Goal: Communication & Community: Answer question/provide support

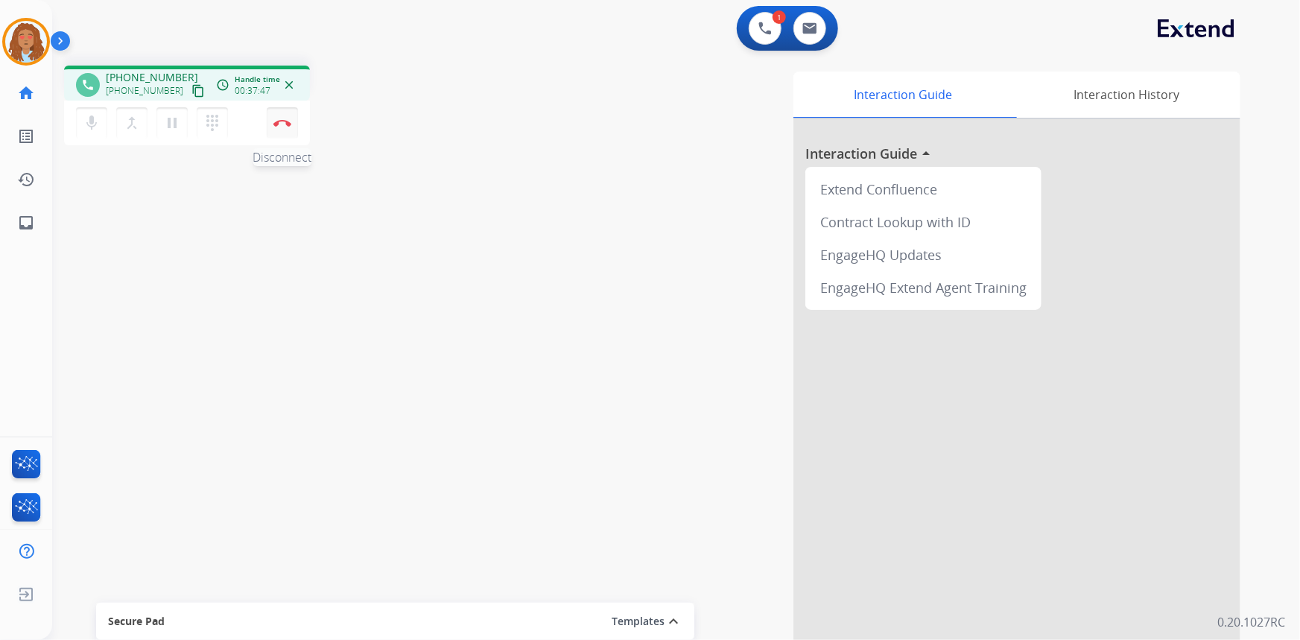
click at [284, 127] on button "Disconnect" at bounding box center [282, 122] width 31 height 31
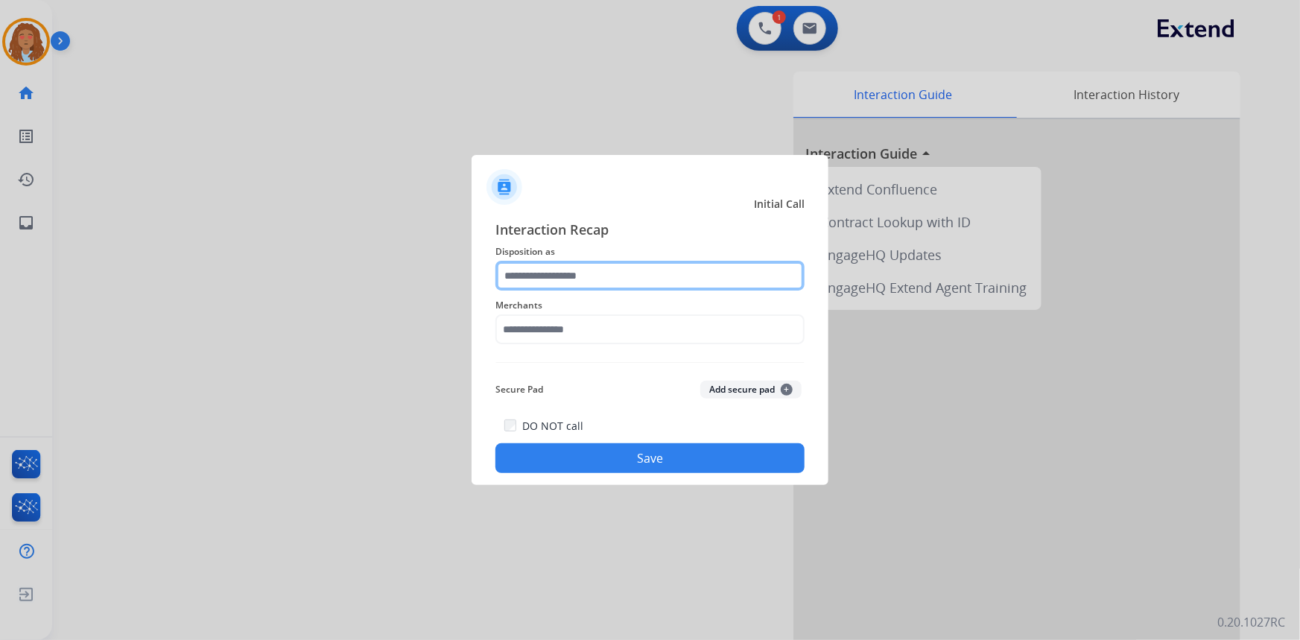
click at [568, 285] on input "text" at bounding box center [649, 276] width 309 height 30
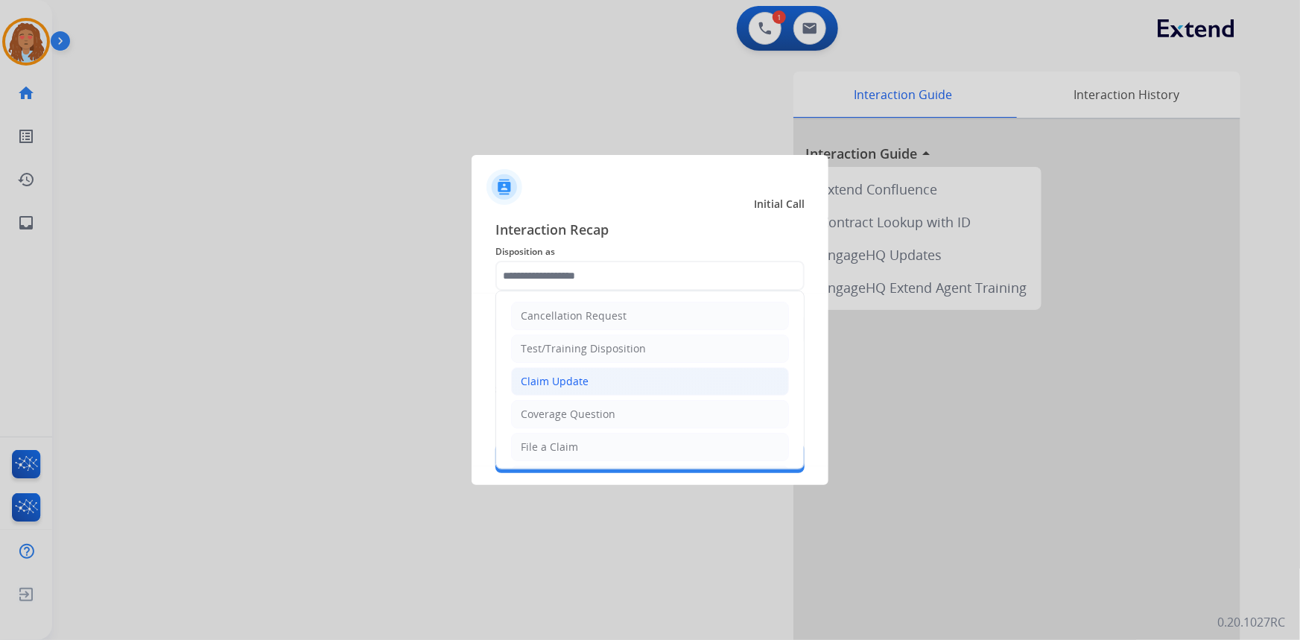
click at [577, 379] on div "Claim Update" at bounding box center [555, 381] width 68 height 15
type input "**********"
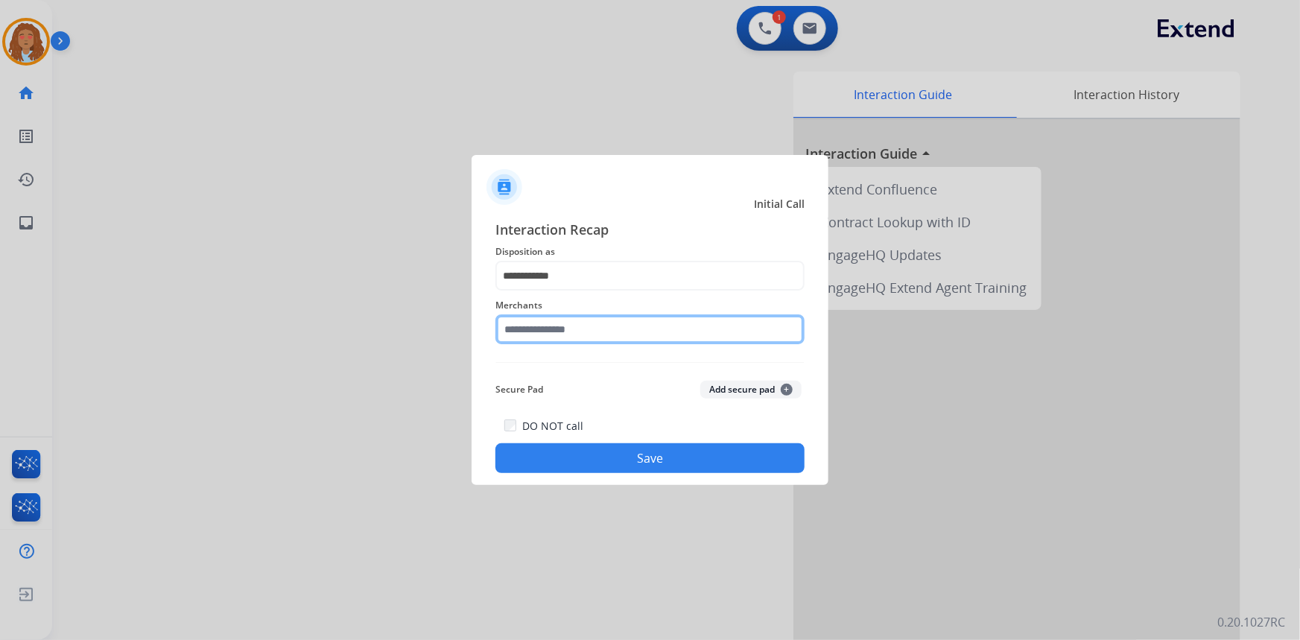
click at [573, 333] on input "text" at bounding box center [649, 329] width 309 height 30
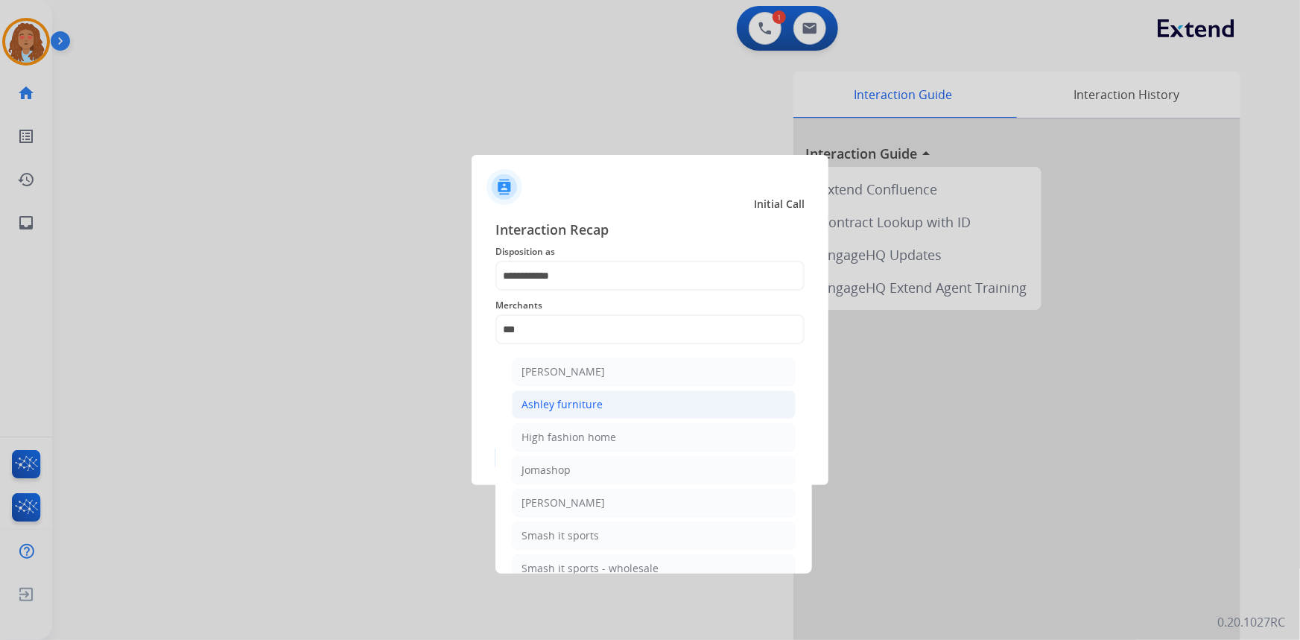
click at [583, 406] on div "Ashley furniture" at bounding box center [561, 404] width 81 height 15
type input "**********"
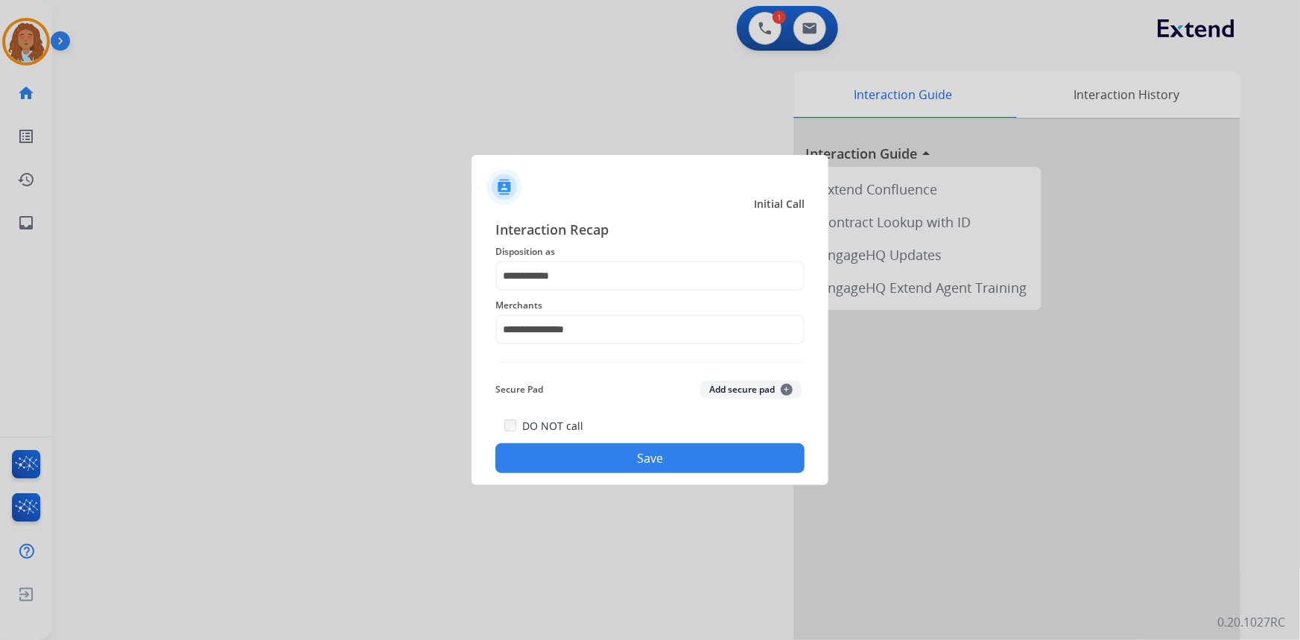
click at [612, 457] on button "Save" at bounding box center [649, 458] width 309 height 30
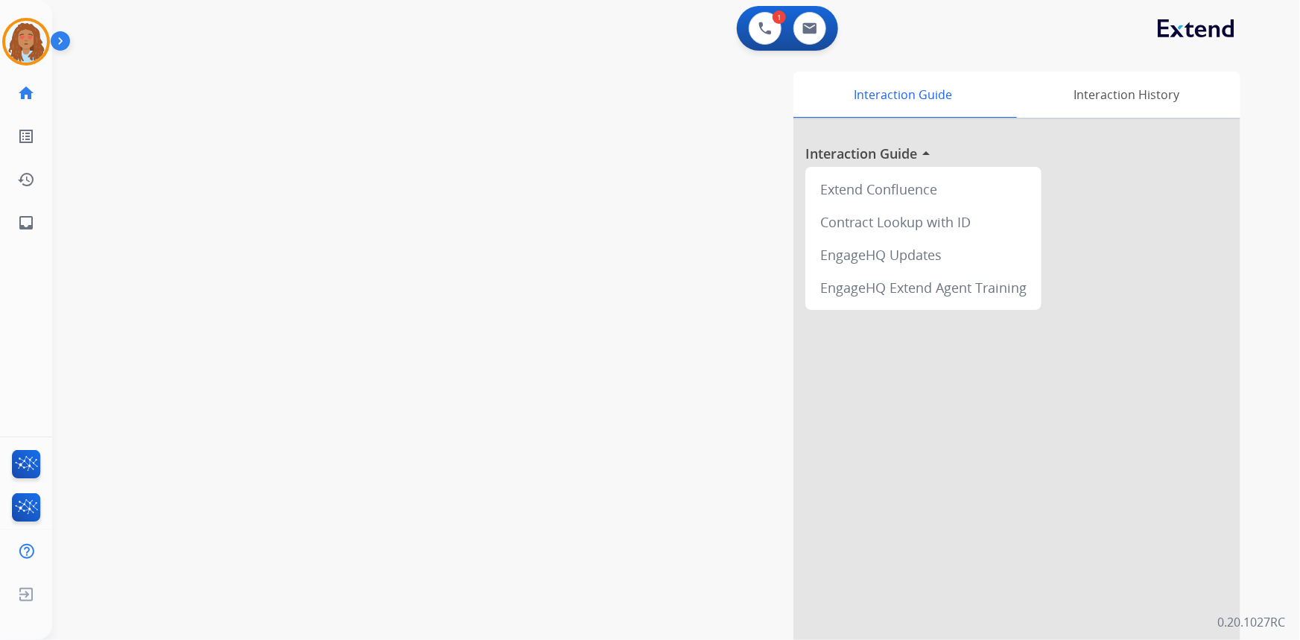
click at [298, 433] on div "swap_horiz Break voice bridge close_fullscreen Connect 3-Way Call merge_type Se…" at bounding box center [658, 364] width 1212 height 621
click at [25, 226] on mat-icon "inbox" at bounding box center [26, 223] width 18 height 18
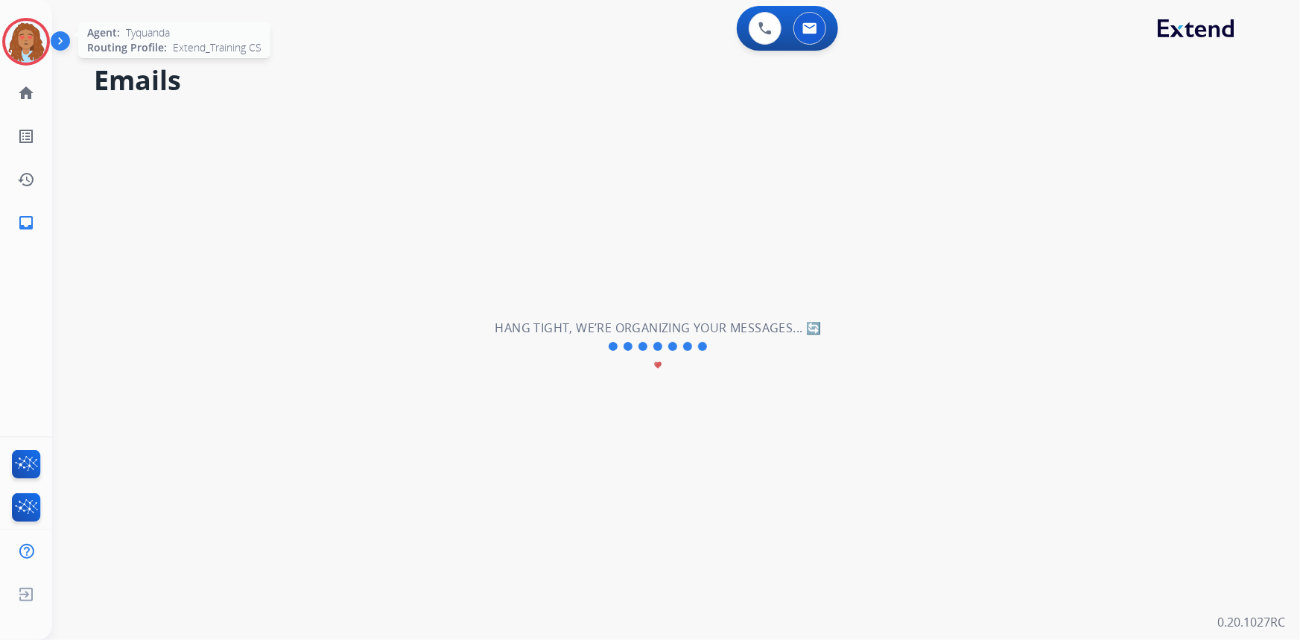
click at [26, 39] on img at bounding box center [26, 42] width 42 height 42
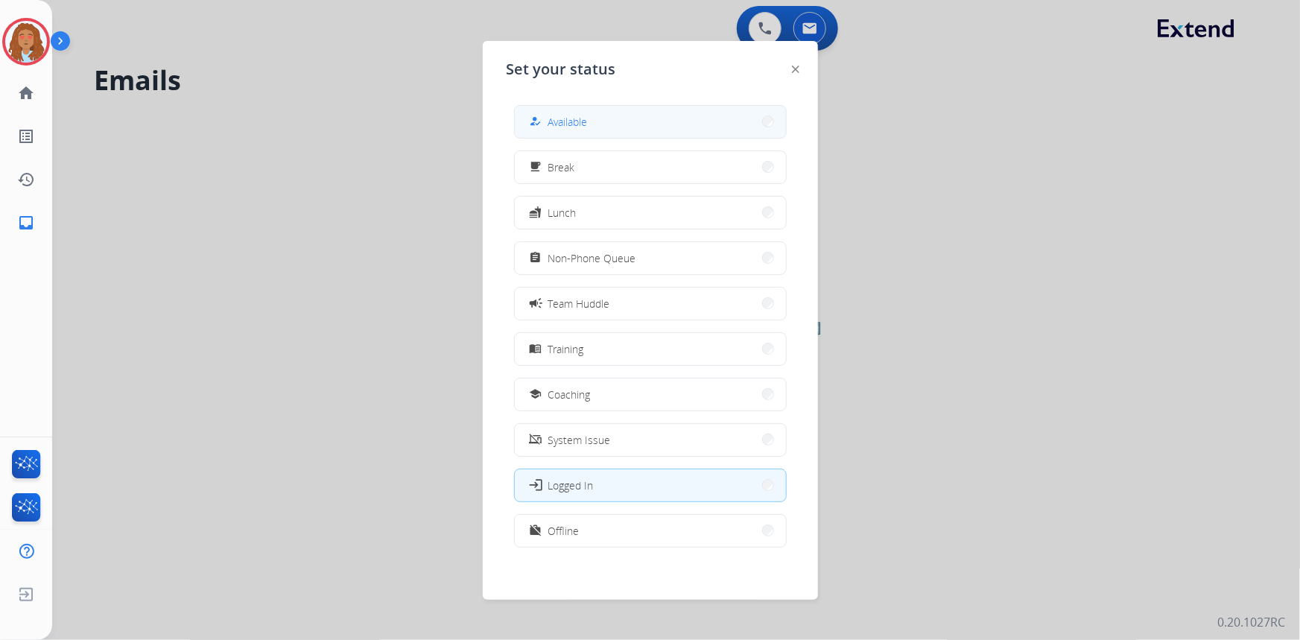
click at [636, 113] on button "how_to_reg Available" at bounding box center [650, 122] width 271 height 32
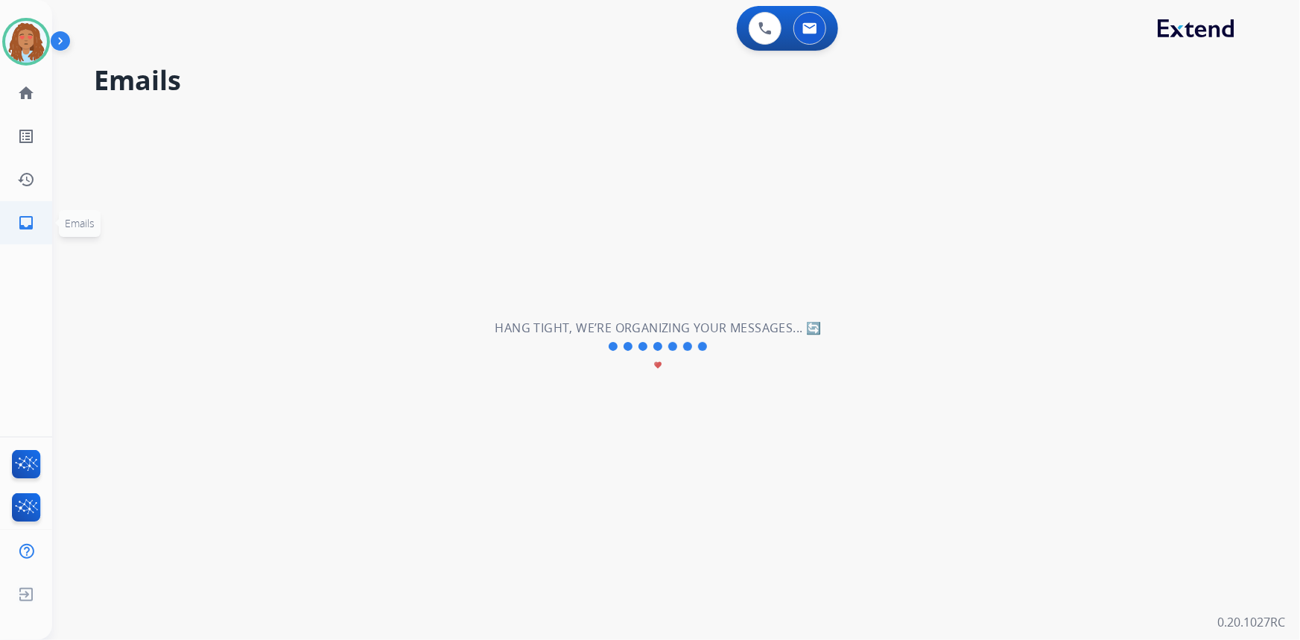
click at [22, 222] on mat-icon "inbox" at bounding box center [26, 223] width 18 height 18
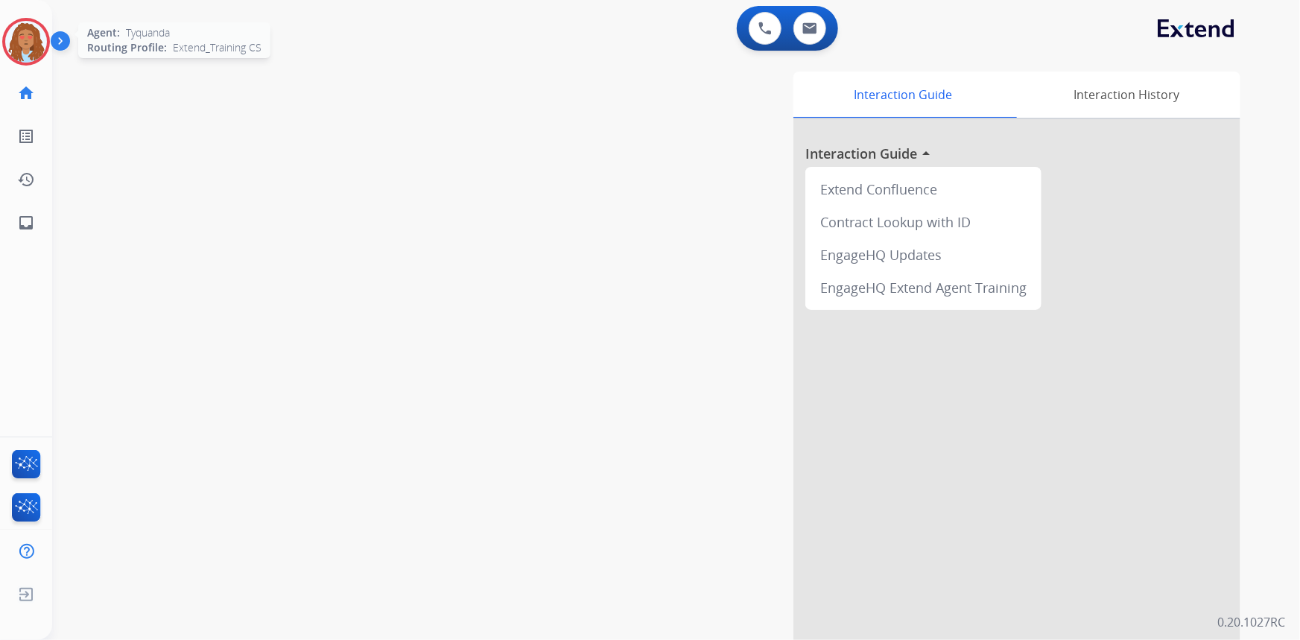
click at [14, 45] on img at bounding box center [26, 42] width 42 height 42
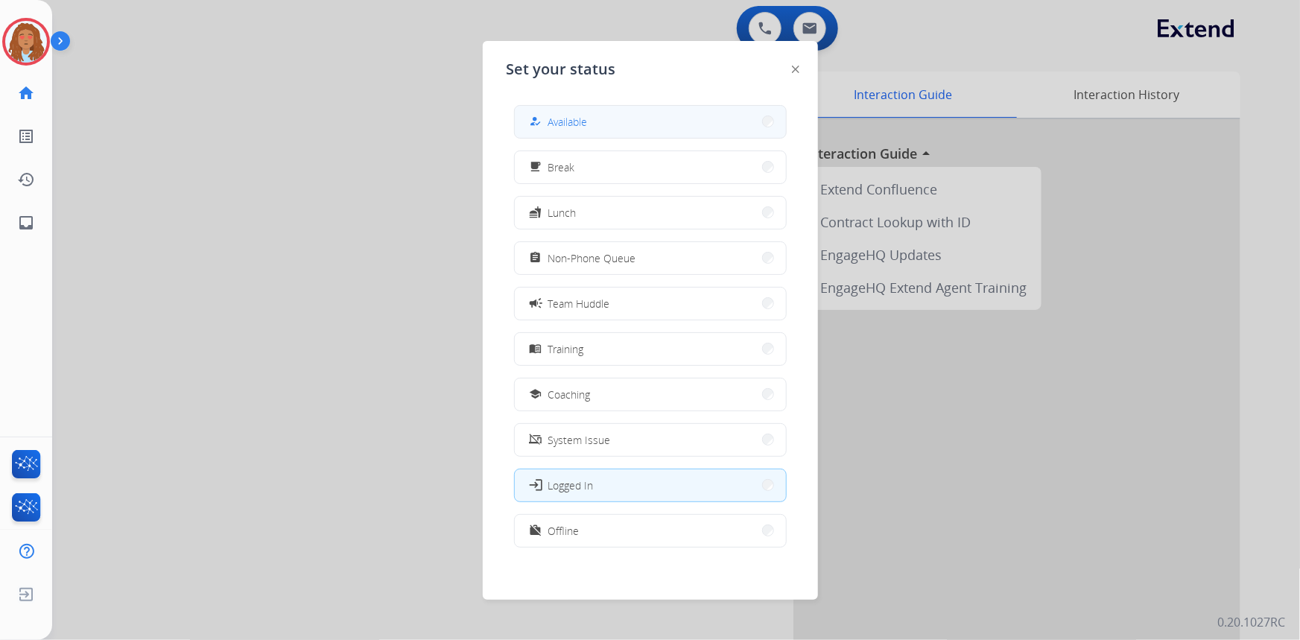
click at [591, 116] on button "how_to_reg Available" at bounding box center [650, 122] width 271 height 32
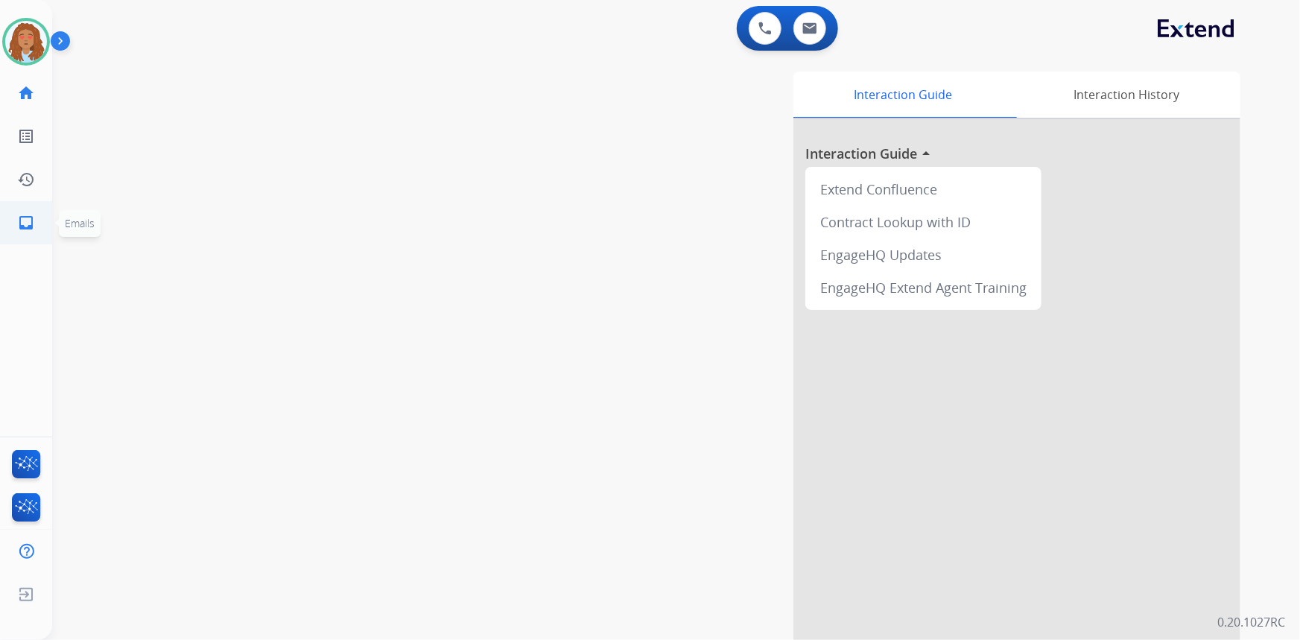
click at [24, 223] on mat-icon "inbox" at bounding box center [26, 223] width 18 height 18
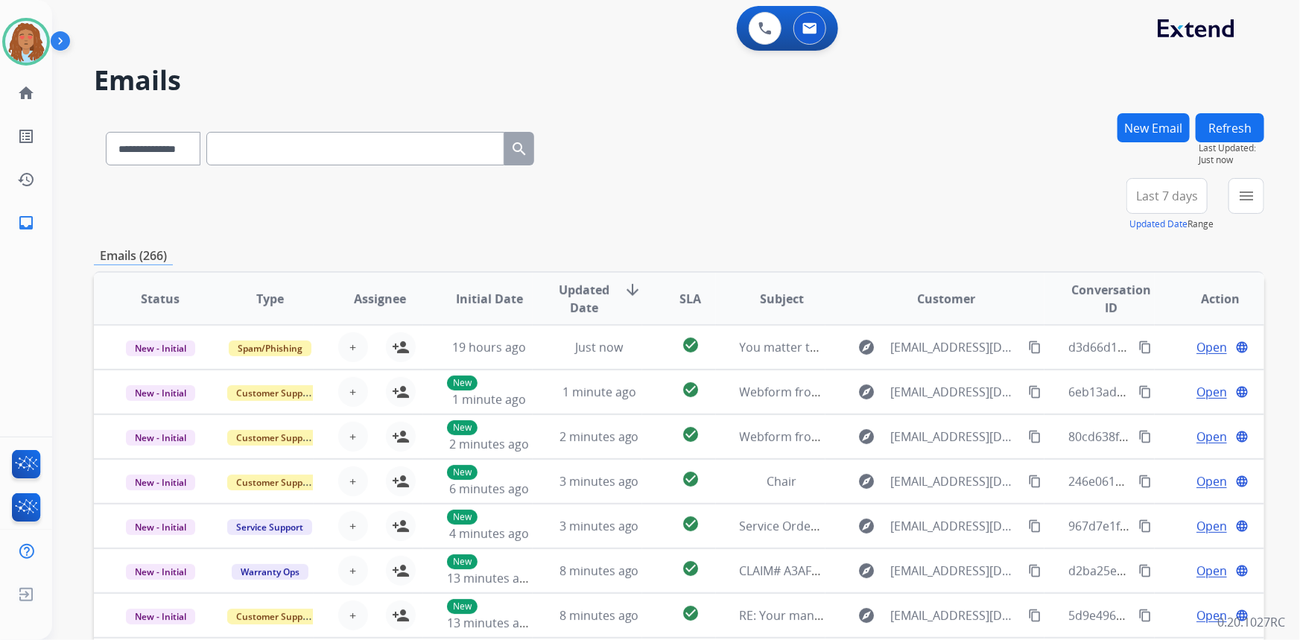
click at [1160, 197] on span "Last 7 days" at bounding box center [1167, 196] width 62 height 6
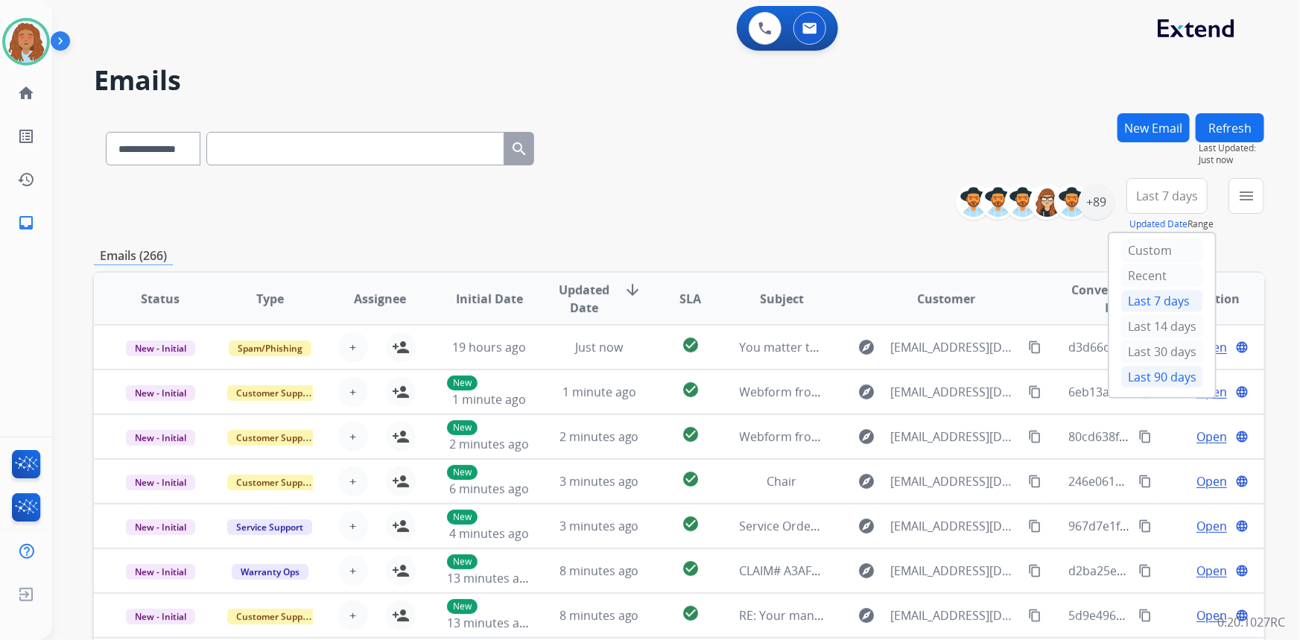
click at [1140, 370] on div "Last 90 days" at bounding box center [1162, 377] width 82 height 22
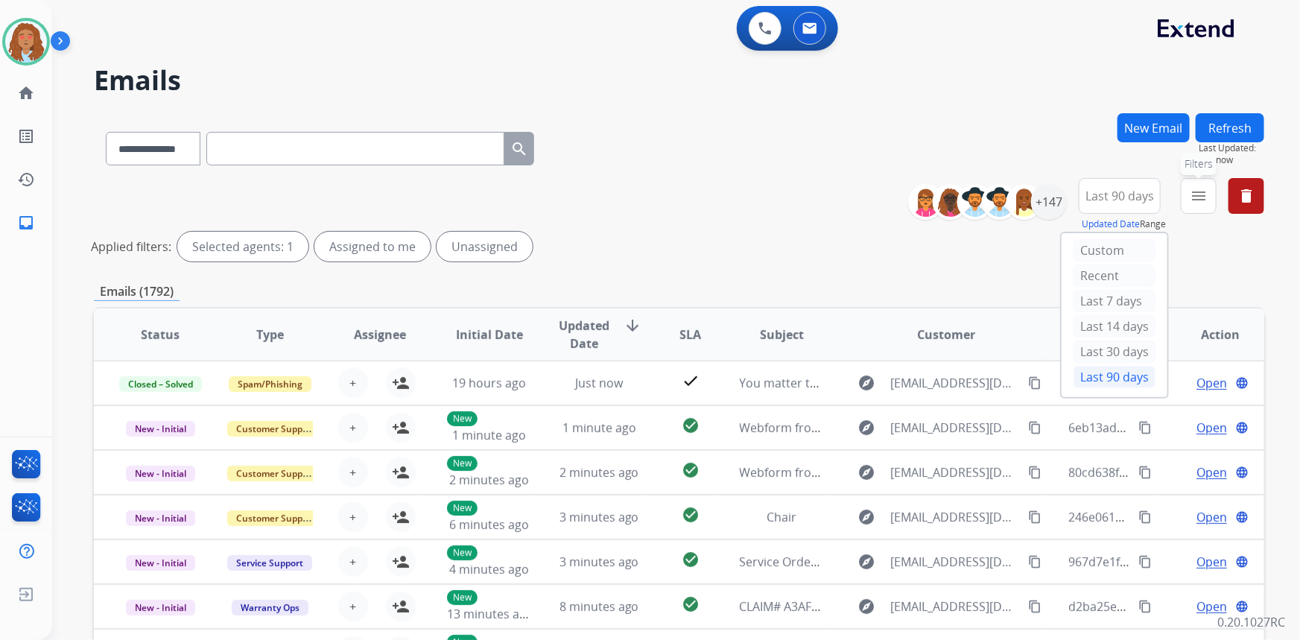
click at [1194, 193] on mat-icon "menu" at bounding box center [1199, 196] width 18 height 18
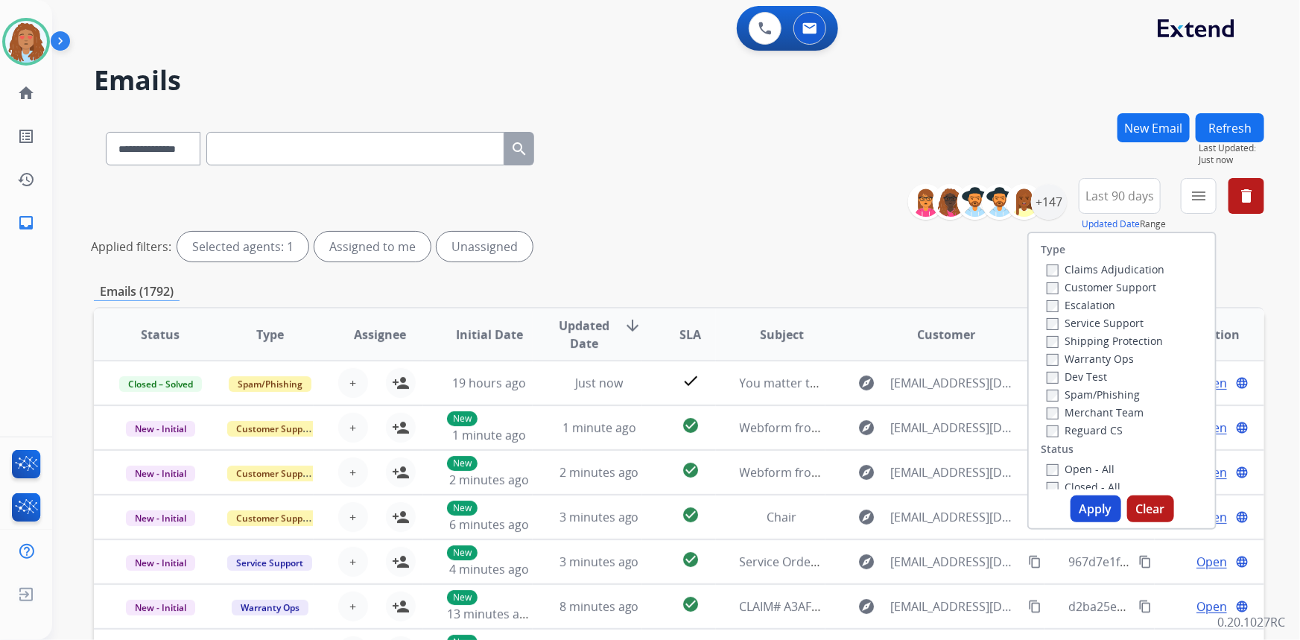
click at [1126, 288] on label "Customer Support" at bounding box center [1102, 287] width 110 height 14
click at [1117, 343] on label "Shipping Protection" at bounding box center [1105, 341] width 116 height 14
click at [1088, 506] on button "Apply" at bounding box center [1095, 508] width 51 height 27
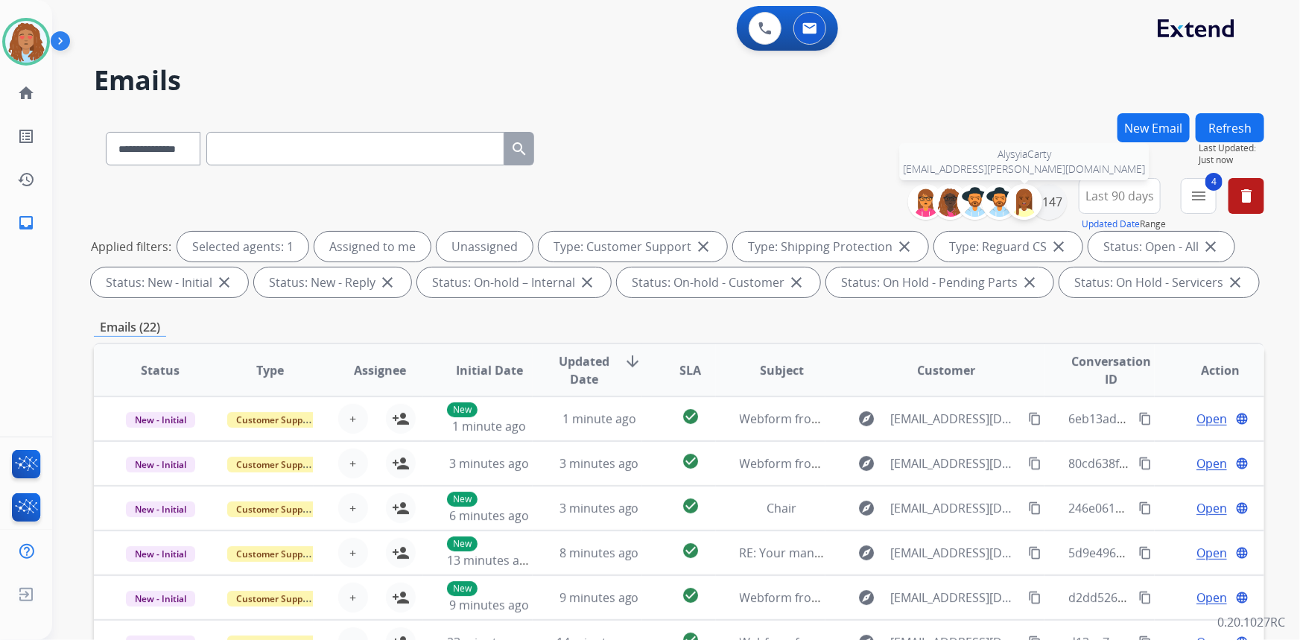
click at [1038, 204] on div at bounding box center [1024, 202] width 36 height 36
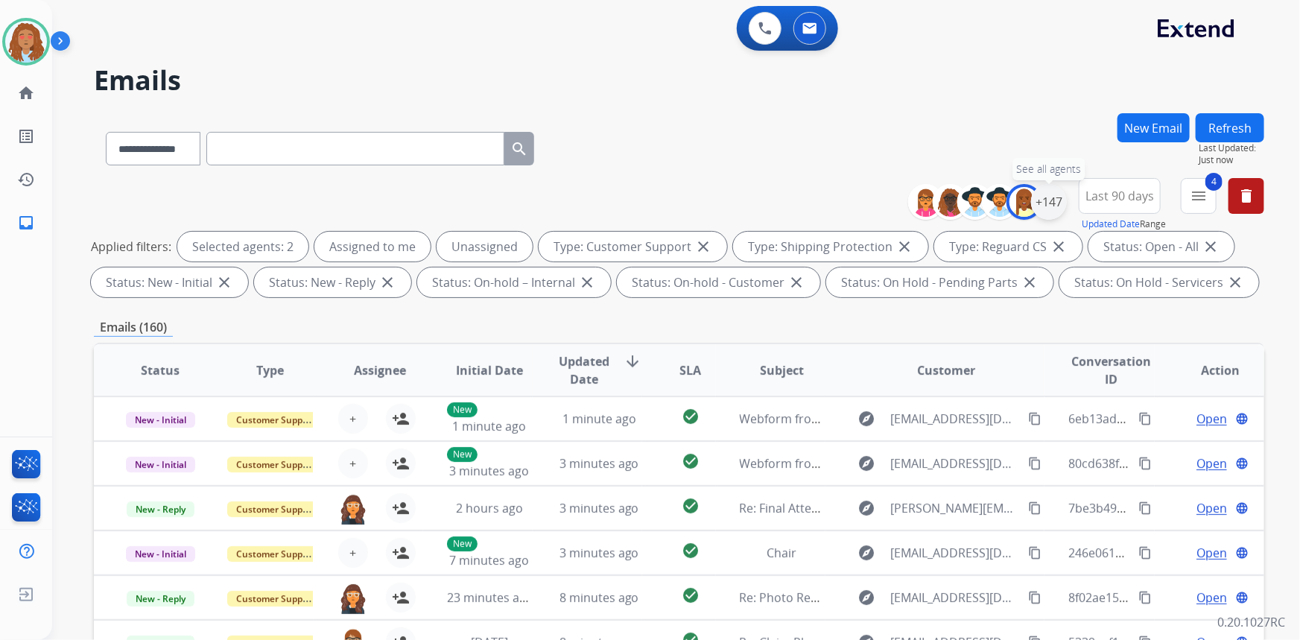
click at [1047, 206] on div "+147" at bounding box center [1049, 202] width 36 height 36
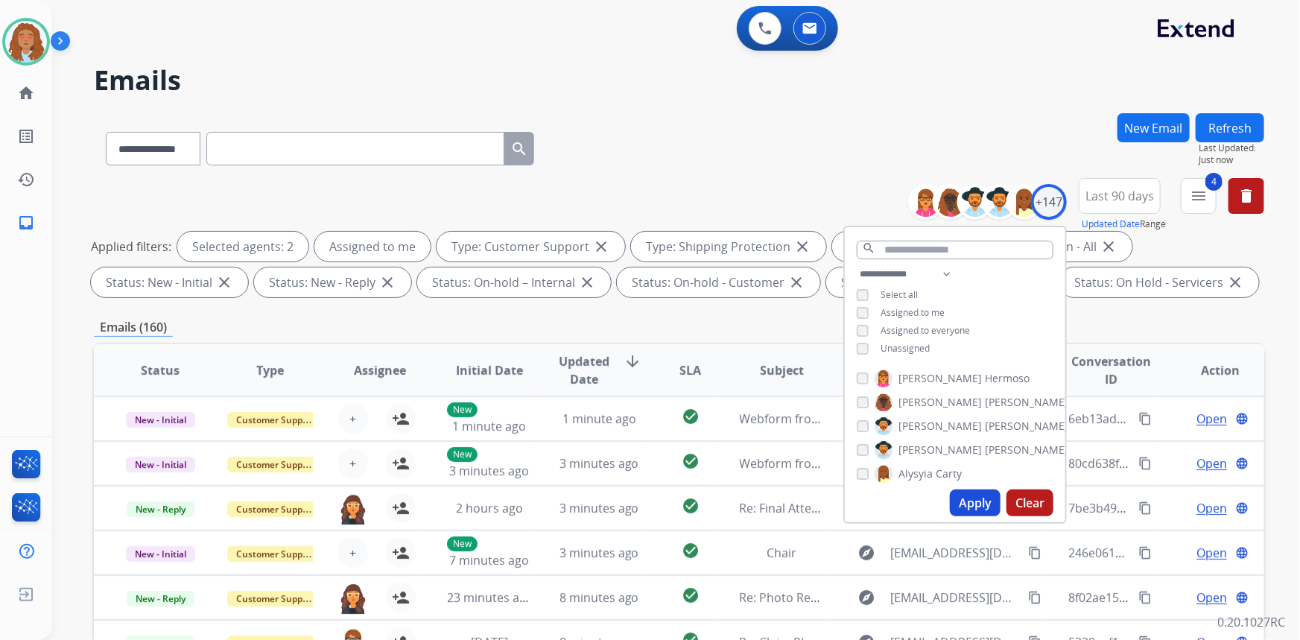
click at [977, 501] on button "Apply" at bounding box center [975, 502] width 51 height 27
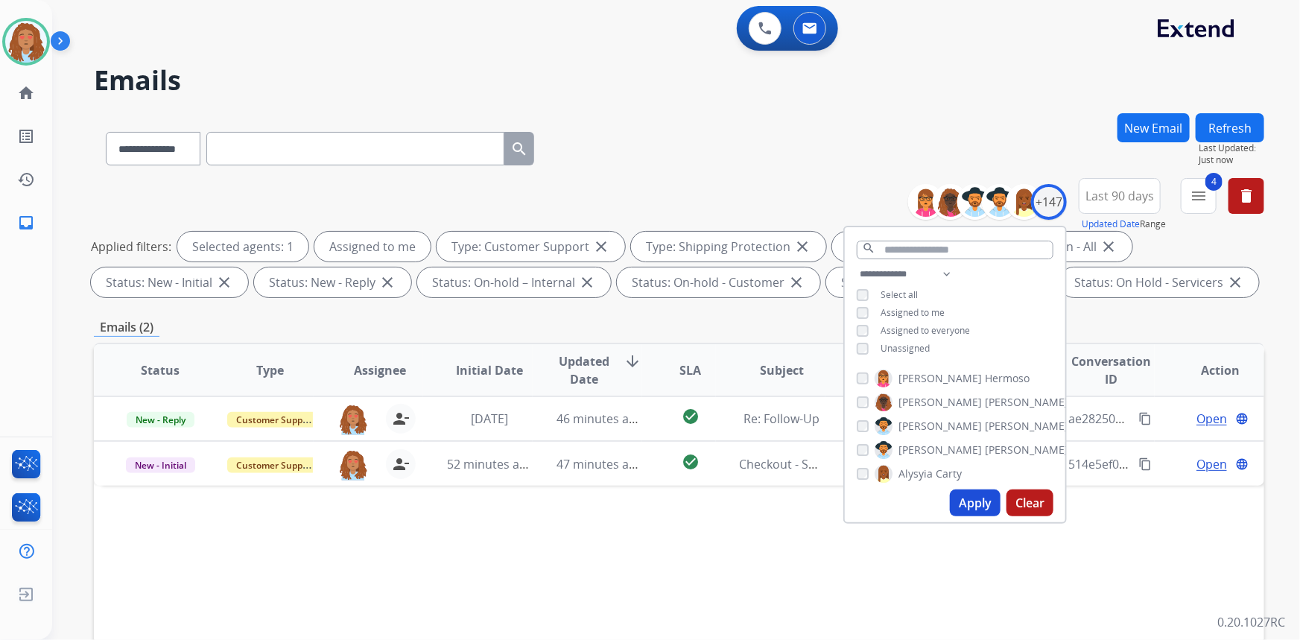
click at [813, 122] on div "**********" at bounding box center [679, 145] width 1170 height 65
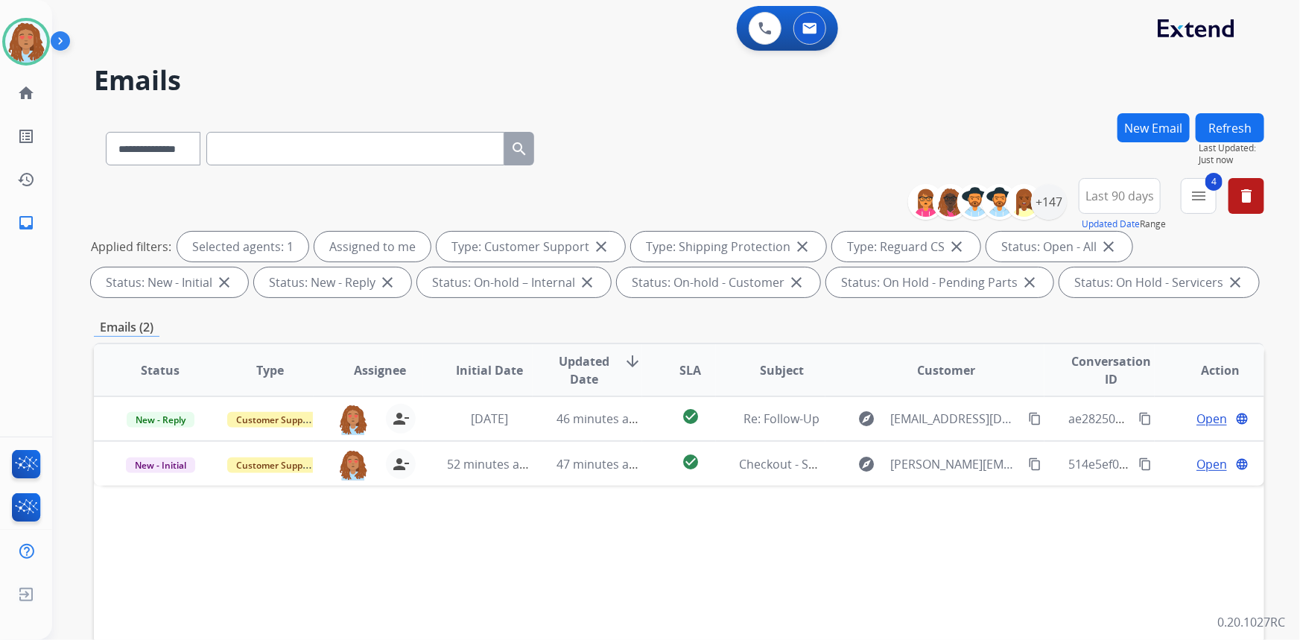
click at [945, 485] on div "Status Type Assignee Initial Date Updated Date arrow_downward SLA Subject Custo…" at bounding box center [679, 592] width 1170 height 499
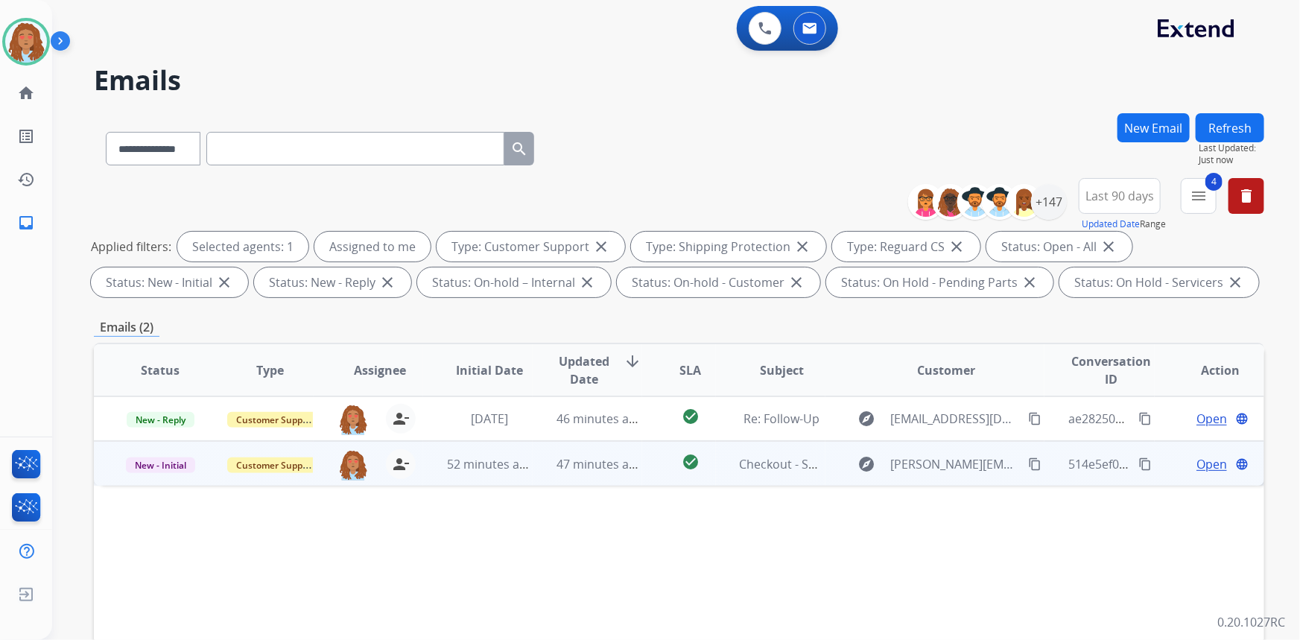
click at [945, 483] on td "explore [PERSON_NAME][EMAIL_ADDRESS][DOMAIN_NAME] content_copy" at bounding box center [935, 463] width 220 height 45
click at [942, 476] on td "explore [PERSON_NAME][EMAIL_ADDRESS][DOMAIN_NAME] content_copy" at bounding box center [935, 463] width 220 height 45
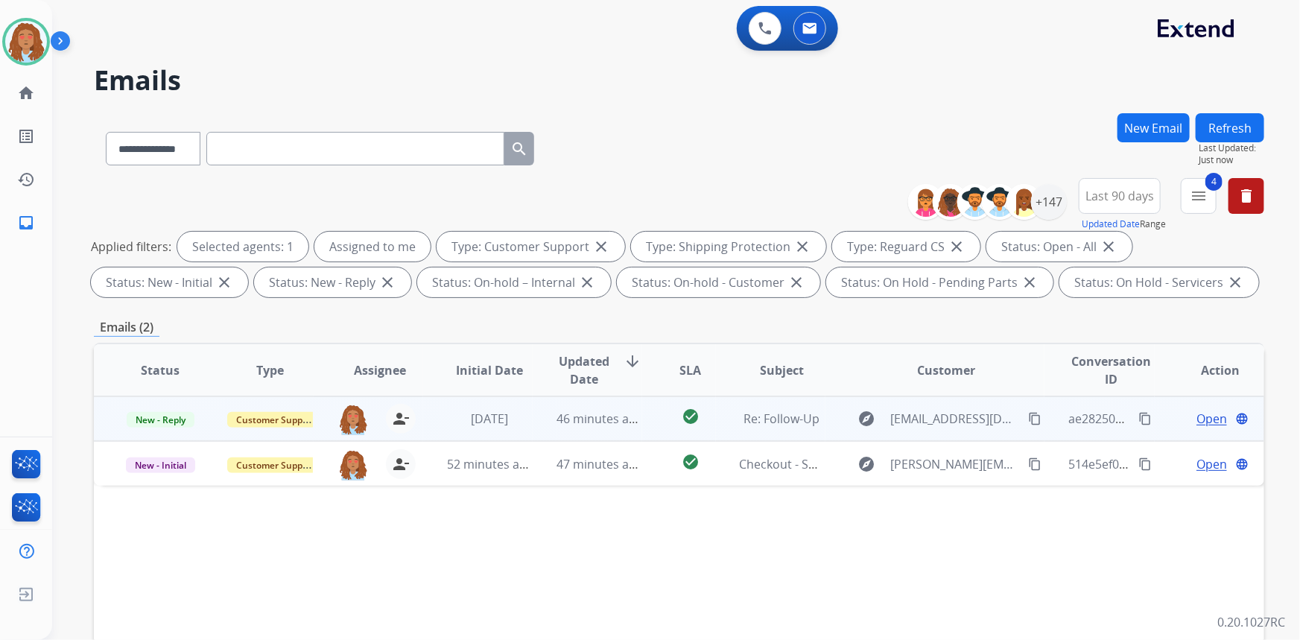
click at [939, 432] on td "explore [EMAIL_ADDRESS][DOMAIN_NAME] content_copy" at bounding box center [935, 418] width 220 height 45
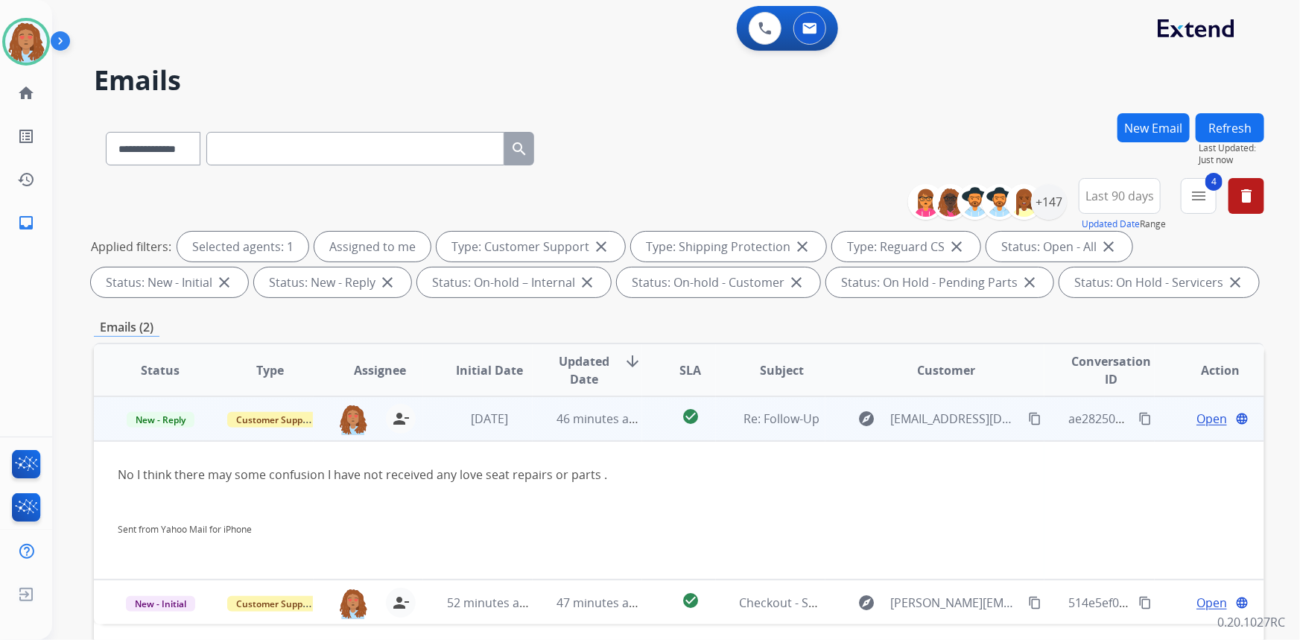
click at [1028, 417] on mat-icon "content_copy" at bounding box center [1034, 418] width 13 height 13
click at [1199, 420] on span "Open" at bounding box center [1211, 419] width 31 height 18
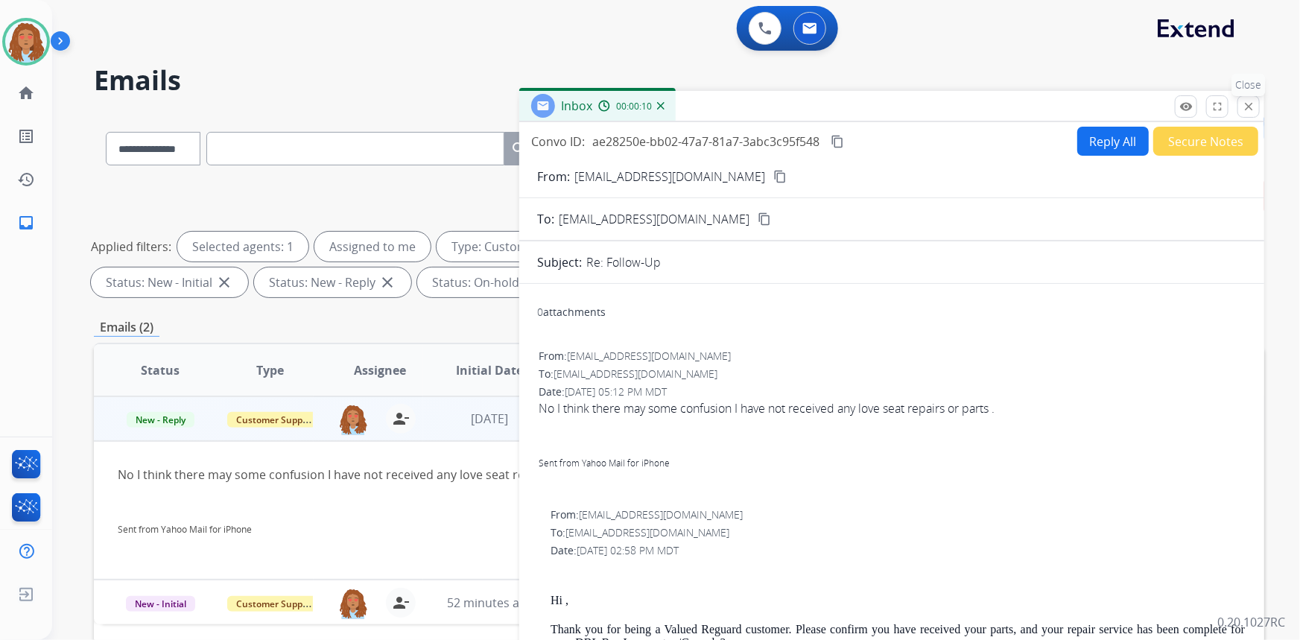
click at [1246, 109] on mat-icon "close" at bounding box center [1248, 106] width 13 height 13
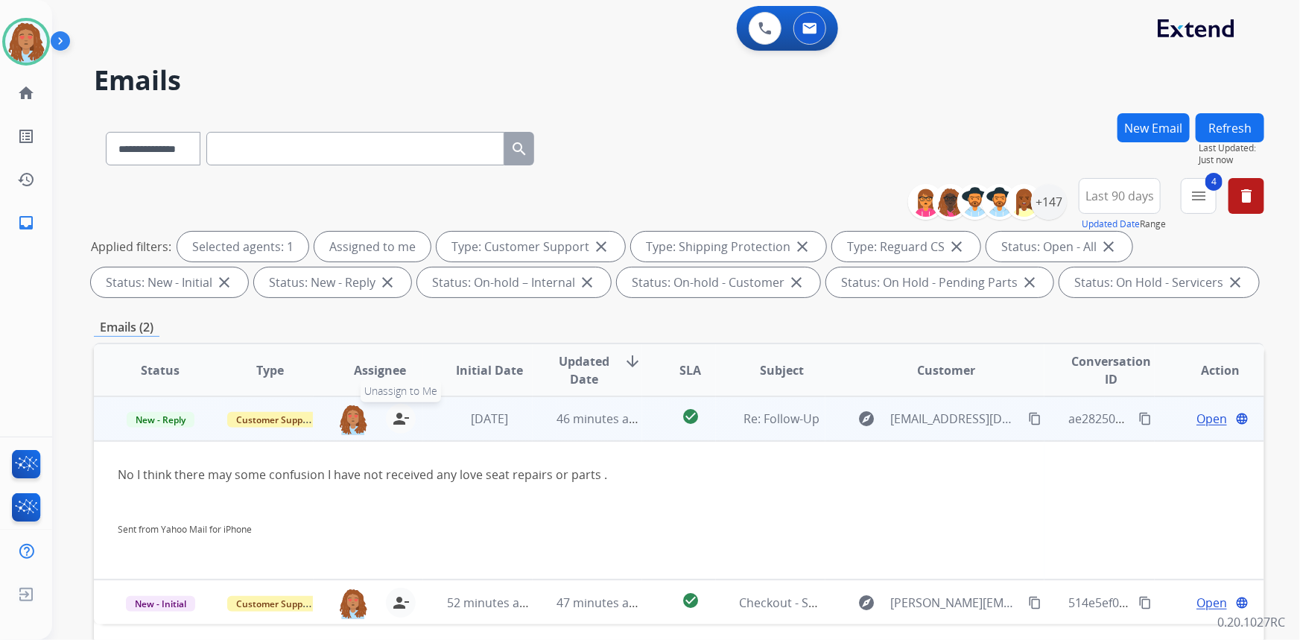
click at [399, 418] on mat-icon "person_remove" at bounding box center [401, 419] width 18 height 18
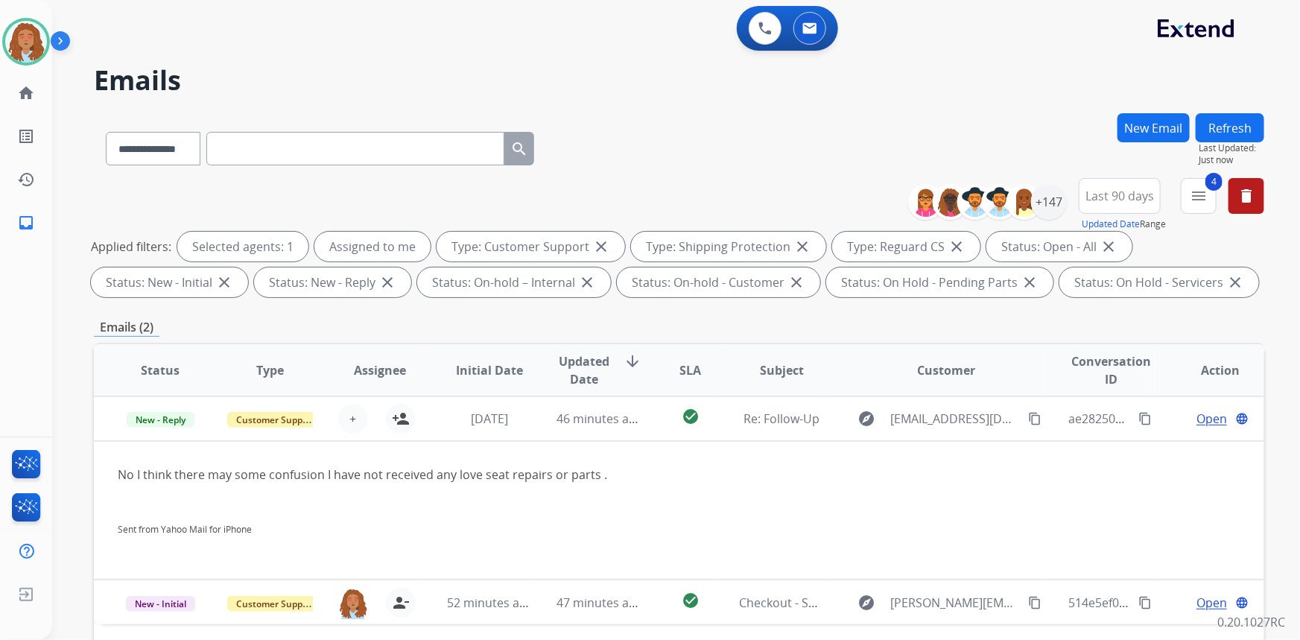
click at [1233, 127] on button "Refresh" at bounding box center [1230, 127] width 69 height 29
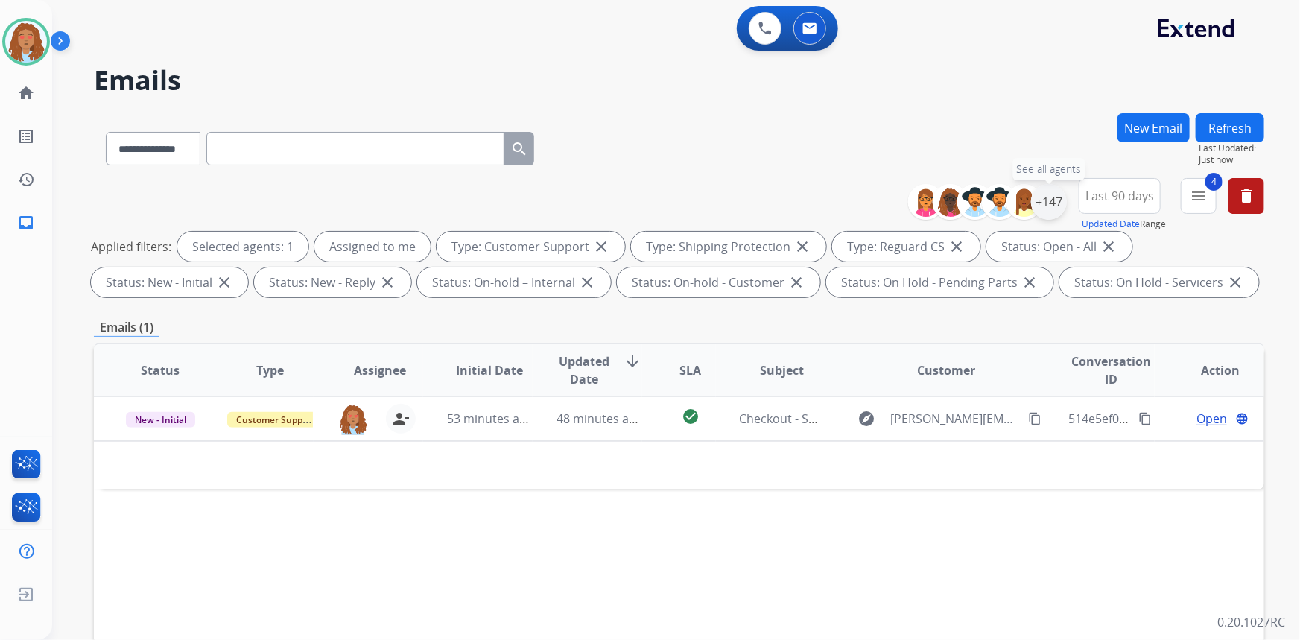
click at [1047, 196] on div "+147" at bounding box center [1049, 202] width 36 height 36
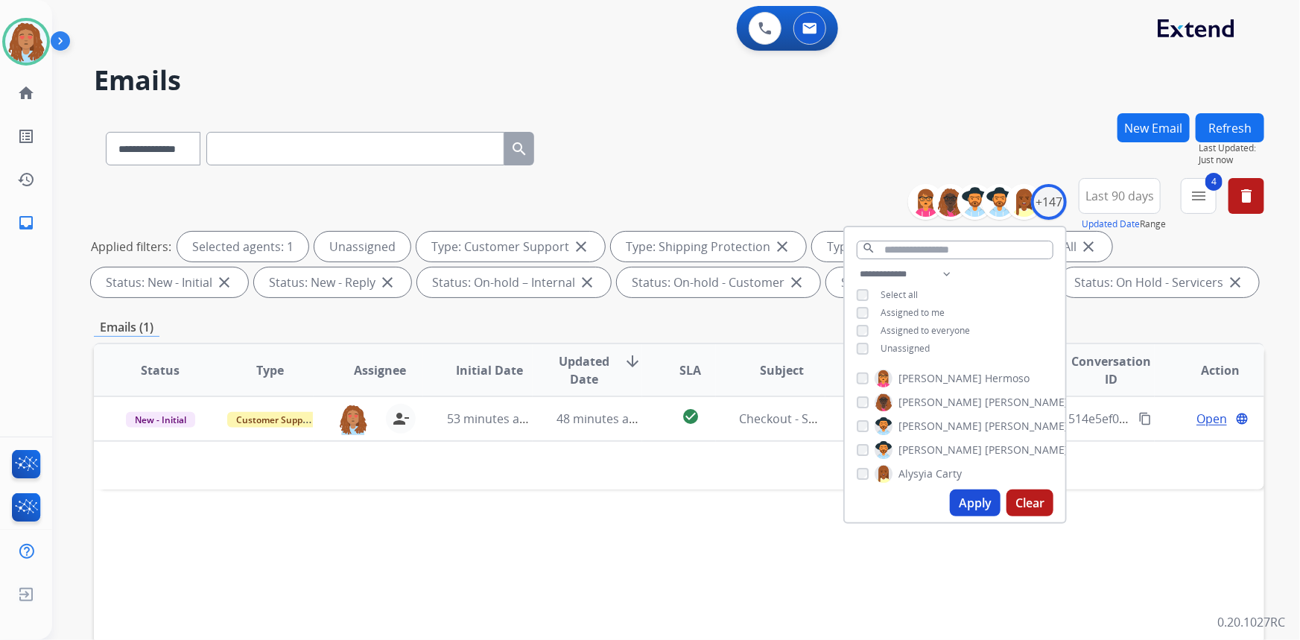
click at [978, 499] on button "Apply" at bounding box center [975, 502] width 51 height 27
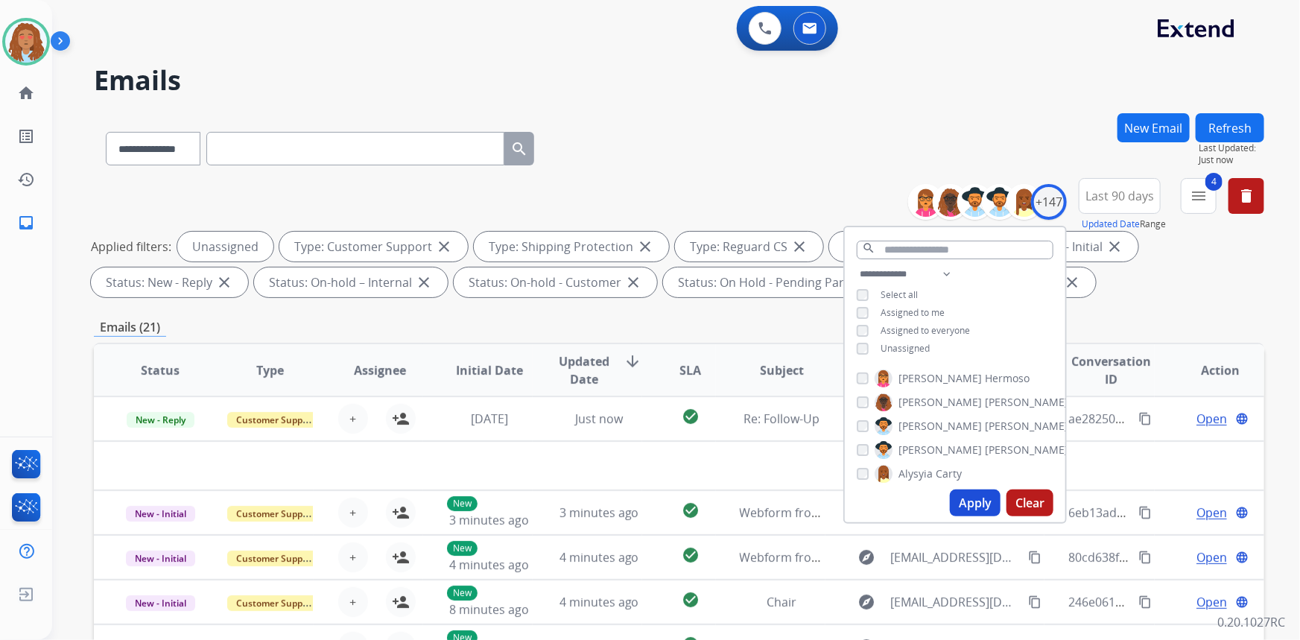
click at [697, 160] on div "**********" at bounding box center [679, 145] width 1170 height 65
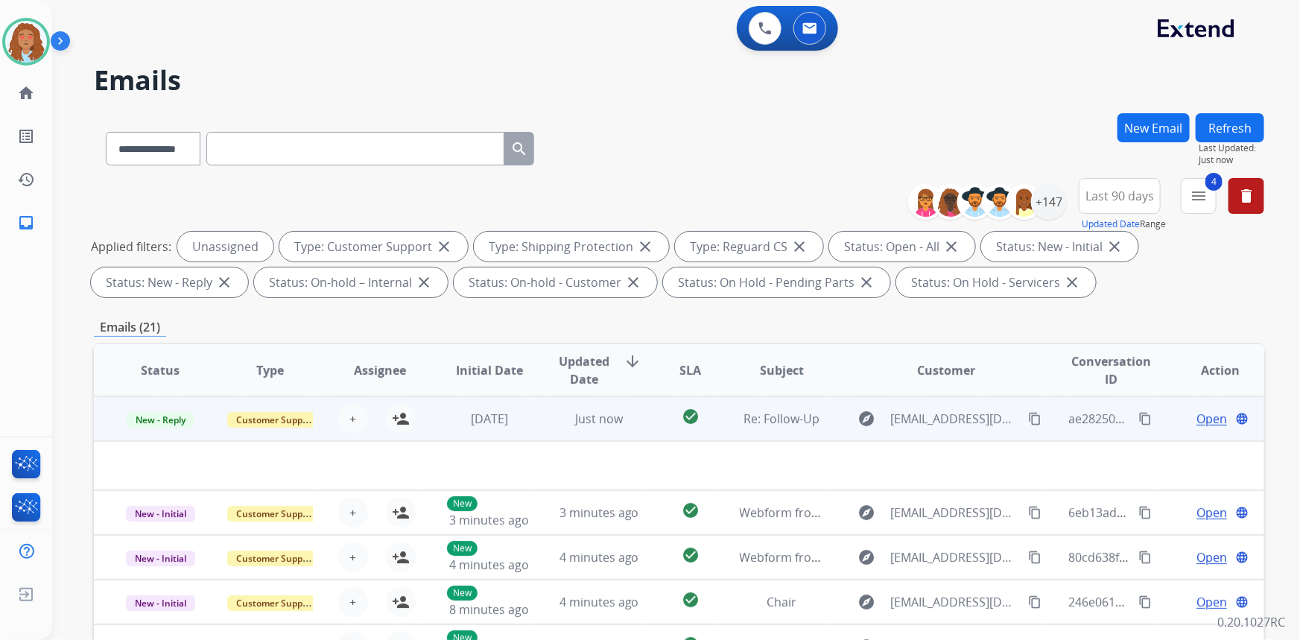
scroll to position [50, 0]
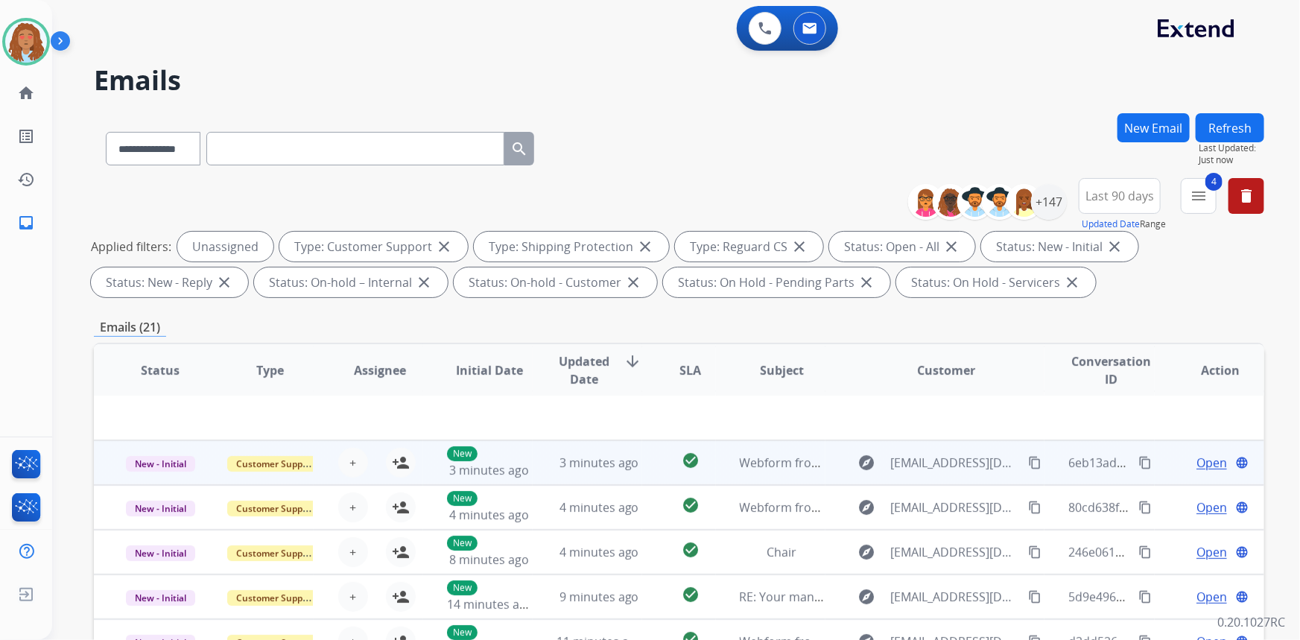
click at [938, 477] on td "explore [EMAIL_ADDRESS][DOMAIN_NAME] content_copy" at bounding box center [935, 462] width 220 height 45
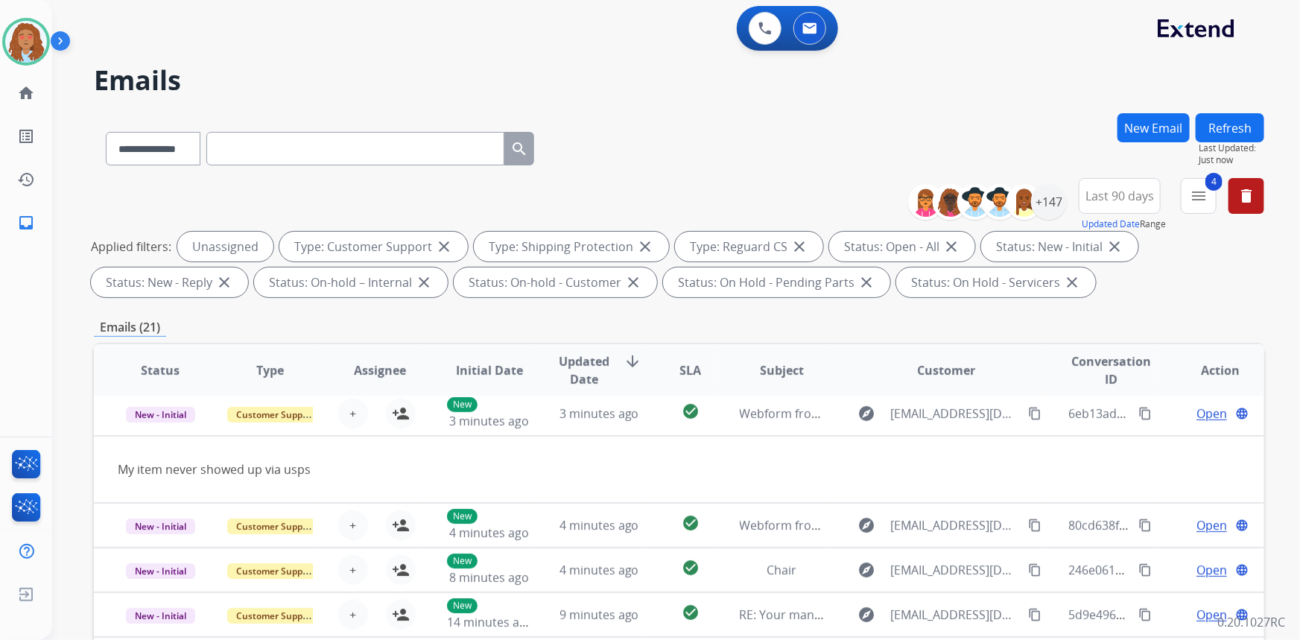
scroll to position [45, 0]
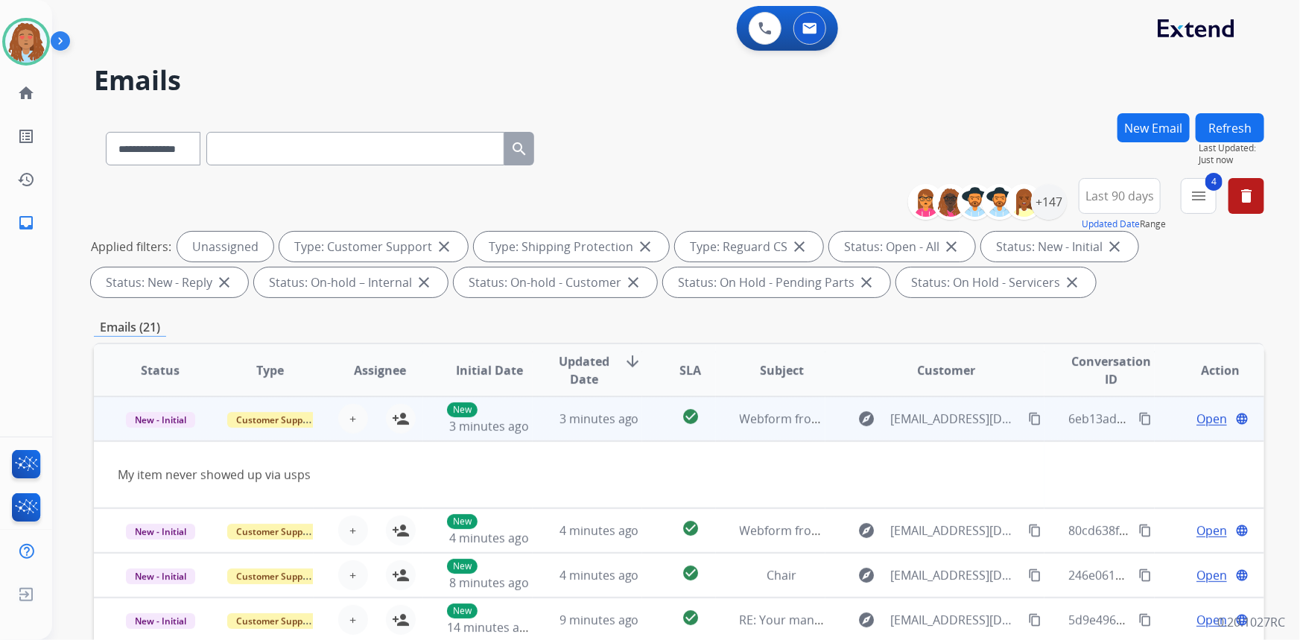
click at [1028, 422] on mat-icon "content_copy" at bounding box center [1034, 418] width 13 height 13
click at [402, 419] on mat-icon "person_add" at bounding box center [401, 419] width 18 height 18
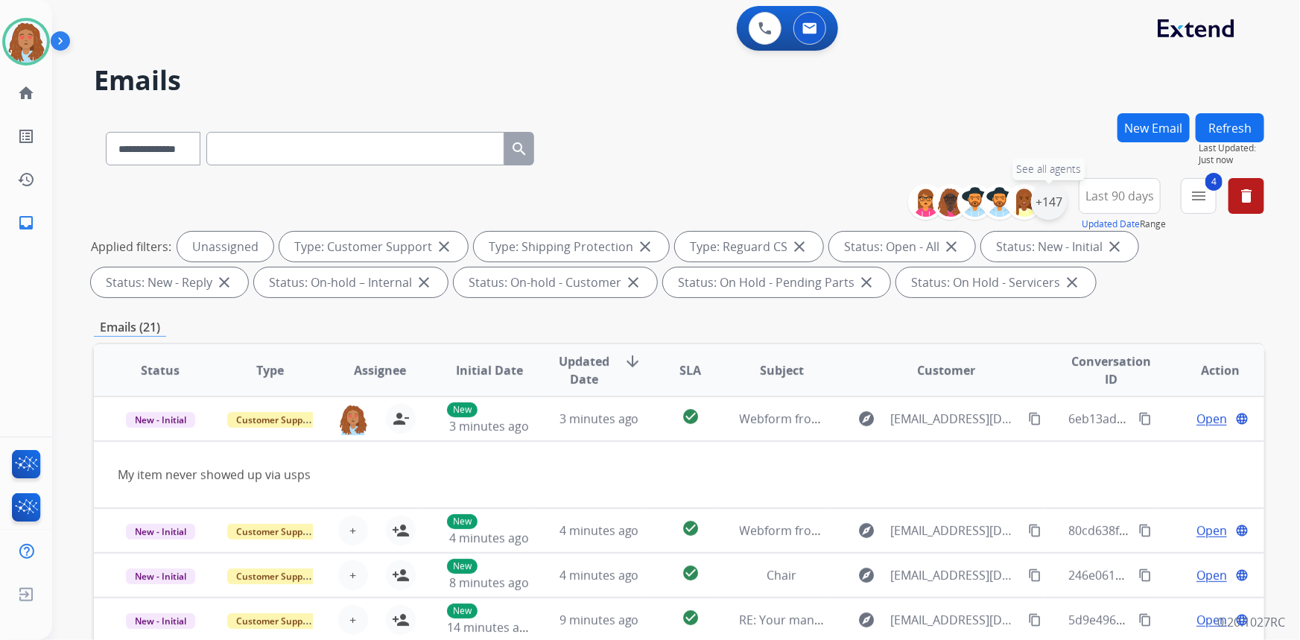
click at [1044, 209] on div "+147" at bounding box center [1049, 202] width 36 height 36
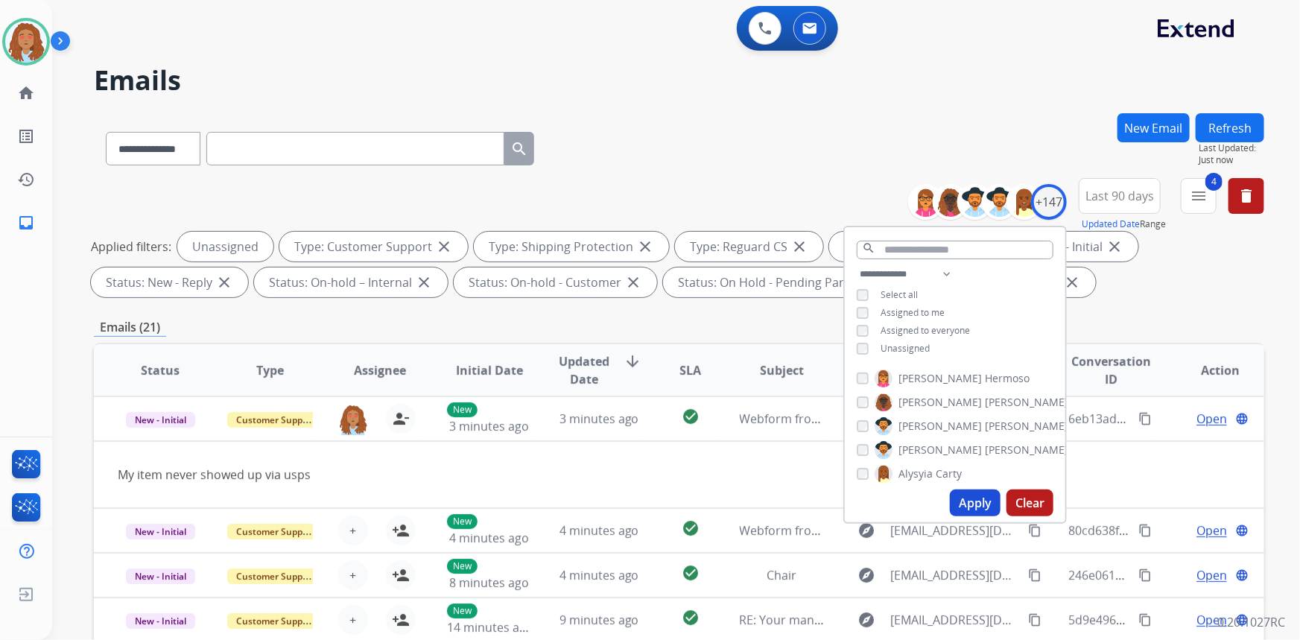
click at [1219, 130] on button "Refresh" at bounding box center [1230, 127] width 69 height 29
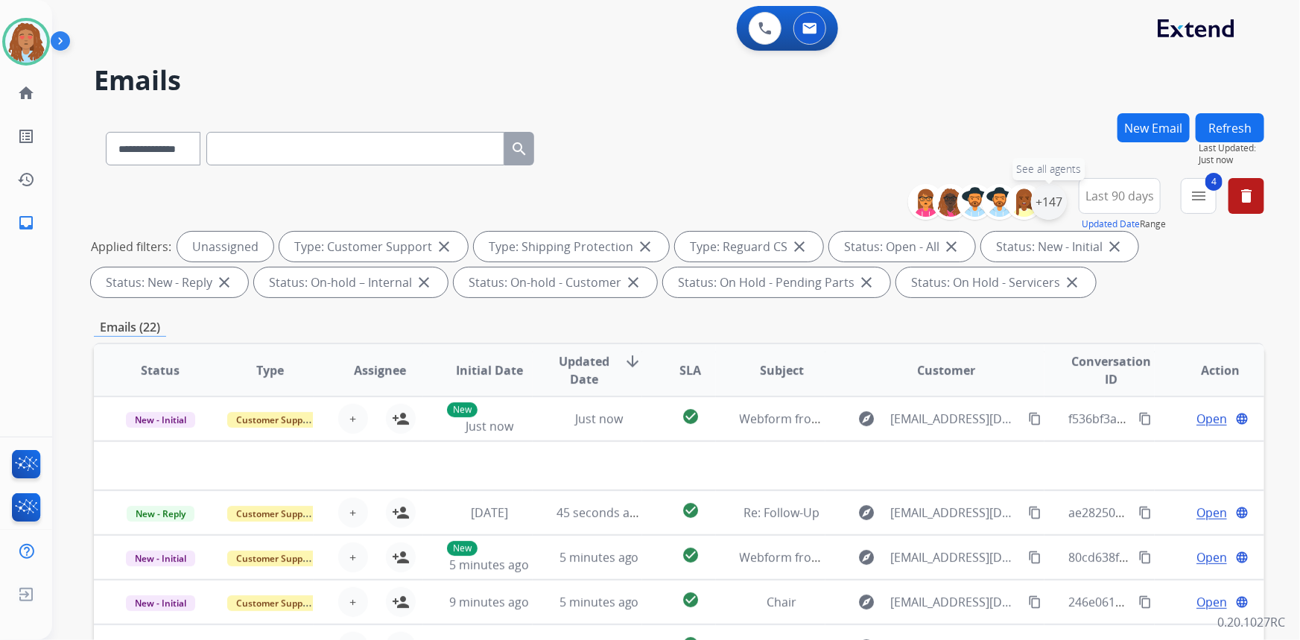
click at [1053, 199] on div "+147" at bounding box center [1049, 202] width 36 height 36
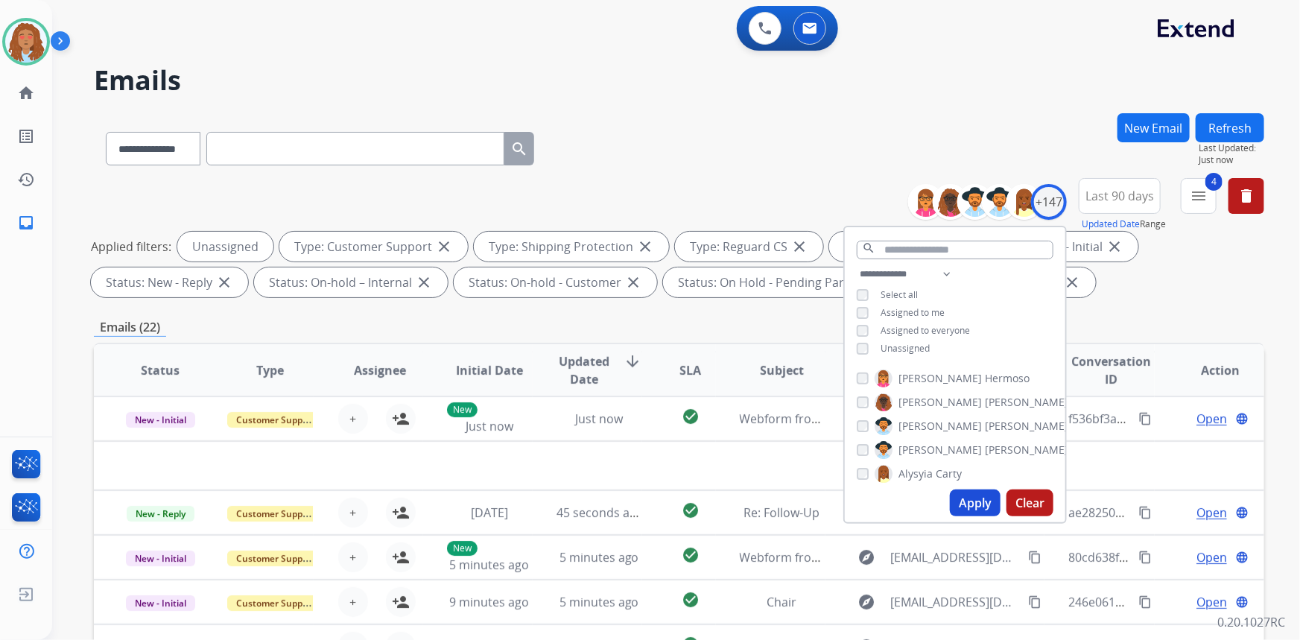
click at [860, 340] on div "**********" at bounding box center [955, 312] width 221 height 95
click at [977, 506] on button "Apply" at bounding box center [975, 502] width 51 height 27
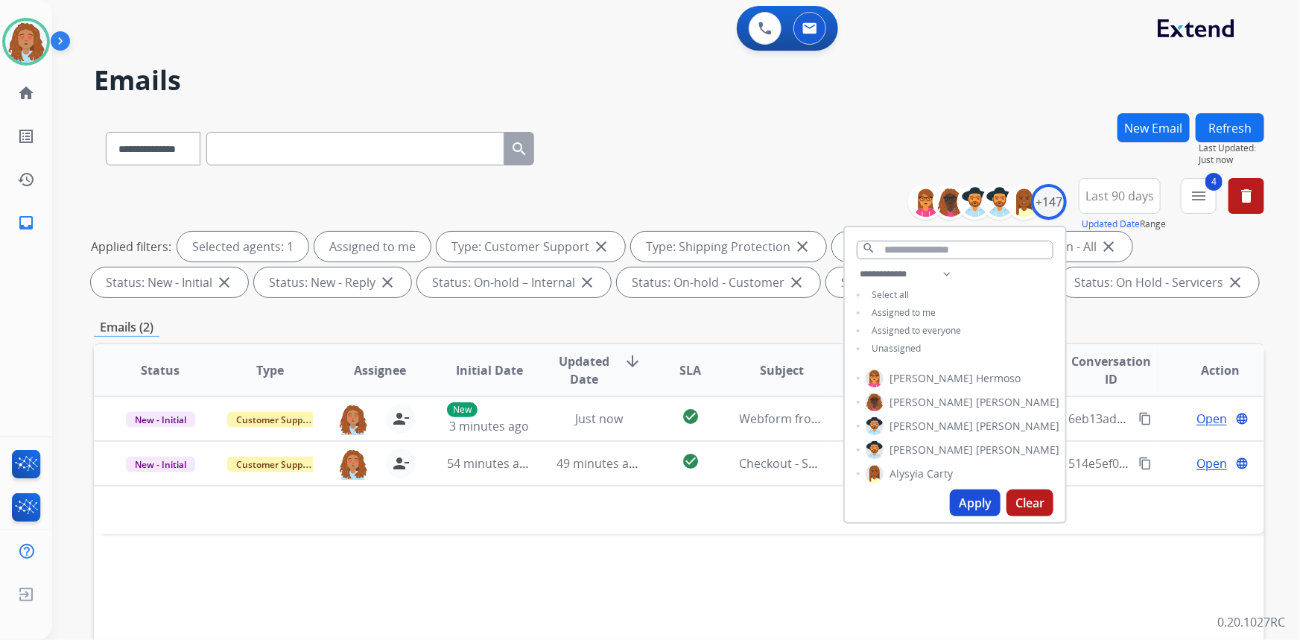
scroll to position [0, 0]
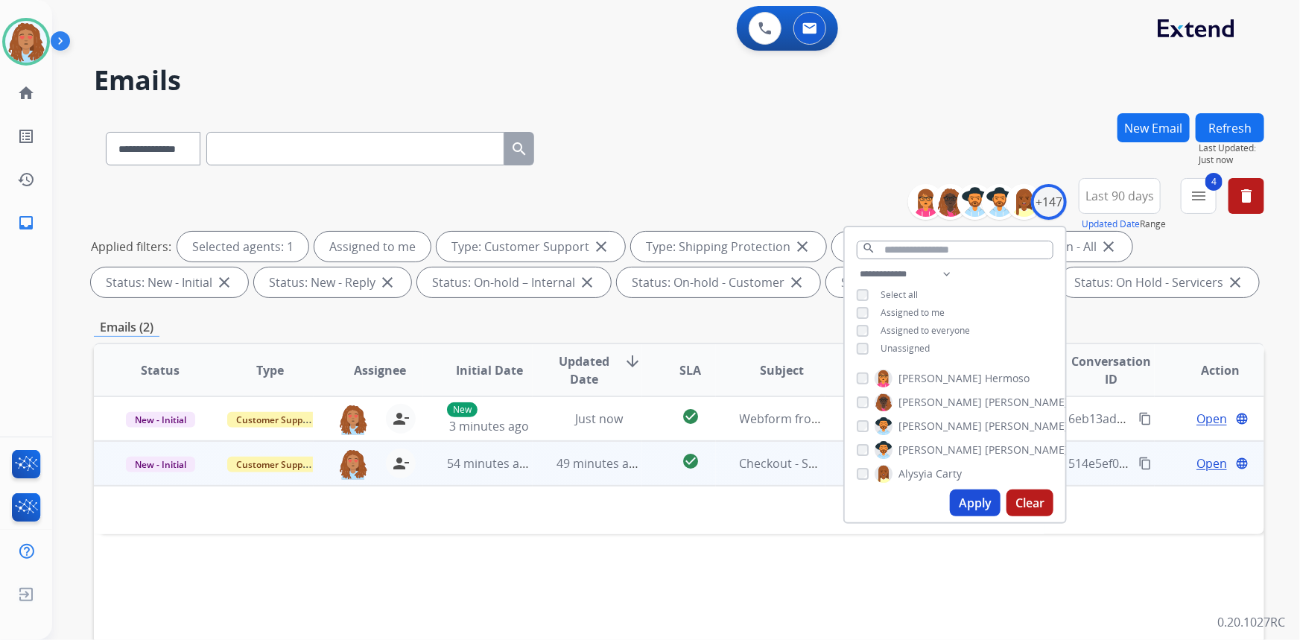
click at [776, 529] on td at bounding box center [569, 510] width 951 height 48
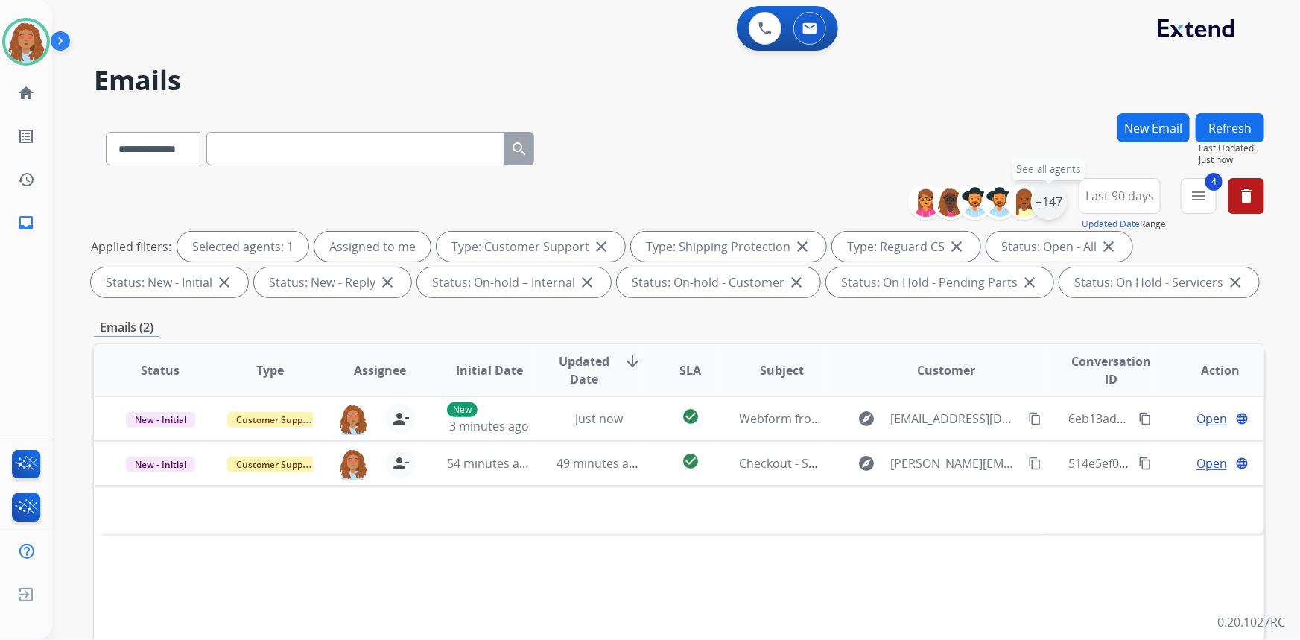
click at [1041, 212] on div "+147" at bounding box center [1049, 202] width 36 height 36
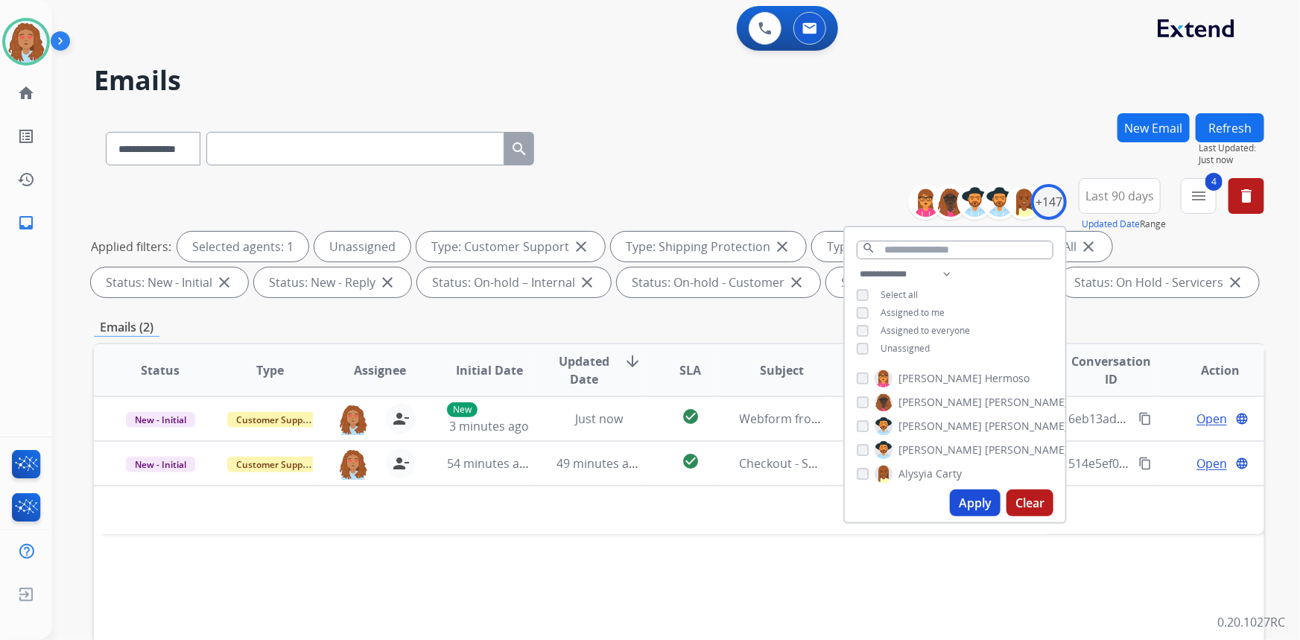
click at [971, 506] on button "Apply" at bounding box center [975, 502] width 51 height 27
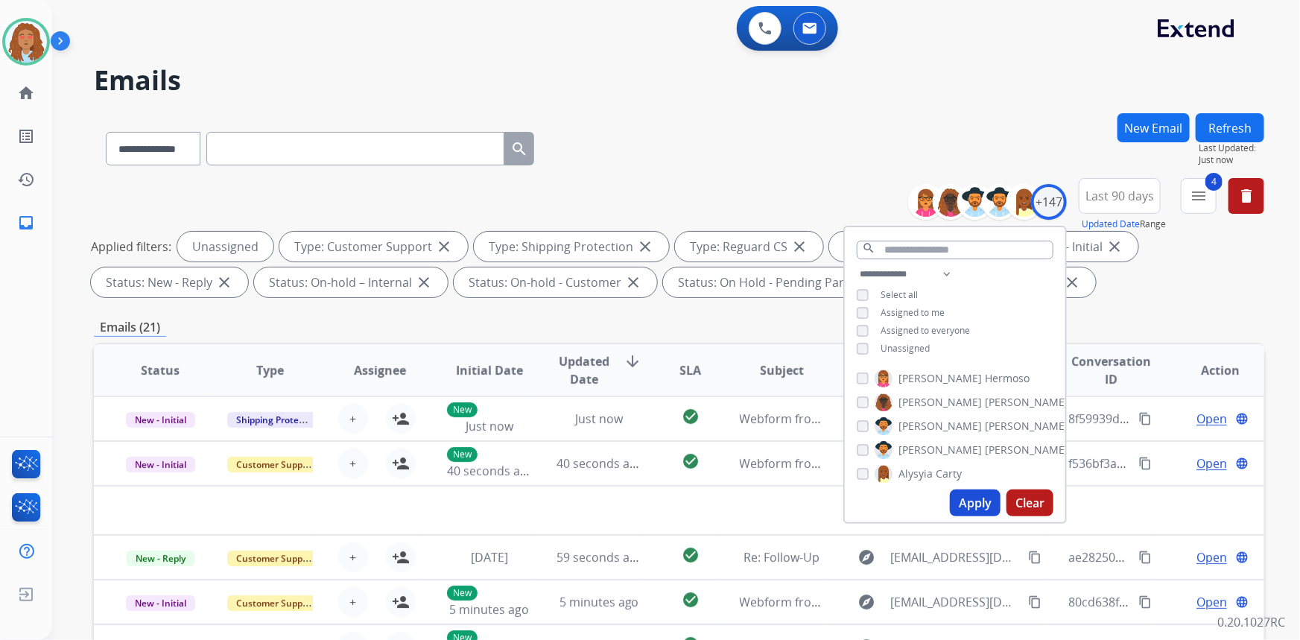
click at [1170, 298] on div "**********" at bounding box center [679, 240] width 1170 height 125
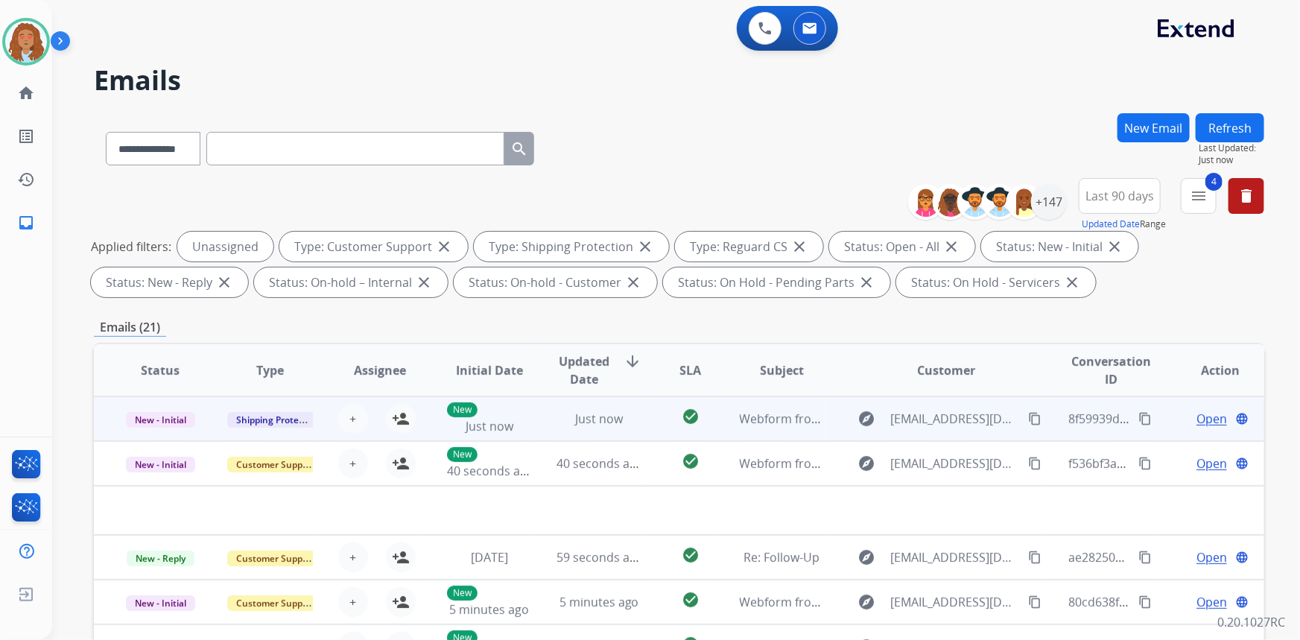
click at [943, 434] on td "explore [EMAIL_ADDRESS][DOMAIN_NAME] content_copy" at bounding box center [935, 418] width 220 height 45
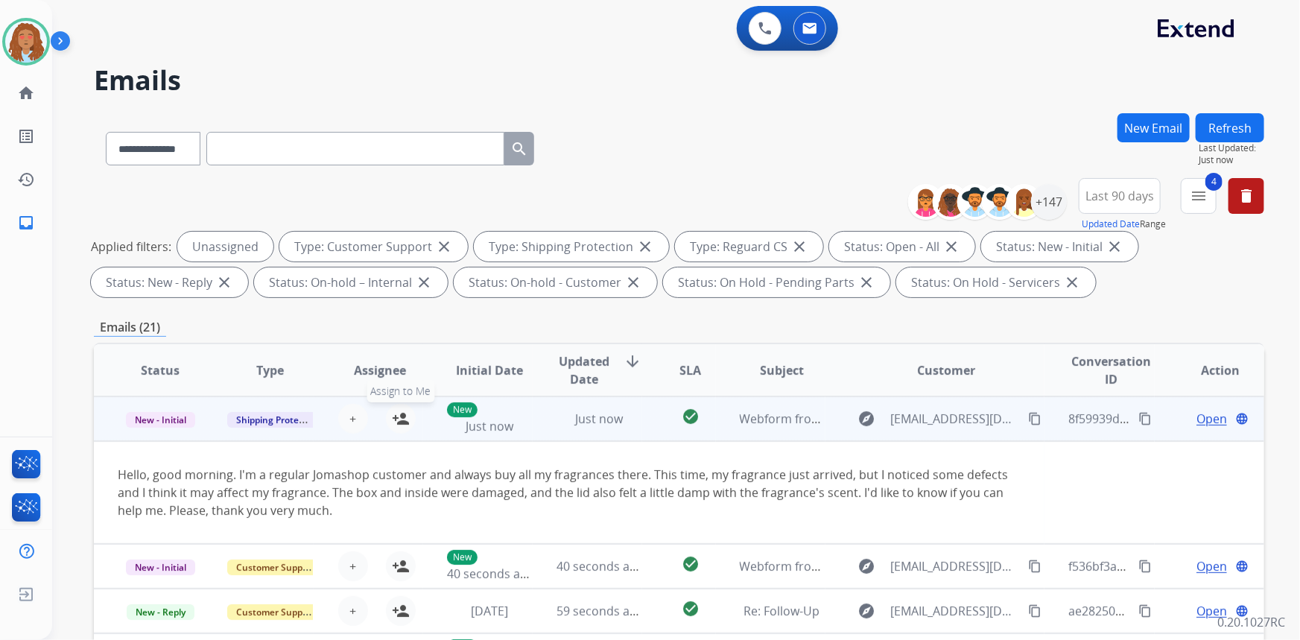
click at [392, 419] on button "person_add Assign to Me" at bounding box center [401, 419] width 30 height 30
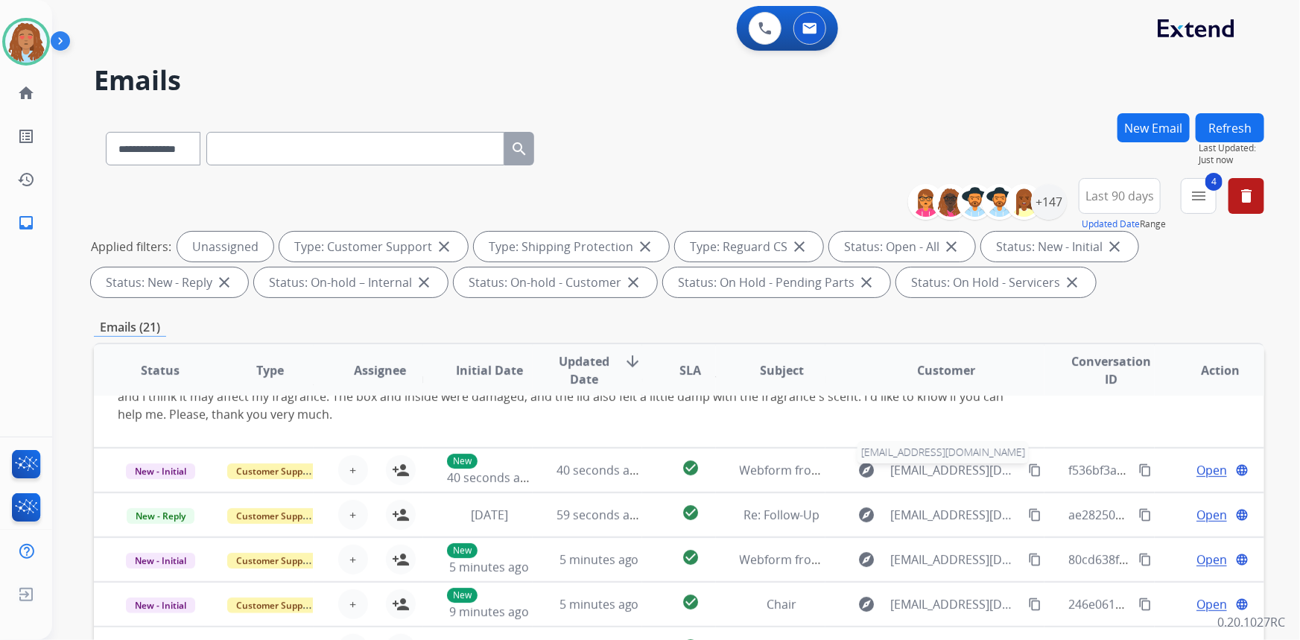
scroll to position [104, 0]
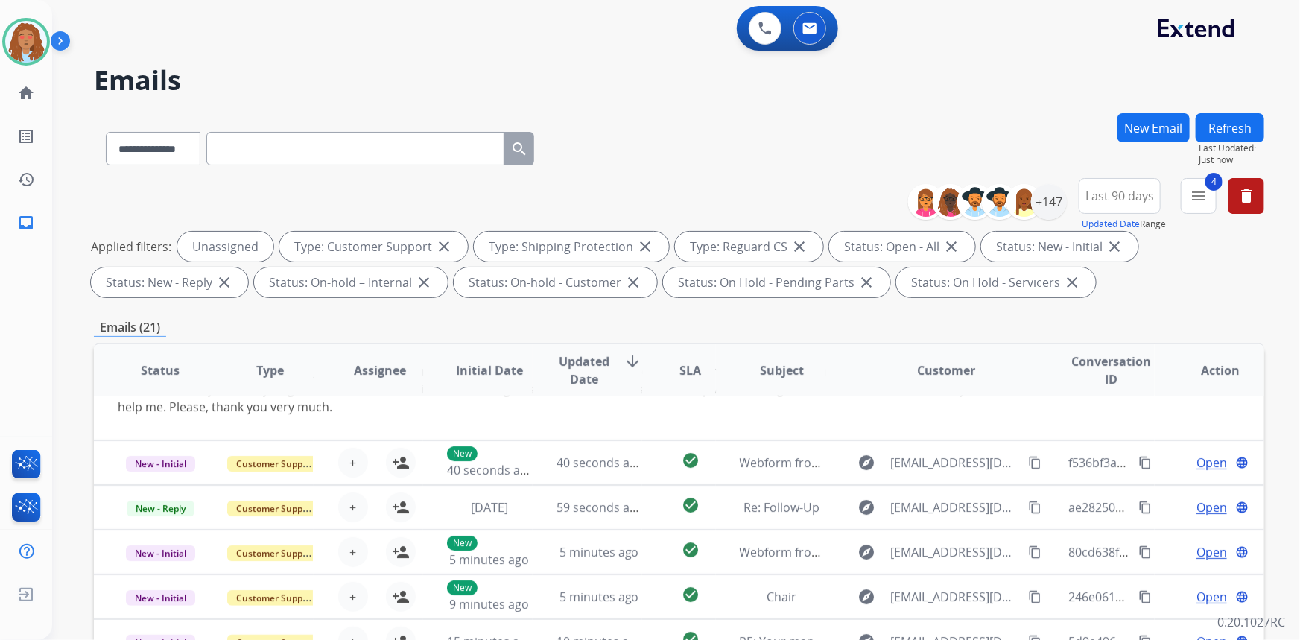
click at [1237, 130] on button "Refresh" at bounding box center [1230, 127] width 69 height 29
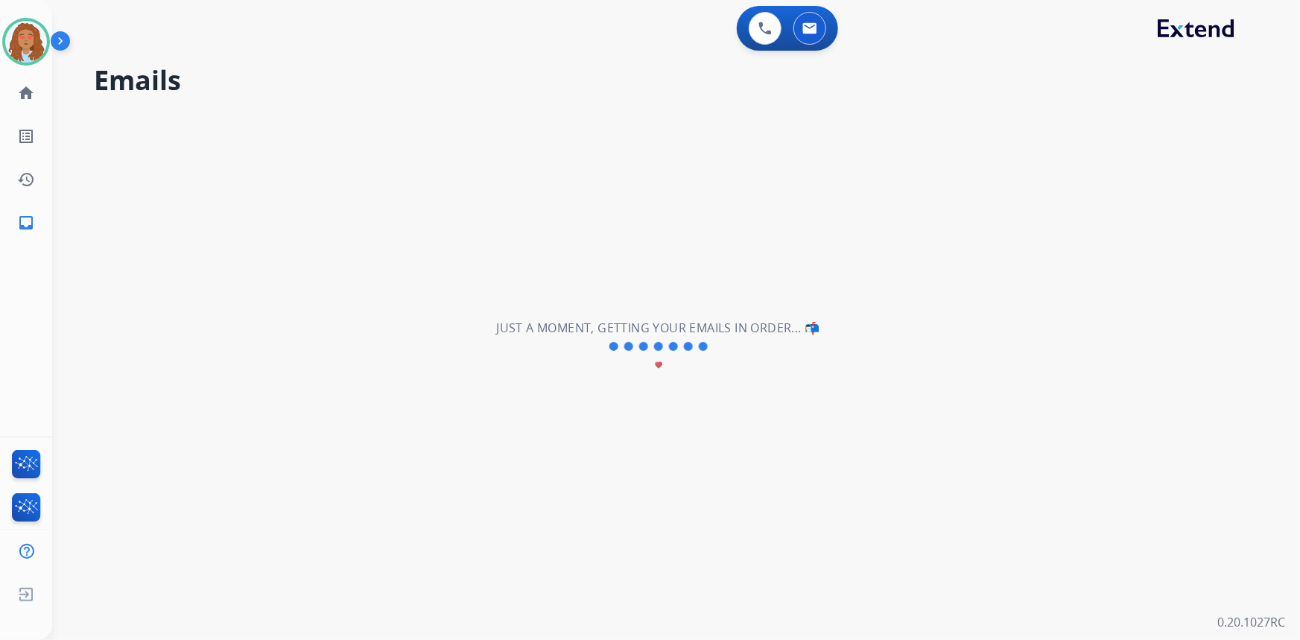
scroll to position [50, 0]
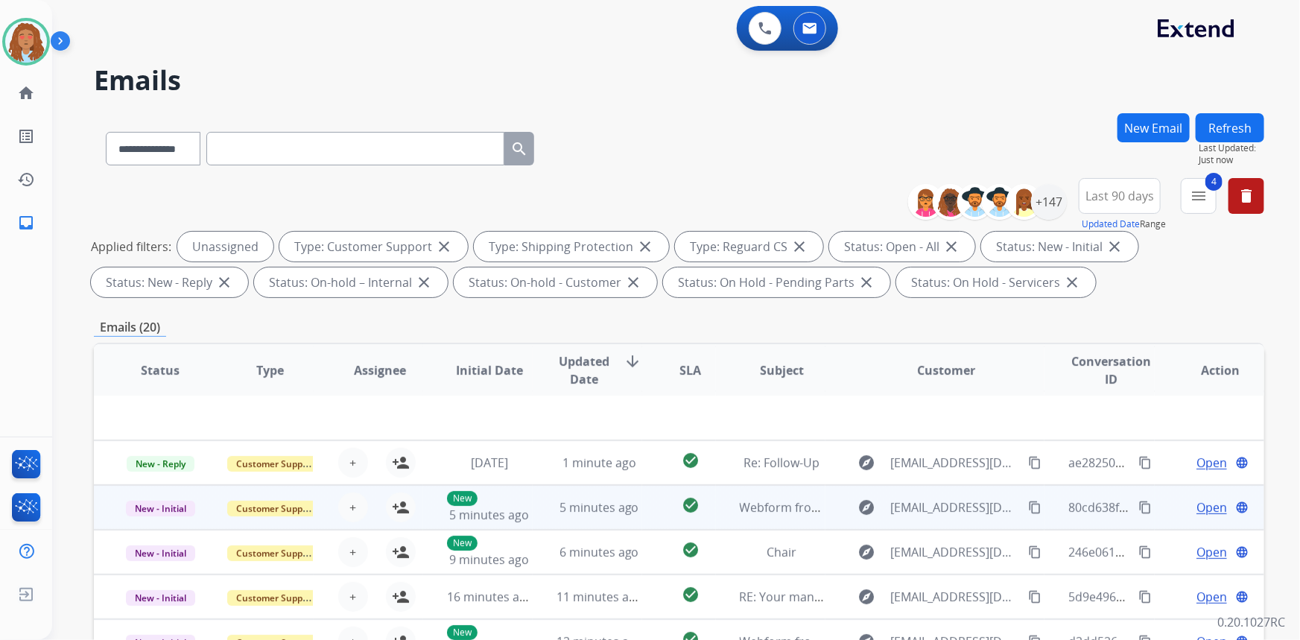
click at [943, 524] on td "explore [EMAIL_ADDRESS][DOMAIN_NAME] content_copy" at bounding box center [935, 507] width 220 height 45
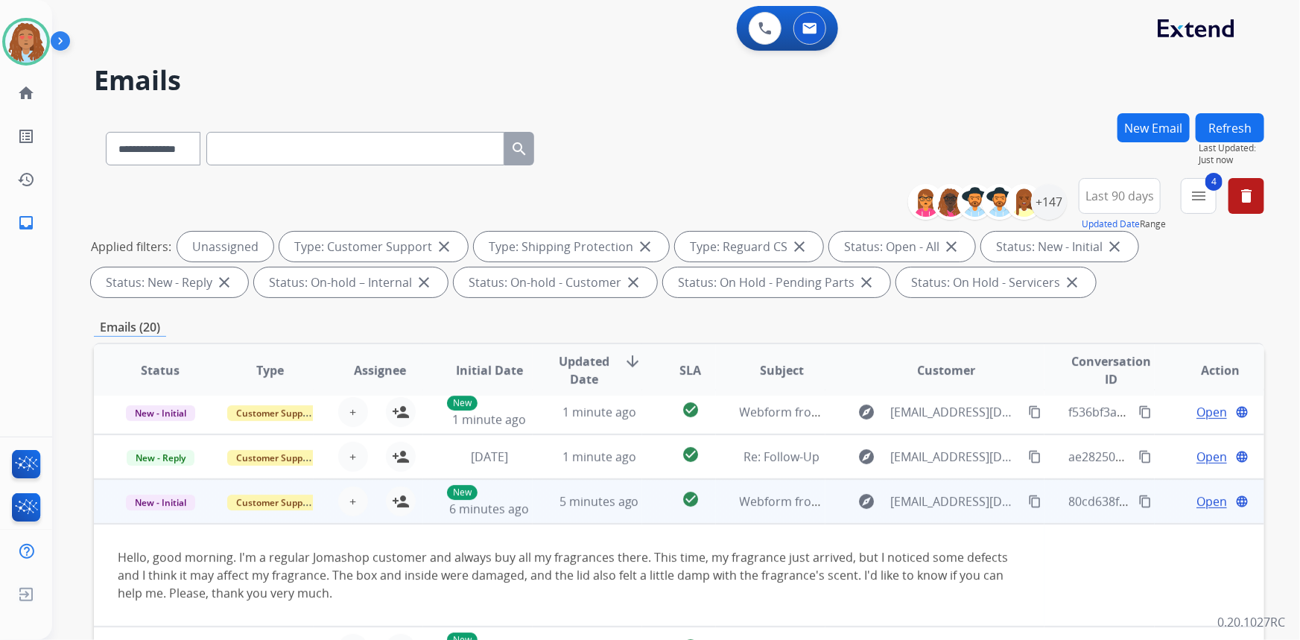
scroll to position [0, 0]
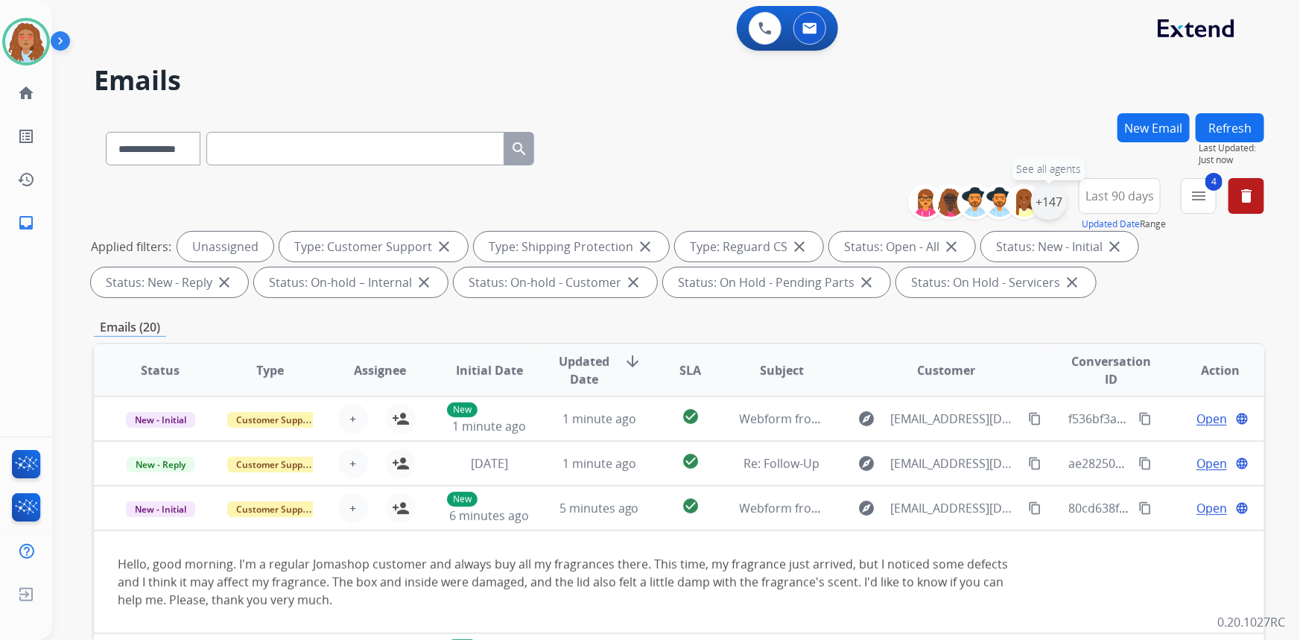
click at [1051, 209] on div "+147" at bounding box center [1049, 202] width 36 height 36
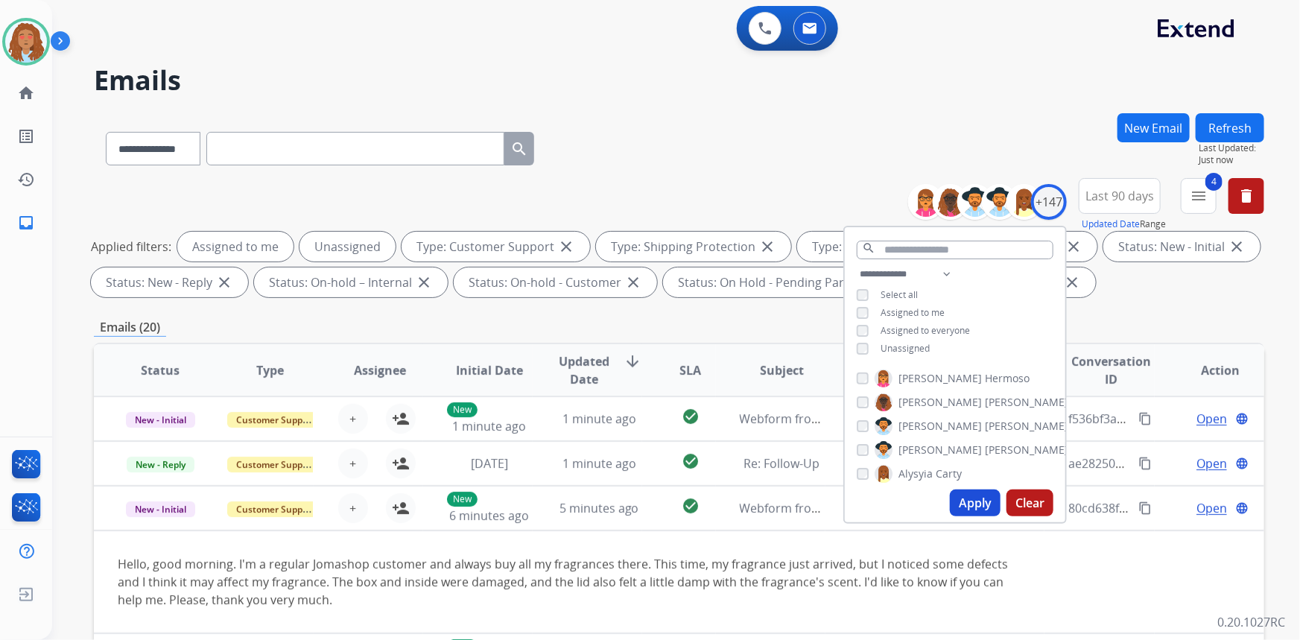
click at [962, 503] on button "Apply" at bounding box center [975, 502] width 51 height 27
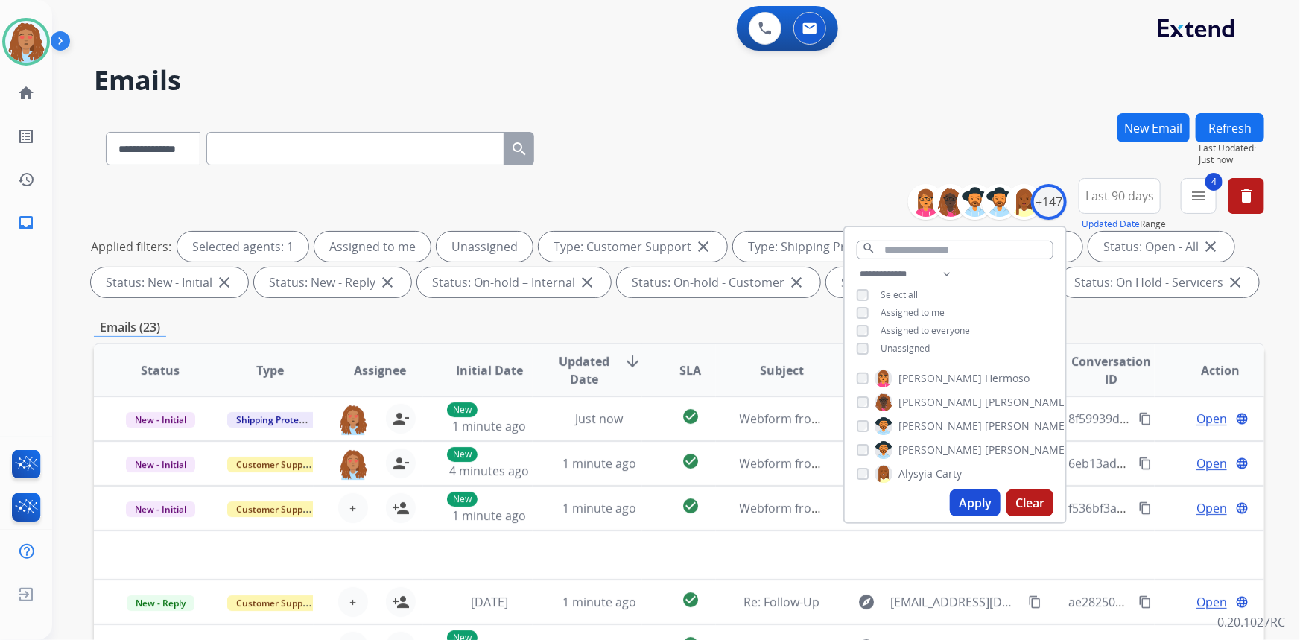
click at [1119, 328] on div "Emails (23)" at bounding box center [679, 327] width 1170 height 19
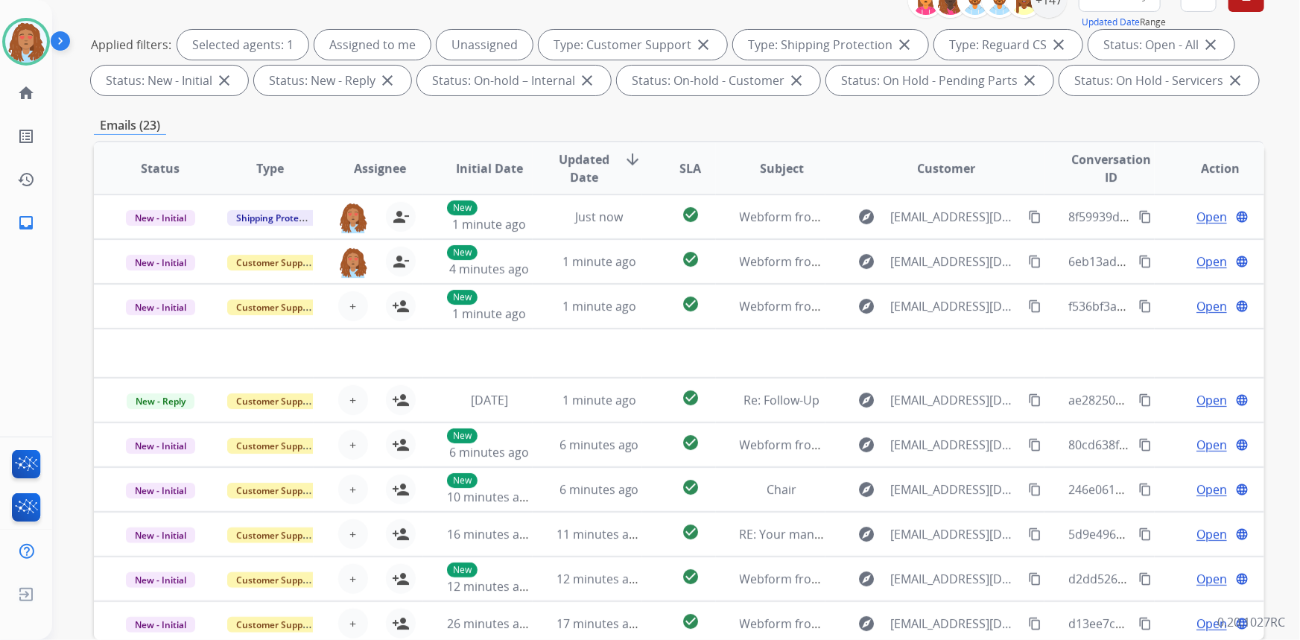
scroll to position [203, 0]
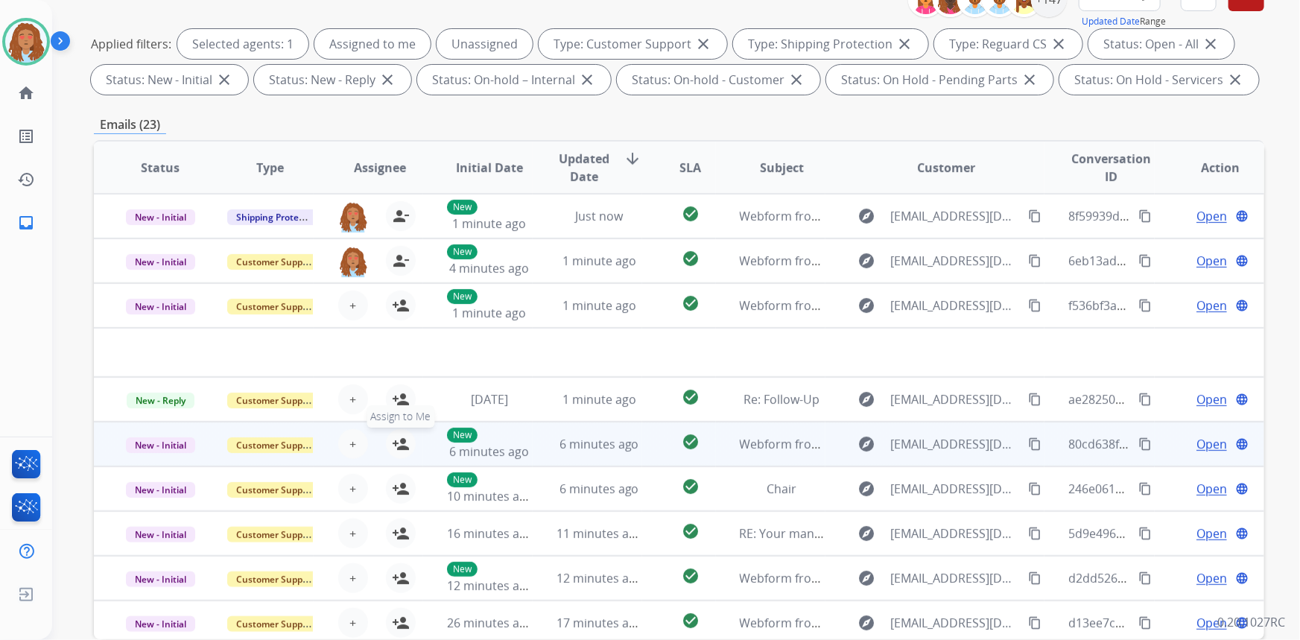
click at [397, 443] on mat-icon "person_add" at bounding box center [401, 444] width 18 height 18
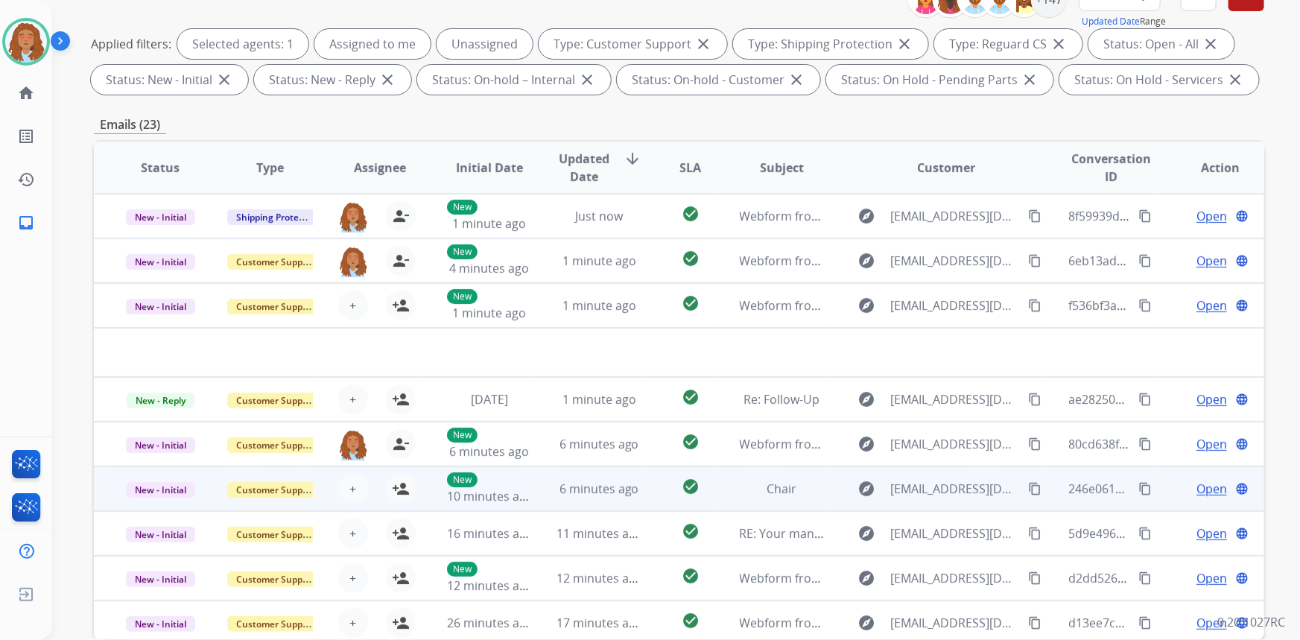
scroll to position [50, 0]
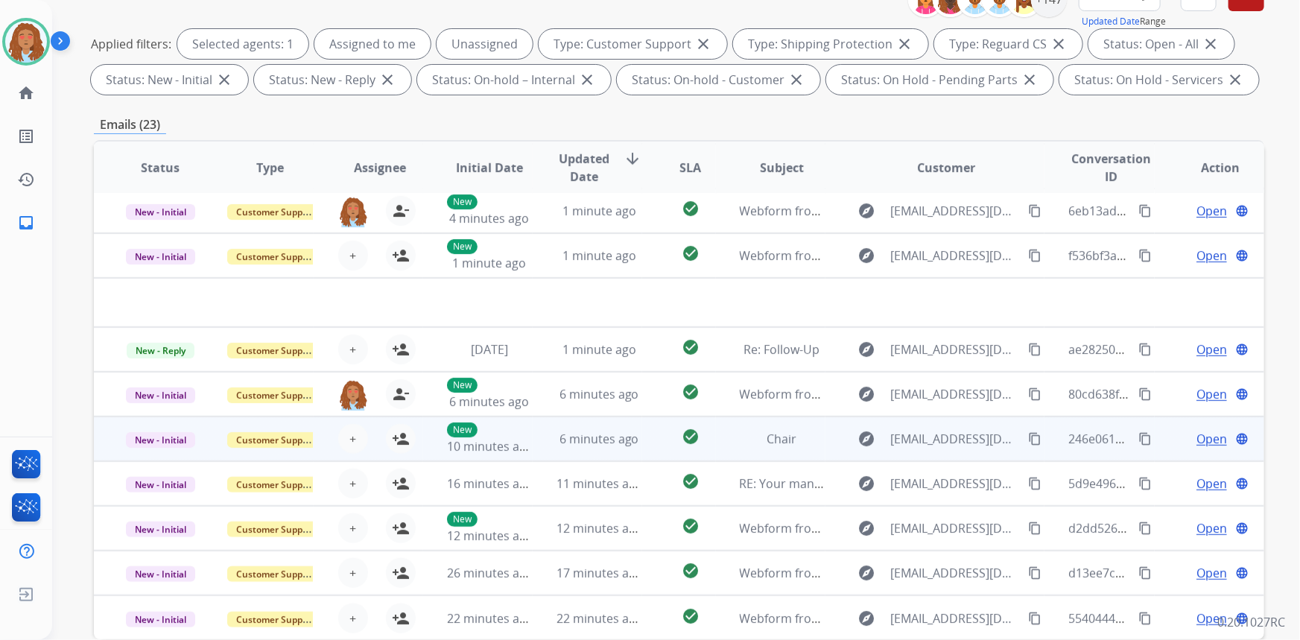
click at [926, 452] on td "explore [EMAIL_ADDRESS][DOMAIN_NAME] content_copy" at bounding box center [935, 438] width 220 height 45
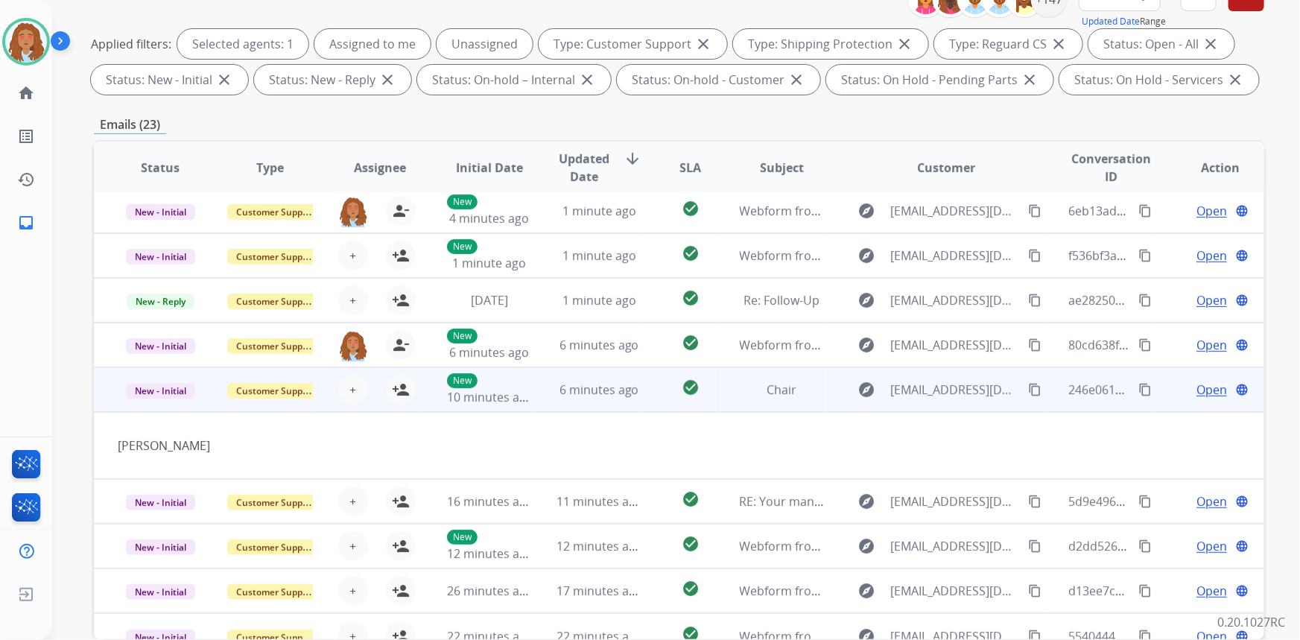
scroll to position [68, 0]
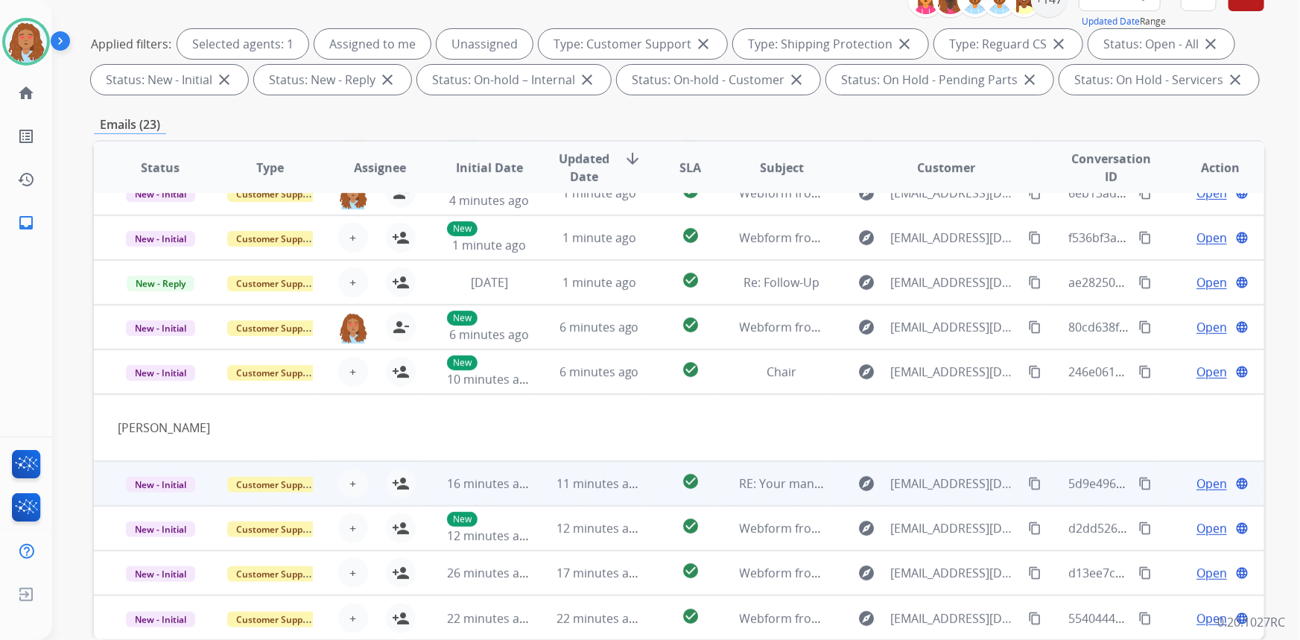
click at [942, 498] on td "explore [EMAIL_ADDRESS][DOMAIN_NAME] content_copy" at bounding box center [935, 483] width 220 height 45
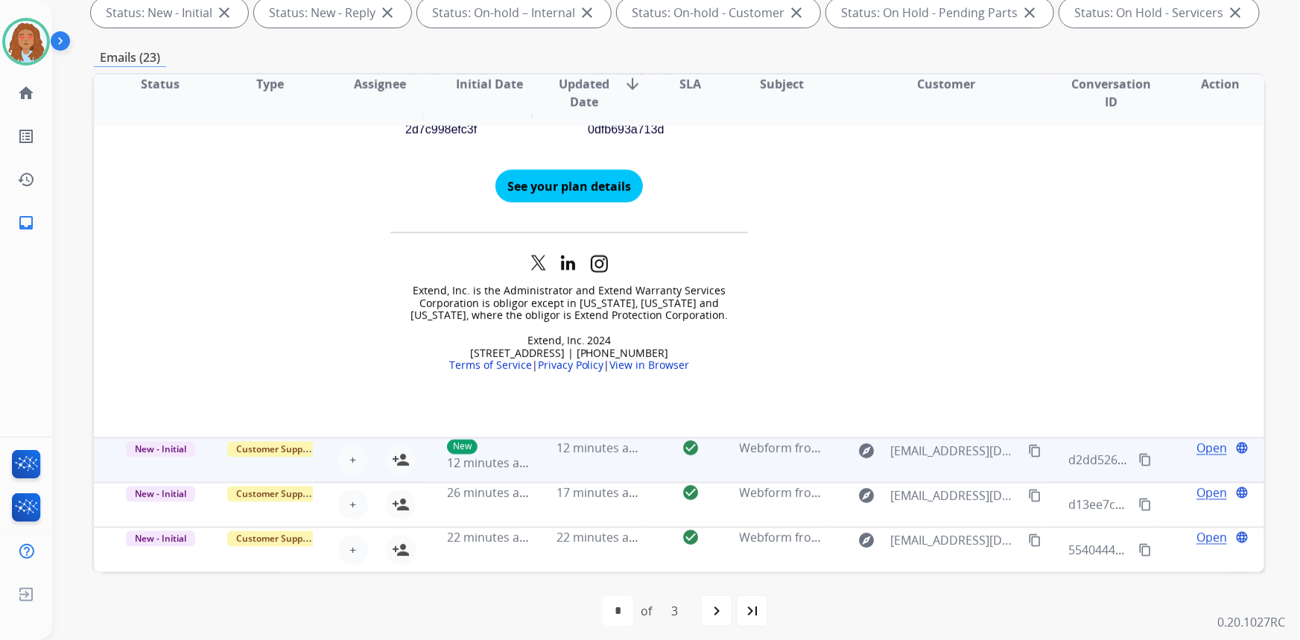
scroll to position [279, 0]
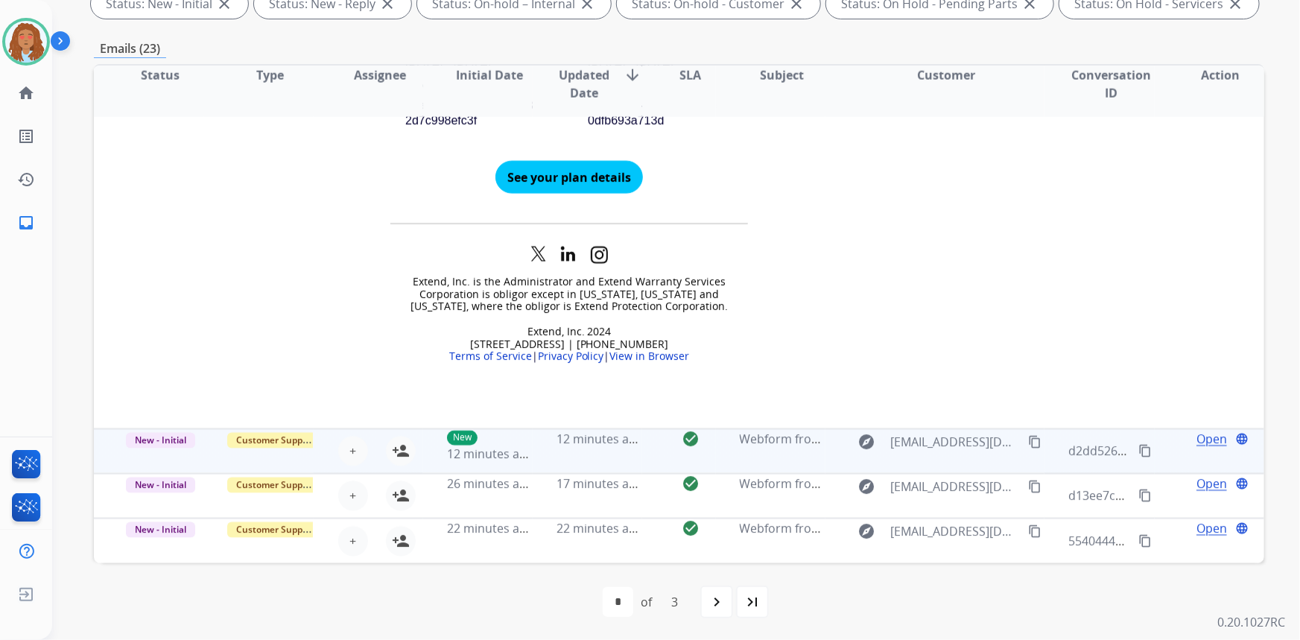
click at [946, 463] on td "explore [EMAIL_ADDRESS][DOMAIN_NAME] content_copy" at bounding box center [935, 451] width 220 height 45
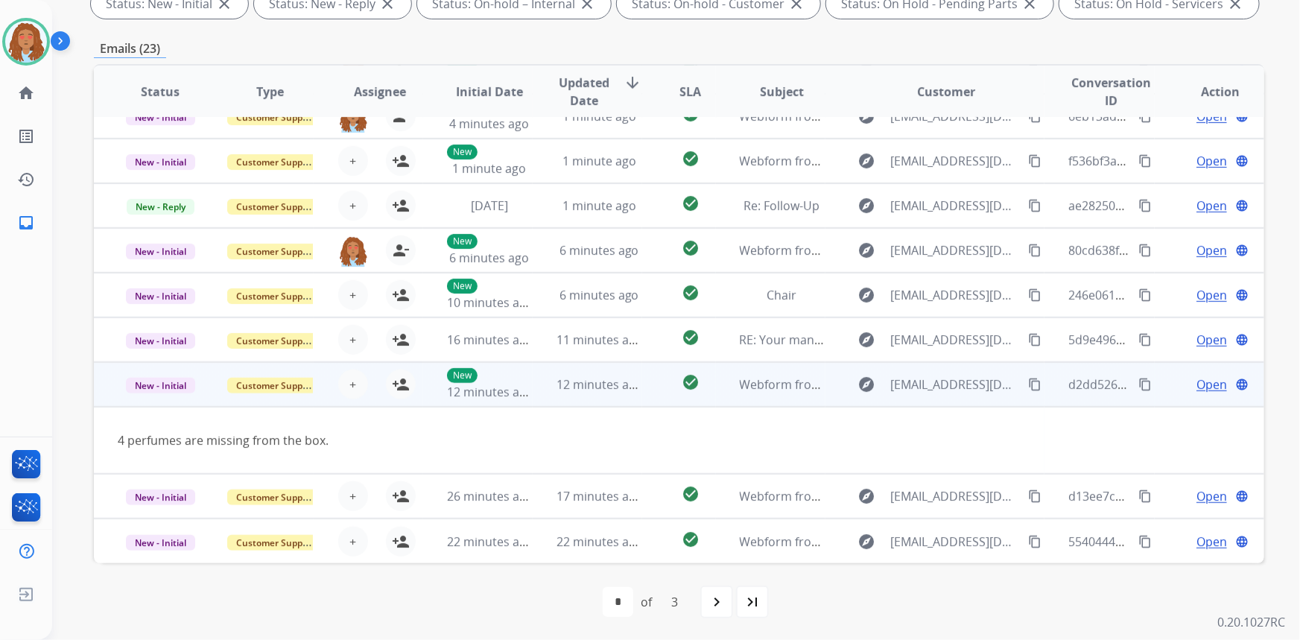
scroll to position [68, 0]
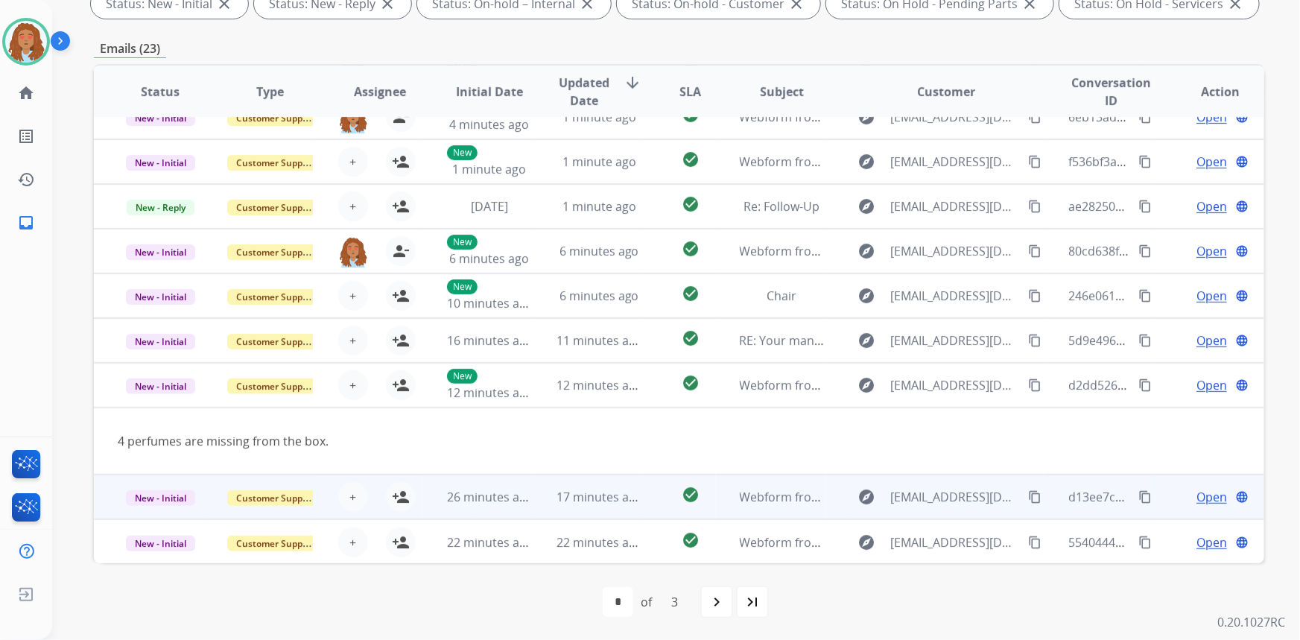
click at [941, 515] on td "explore [EMAIL_ADDRESS][DOMAIN_NAME] content_copy" at bounding box center [935, 497] width 220 height 45
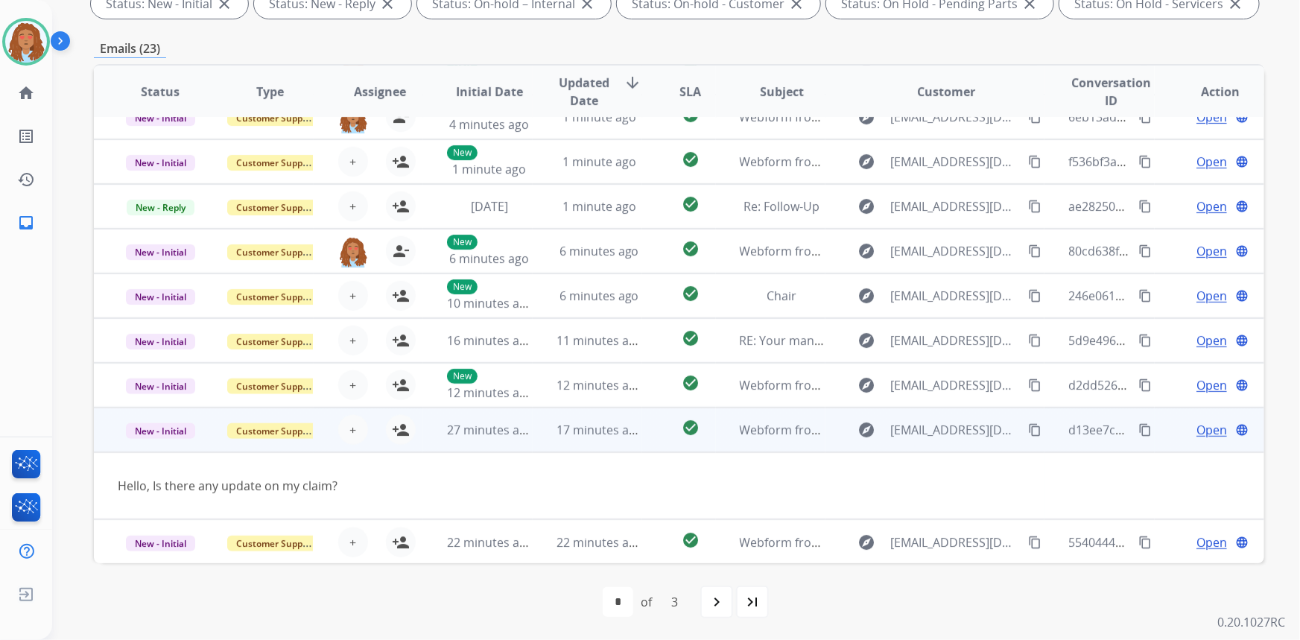
click at [1028, 432] on mat-icon "content_copy" at bounding box center [1034, 429] width 13 height 13
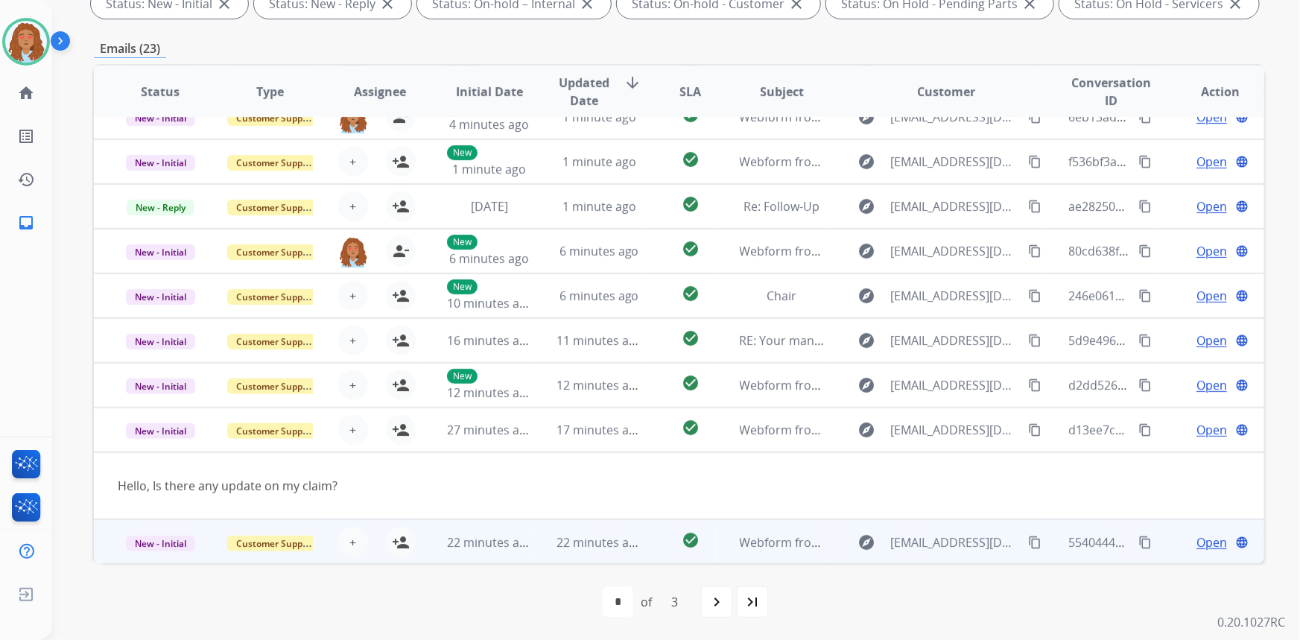
click at [939, 553] on td "explore [EMAIL_ADDRESS][DOMAIN_NAME] content_copy" at bounding box center [935, 541] width 220 height 45
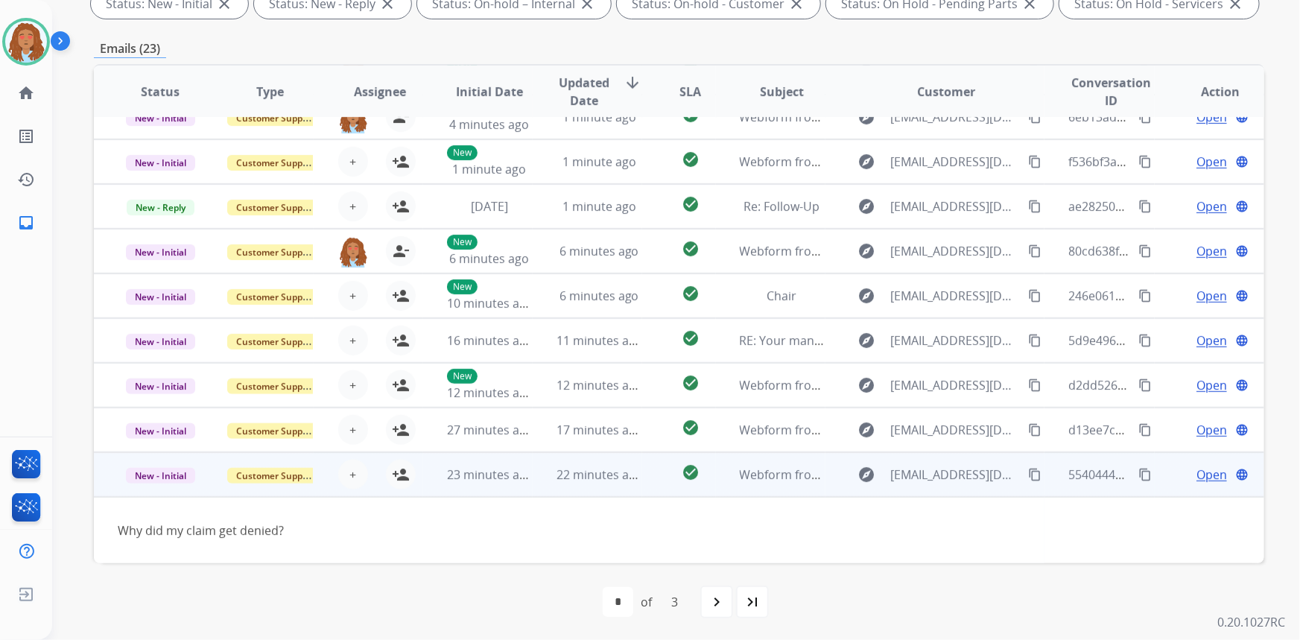
scroll to position [67, 0]
click at [1029, 473] on mat-icon "content_copy" at bounding box center [1034, 475] width 13 height 13
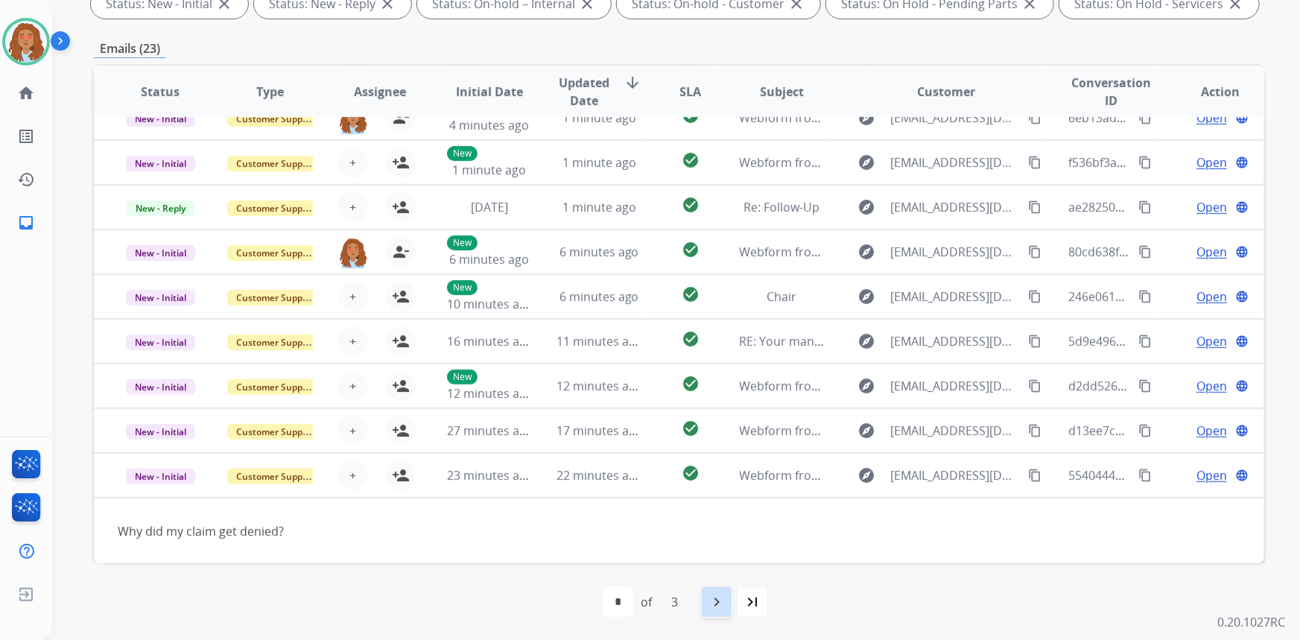
click at [718, 609] on mat-icon "navigate_next" at bounding box center [717, 602] width 18 height 18
select select "*"
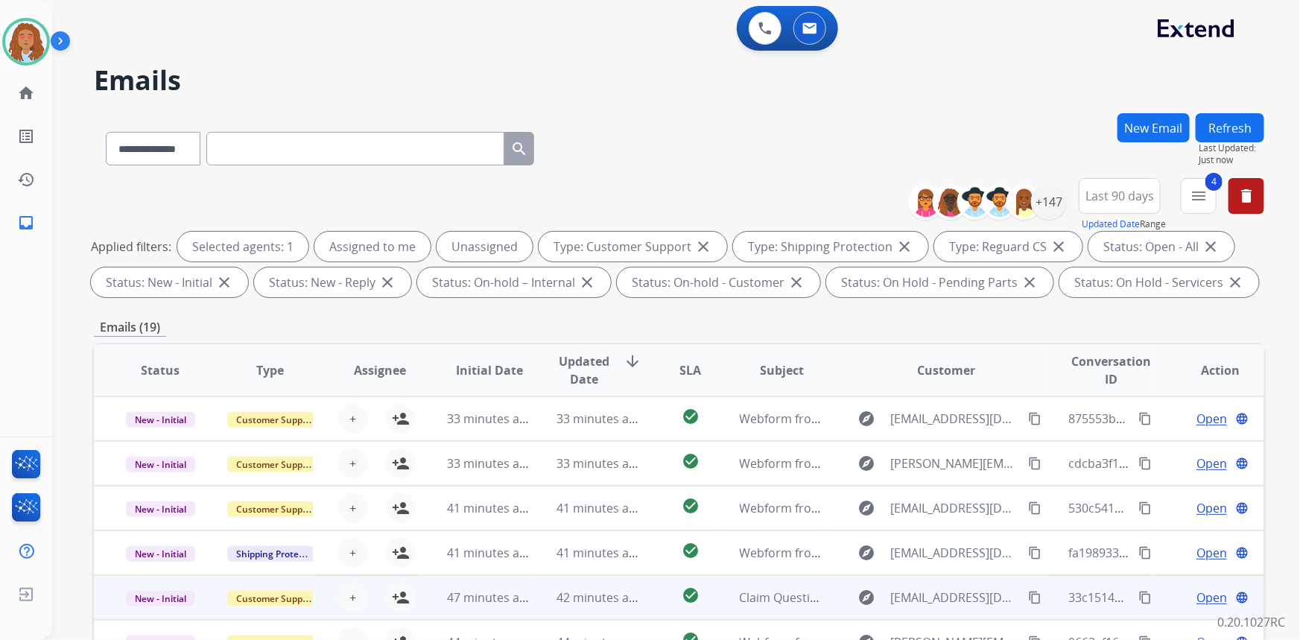
scroll to position [0, 0]
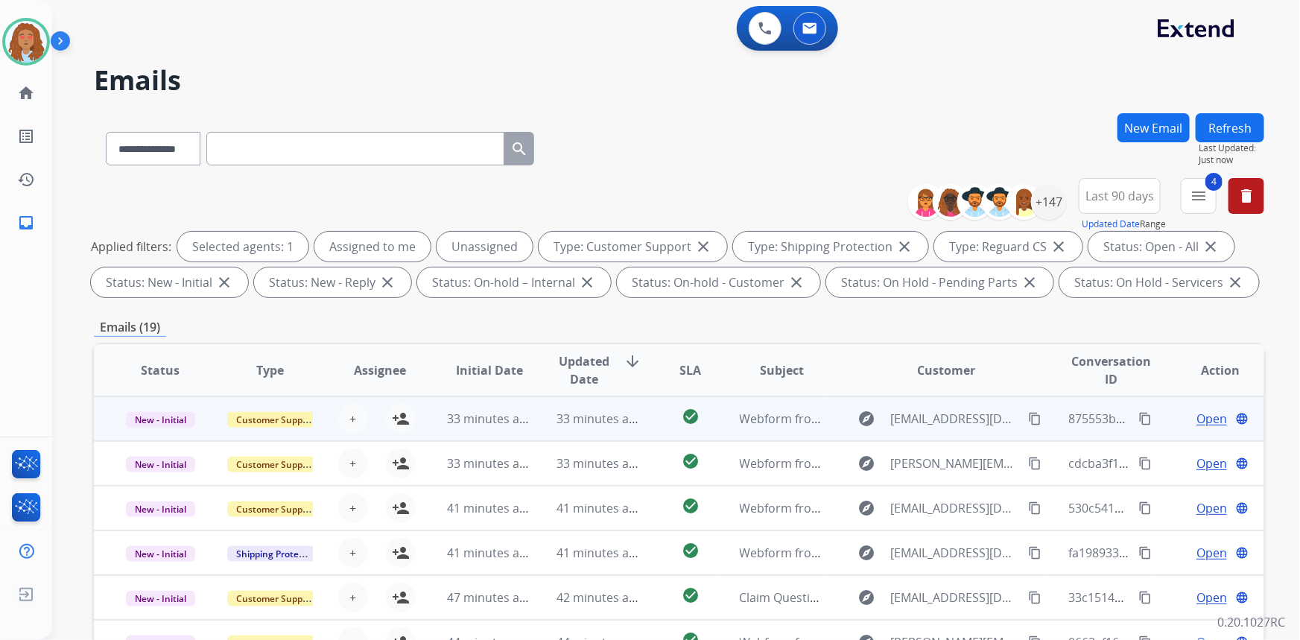
click at [941, 434] on td "explore [EMAIL_ADDRESS][DOMAIN_NAME] content_copy" at bounding box center [935, 418] width 220 height 45
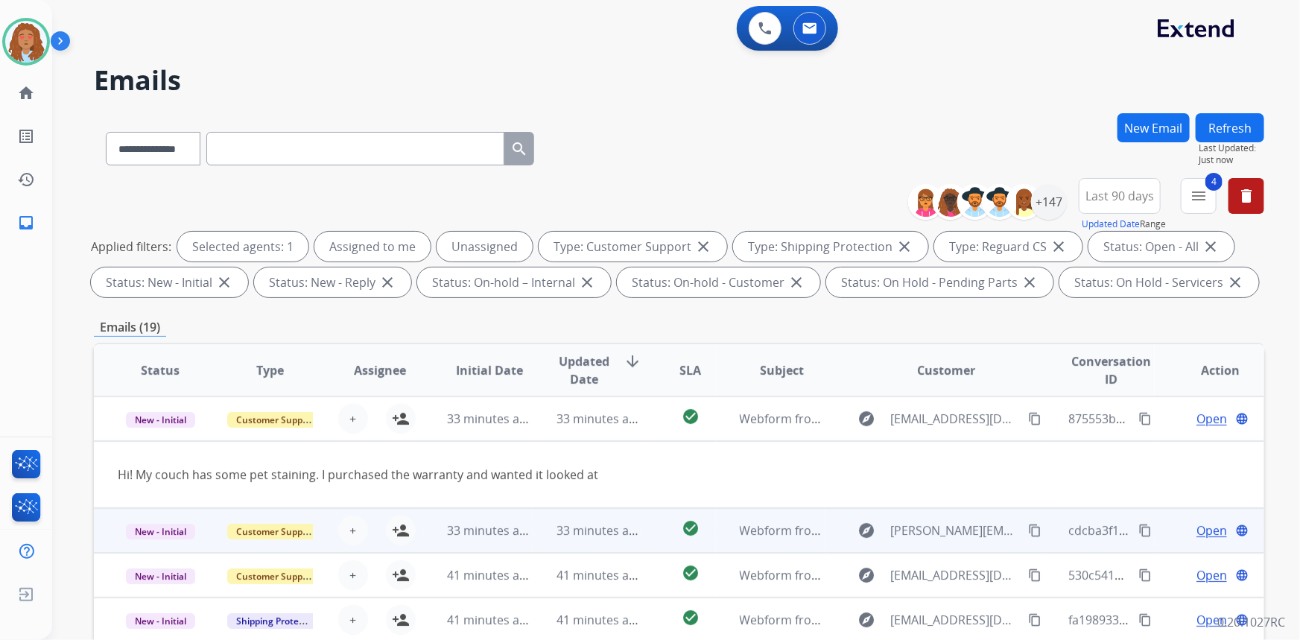
click at [930, 548] on td "explore [PERSON_NAME][EMAIL_ADDRESS][DOMAIN_NAME] content_copy" at bounding box center [935, 530] width 220 height 45
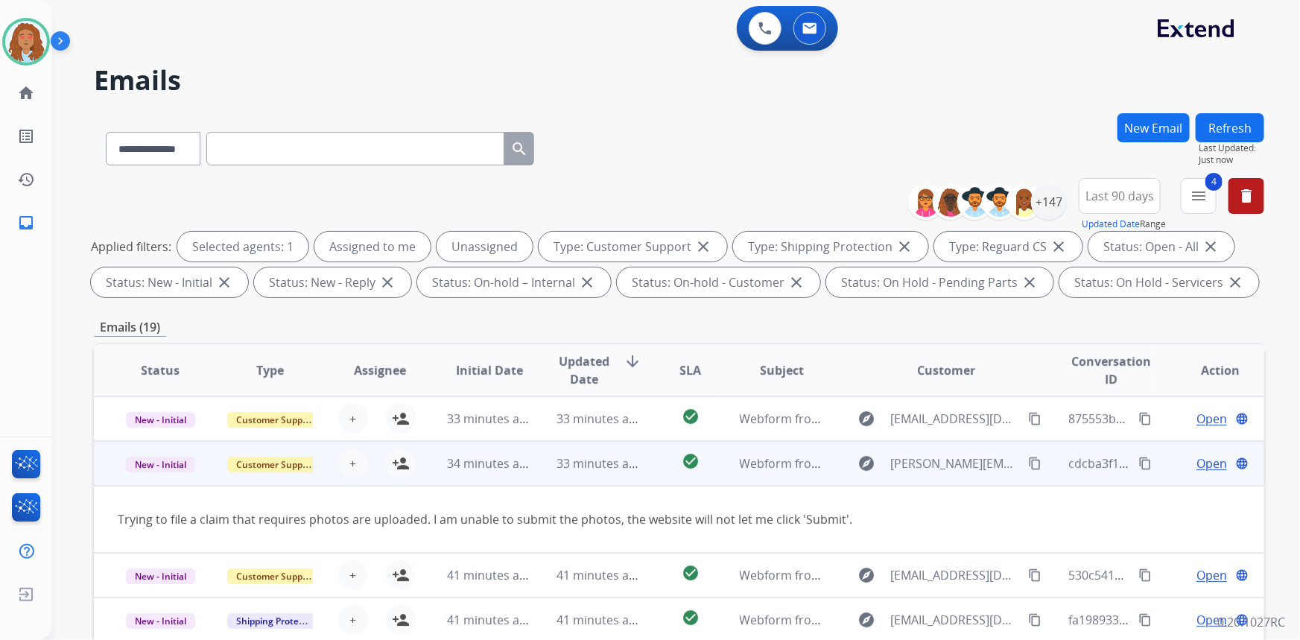
scroll to position [23, 0]
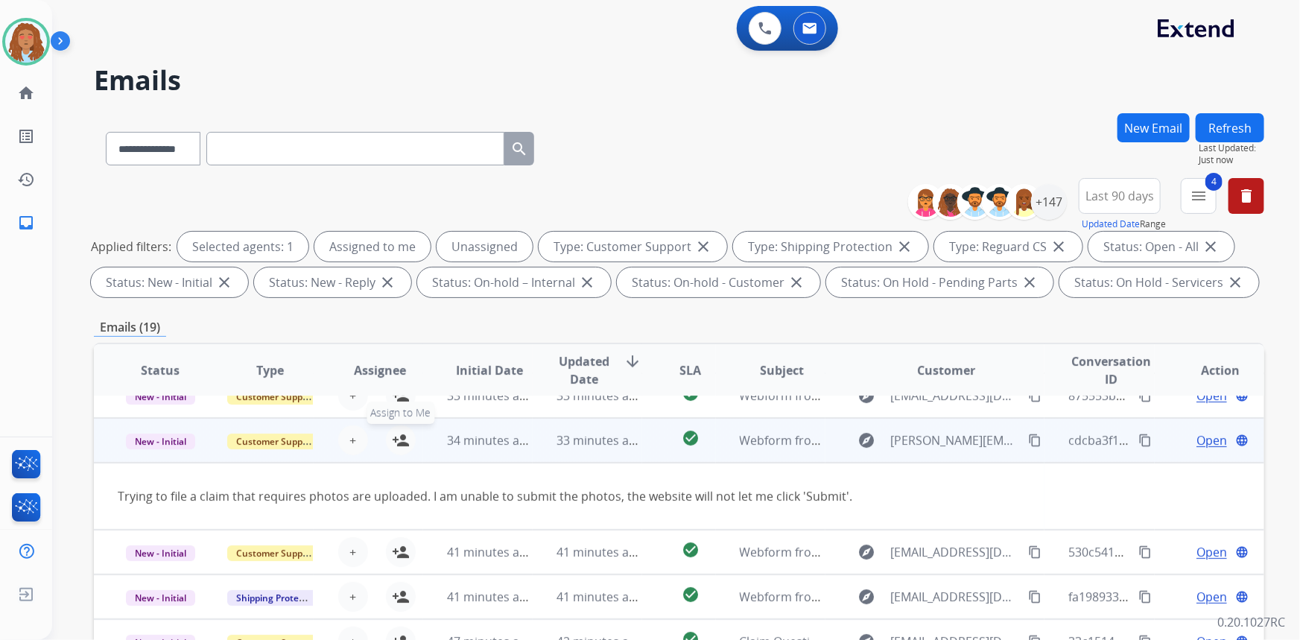
click at [395, 440] on mat-icon "person_add" at bounding box center [401, 440] width 18 height 18
click at [402, 401] on table "Status Type Assignee Initial Date Updated Date arrow_downward SLA Subject Custo…" at bounding box center [679, 581] width 1170 height 521
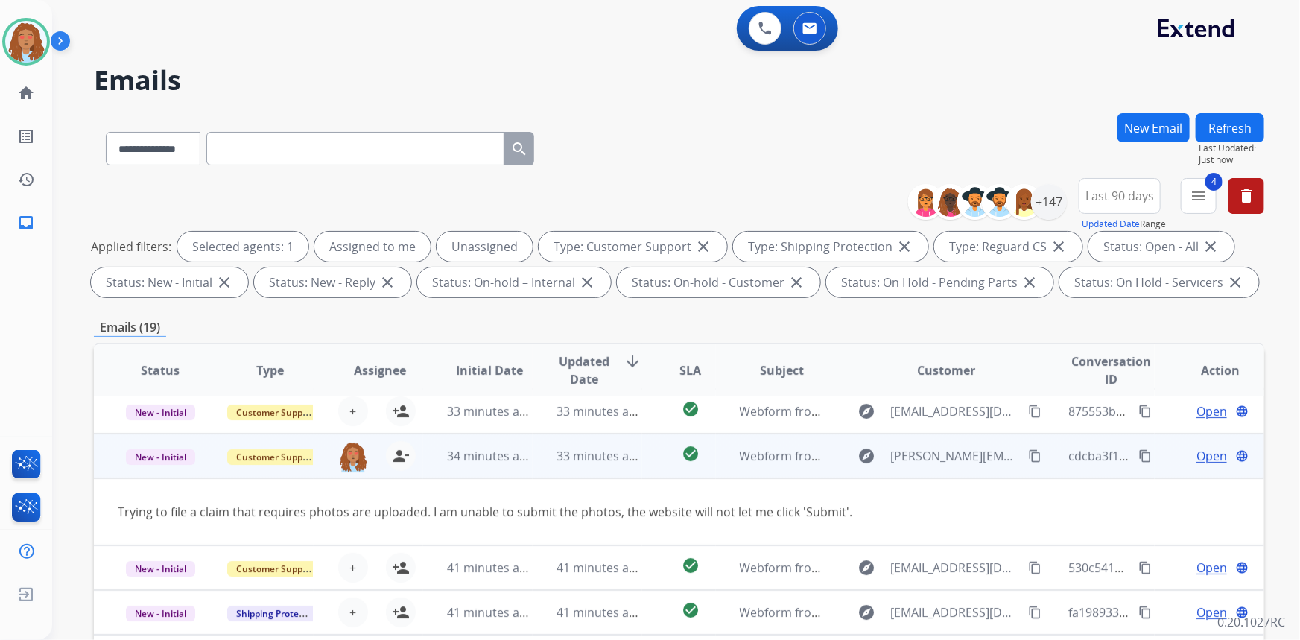
scroll to position [0, 0]
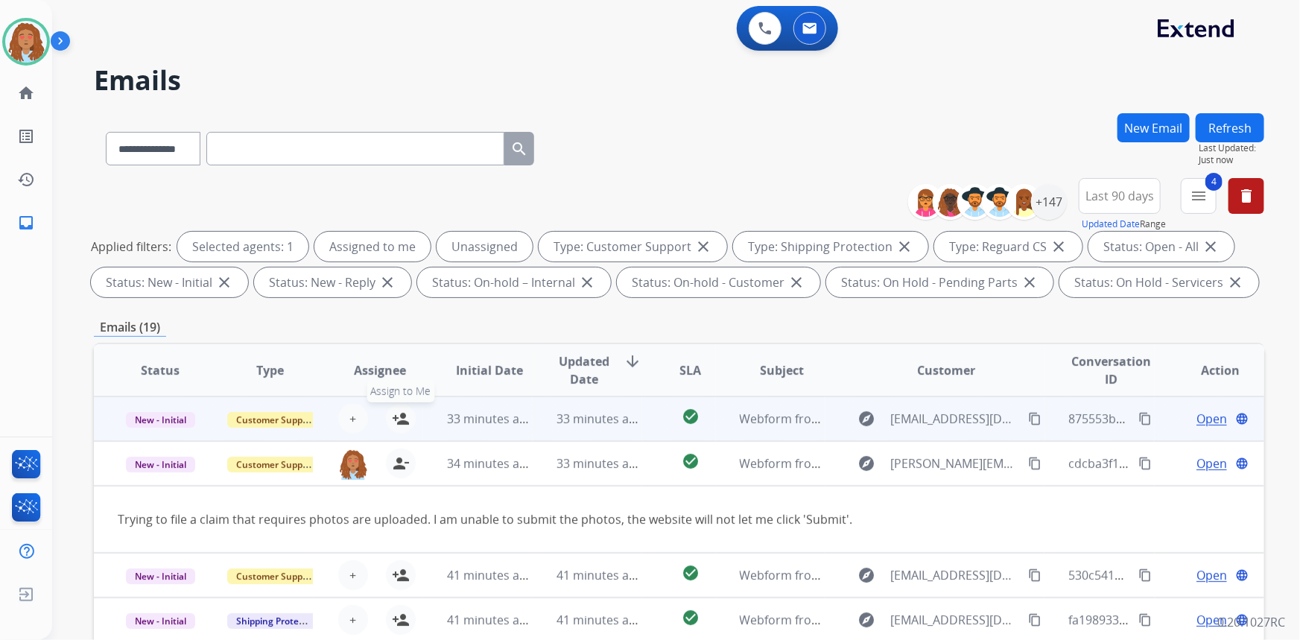
click at [392, 413] on mat-icon "person_add" at bounding box center [401, 419] width 18 height 18
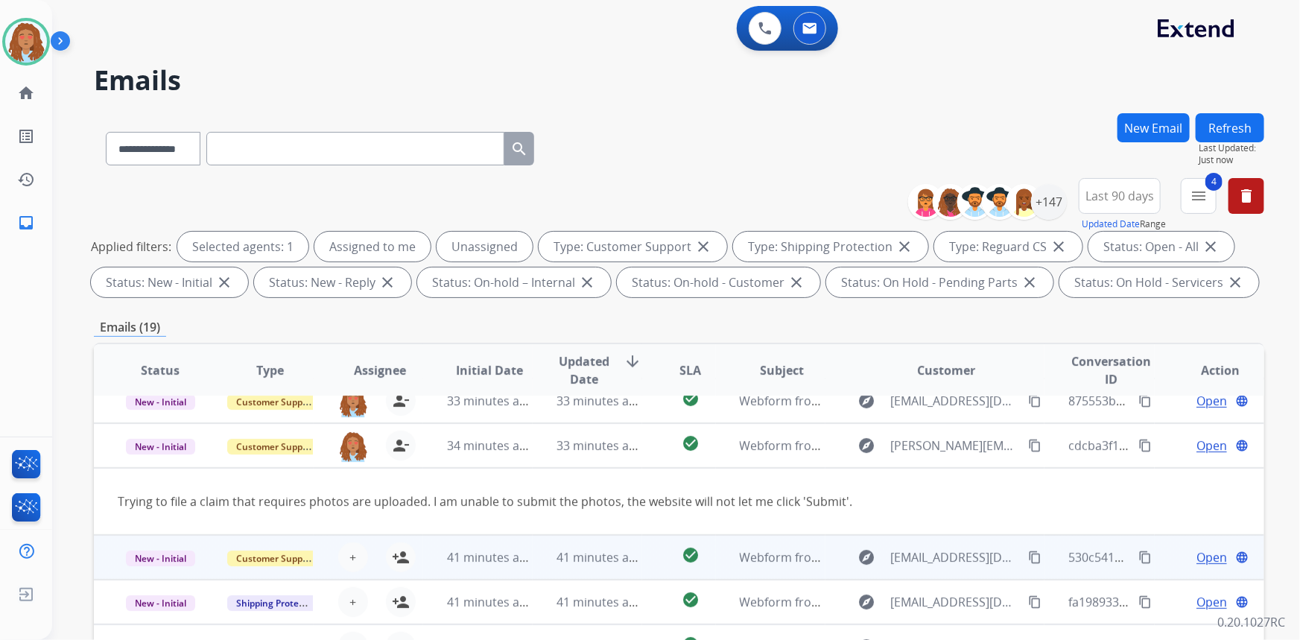
scroll to position [23, 0]
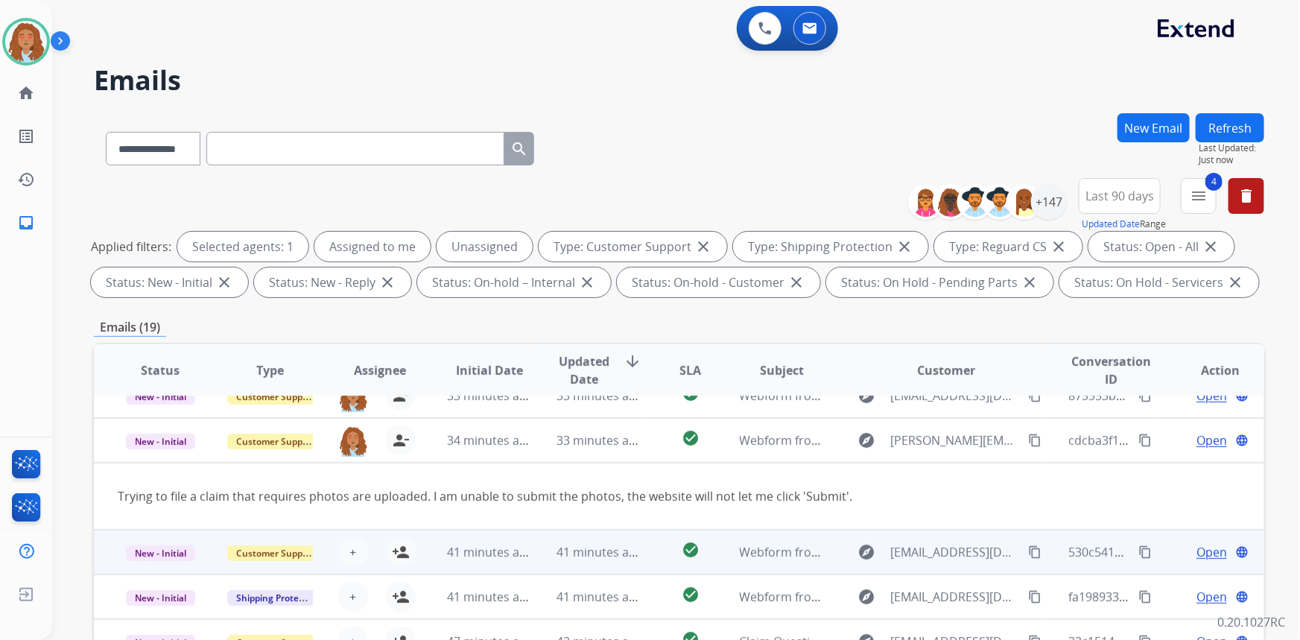
click at [945, 568] on td "explore [EMAIL_ADDRESS][DOMAIN_NAME] content_copy" at bounding box center [935, 552] width 220 height 45
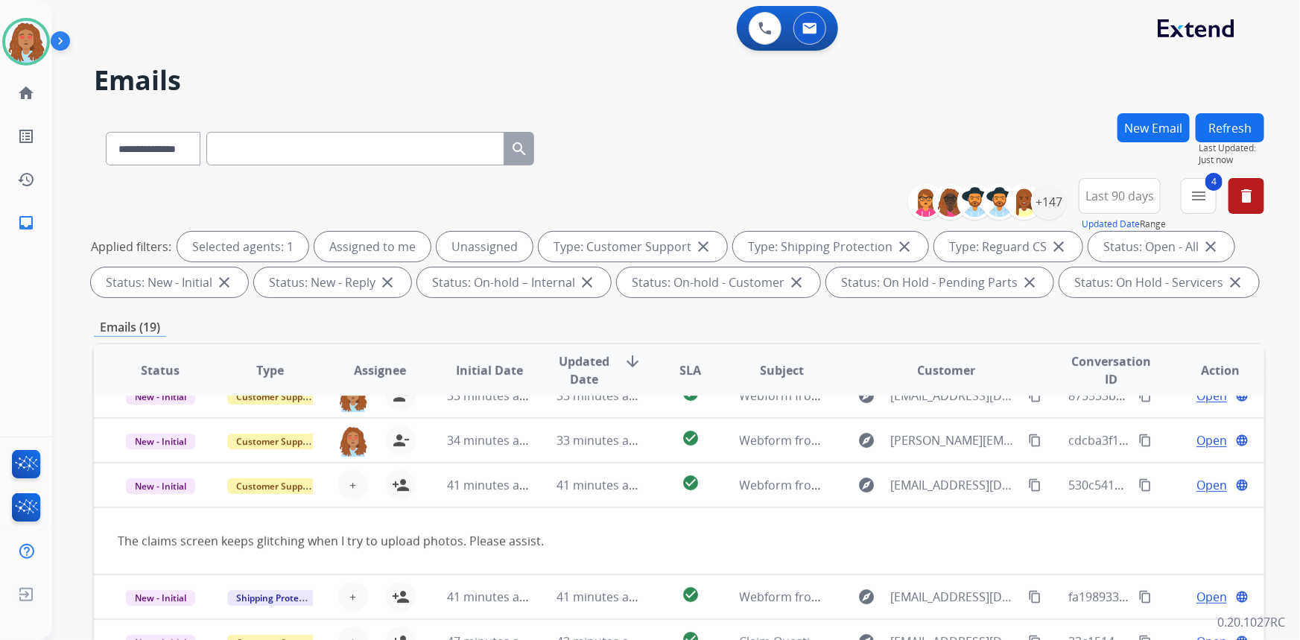
click at [1237, 132] on button "Refresh" at bounding box center [1230, 127] width 69 height 29
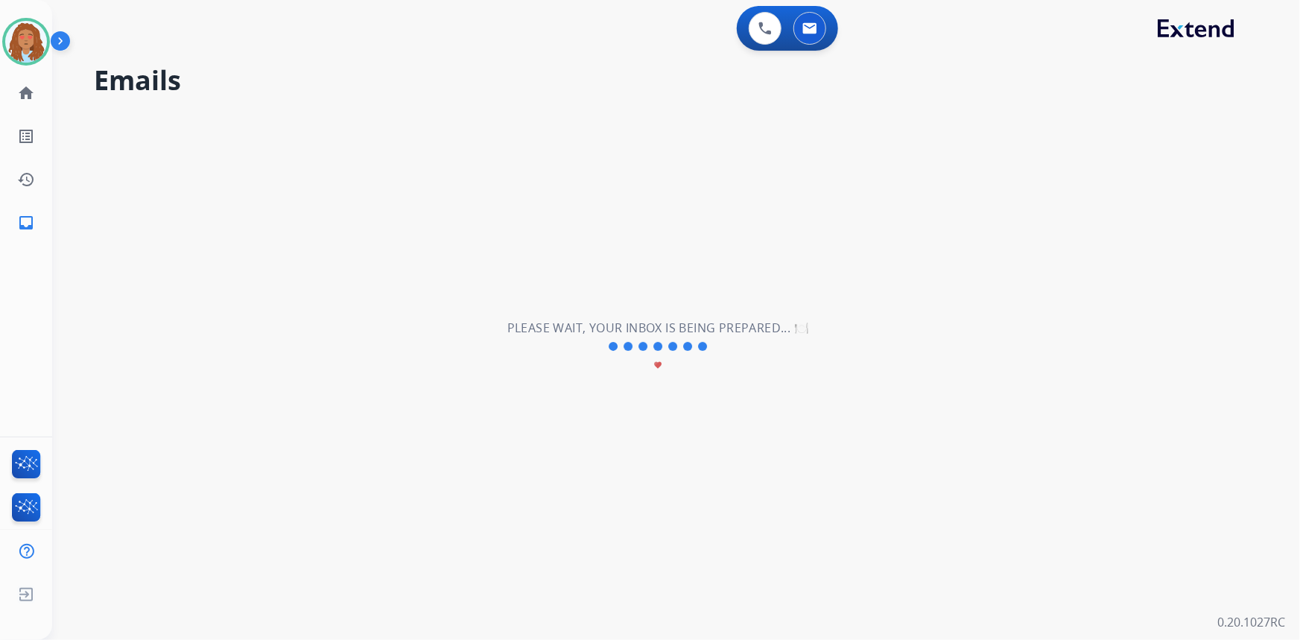
scroll to position [5, 0]
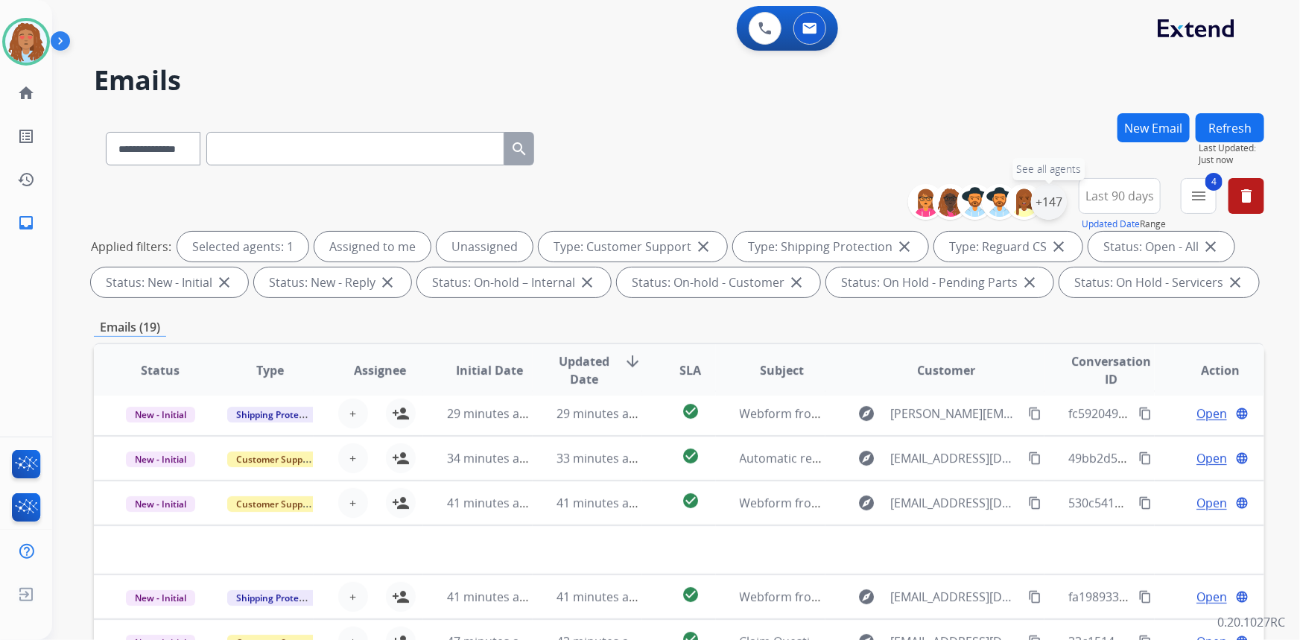
click at [1051, 209] on div "+147" at bounding box center [1049, 202] width 36 height 36
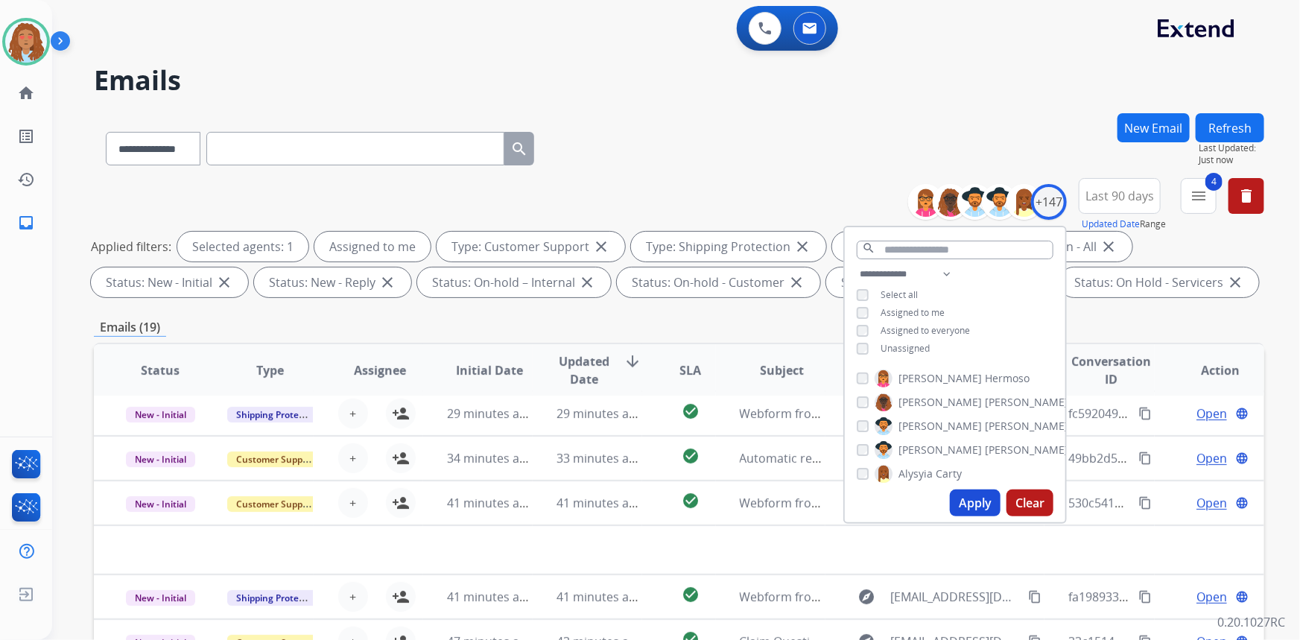
click at [965, 502] on button "Apply" at bounding box center [975, 502] width 51 height 27
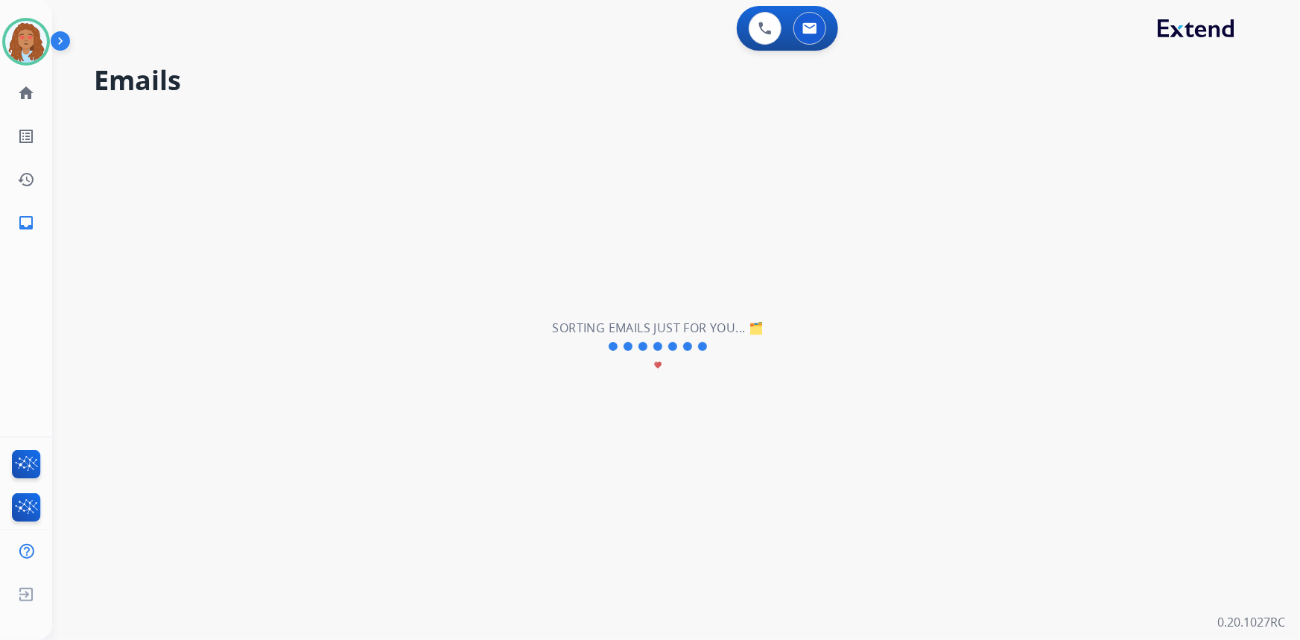
scroll to position [0, 0]
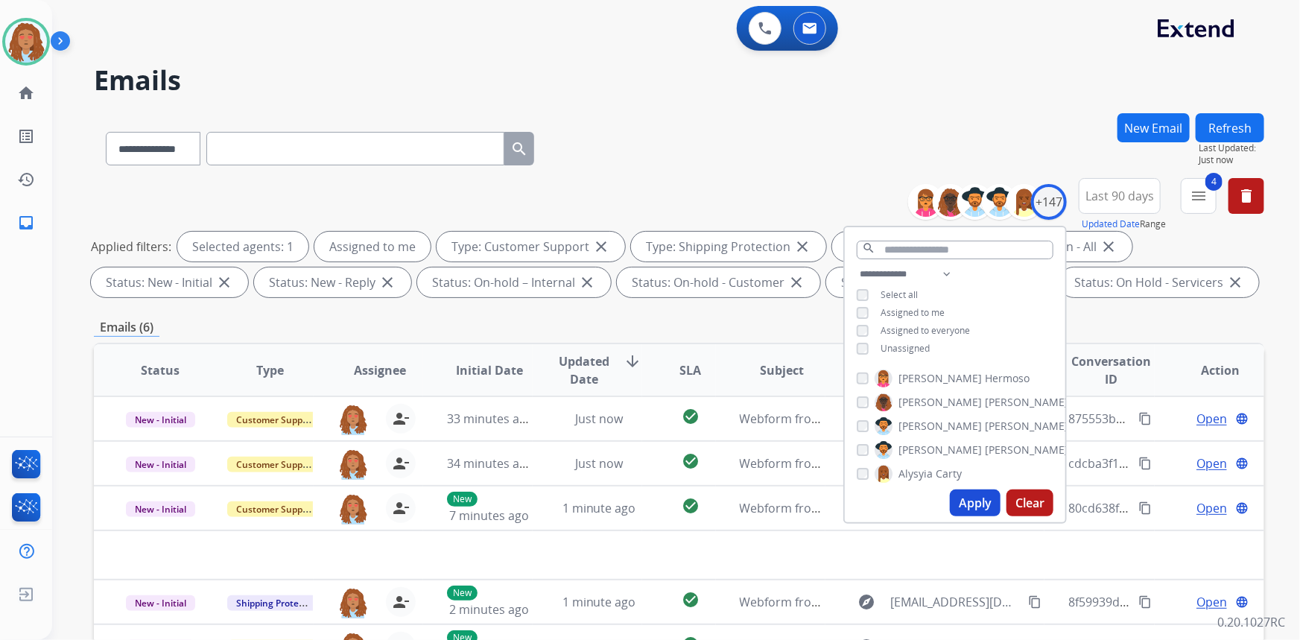
click at [706, 131] on div "**********" at bounding box center [679, 145] width 1170 height 65
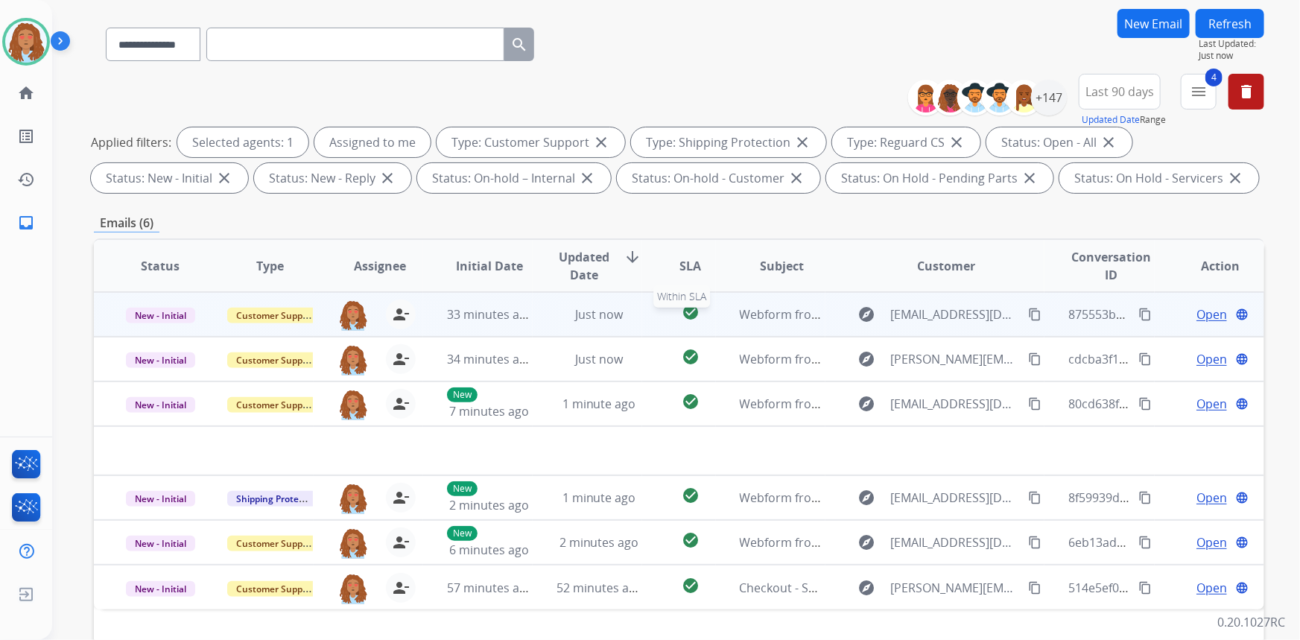
scroll to position [135, 0]
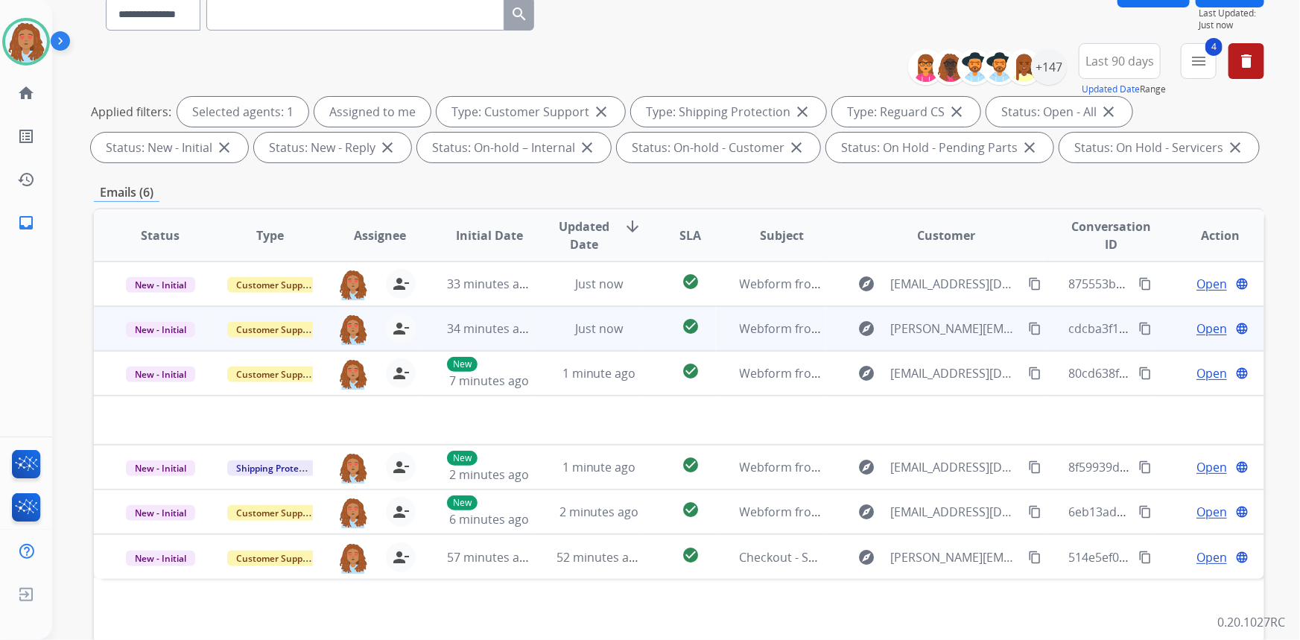
click at [926, 340] on td "explore [PERSON_NAME][EMAIL_ADDRESS][DOMAIN_NAME] content_copy" at bounding box center [935, 328] width 220 height 45
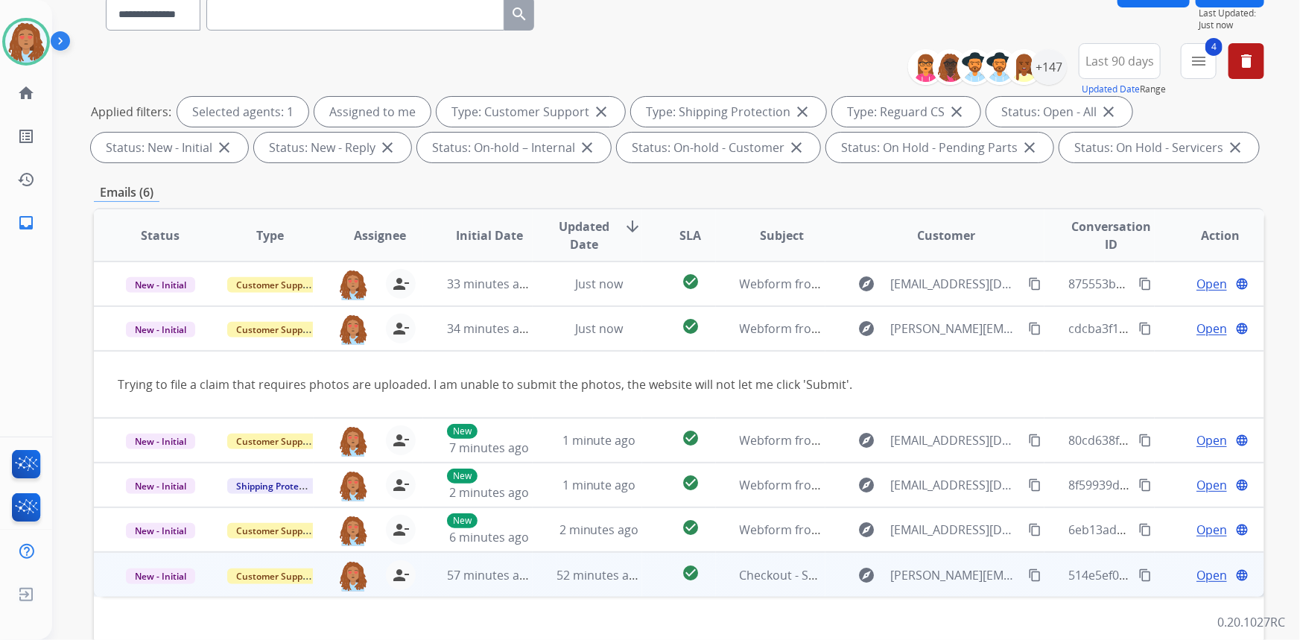
click at [1196, 578] on span "Open" at bounding box center [1211, 575] width 31 height 18
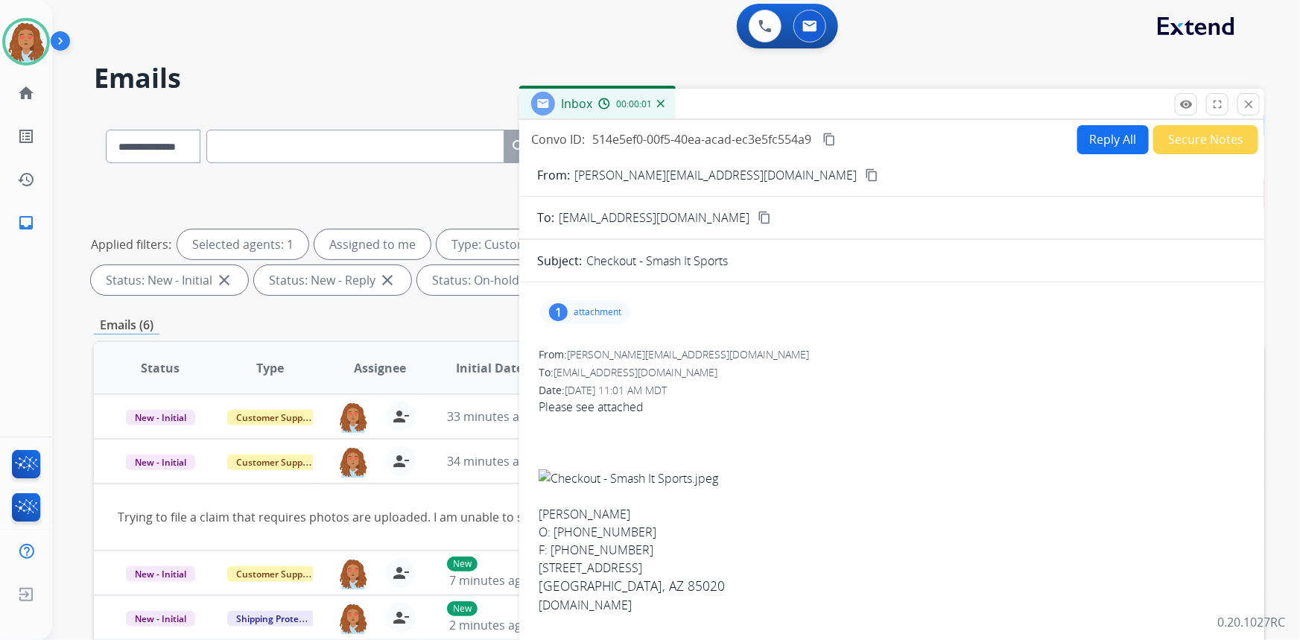
scroll to position [0, 0]
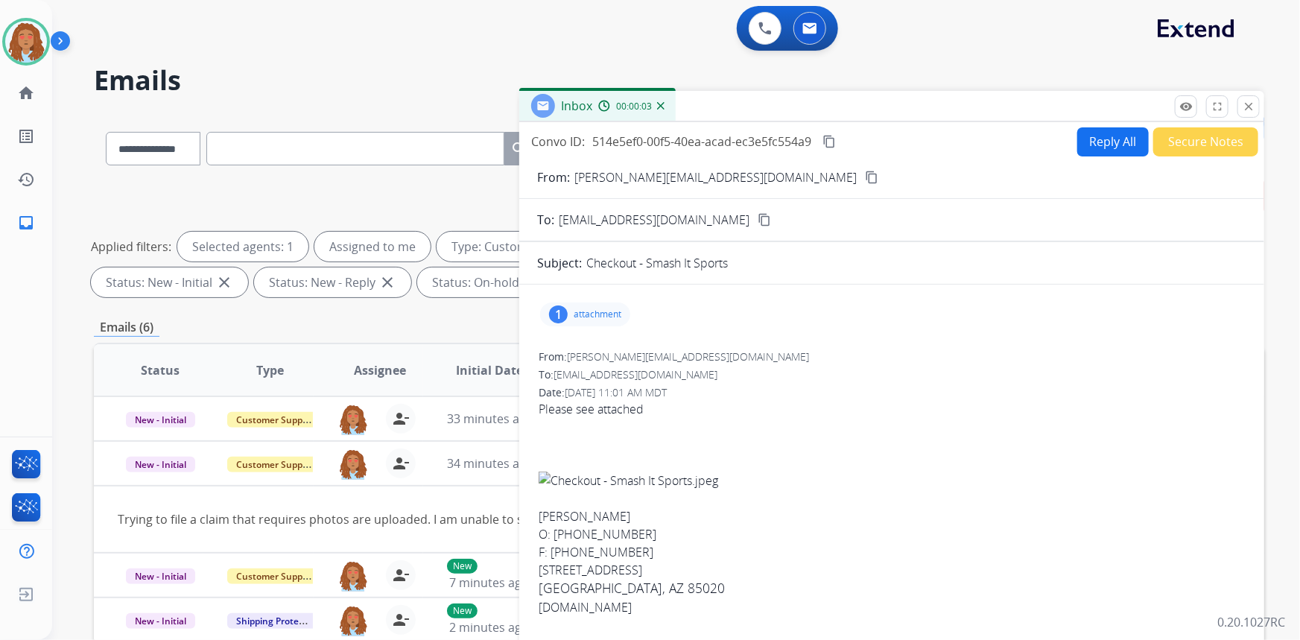
click at [1099, 137] on button "Reply All" at bounding box center [1113, 141] width 72 height 29
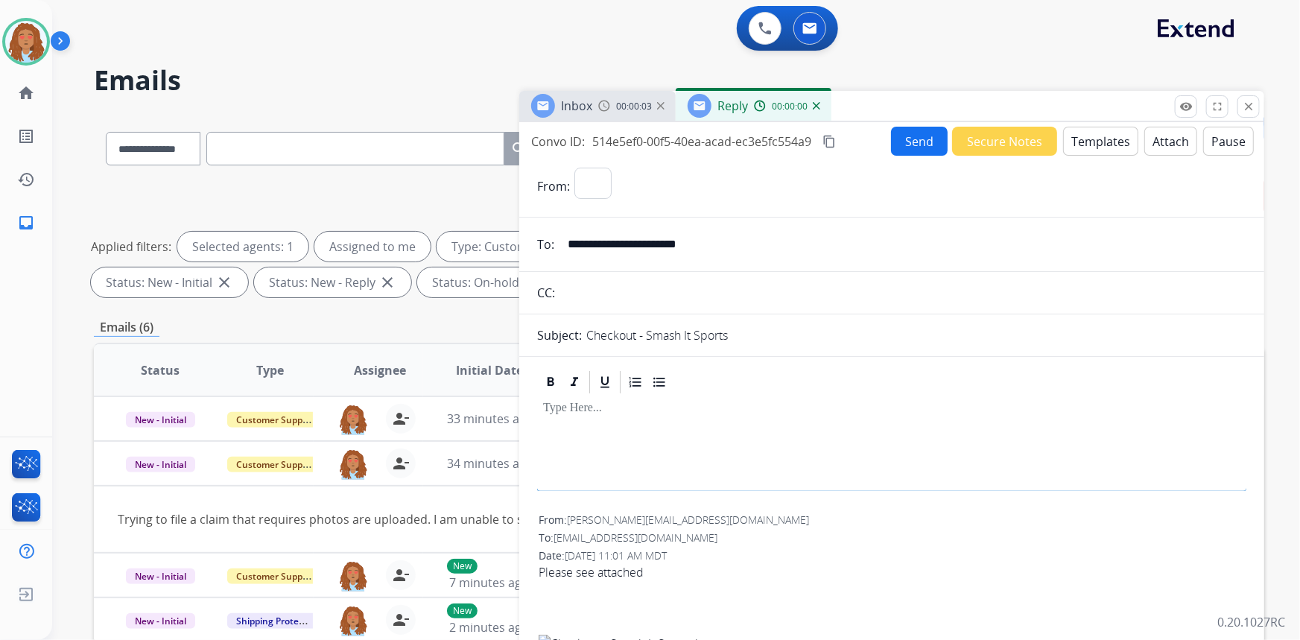
select select "**********"
click at [816, 105] on img at bounding box center [816, 105] width 7 height 7
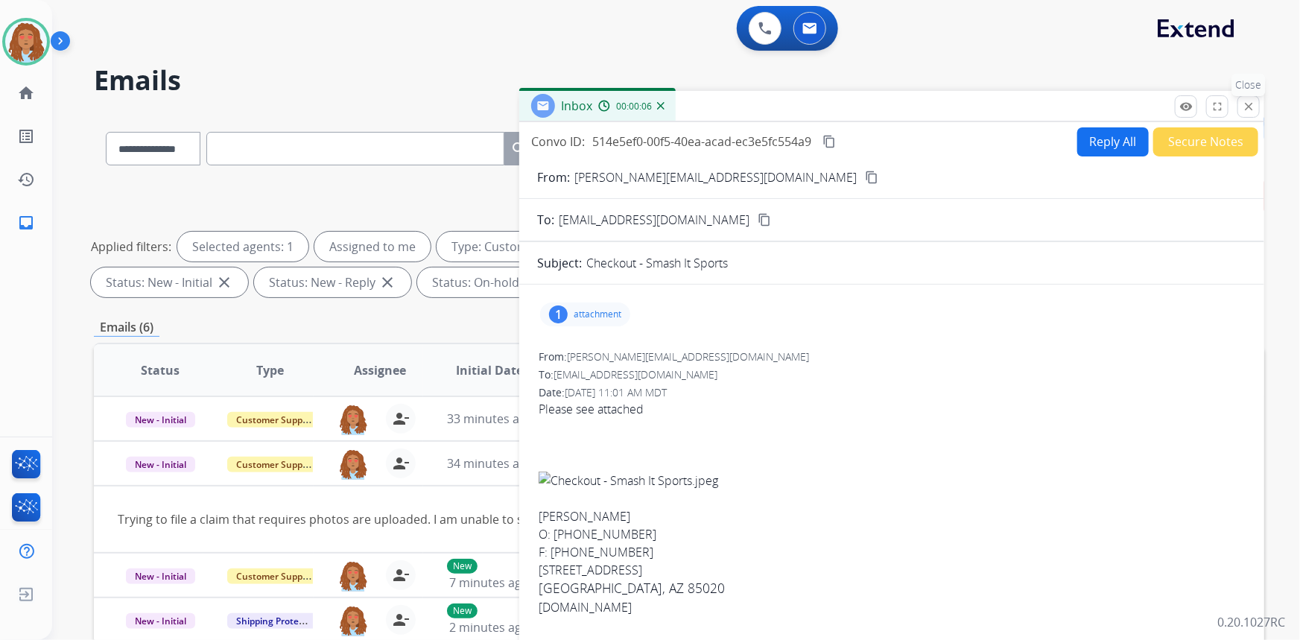
click at [1248, 105] on mat-icon "close" at bounding box center [1248, 106] width 13 height 13
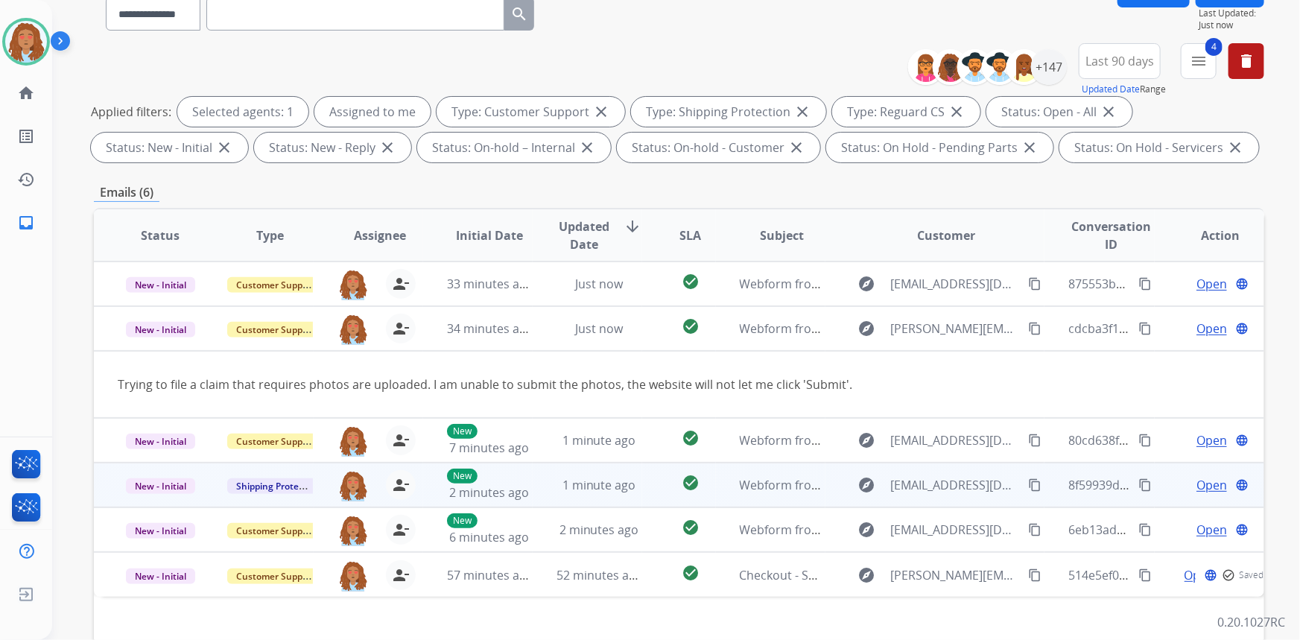
scroll to position [270, 0]
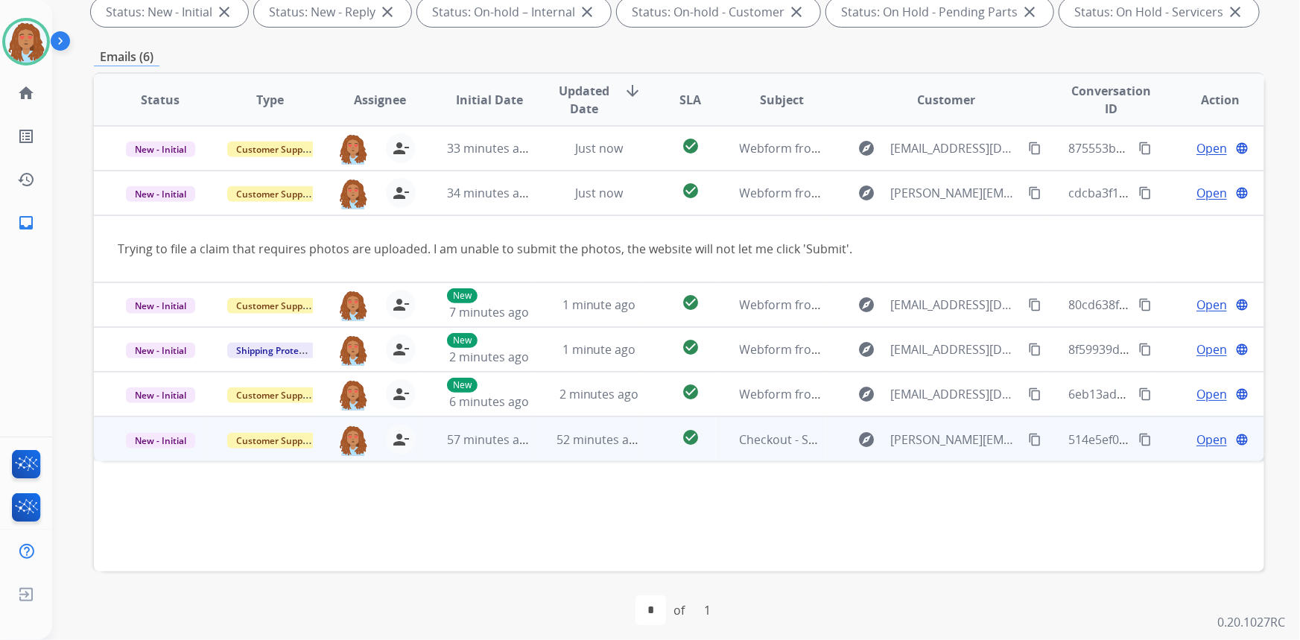
click at [1028, 440] on mat-icon "content_copy" at bounding box center [1034, 439] width 13 height 13
click at [1196, 440] on span "Open" at bounding box center [1211, 440] width 31 height 18
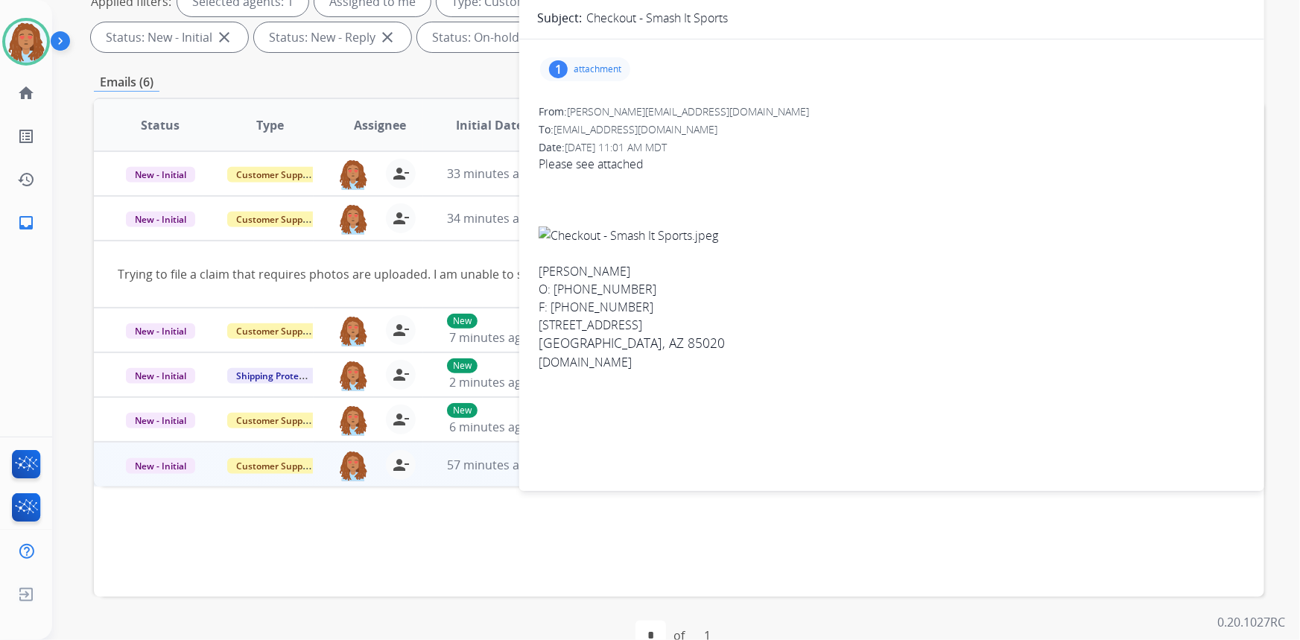
scroll to position [0, 0]
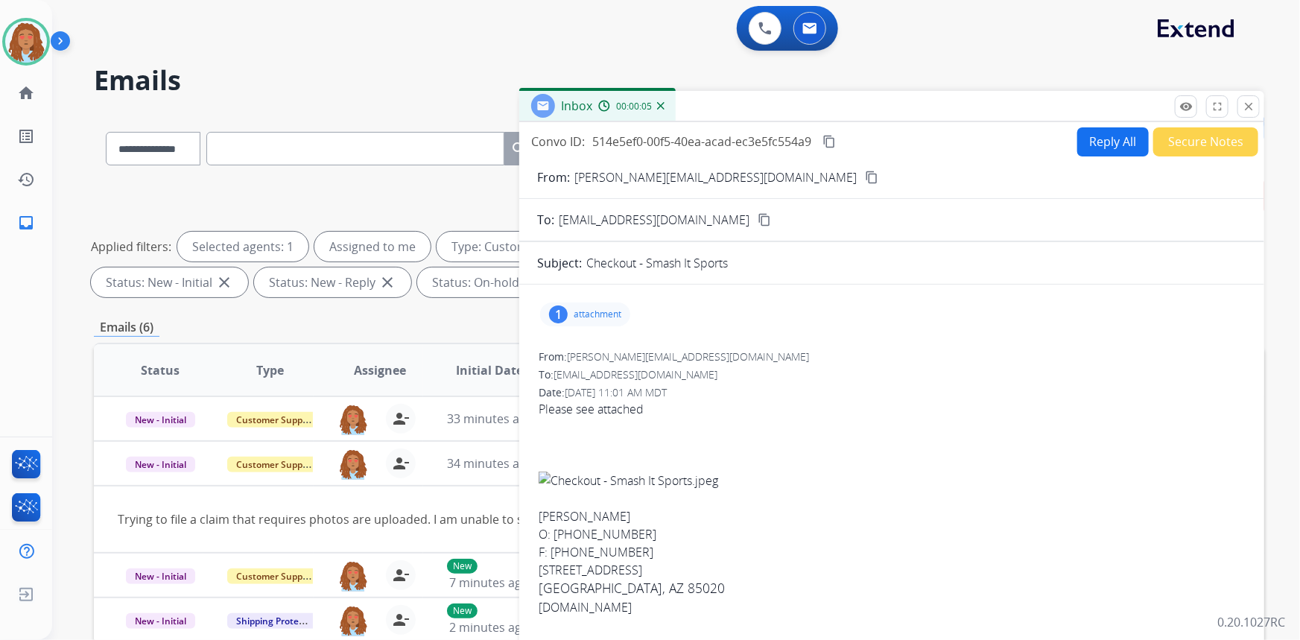
click at [1116, 145] on button "Reply All" at bounding box center [1113, 141] width 72 height 29
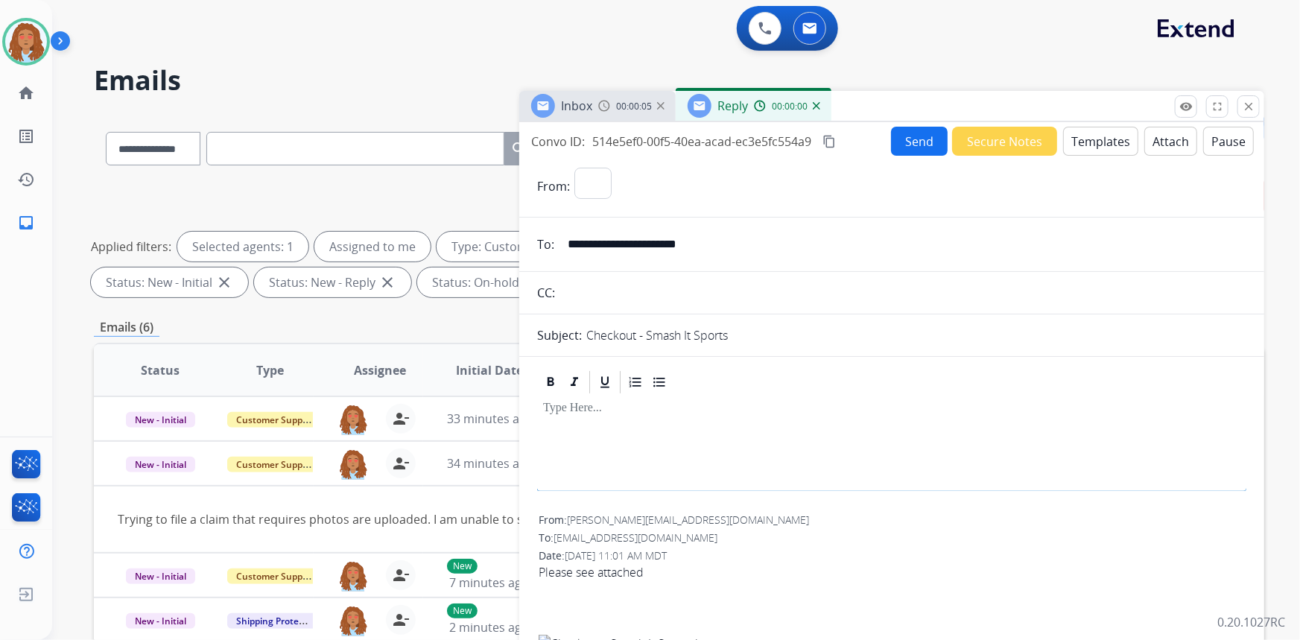
select select "**********"
click at [1103, 142] on button "Templates" at bounding box center [1100, 141] width 75 height 29
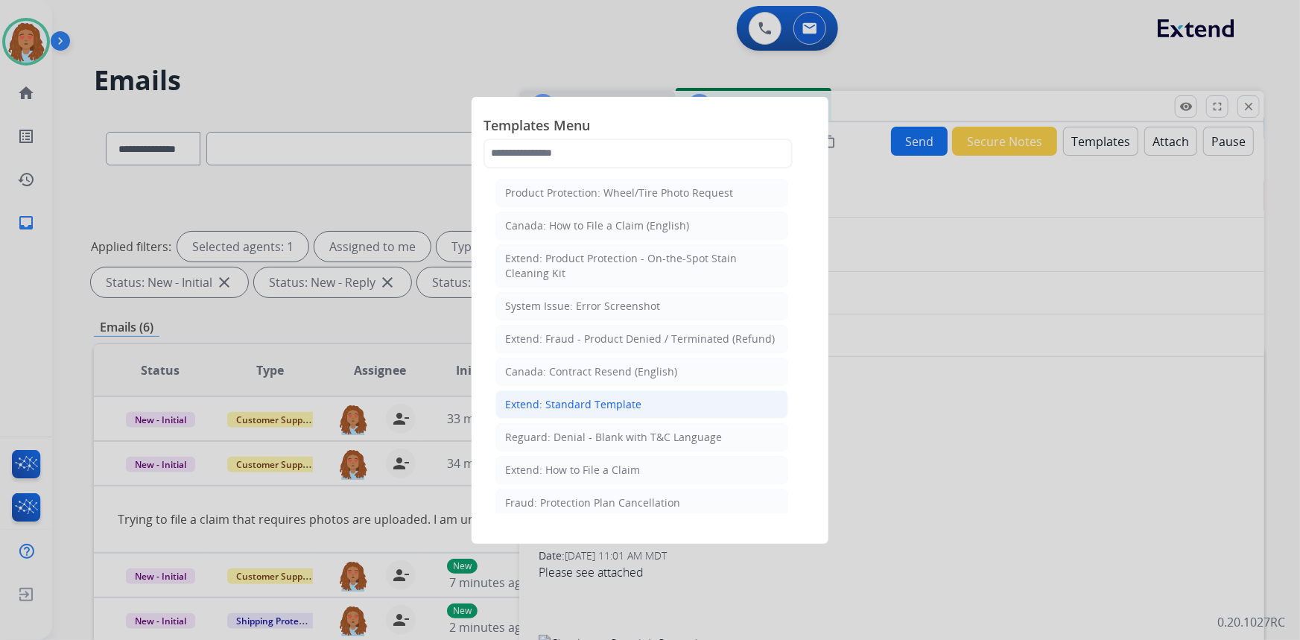
click at [587, 402] on div "Extend: Standard Template" at bounding box center [573, 404] width 136 height 15
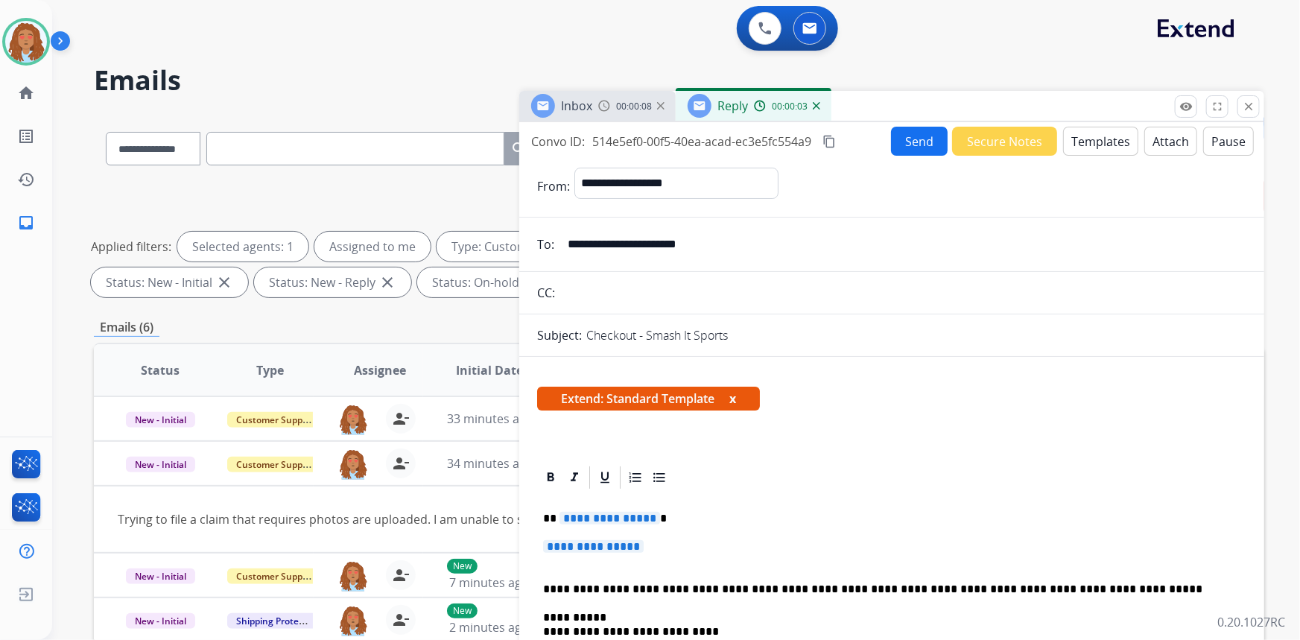
click at [612, 515] on span "**********" at bounding box center [609, 518] width 101 height 13
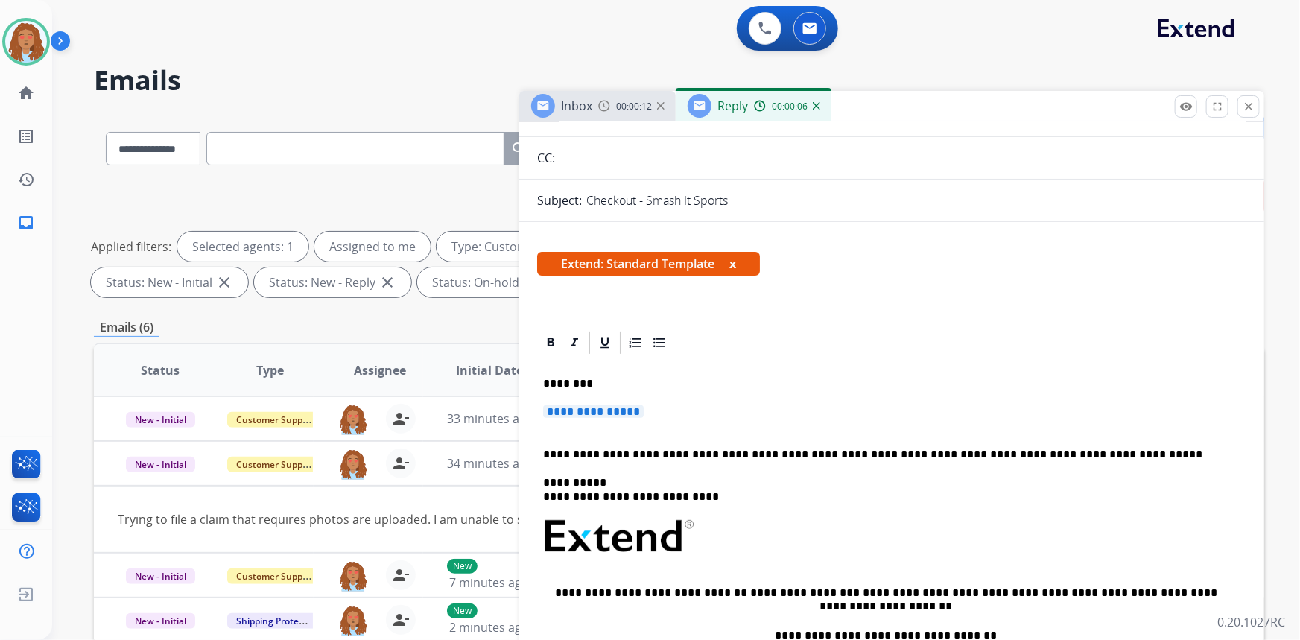
click at [594, 411] on span "**********" at bounding box center [593, 411] width 101 height 13
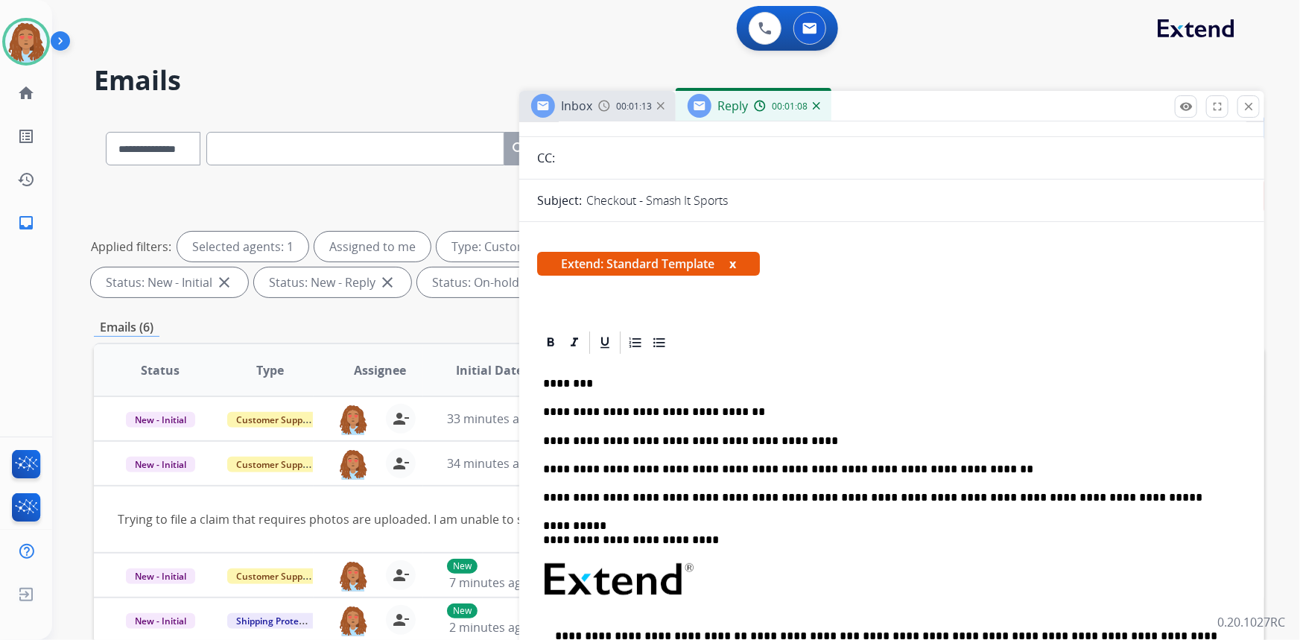
click at [664, 440] on p "**********" at bounding box center [886, 440] width 686 height 13
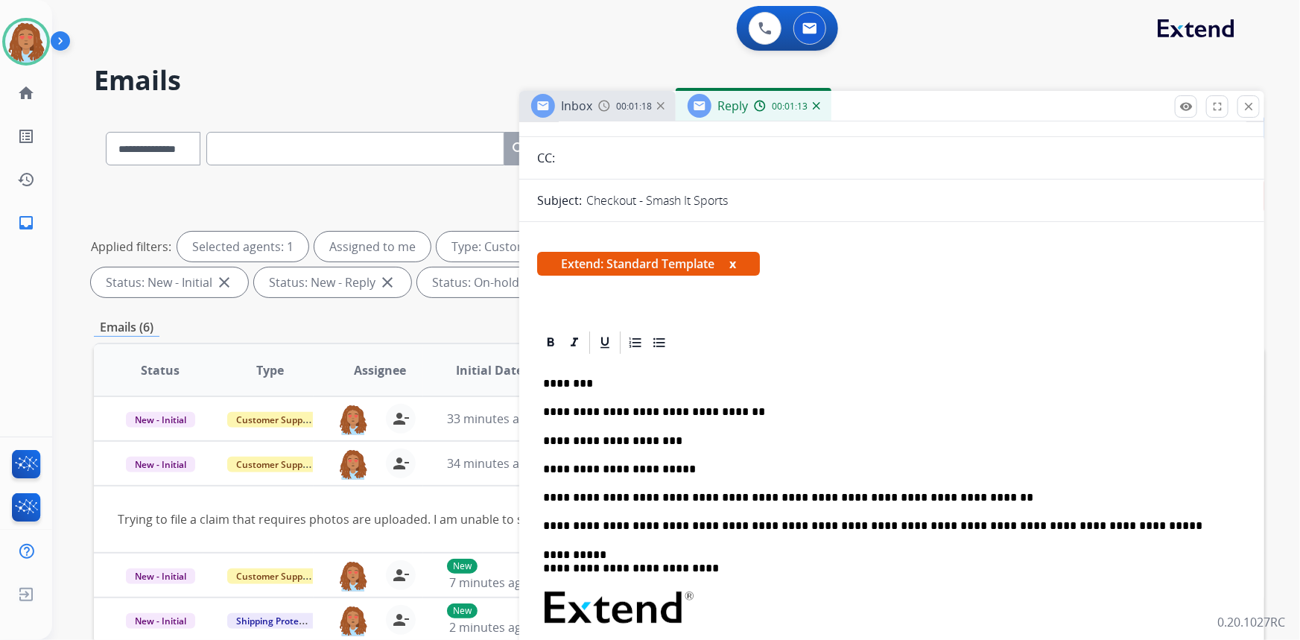
click at [953, 499] on p "**********" at bounding box center [886, 497] width 686 height 13
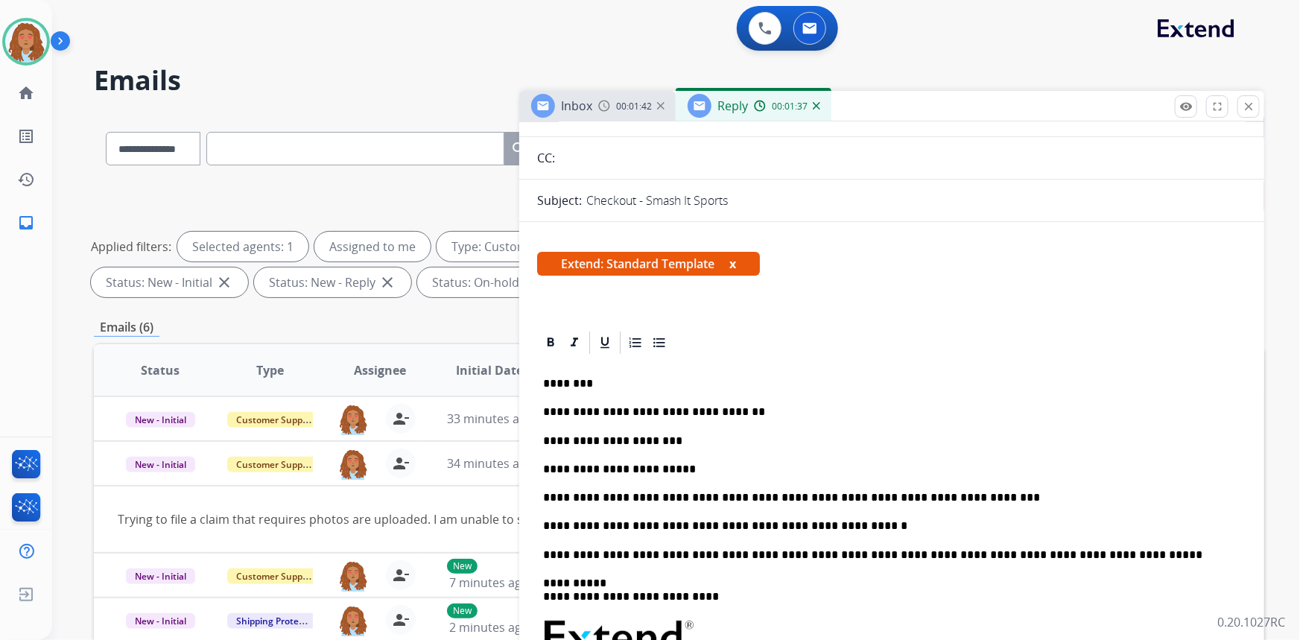
click at [839, 525] on p "**********" at bounding box center [886, 525] width 686 height 13
click at [699, 524] on p "**********" at bounding box center [886, 525] width 686 height 13
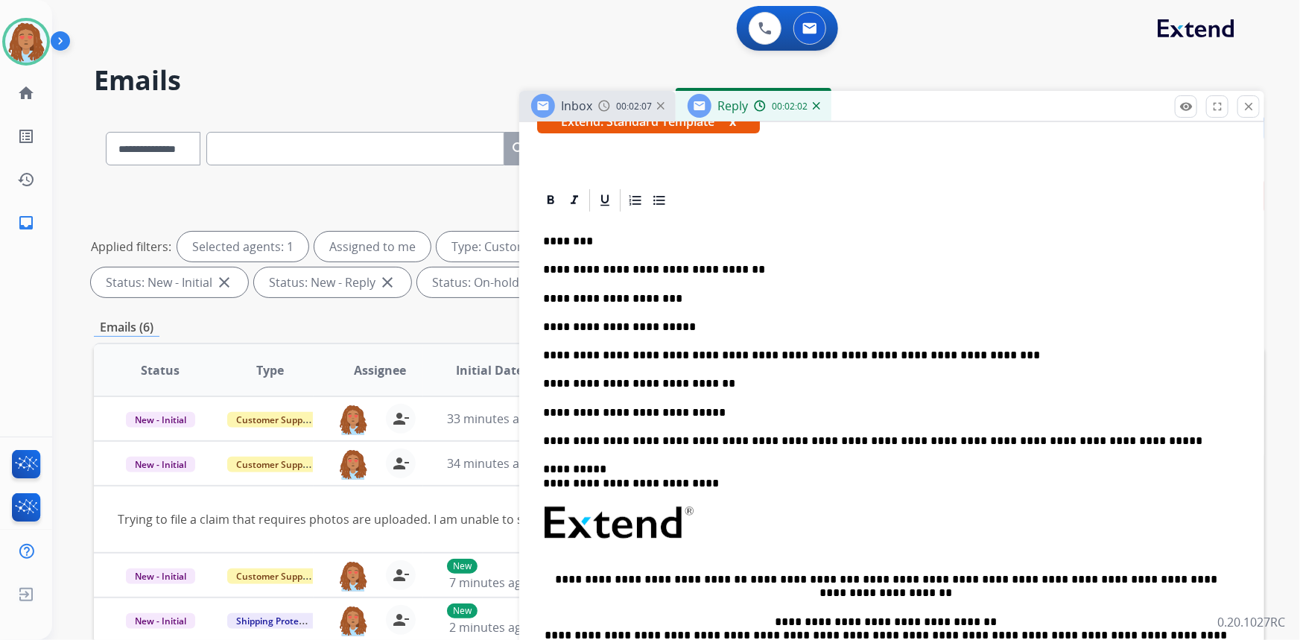
scroll to position [0, 0]
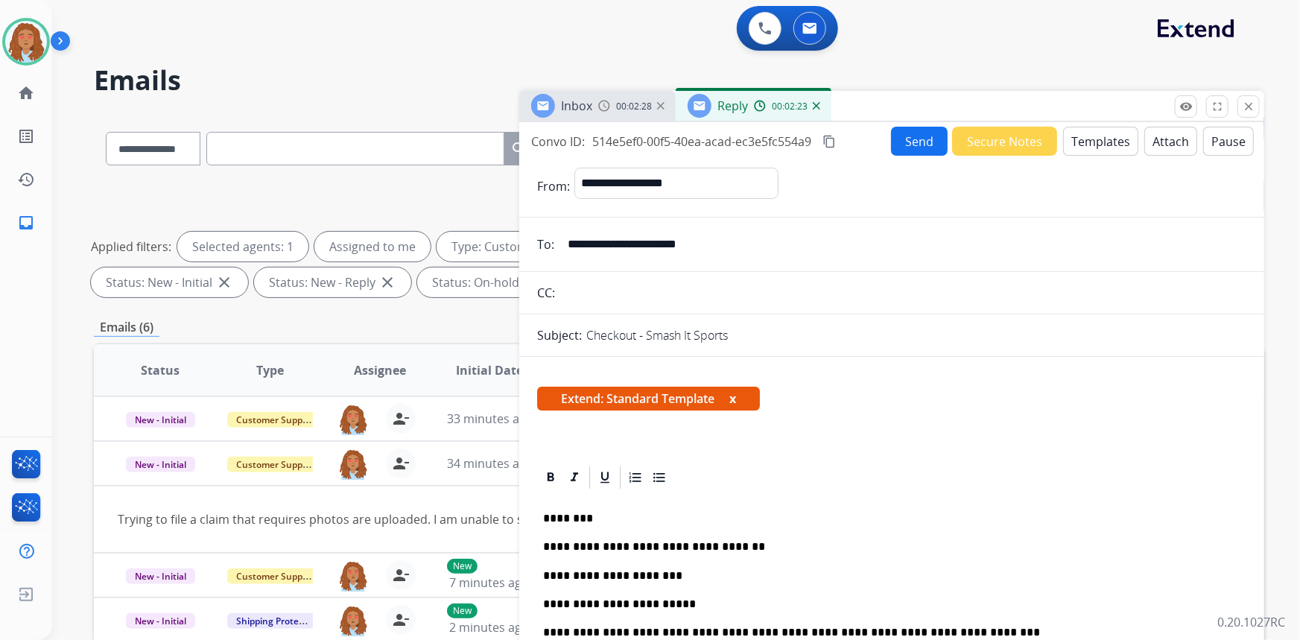
click at [916, 139] on button "Send" at bounding box center [919, 141] width 57 height 29
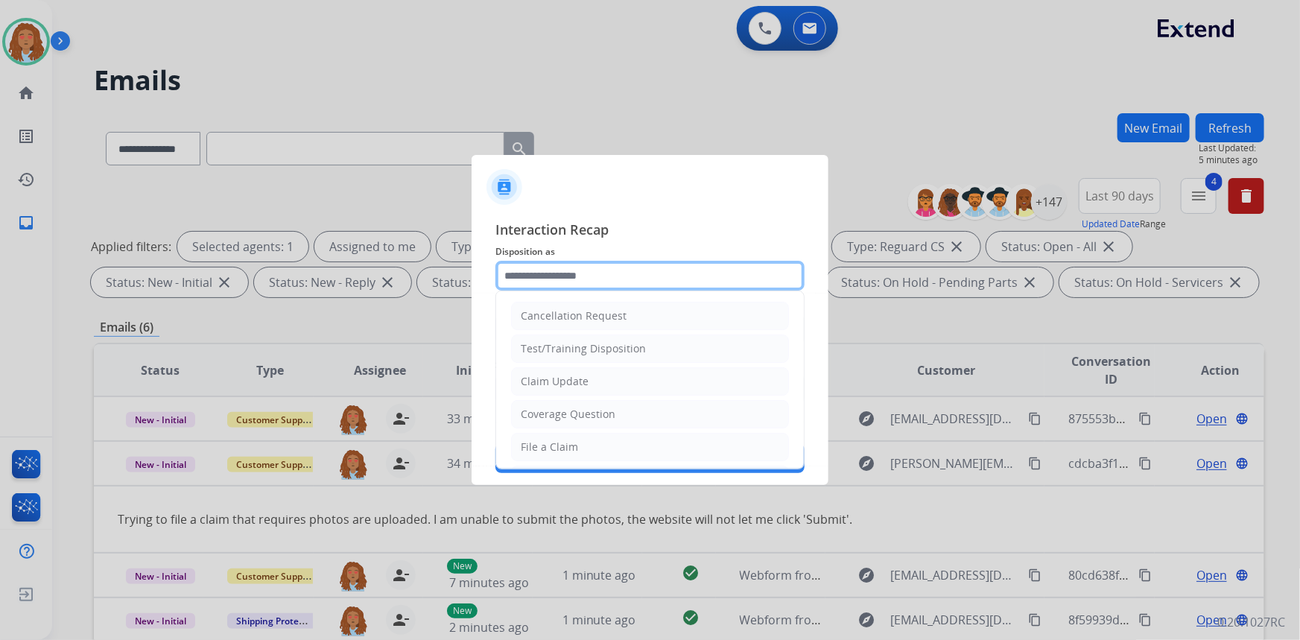
click at [610, 268] on input "text" at bounding box center [649, 276] width 309 height 30
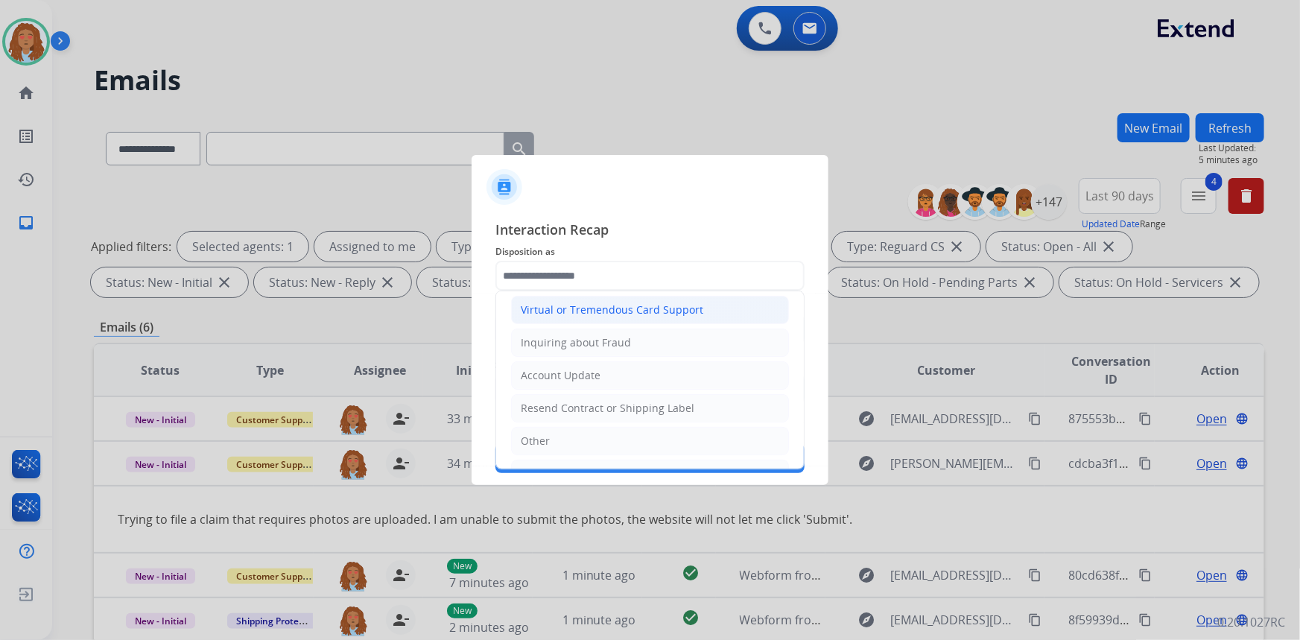
click at [615, 313] on div "Virtual or Tremendous Card Support" at bounding box center [612, 309] width 183 height 15
type input "**********"
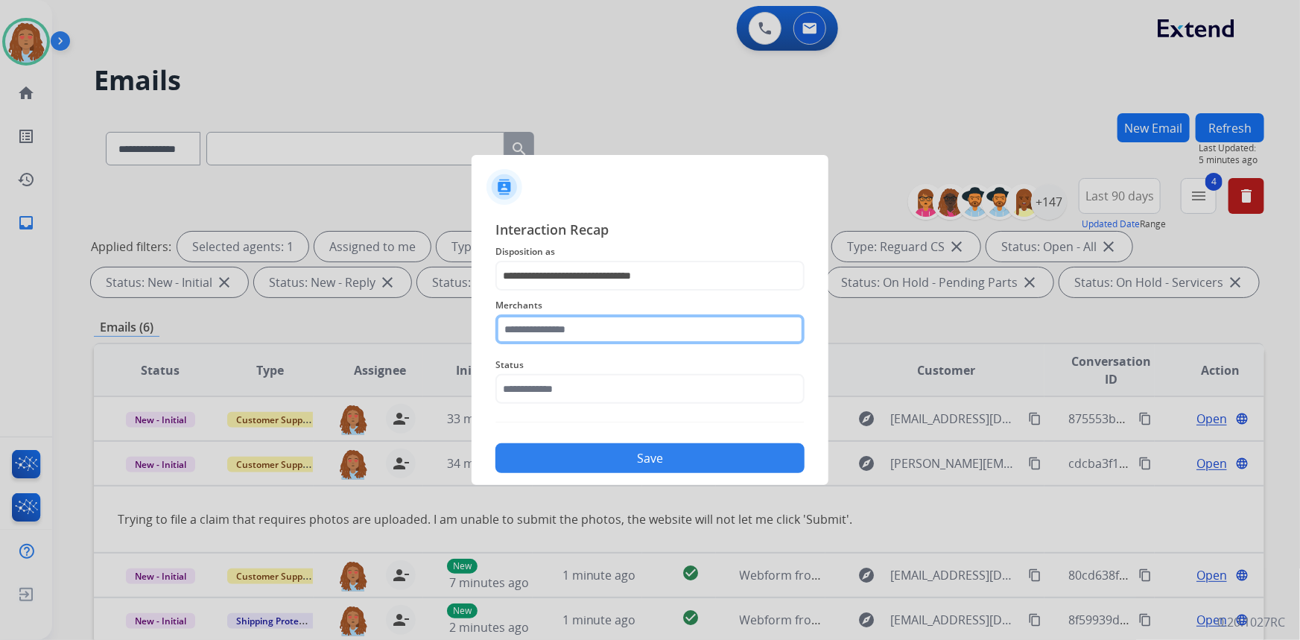
click at [611, 329] on input "text" at bounding box center [649, 329] width 309 height 30
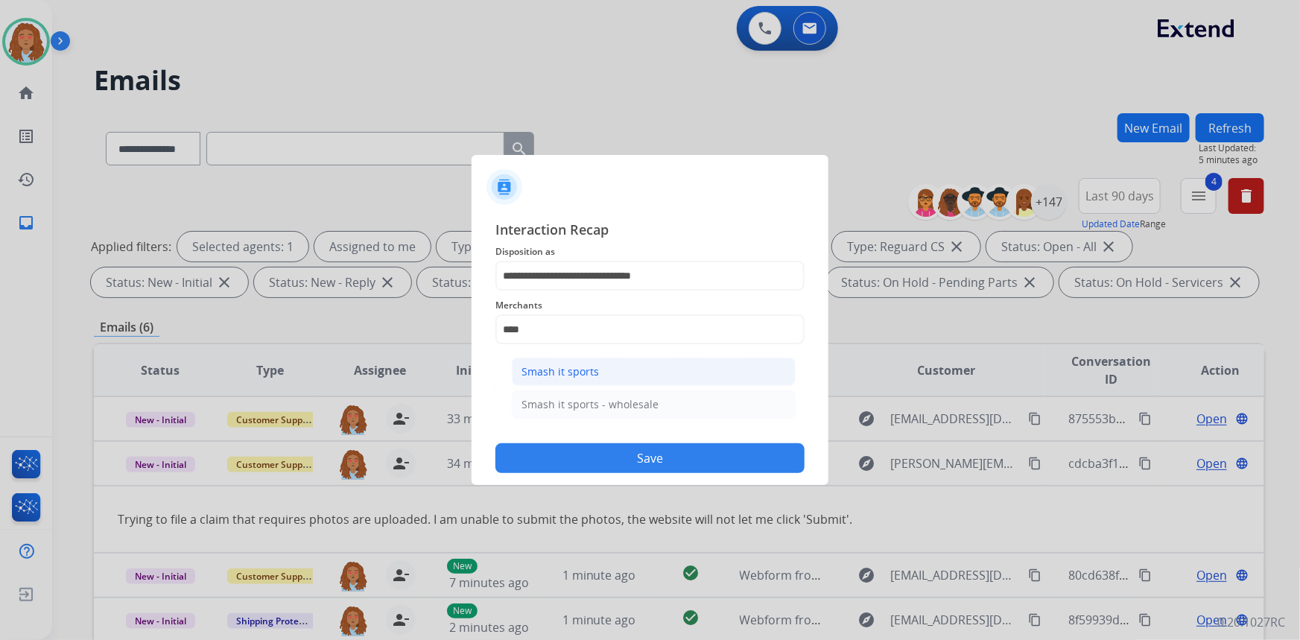
click at [603, 367] on li "Smash it sports" at bounding box center [654, 372] width 284 height 28
type input "**********"
click at [605, 385] on input "text" at bounding box center [649, 389] width 309 height 30
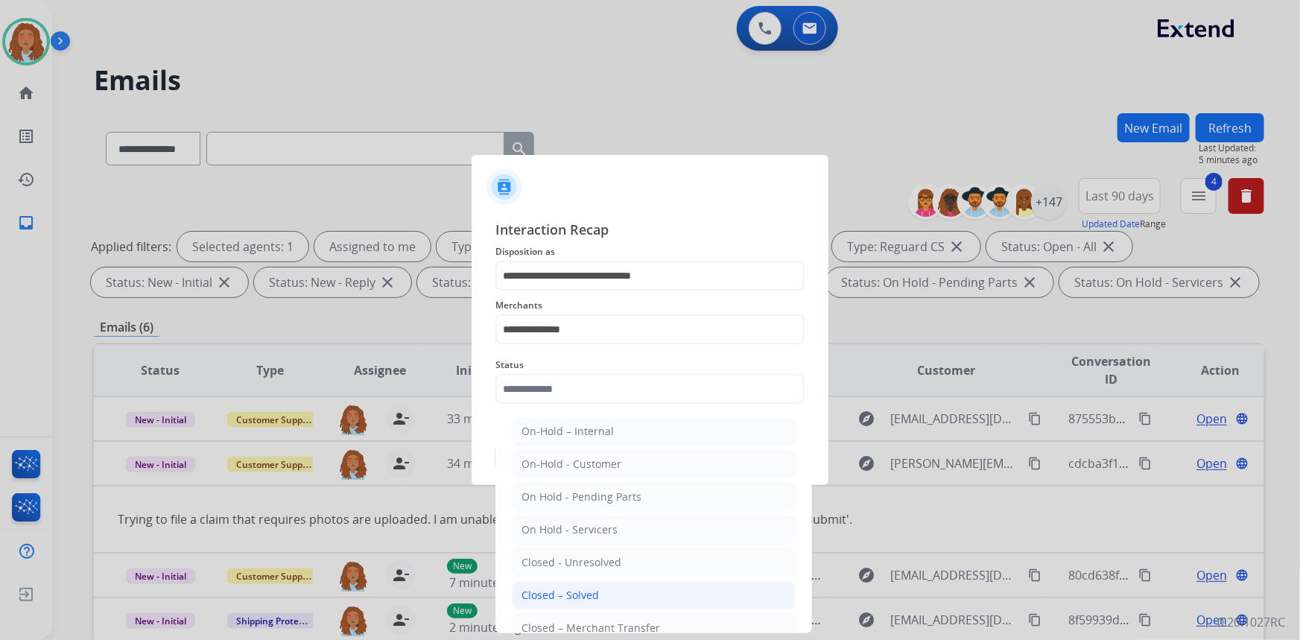
click at [596, 597] on div "Closed – Solved" at bounding box center [559, 595] width 77 height 15
type input "**********"
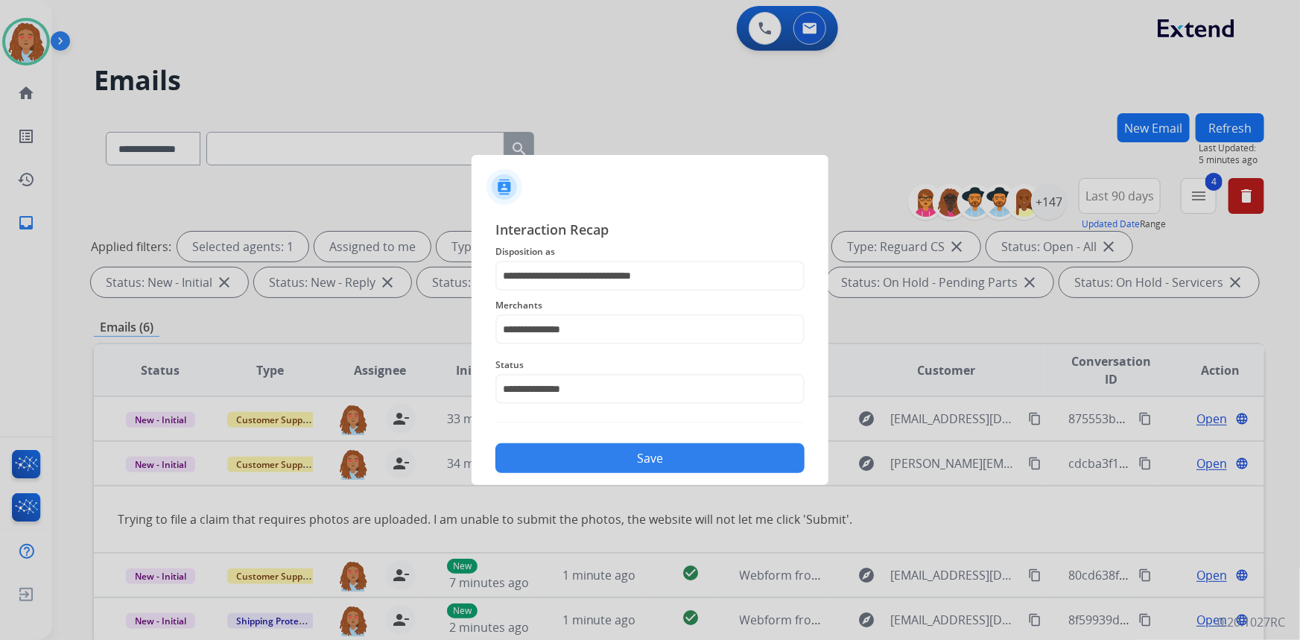
click at [611, 453] on button "Save" at bounding box center [649, 458] width 309 height 30
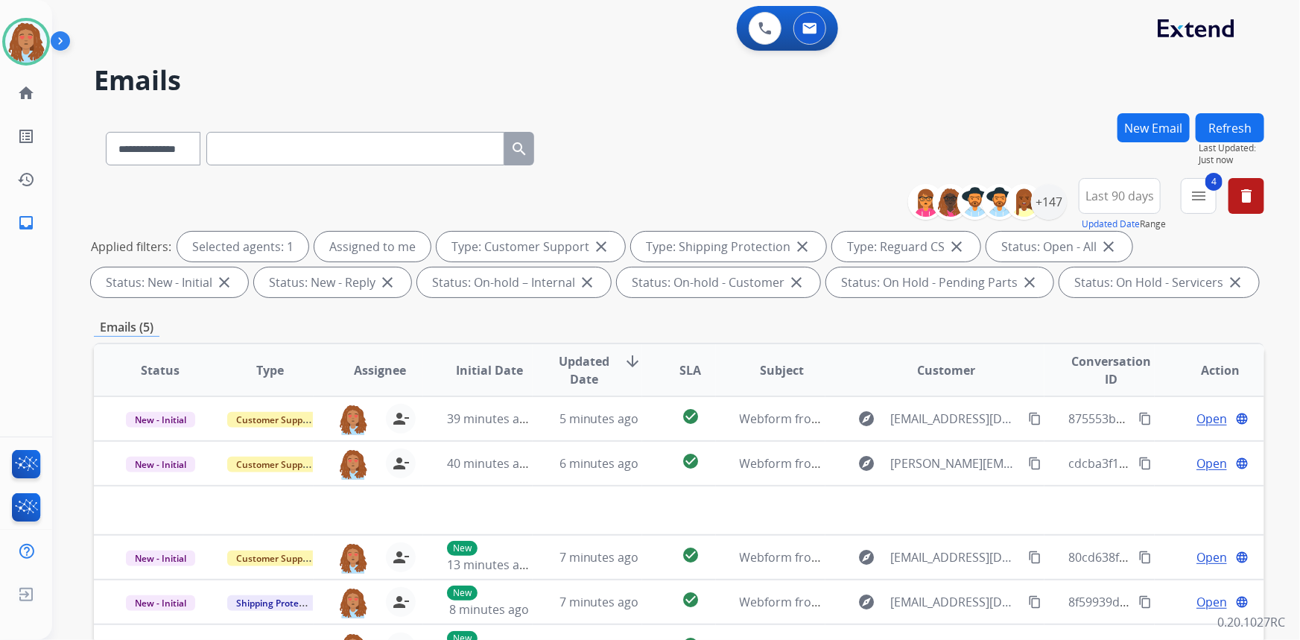
click at [1229, 130] on button "Refresh" at bounding box center [1230, 127] width 69 height 29
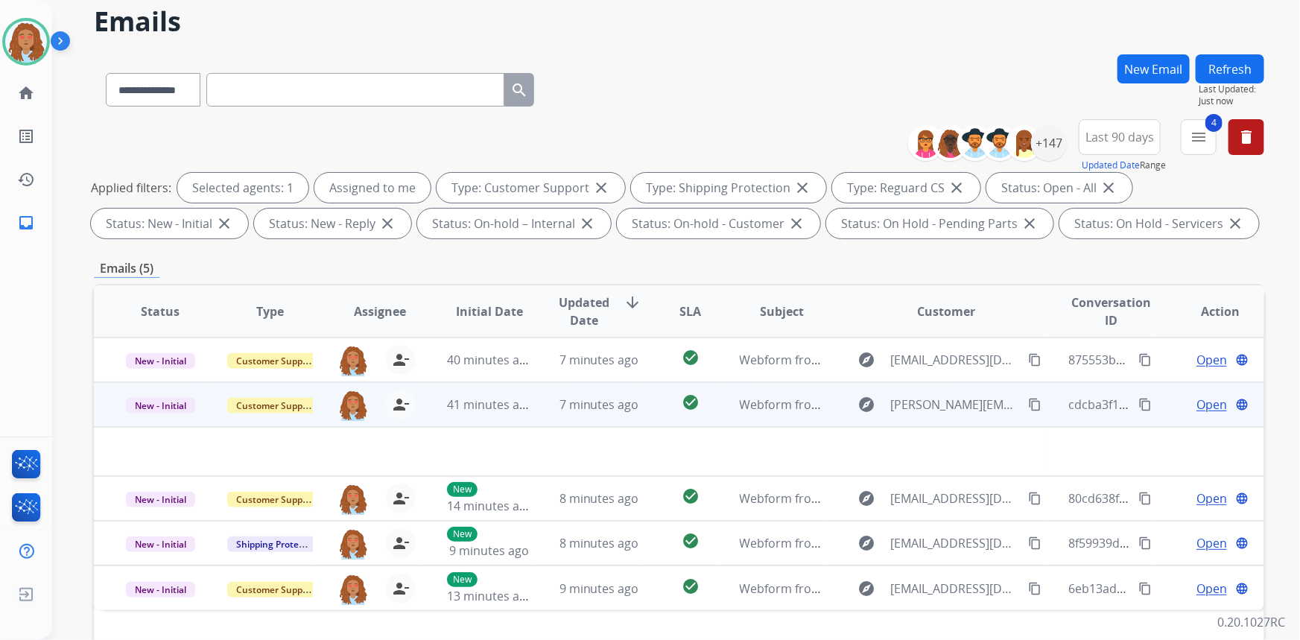
scroll to position [135, 0]
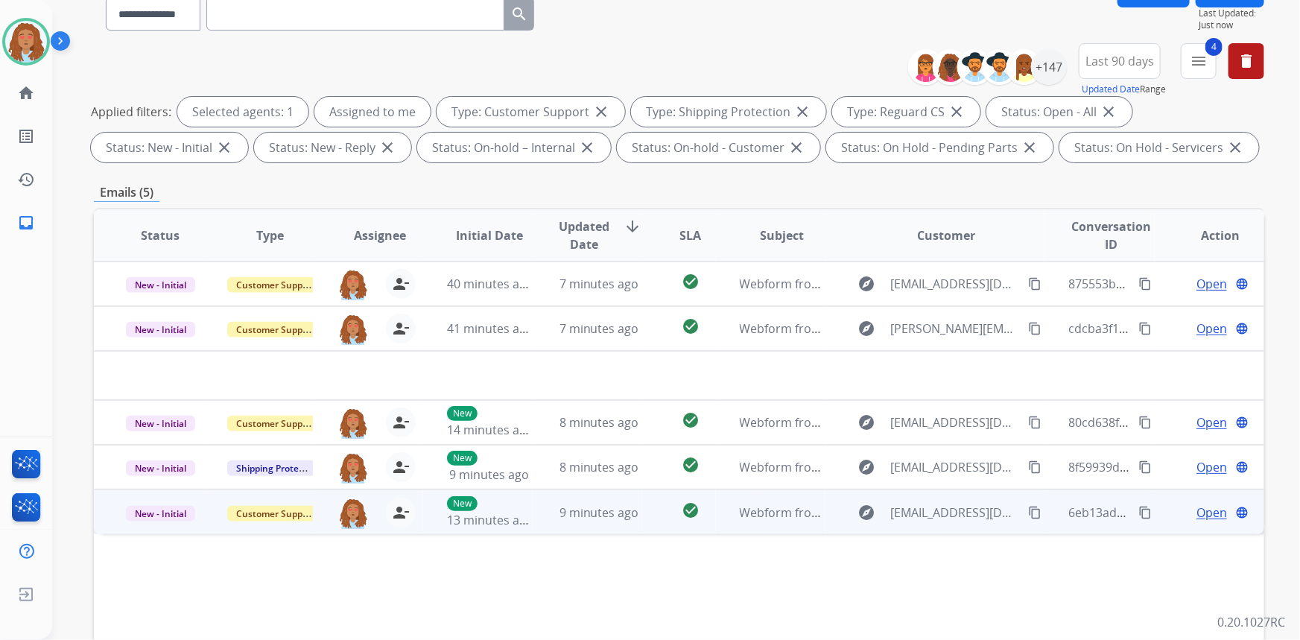
click at [921, 523] on td "explore [EMAIL_ADDRESS][DOMAIN_NAME] content_copy" at bounding box center [935, 511] width 220 height 45
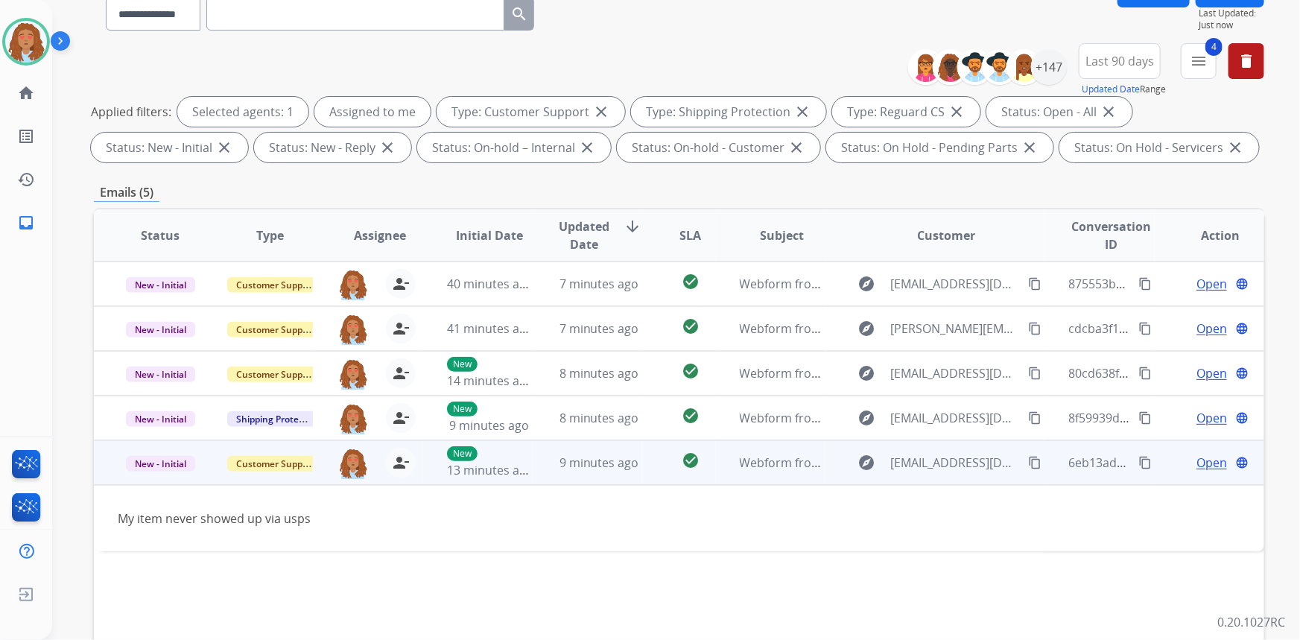
click at [1028, 460] on mat-icon "content_copy" at bounding box center [1034, 462] width 13 height 13
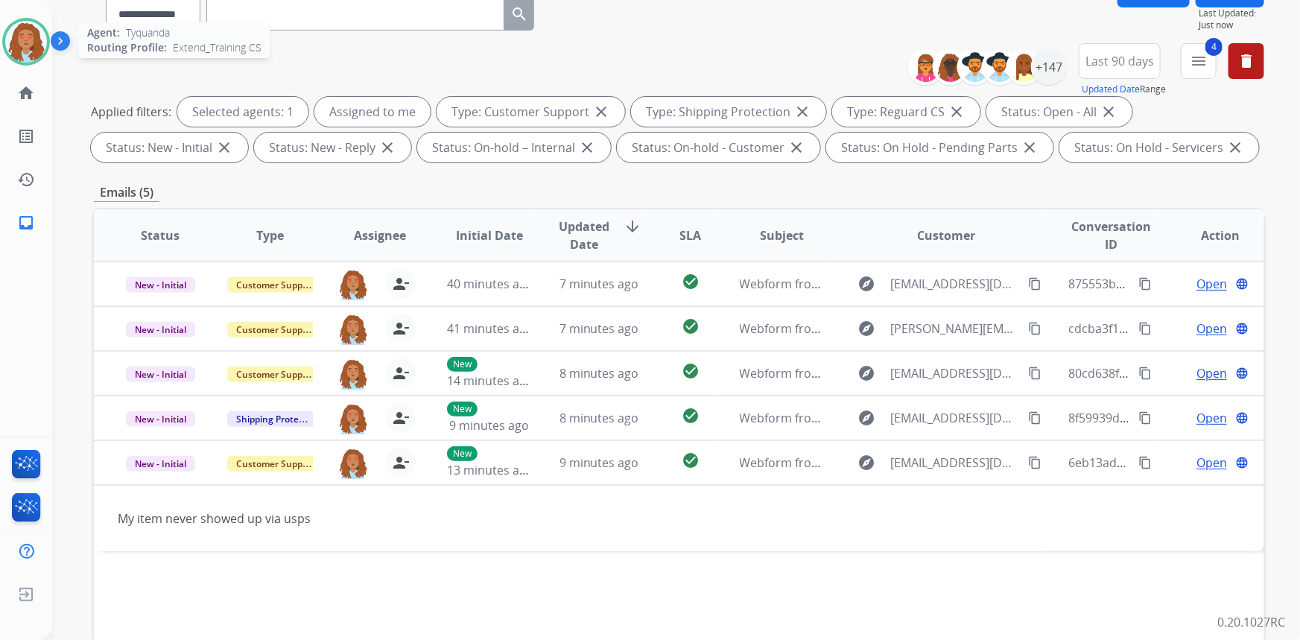
click at [22, 44] on img at bounding box center [26, 42] width 42 height 42
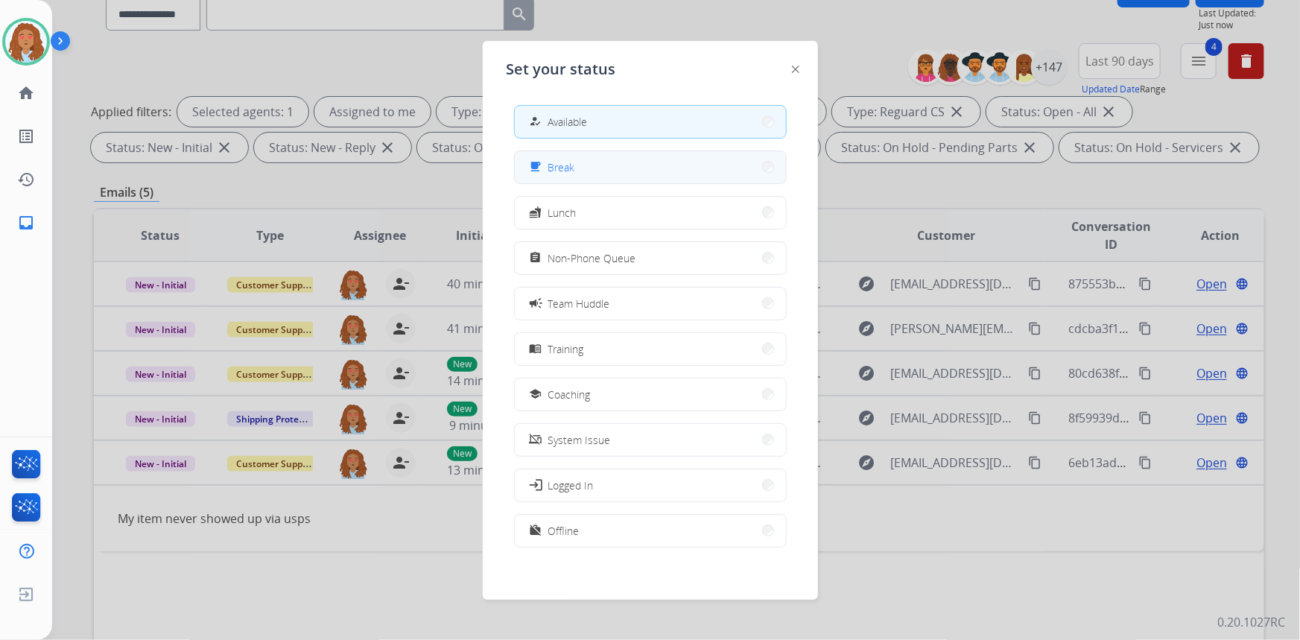
click at [619, 171] on button "free_breakfast Break" at bounding box center [650, 167] width 271 height 32
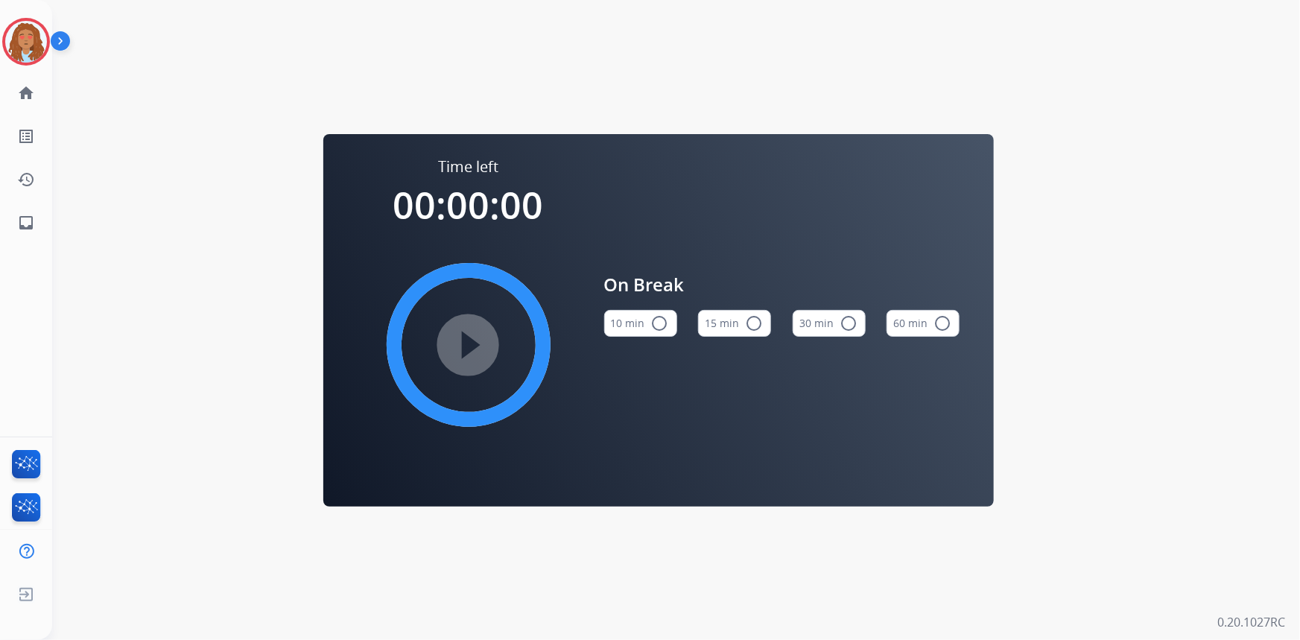
click at [664, 318] on mat-icon "radio_button_unchecked" at bounding box center [660, 323] width 18 height 18
click at [478, 345] on mat-icon "play_circle_filled" at bounding box center [469, 345] width 18 height 18
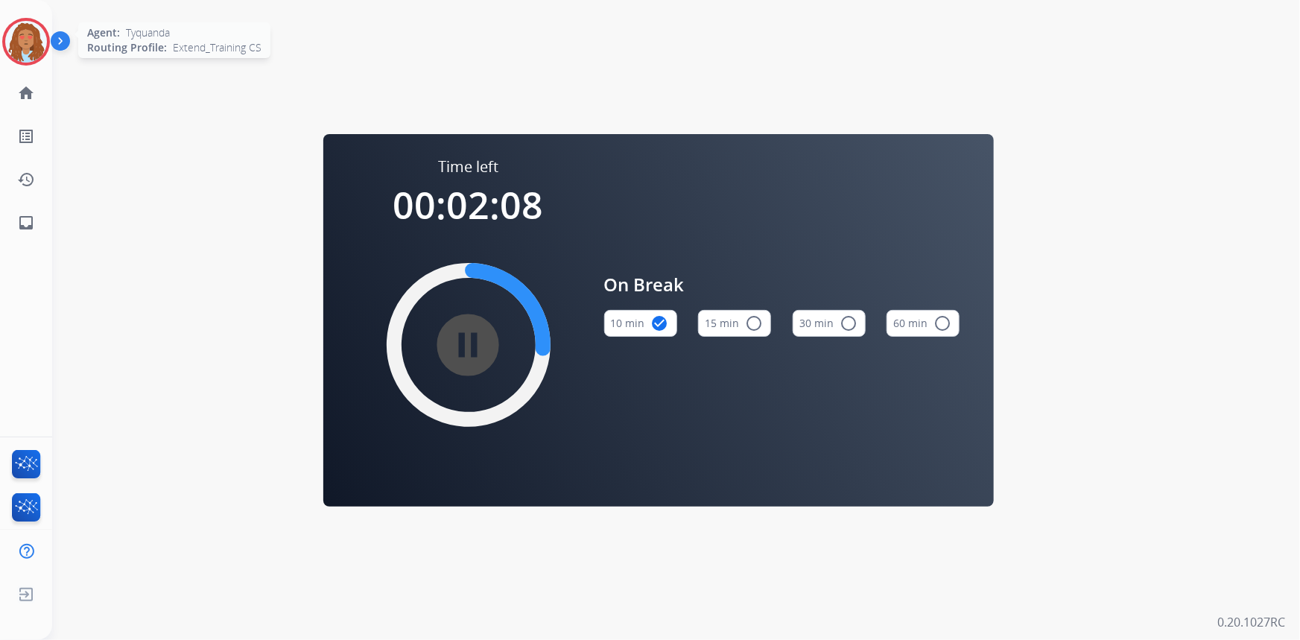
click at [32, 38] on img at bounding box center [26, 42] width 42 height 42
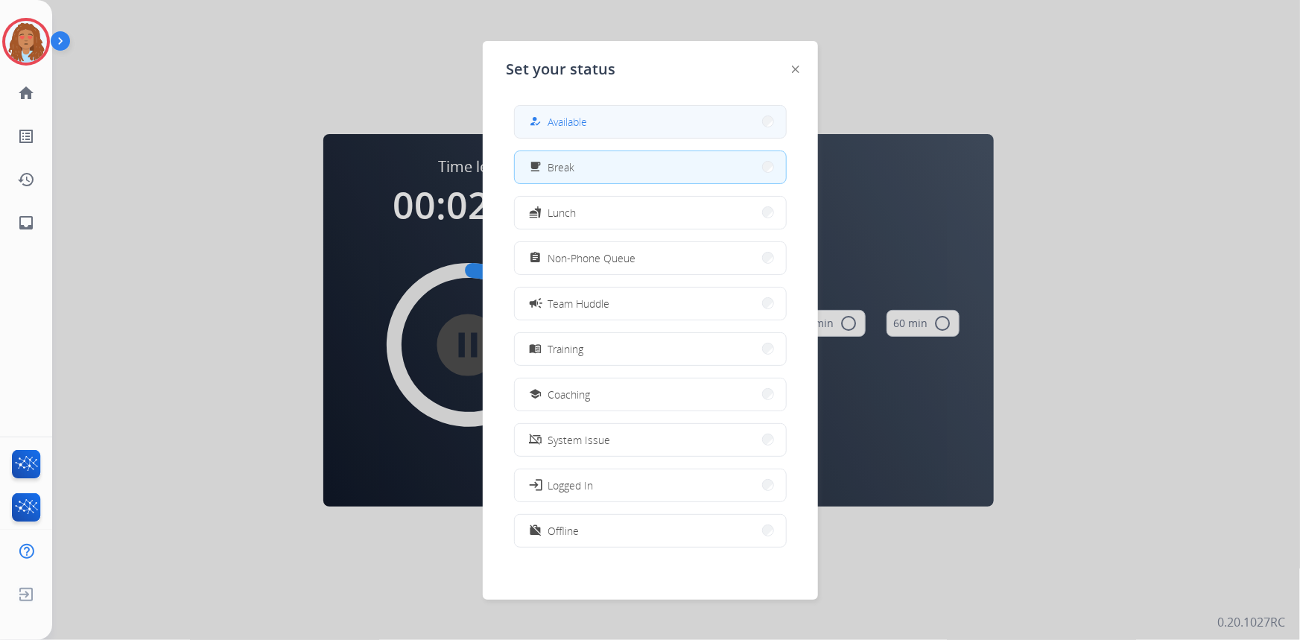
click at [644, 119] on button "how_to_reg Available" at bounding box center [650, 122] width 271 height 32
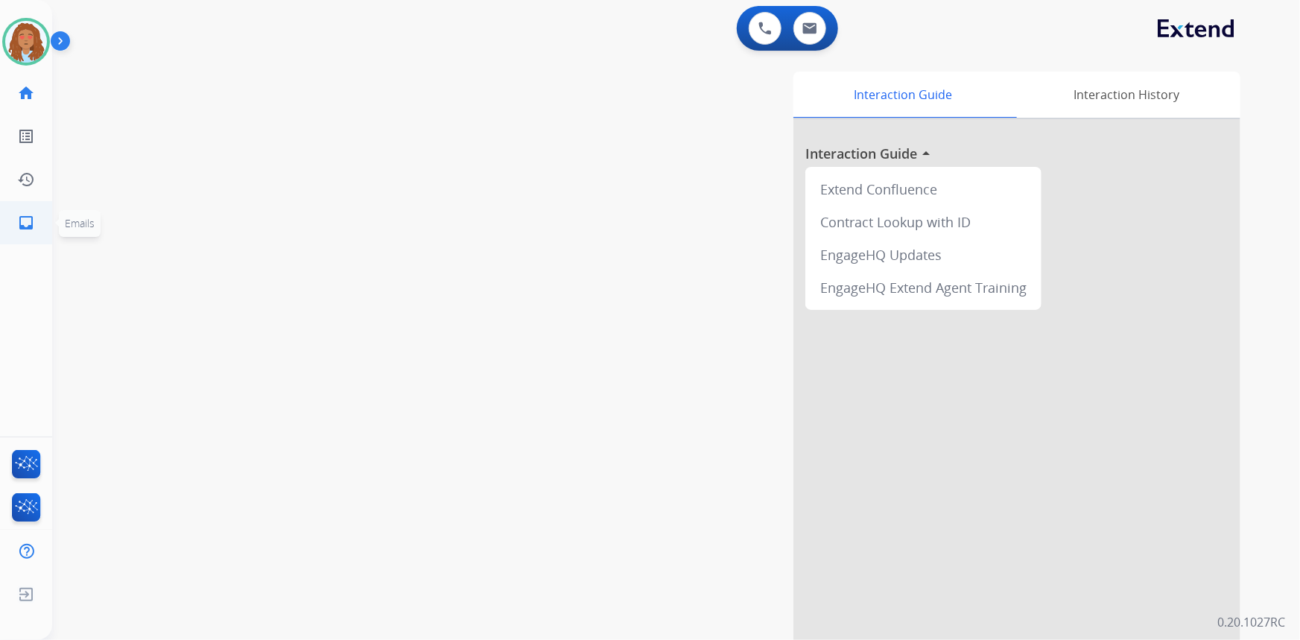
click at [20, 222] on mat-icon "inbox" at bounding box center [26, 223] width 18 height 18
select select "**********"
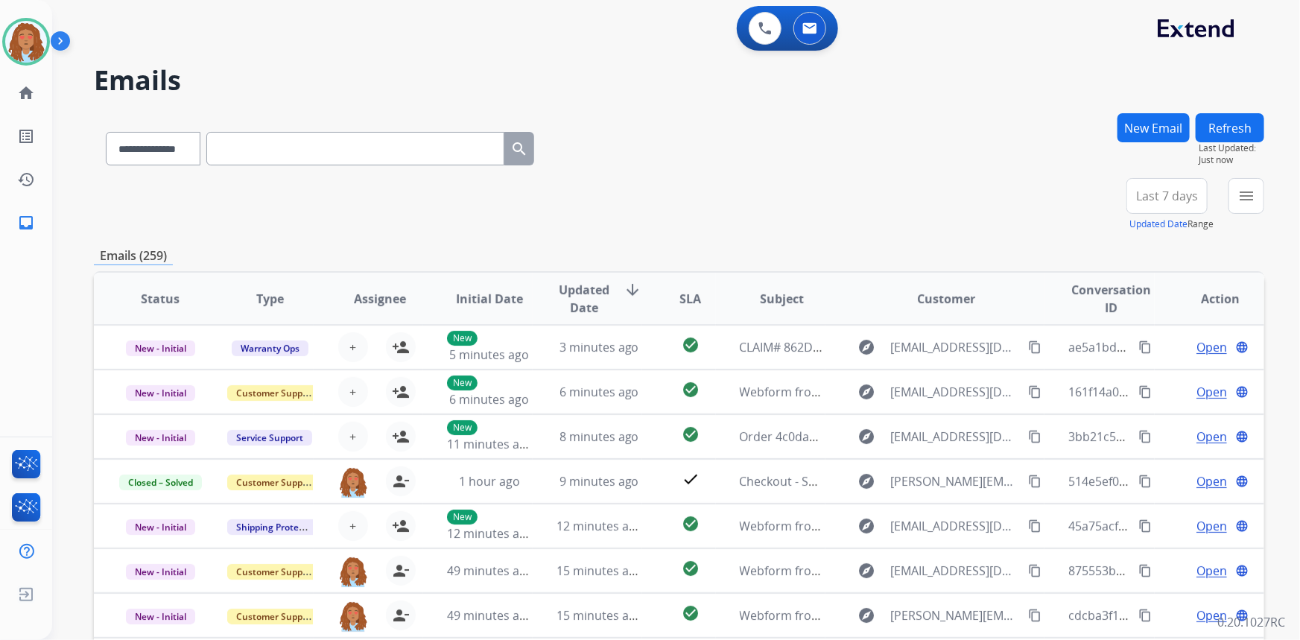
click at [1166, 193] on span "Last 7 days" at bounding box center [1167, 196] width 62 height 6
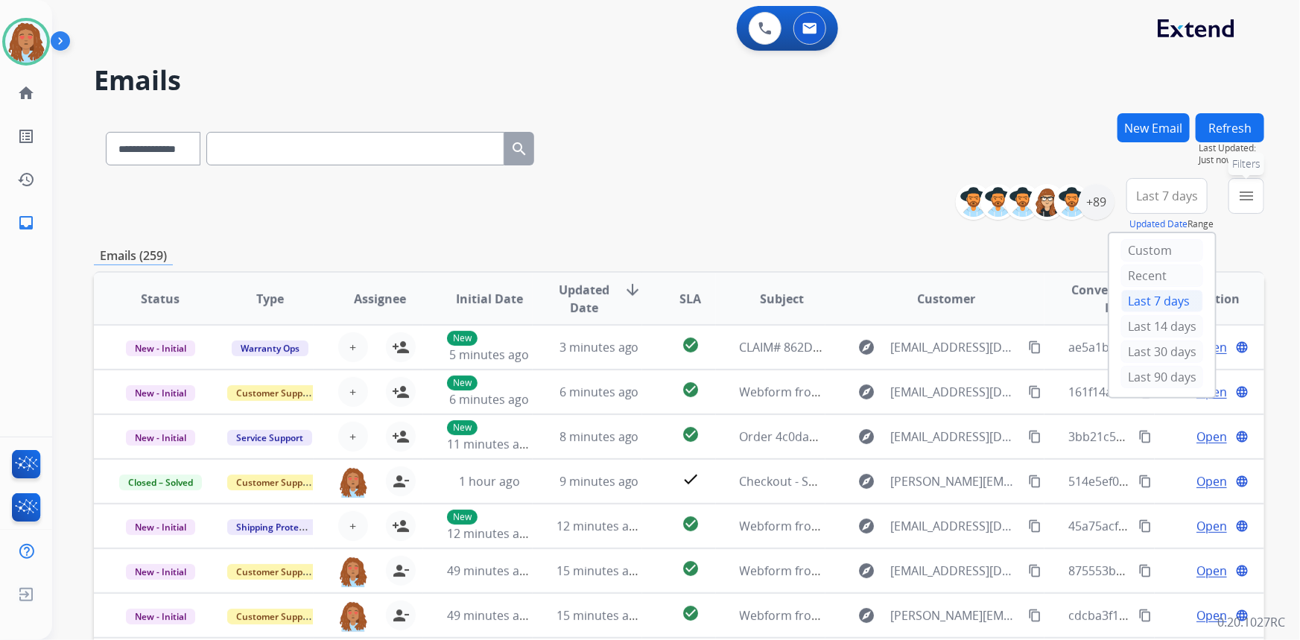
click at [1249, 205] on button "menu Filters" at bounding box center [1246, 196] width 36 height 36
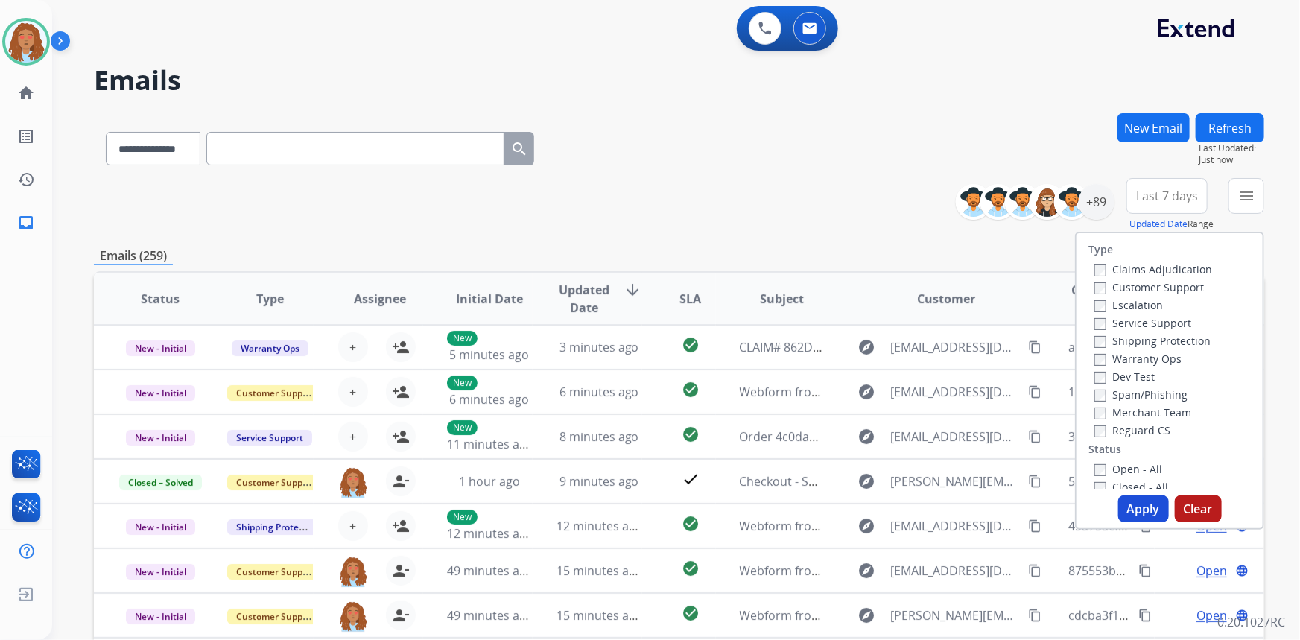
click at [1114, 291] on label "Customer Support" at bounding box center [1149, 287] width 110 height 14
click at [1127, 338] on label "Shipping Protection" at bounding box center [1152, 341] width 116 height 14
click at [1139, 514] on button "Apply" at bounding box center [1143, 508] width 51 height 27
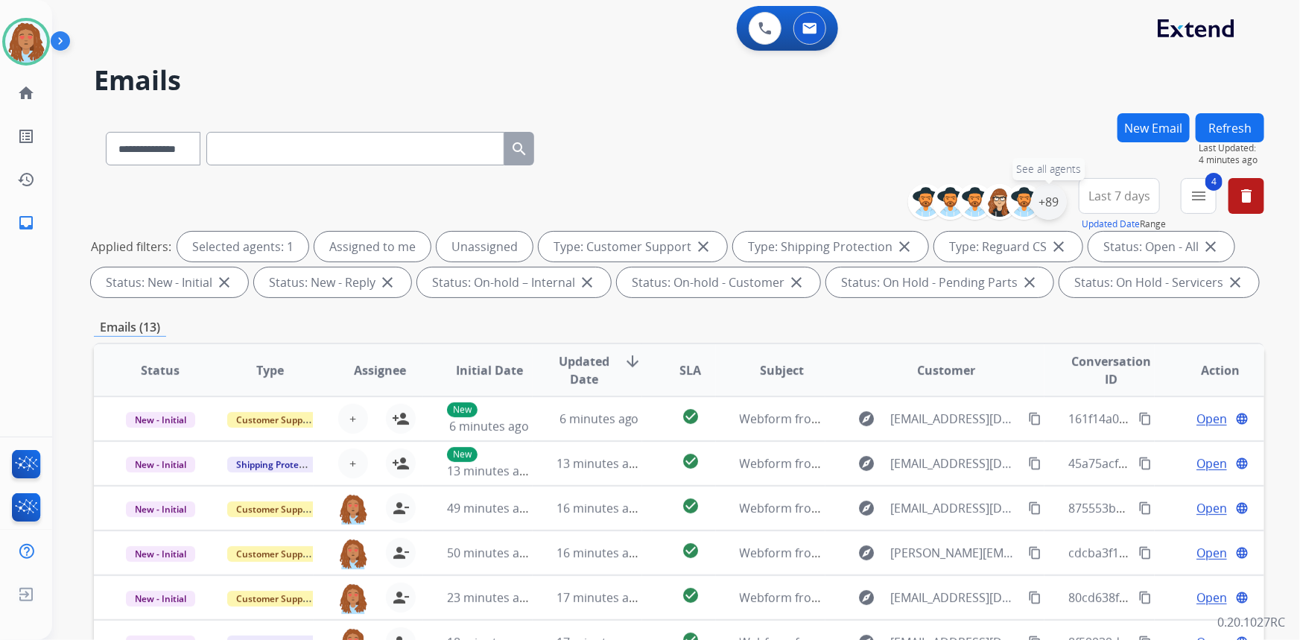
click at [1045, 203] on div "+89" at bounding box center [1049, 202] width 36 height 36
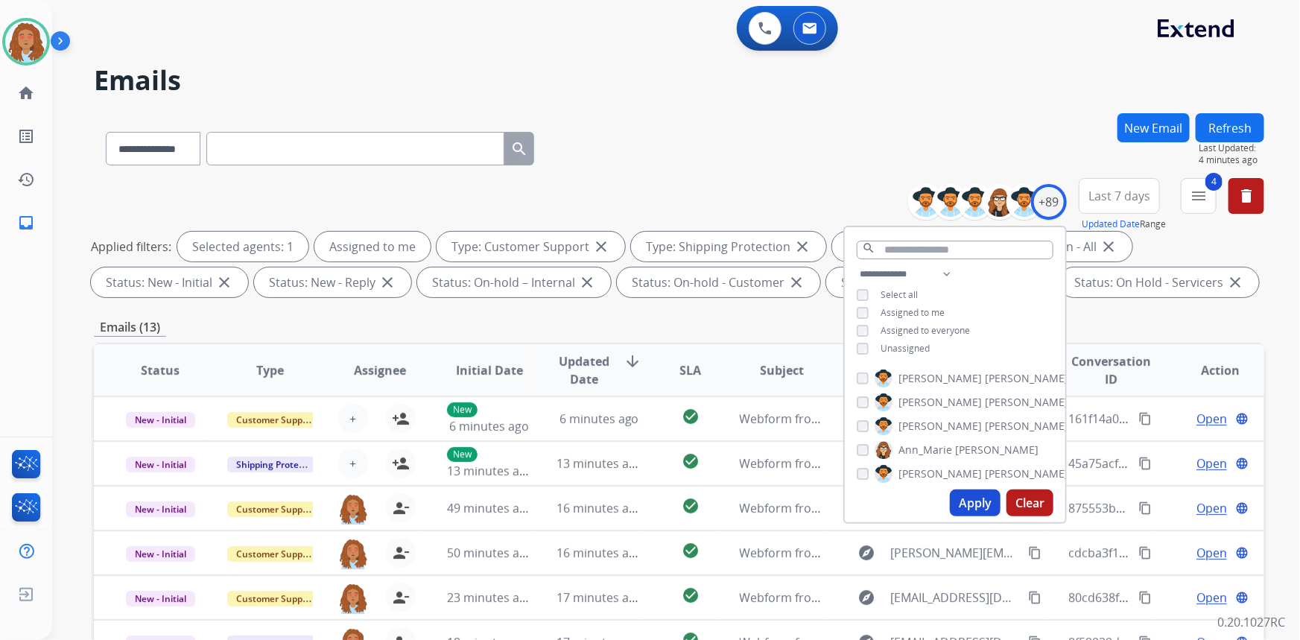
click at [973, 494] on button "Apply" at bounding box center [975, 502] width 51 height 27
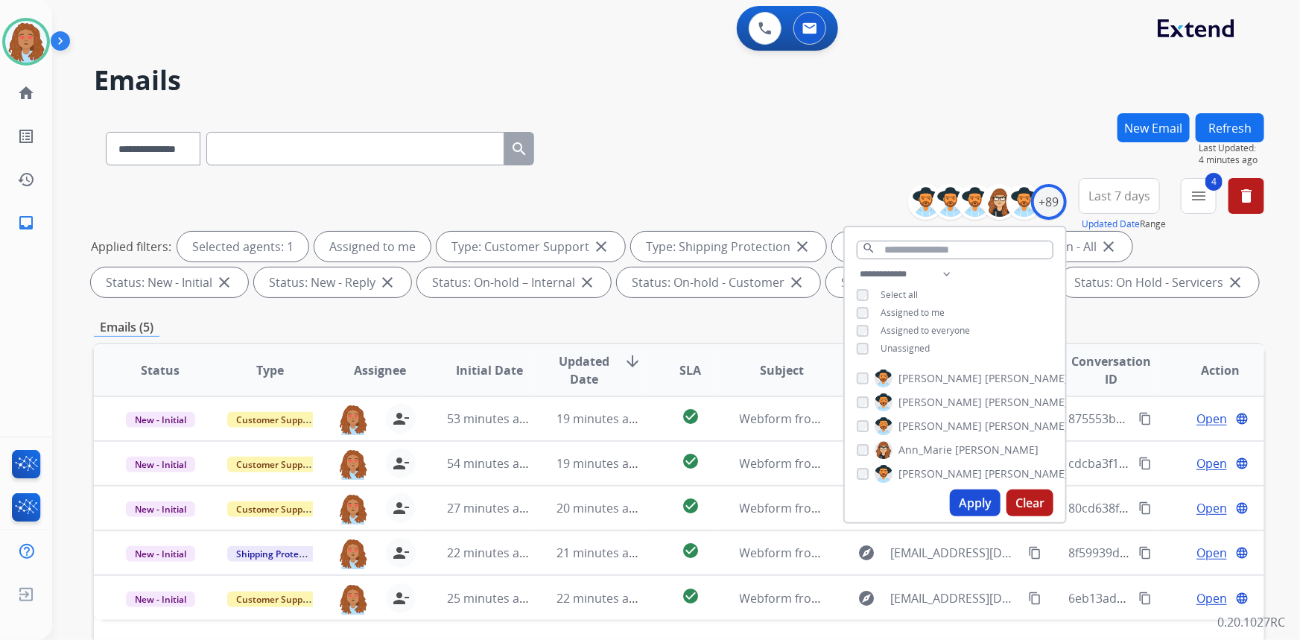
click at [827, 131] on div "**********" at bounding box center [679, 145] width 1170 height 65
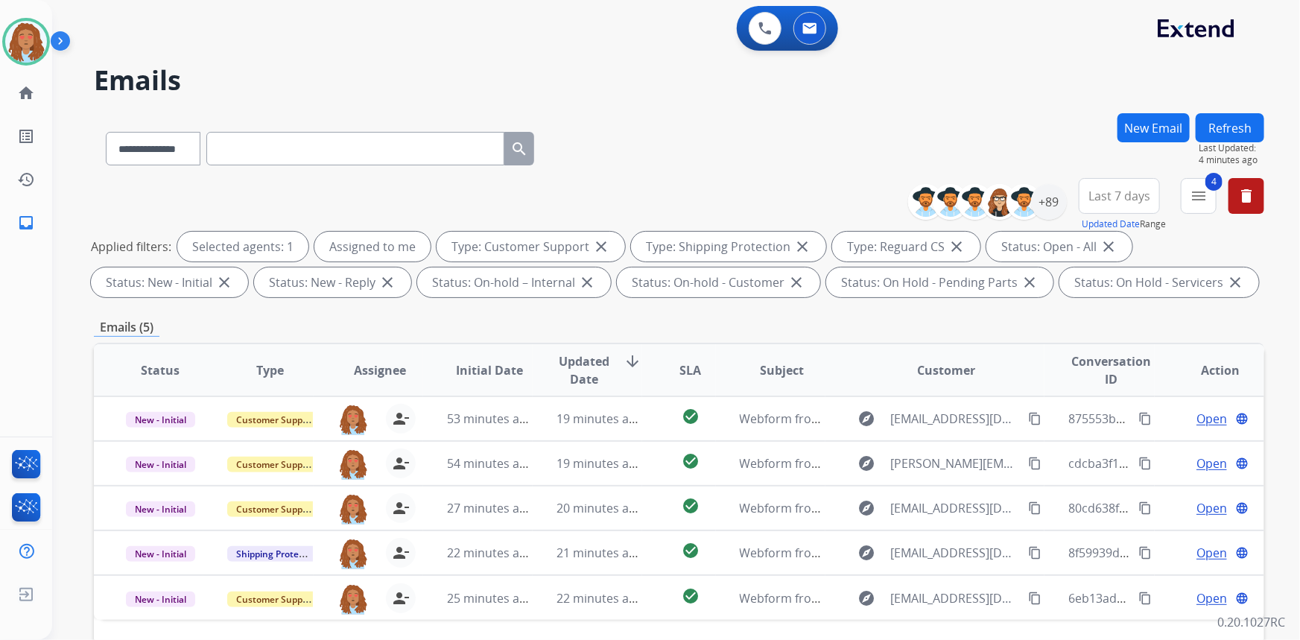
scroll to position [135, 0]
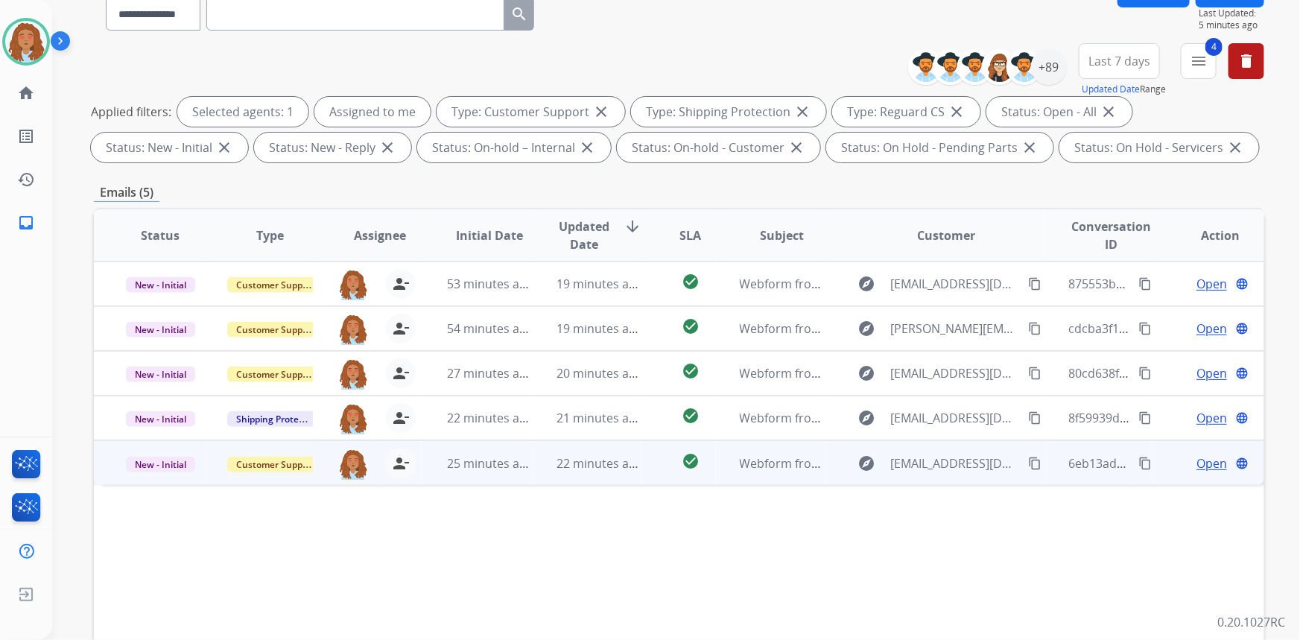
click at [939, 472] on div "explore [EMAIL_ADDRESS][DOMAIN_NAME] content_copy" at bounding box center [946, 463] width 195 height 24
click at [1028, 463] on mat-icon "content_copy" at bounding box center [1034, 462] width 13 height 13
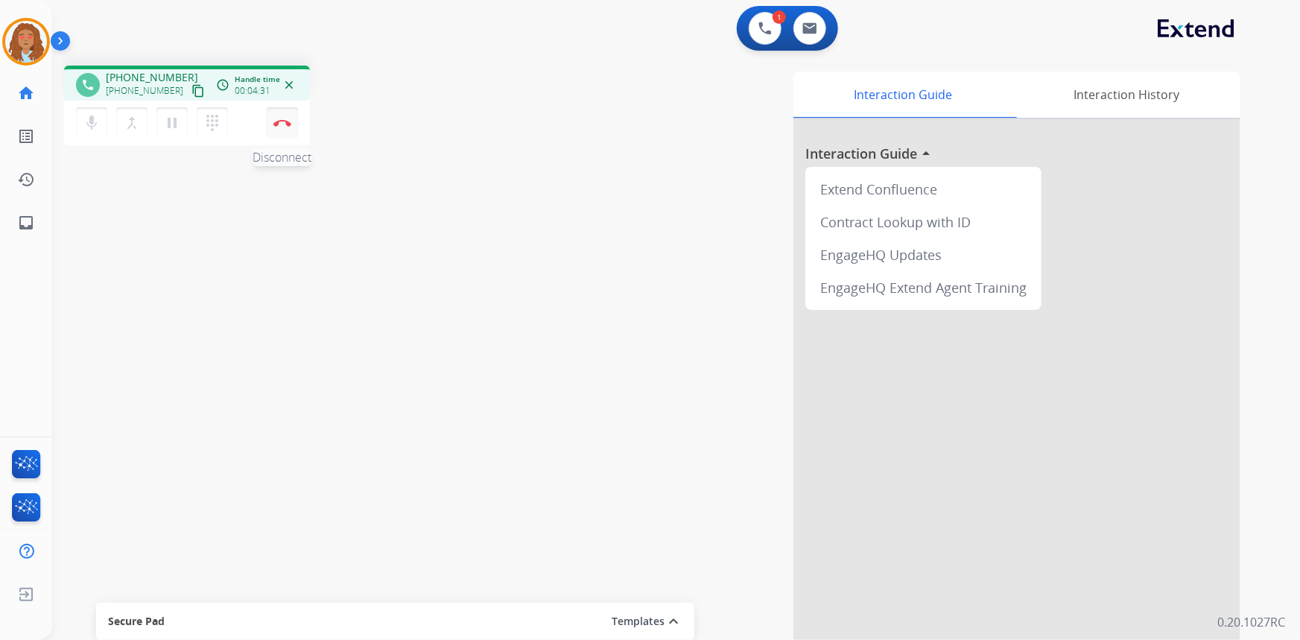
click at [285, 127] on button "Disconnect" at bounding box center [282, 122] width 31 height 31
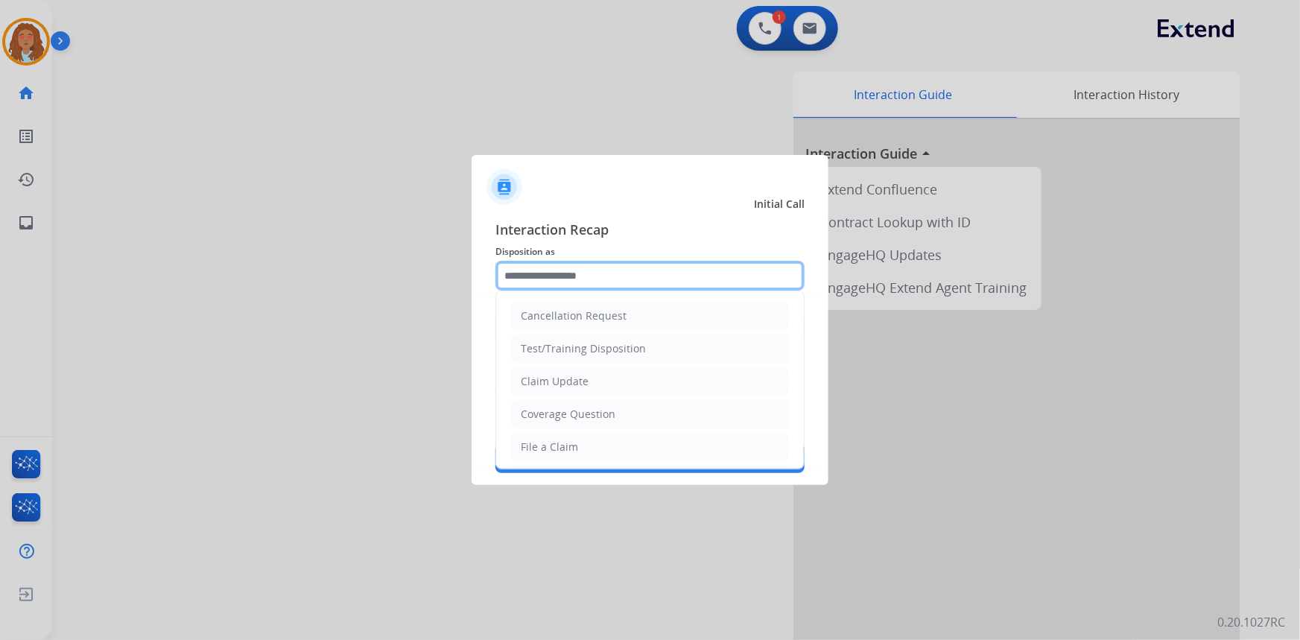
click at [536, 283] on input "text" at bounding box center [649, 276] width 309 height 30
click at [562, 379] on div "Claim Update" at bounding box center [555, 381] width 68 height 15
type input "**********"
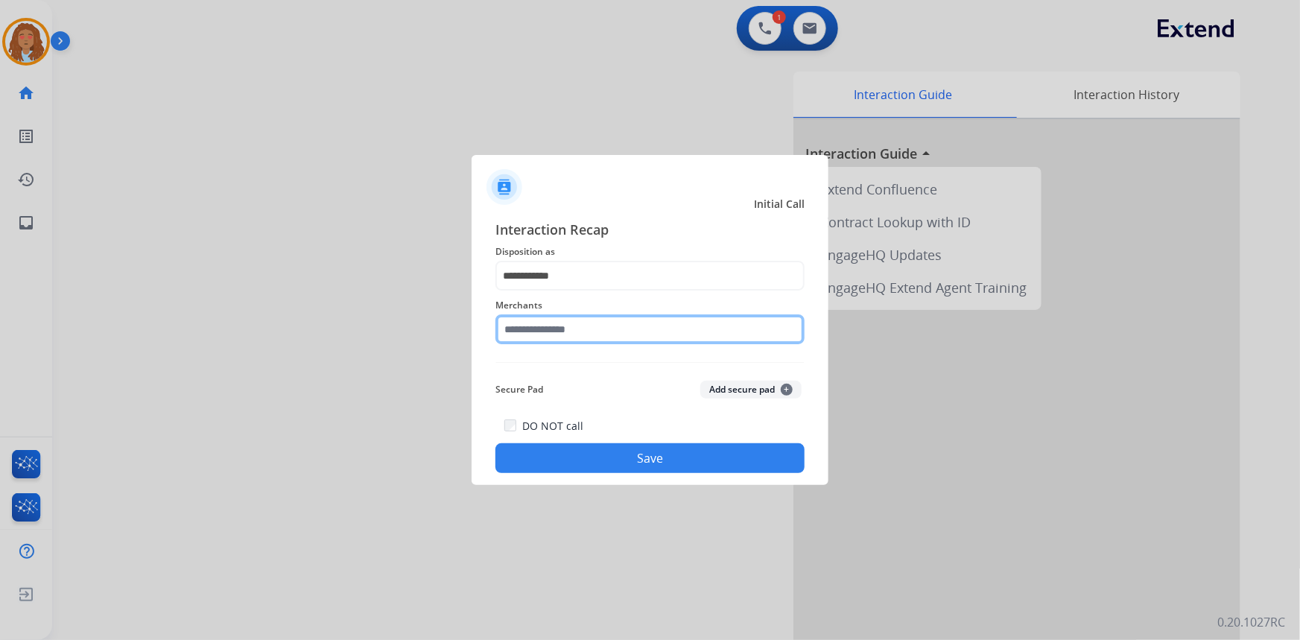
click at [573, 327] on input "text" at bounding box center [649, 329] width 309 height 30
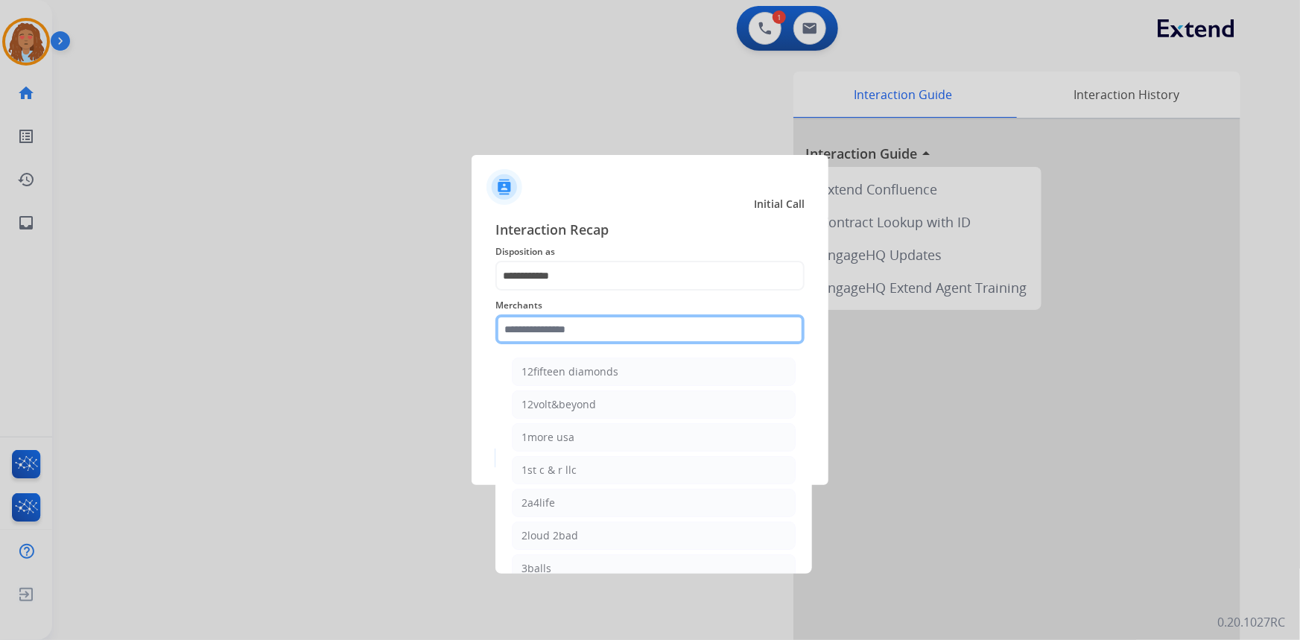
click at [546, 326] on input "text" at bounding box center [649, 329] width 309 height 30
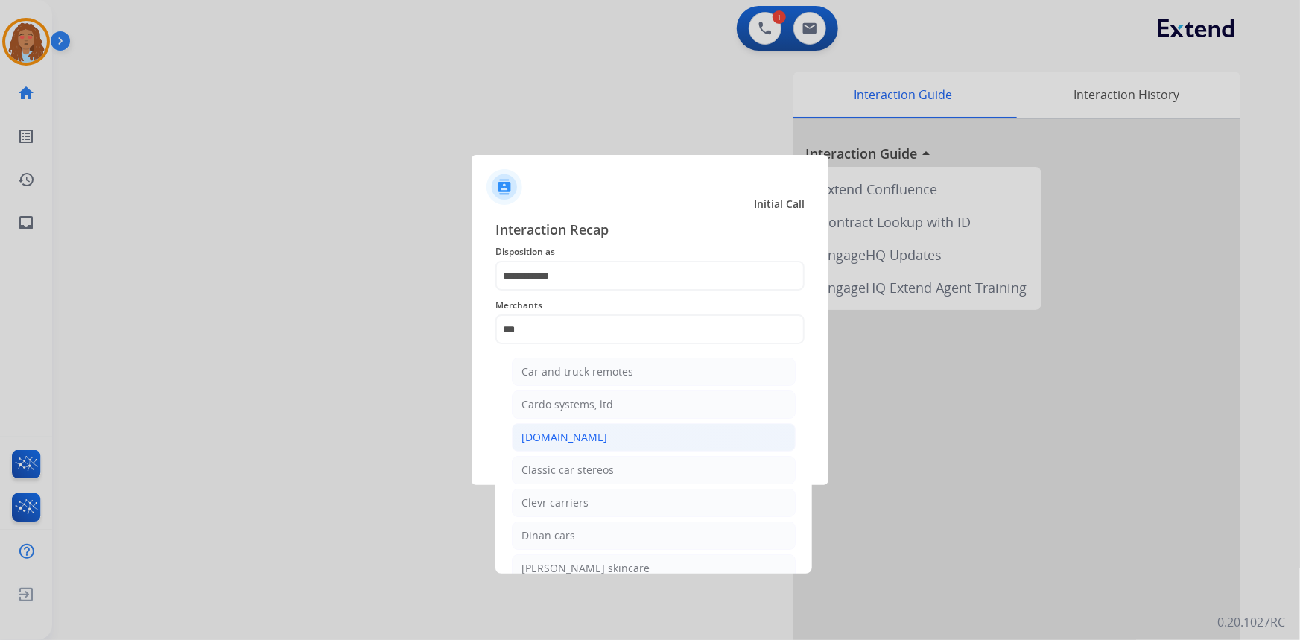
click at [562, 440] on div "[DOMAIN_NAME]" at bounding box center [564, 437] width 86 height 15
type input "**********"
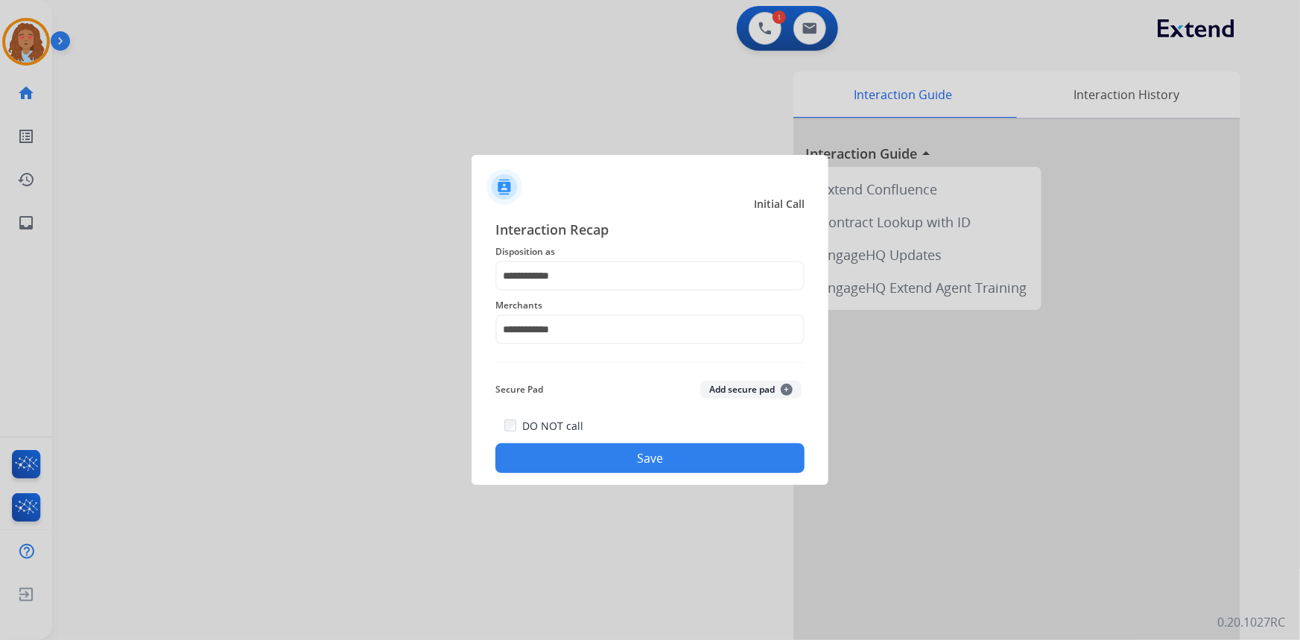
click at [611, 456] on button "Save" at bounding box center [649, 458] width 309 height 30
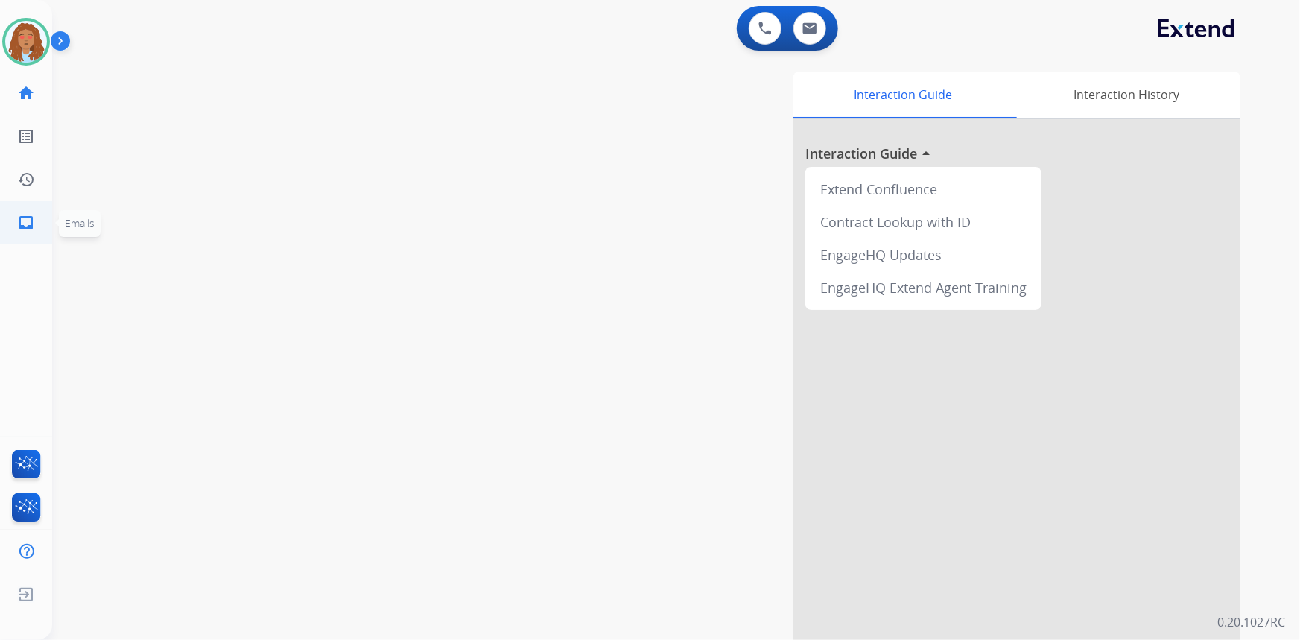
click at [30, 213] on link "inbox Emails" at bounding box center [26, 223] width 42 height 42
select select "**********"
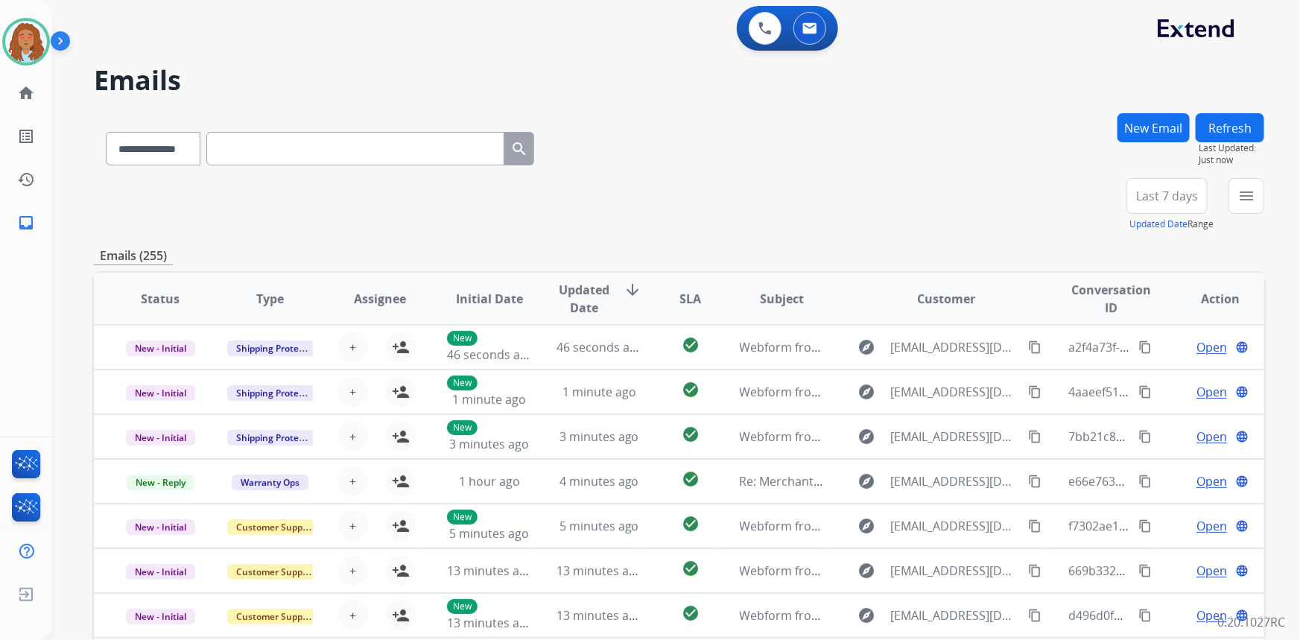
click at [1156, 193] on span "Last 7 days" at bounding box center [1167, 196] width 62 height 6
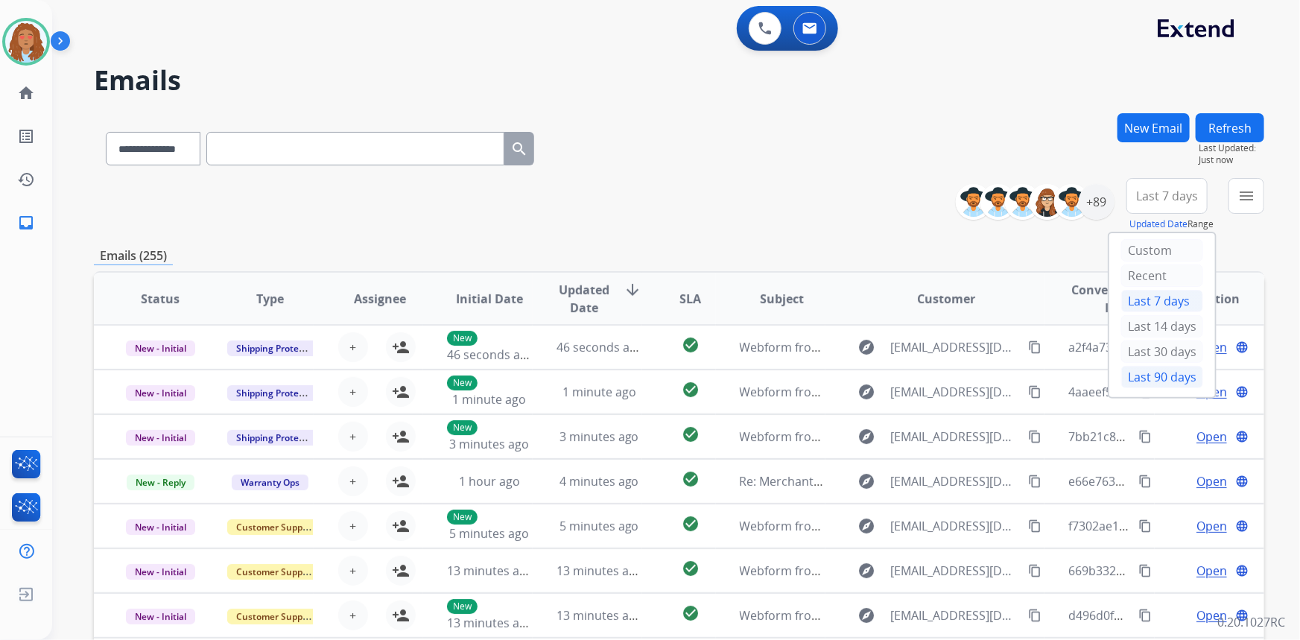
click at [1138, 375] on div "Last 90 days" at bounding box center [1162, 377] width 82 height 22
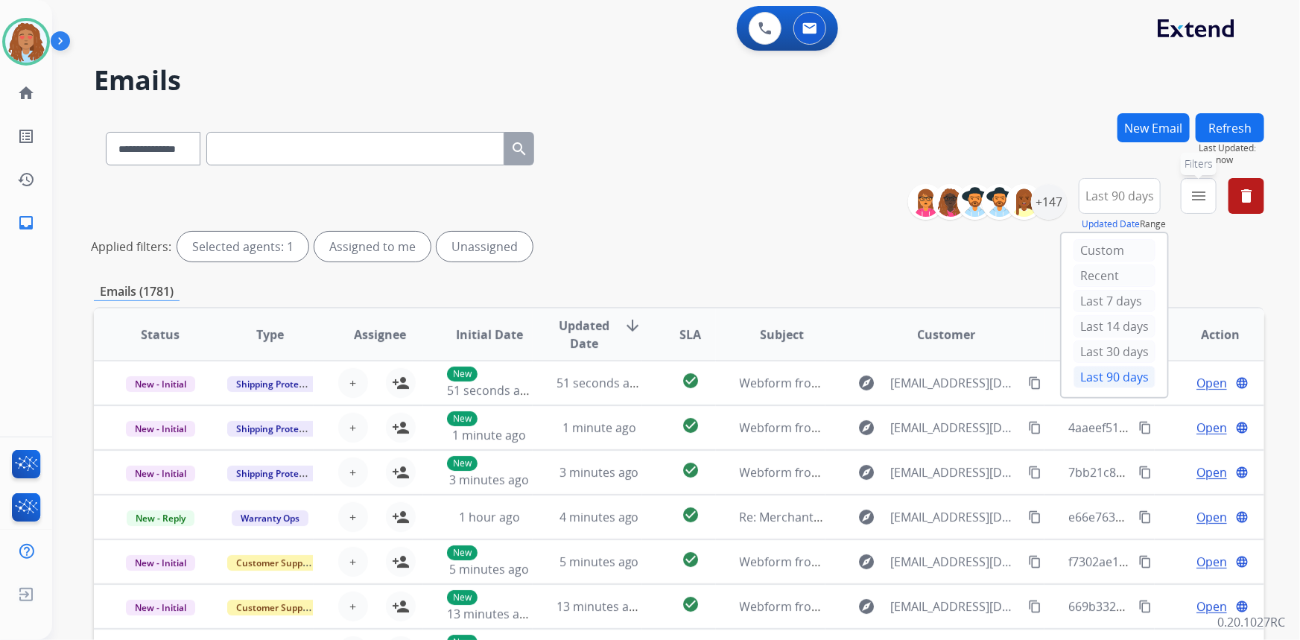
click at [1196, 191] on mat-icon "menu" at bounding box center [1199, 196] width 18 height 18
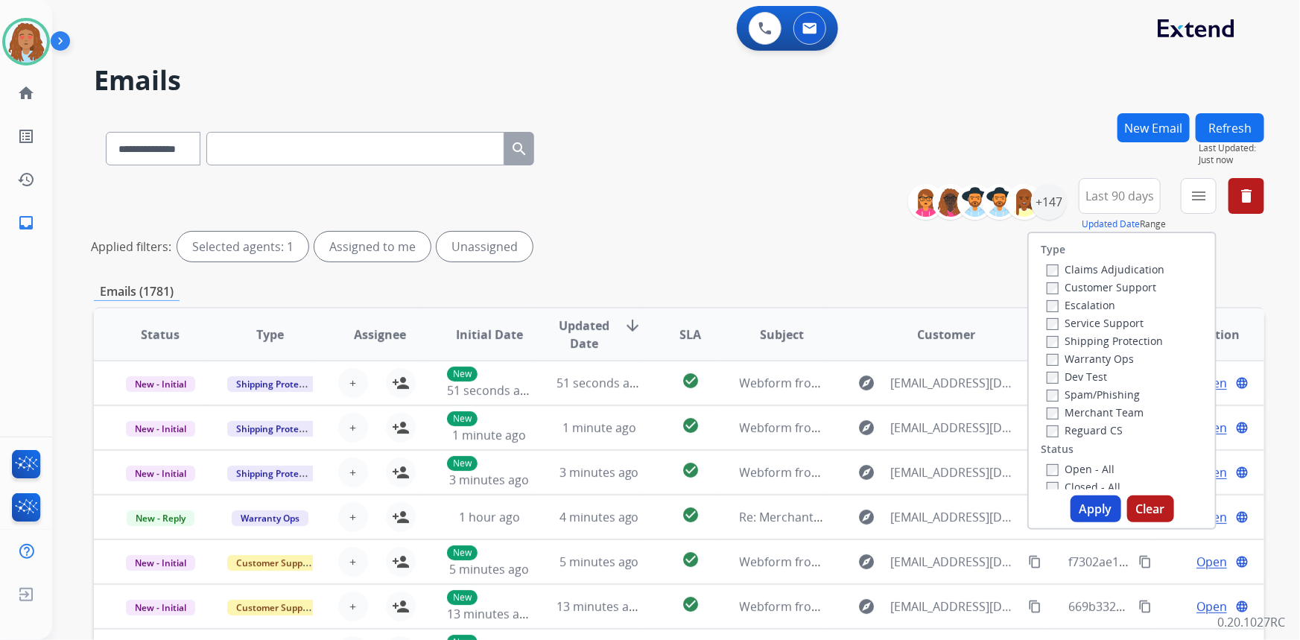
click at [1138, 288] on label "Customer Support" at bounding box center [1102, 287] width 110 height 14
click at [1130, 340] on label "Shipping Protection" at bounding box center [1105, 341] width 116 height 14
click at [1079, 507] on button "Apply" at bounding box center [1095, 508] width 51 height 27
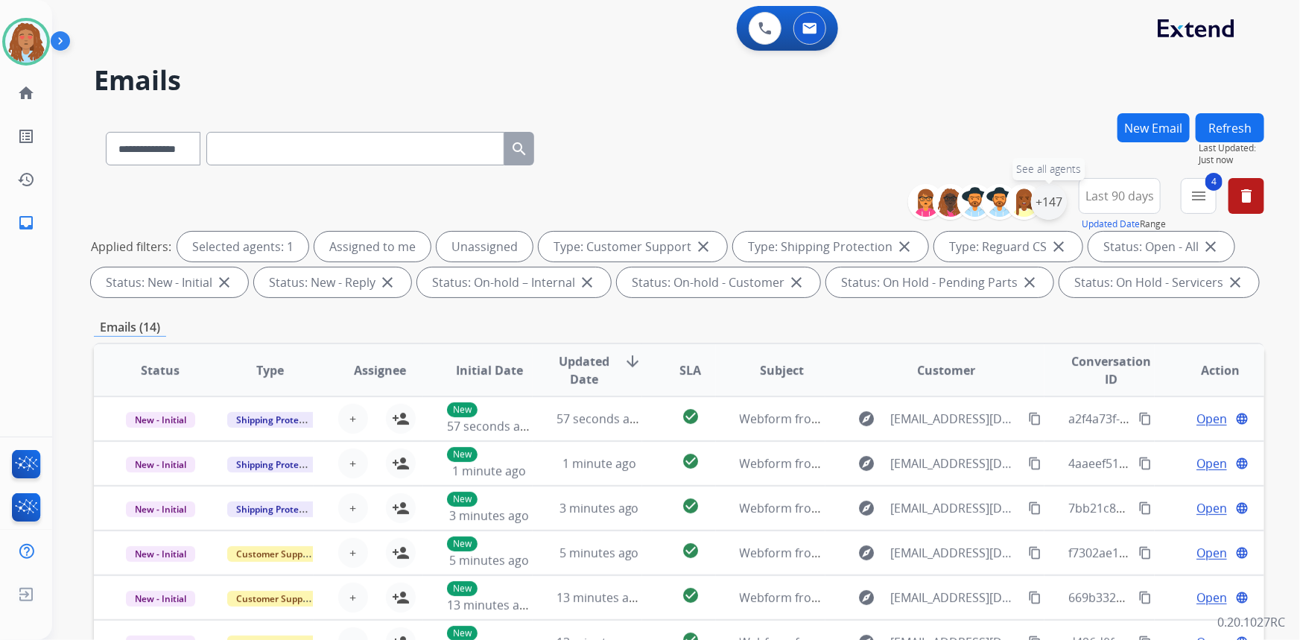
click at [1041, 208] on div "+147" at bounding box center [1049, 202] width 36 height 36
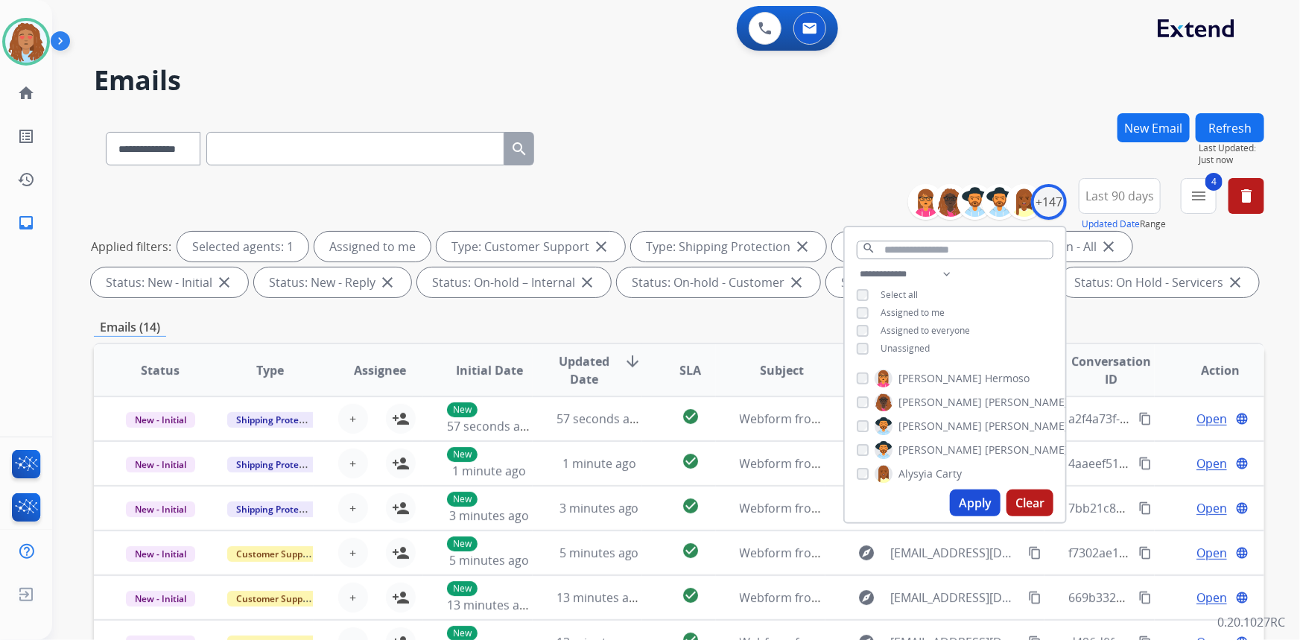
click at [985, 499] on button "Apply" at bounding box center [975, 502] width 51 height 27
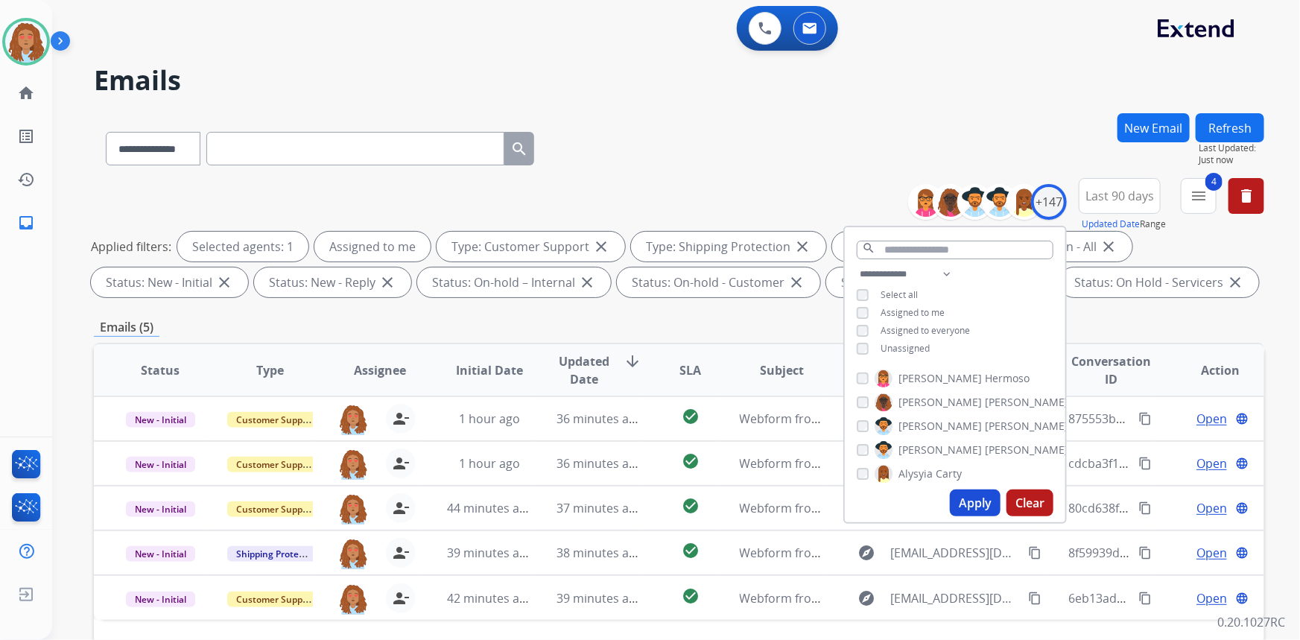
click at [814, 163] on div "**********" at bounding box center [679, 145] width 1170 height 65
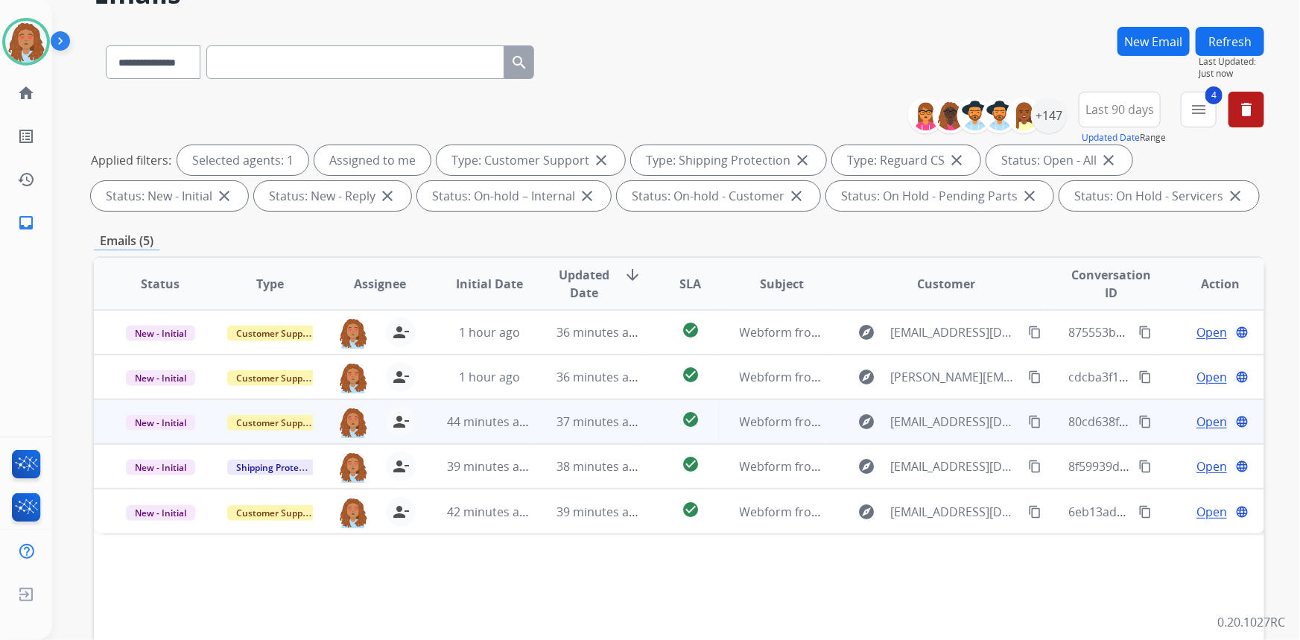
scroll to position [135, 0]
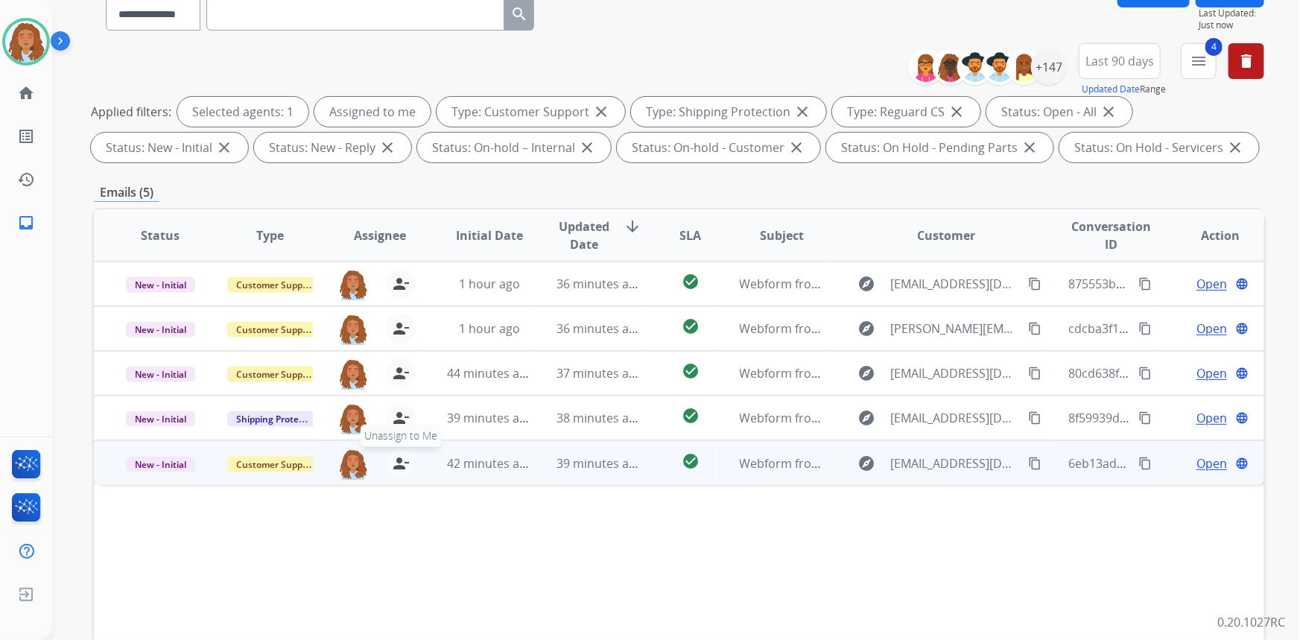
click at [395, 466] on mat-icon "person_remove" at bounding box center [401, 463] width 18 height 18
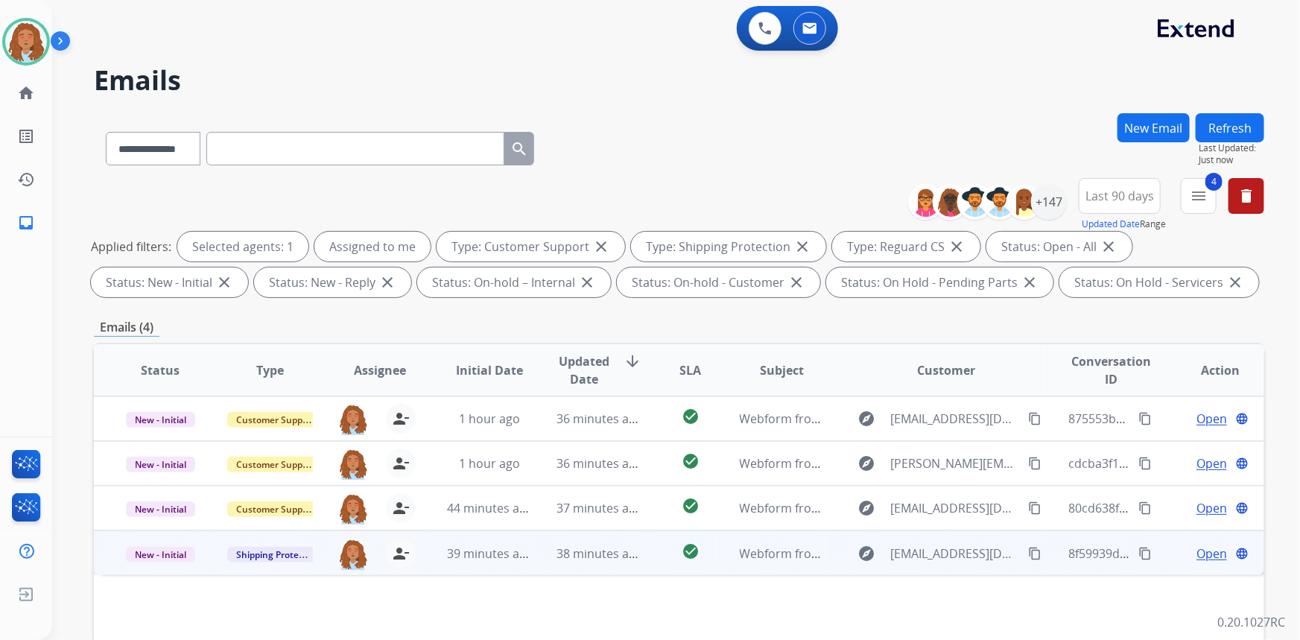
click at [919, 565] on td "explore [EMAIL_ADDRESS][DOMAIN_NAME] content_copy" at bounding box center [935, 552] width 220 height 45
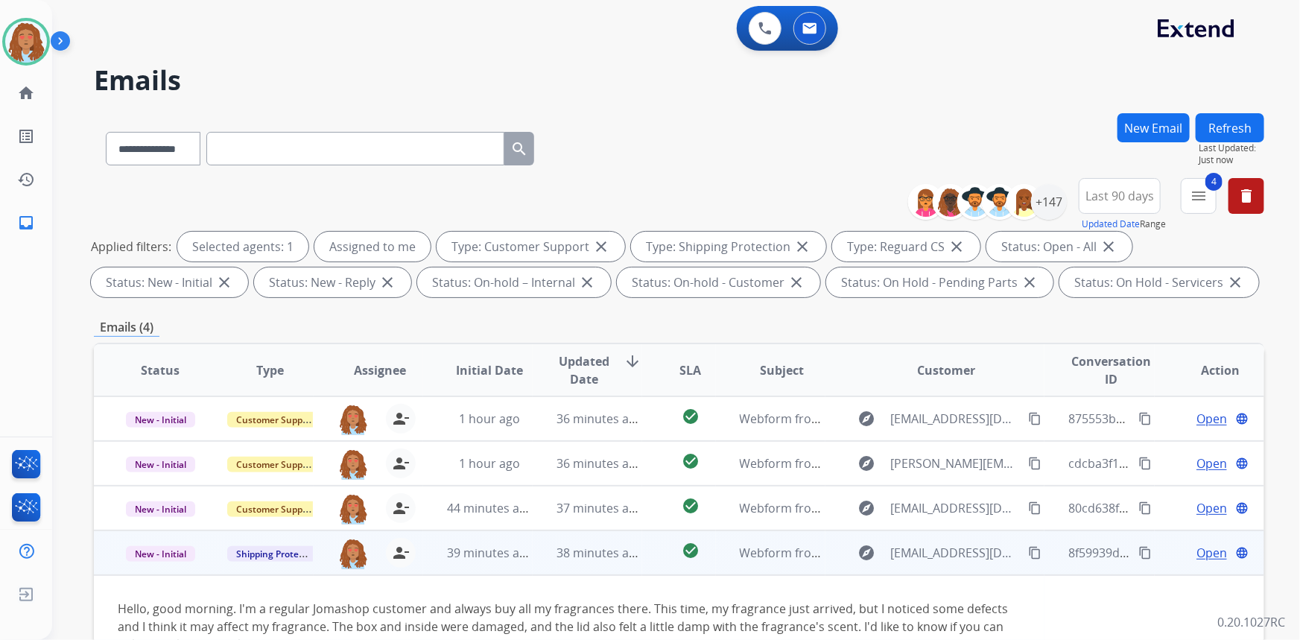
click at [1028, 556] on mat-icon "content_copy" at bounding box center [1034, 552] width 13 height 13
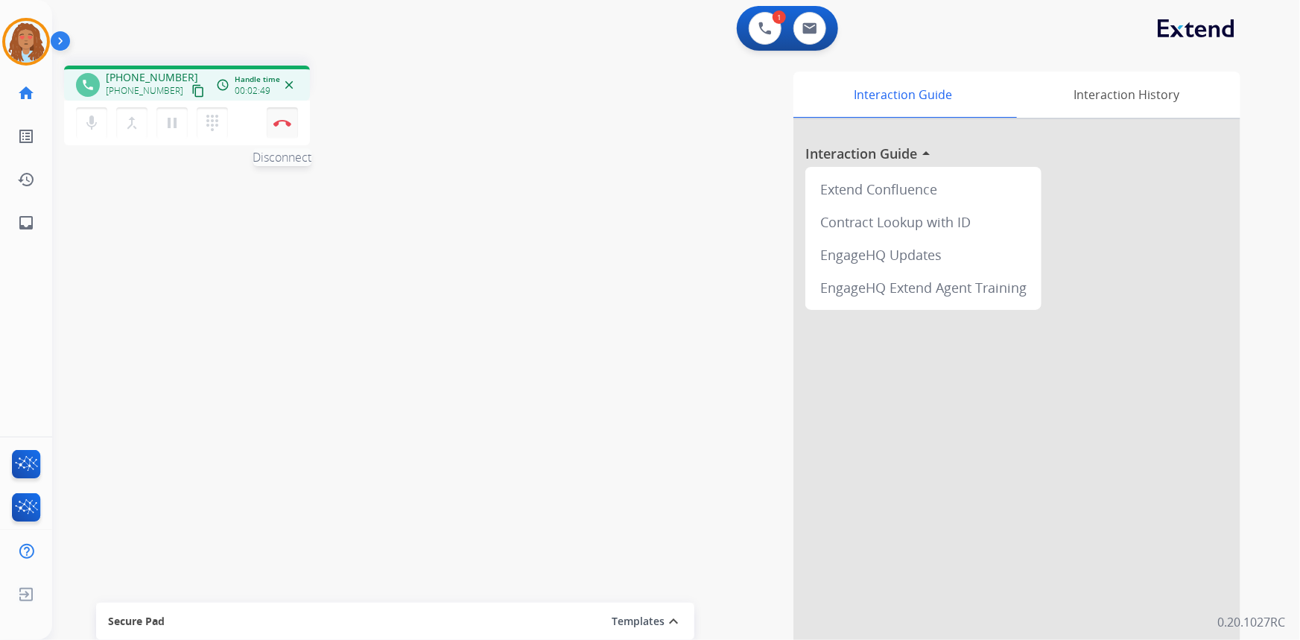
click at [285, 120] on img at bounding box center [282, 122] width 18 height 7
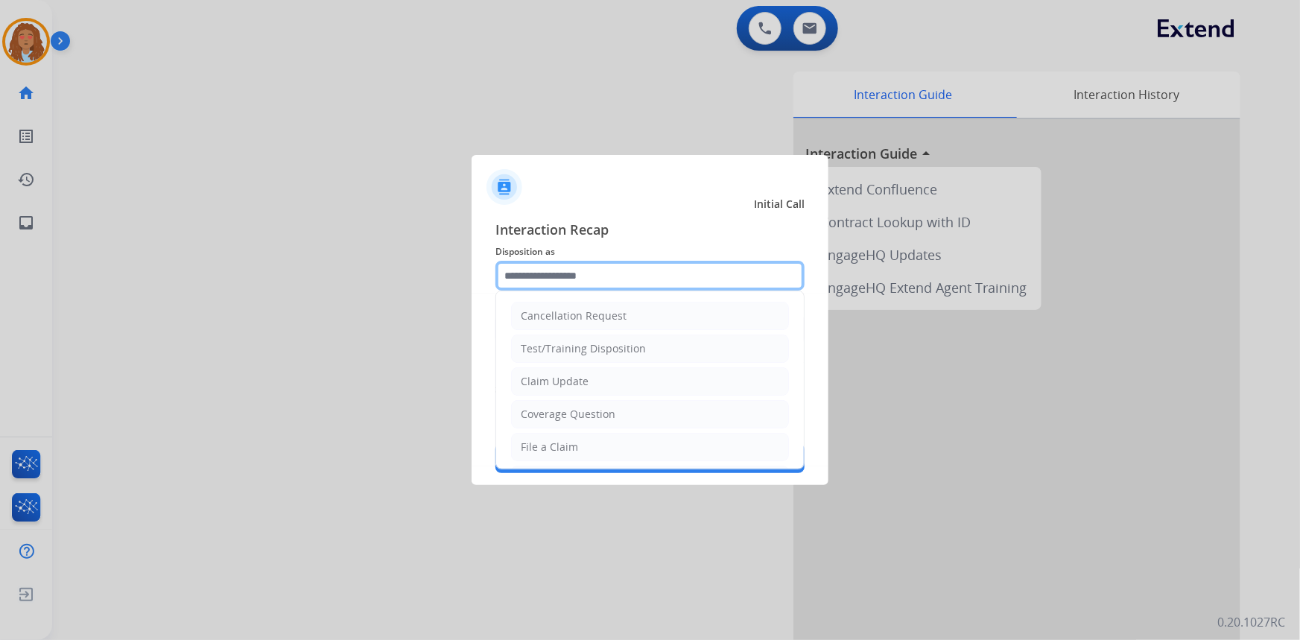
click at [612, 276] on input "text" at bounding box center [649, 276] width 309 height 30
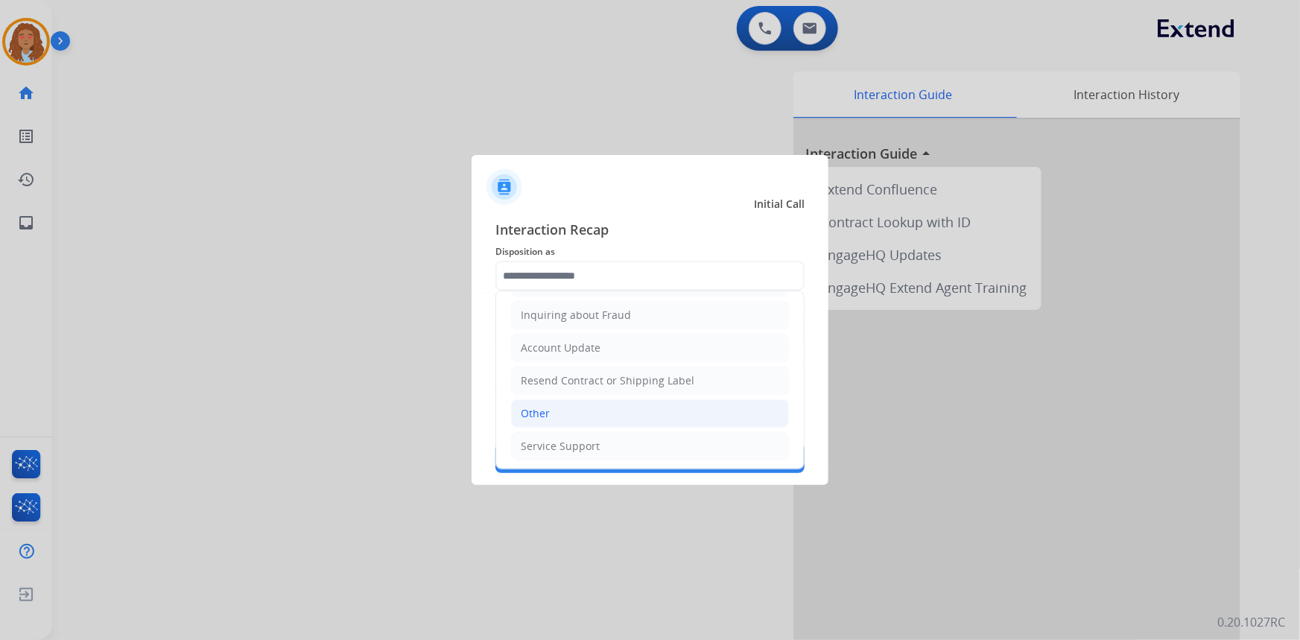
click at [565, 407] on li "Other" at bounding box center [650, 413] width 278 height 28
type input "*****"
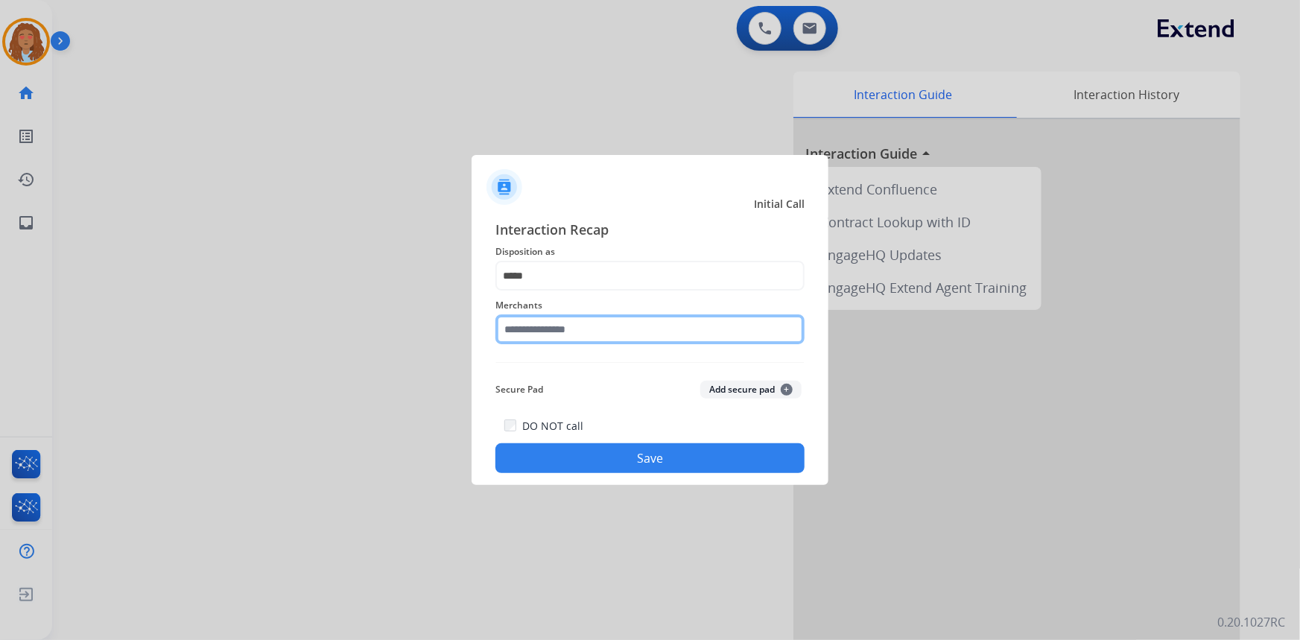
click at [583, 327] on input "text" at bounding box center [649, 329] width 309 height 30
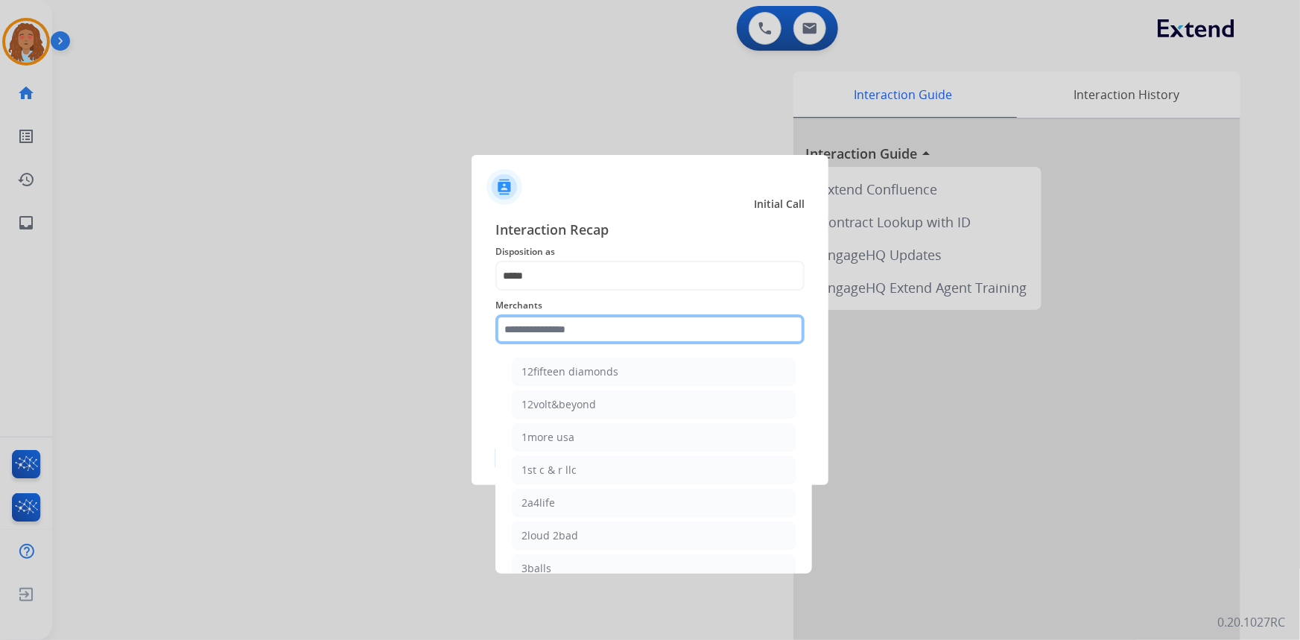
click at [602, 332] on input "text" at bounding box center [649, 329] width 309 height 30
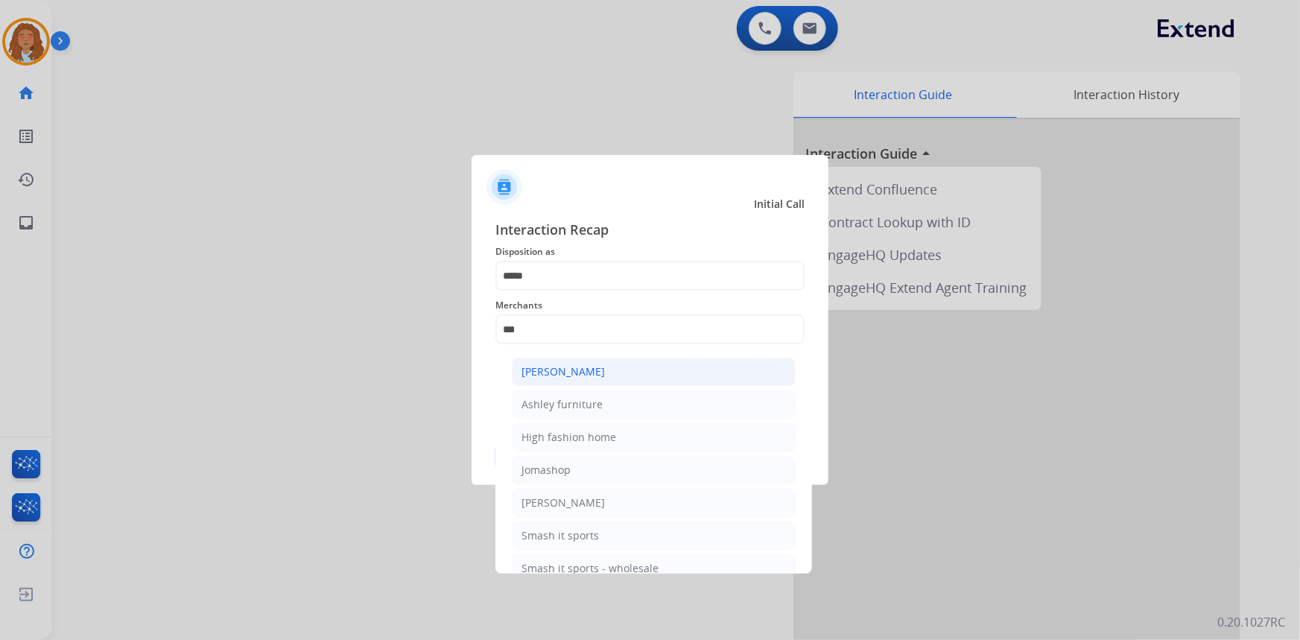
click at [583, 370] on div "[PERSON_NAME]" at bounding box center [562, 371] width 83 height 15
type input "**********"
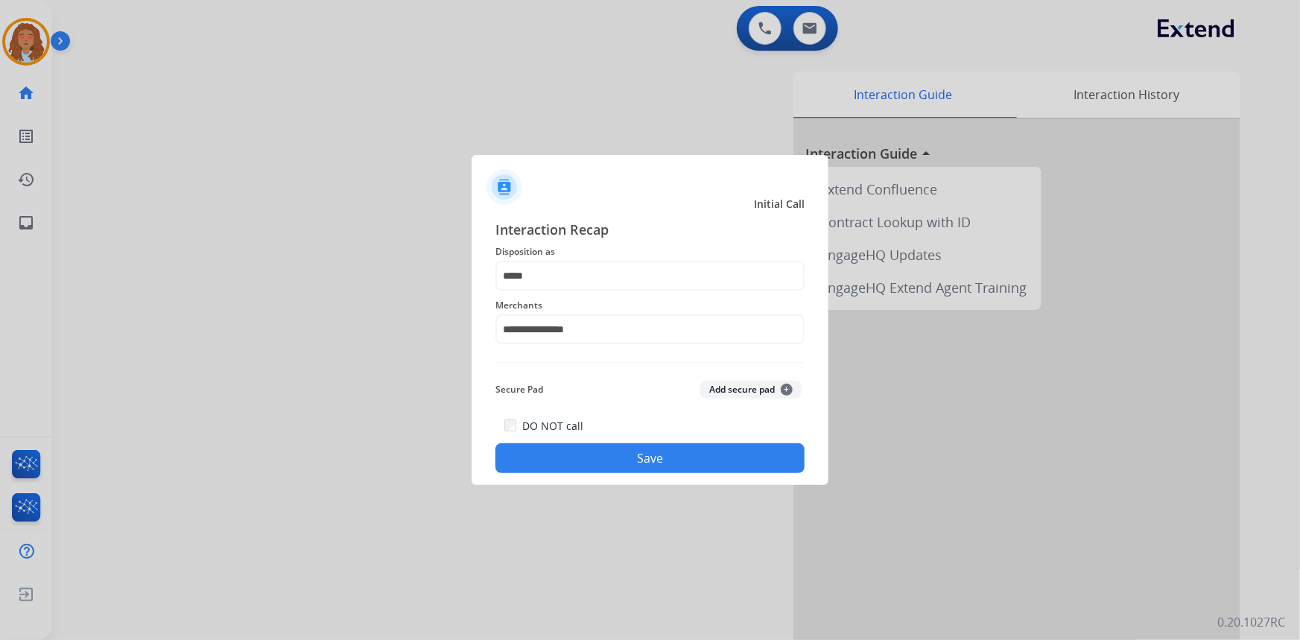
click at [594, 463] on button "Save" at bounding box center [649, 458] width 309 height 30
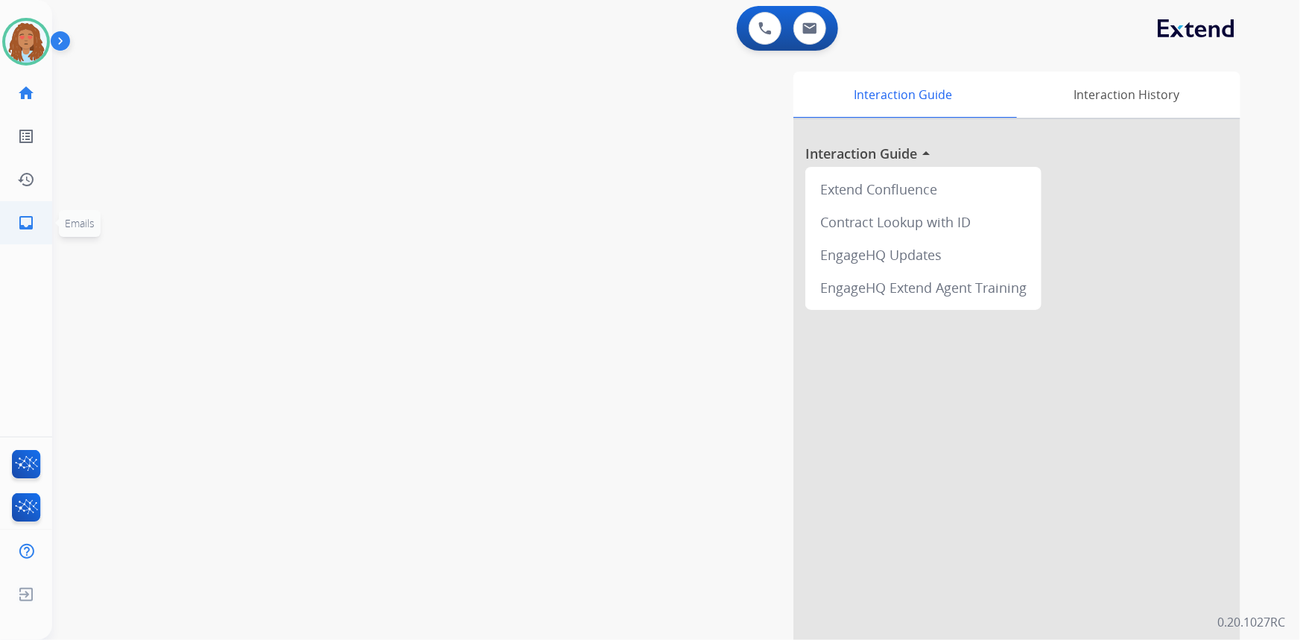
click at [20, 224] on mat-icon "inbox" at bounding box center [26, 223] width 18 height 18
select select "**********"
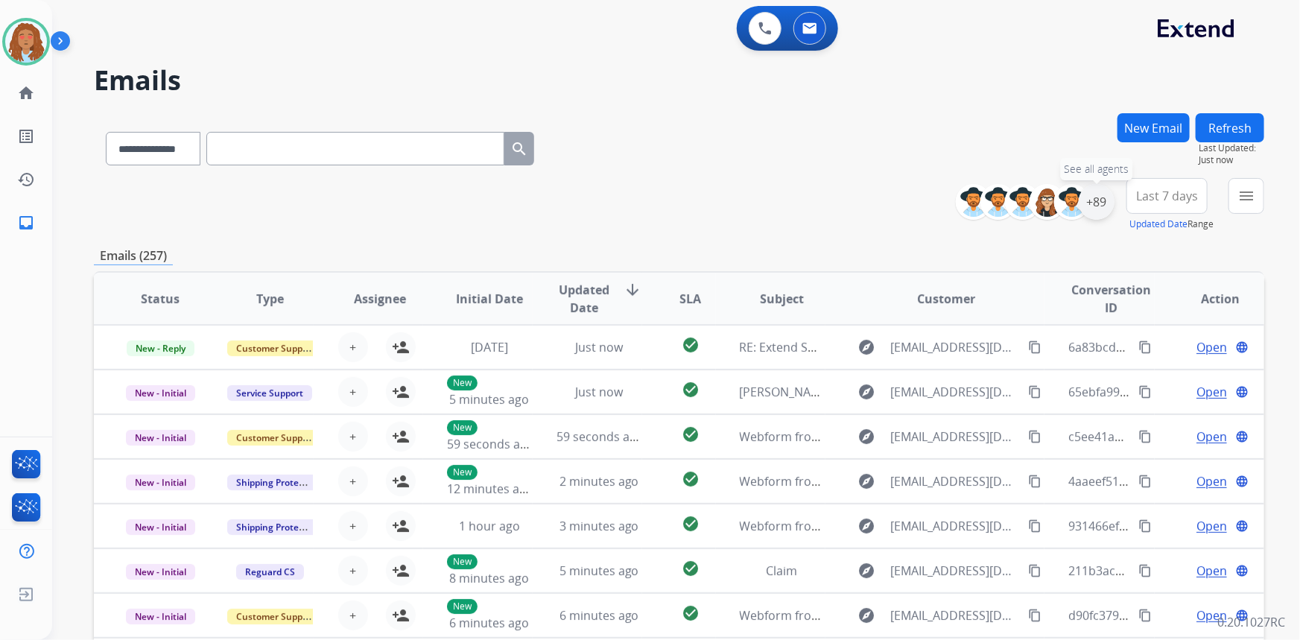
click at [1100, 214] on div "+89" at bounding box center [1097, 202] width 36 height 36
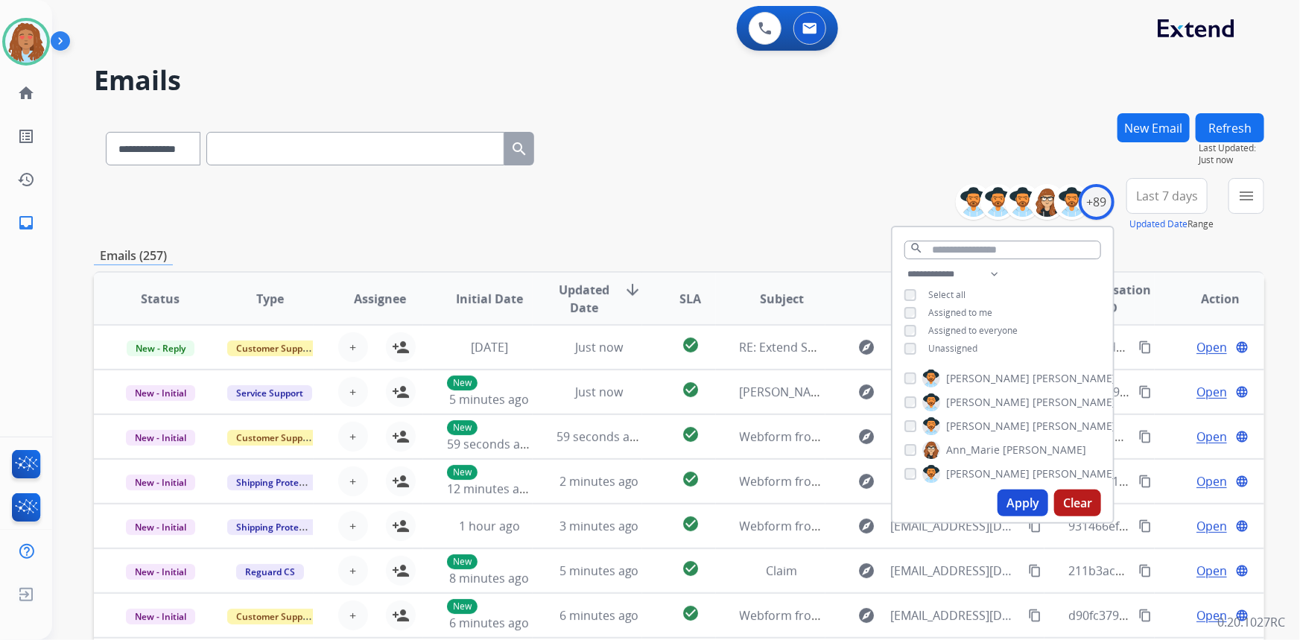
click at [1024, 507] on button "Apply" at bounding box center [1022, 502] width 51 height 27
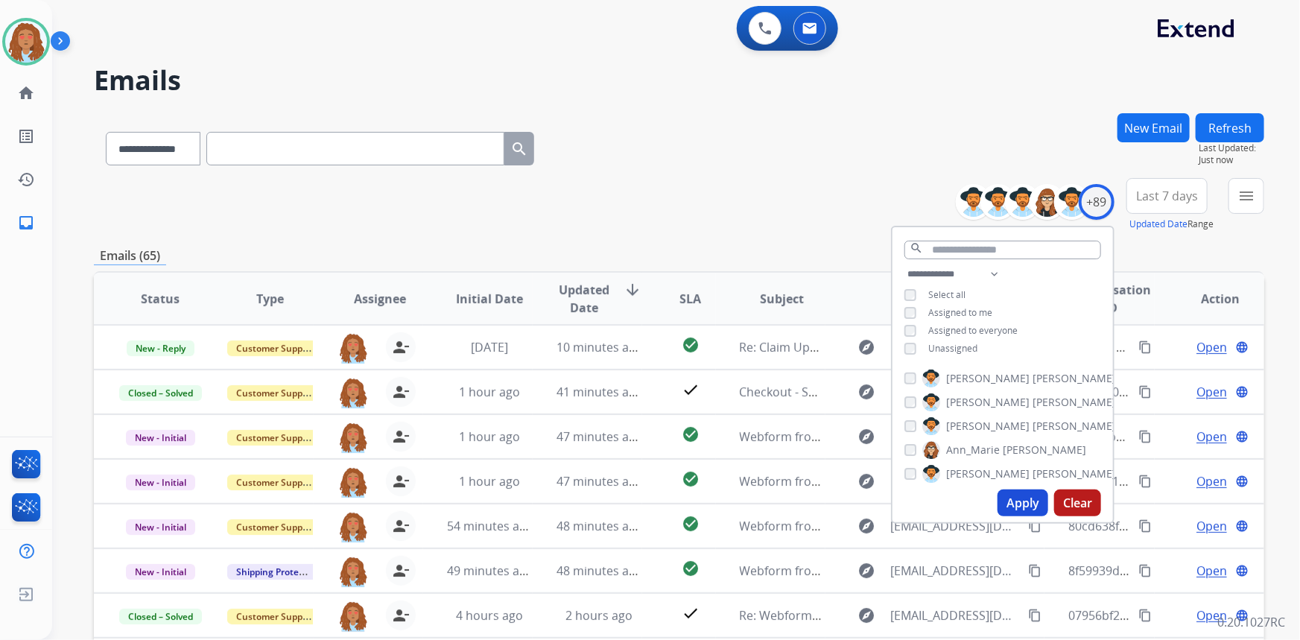
click at [1163, 194] on span "Last 7 days" at bounding box center [1167, 196] width 62 height 6
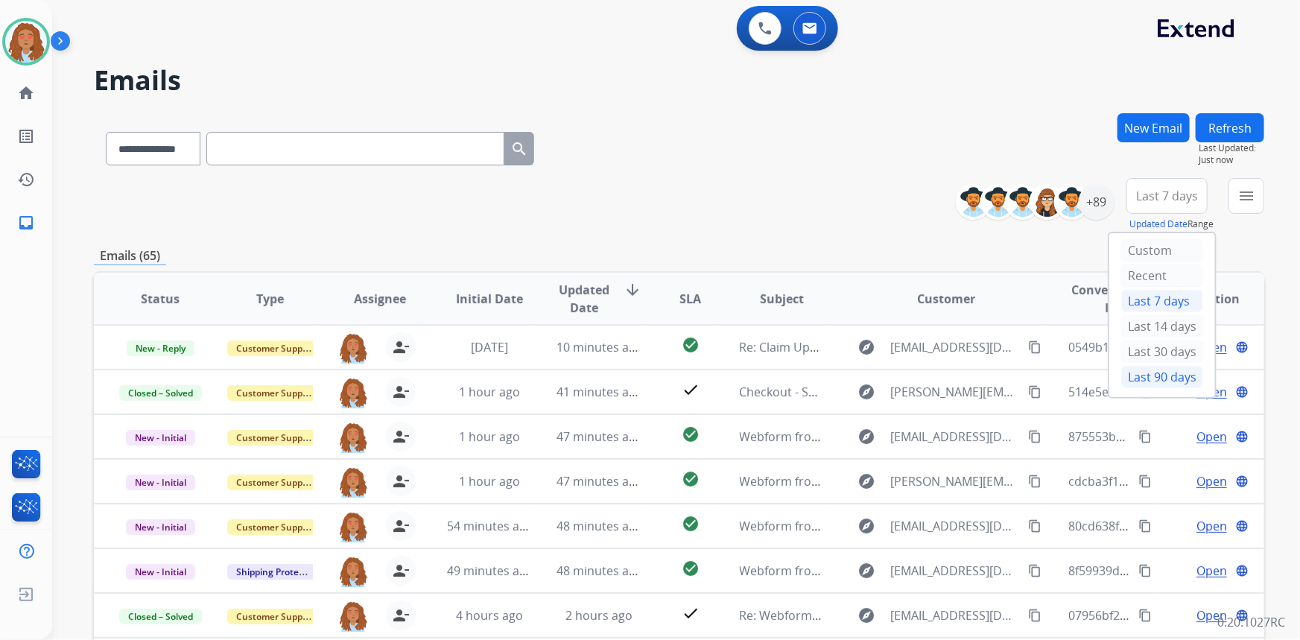
click at [1146, 375] on div "Last 90 days" at bounding box center [1162, 377] width 82 height 22
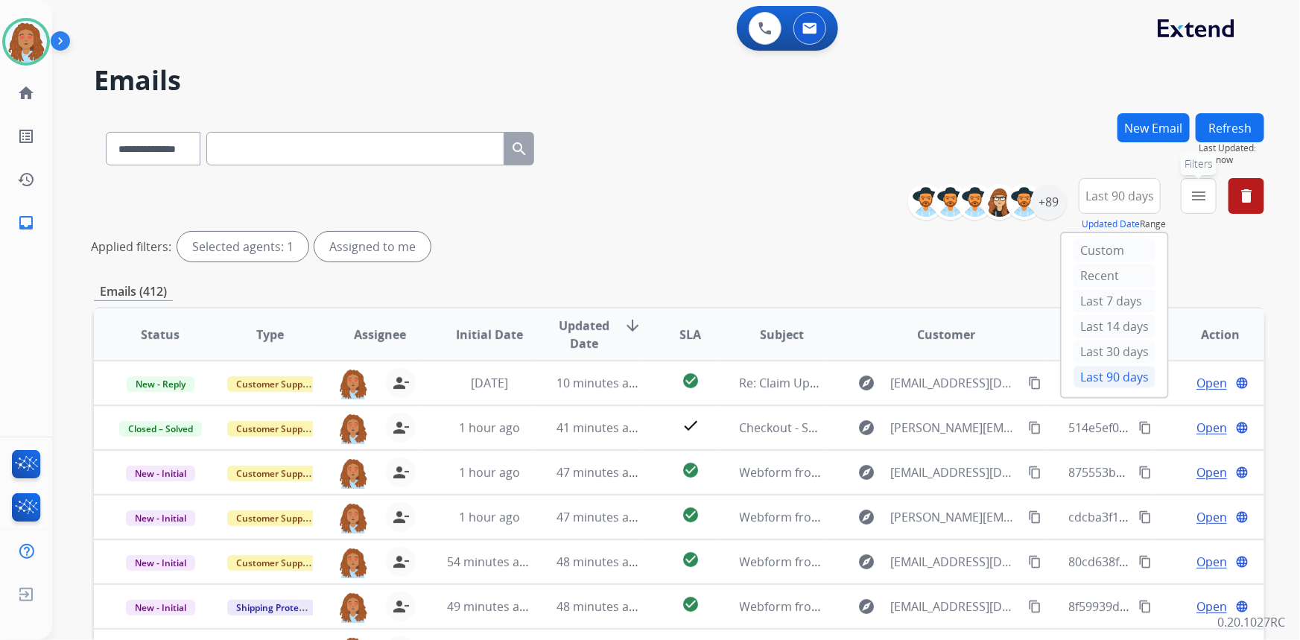
click at [1199, 202] on mat-icon "menu" at bounding box center [1199, 196] width 18 height 18
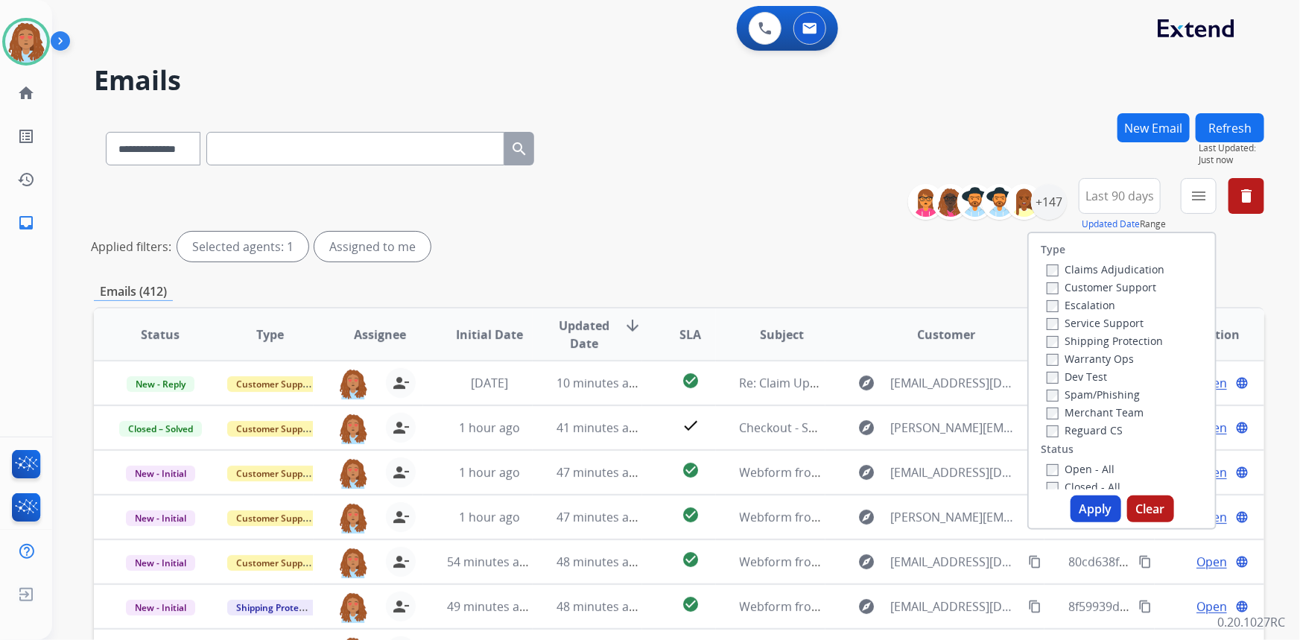
click at [1104, 286] on label "Customer Support" at bounding box center [1102, 287] width 110 height 14
click at [1102, 340] on label "Shipping Protection" at bounding box center [1105, 341] width 116 height 14
click at [1091, 510] on button "Apply" at bounding box center [1095, 508] width 51 height 27
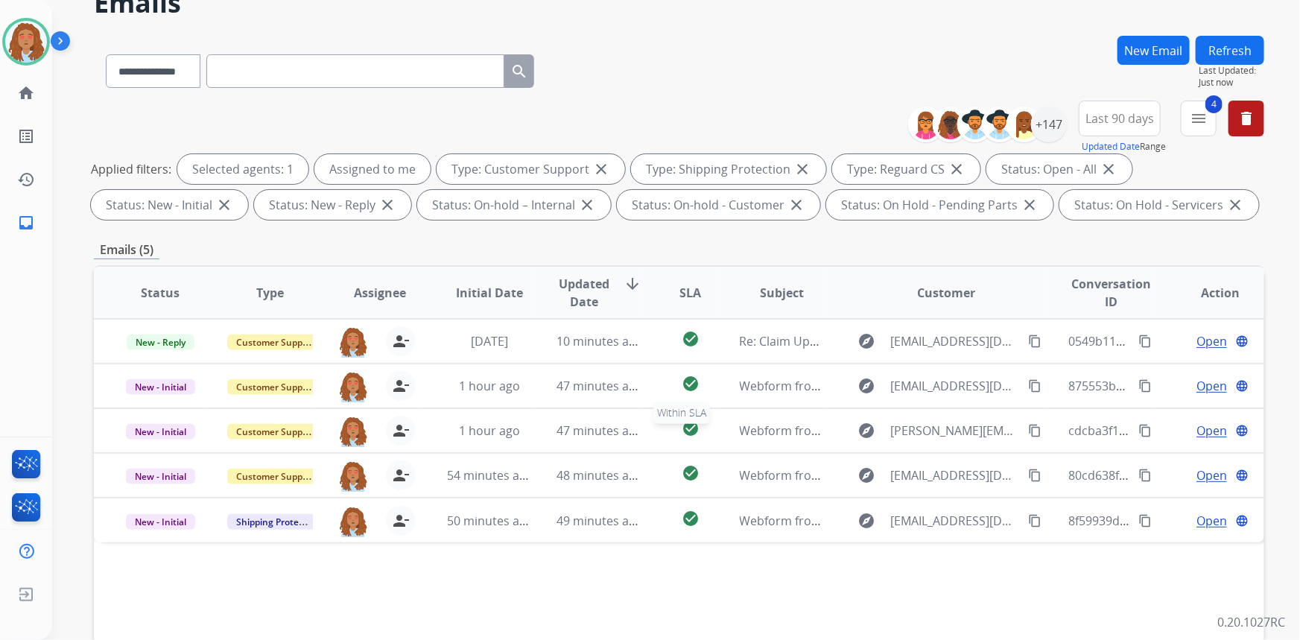
scroll to position [203, 0]
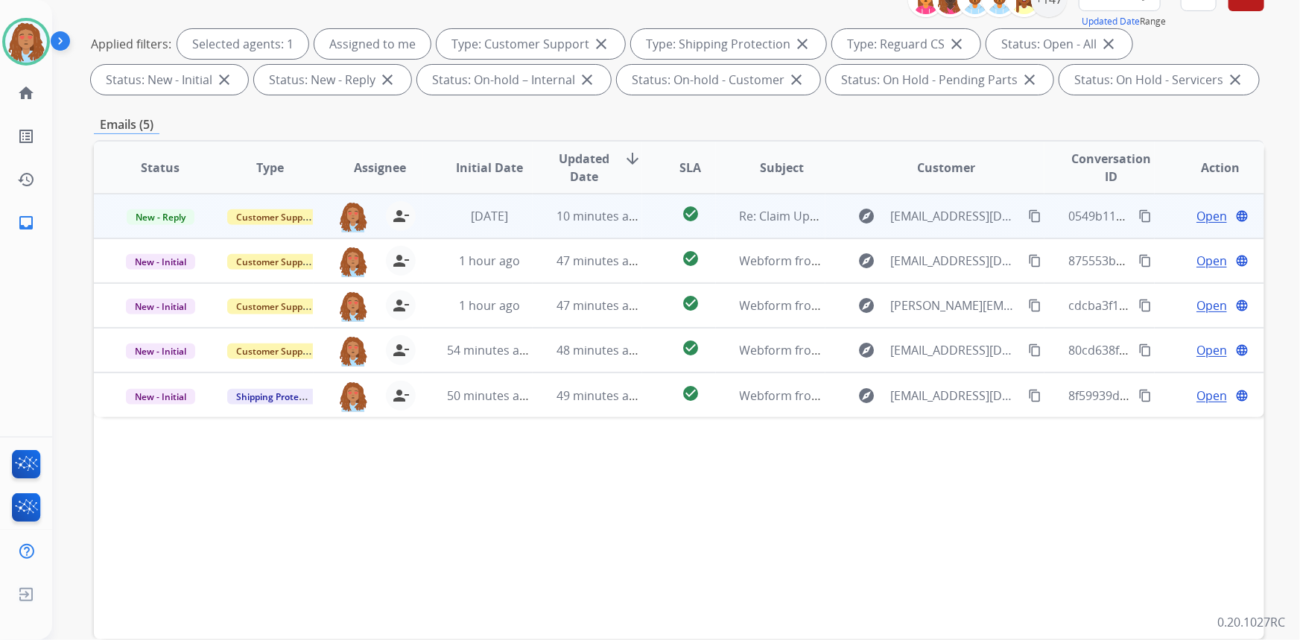
click at [945, 228] on td "explore [EMAIL_ADDRESS][DOMAIN_NAME] content_copy" at bounding box center [935, 216] width 220 height 45
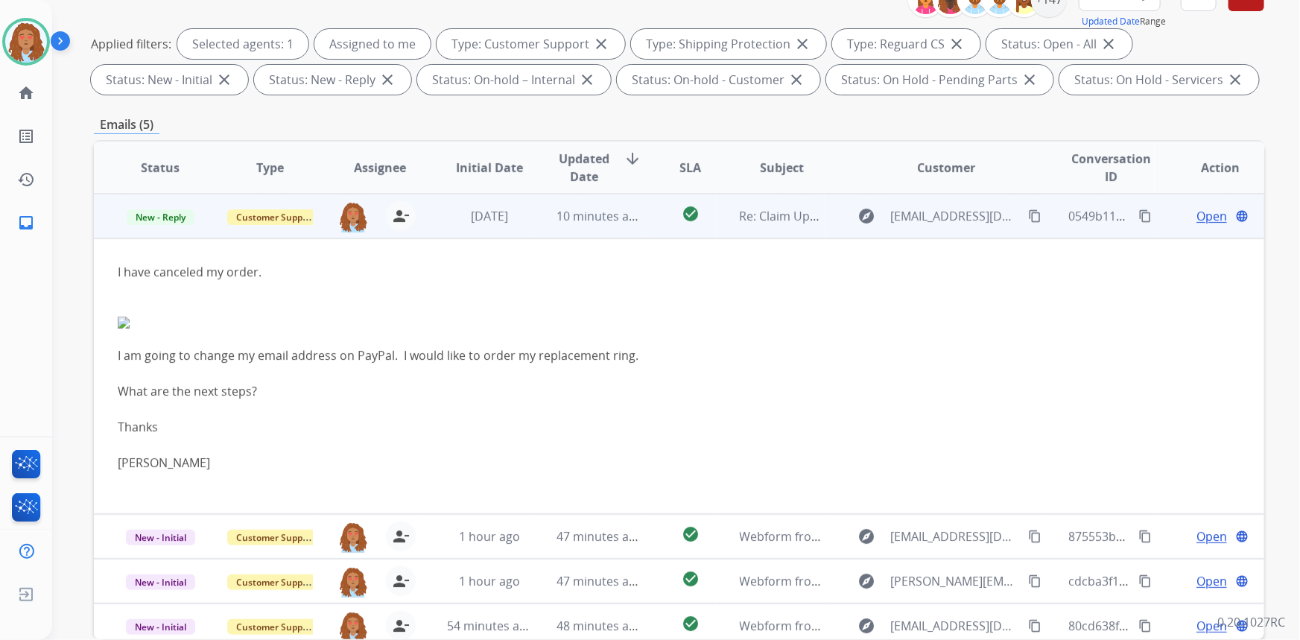
click at [923, 231] on td "explore [EMAIL_ADDRESS][DOMAIN_NAME] content_copy" at bounding box center [935, 216] width 220 height 45
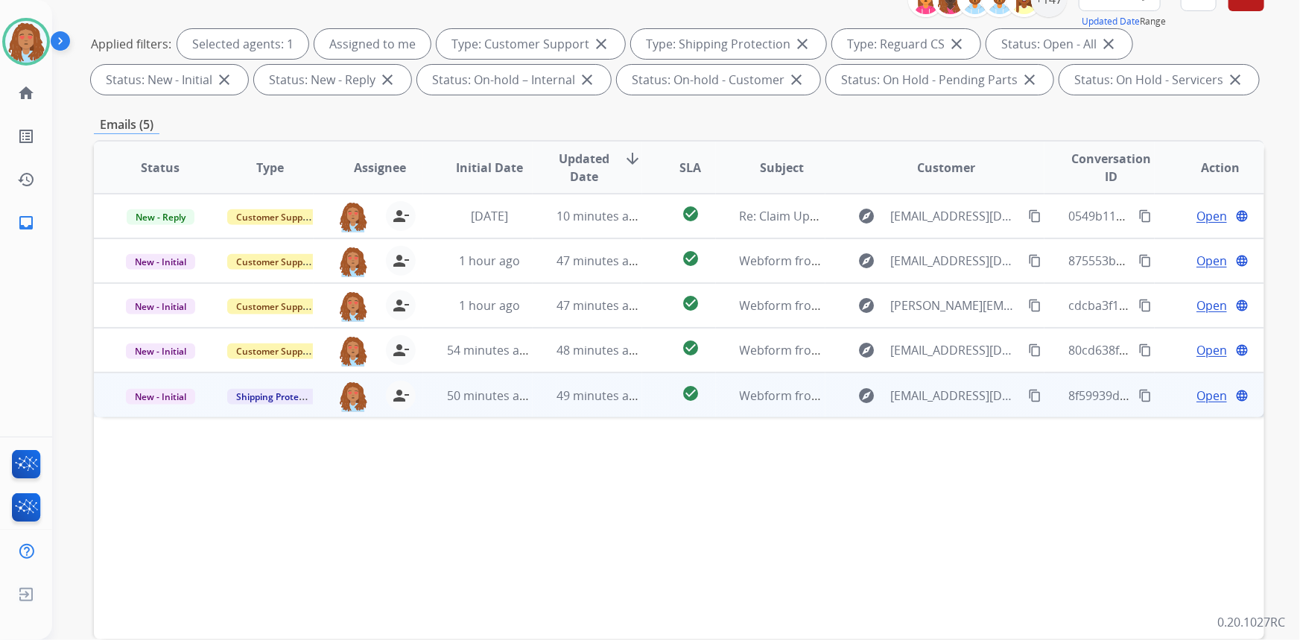
click at [940, 405] on div "explore [EMAIL_ADDRESS][DOMAIN_NAME] content_copy" at bounding box center [946, 396] width 195 height 24
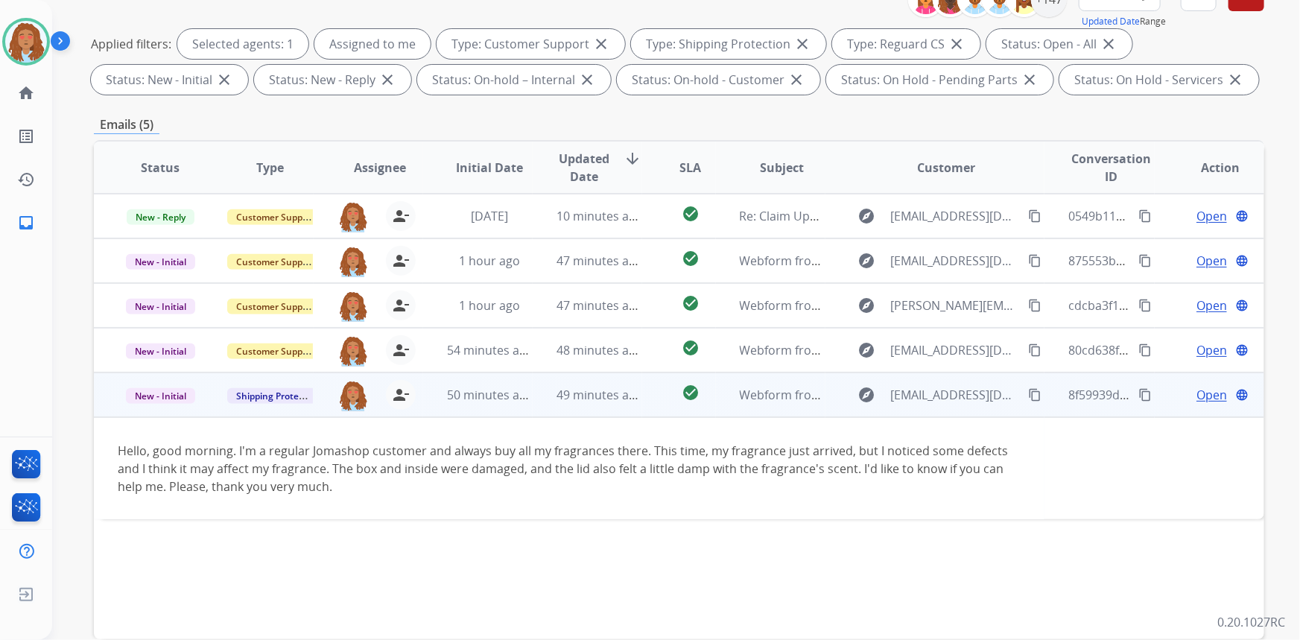
click at [1028, 396] on mat-icon "content_copy" at bounding box center [1034, 394] width 13 height 13
click at [1196, 399] on span "Open" at bounding box center [1211, 395] width 31 height 18
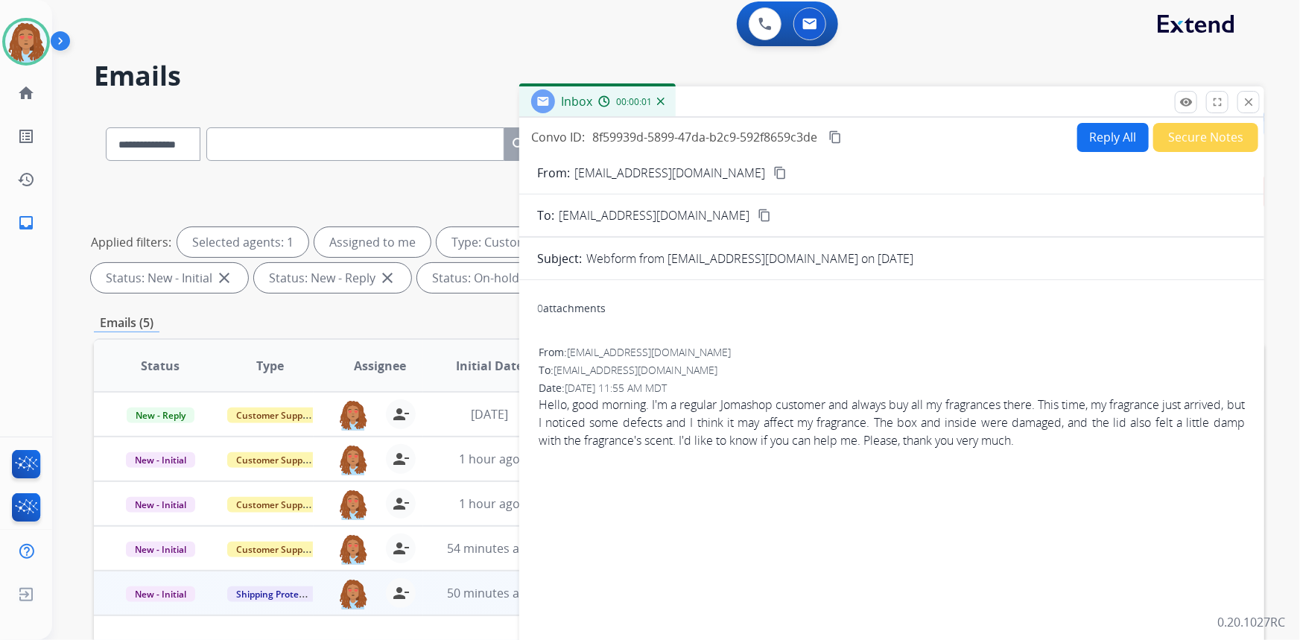
scroll to position [0, 0]
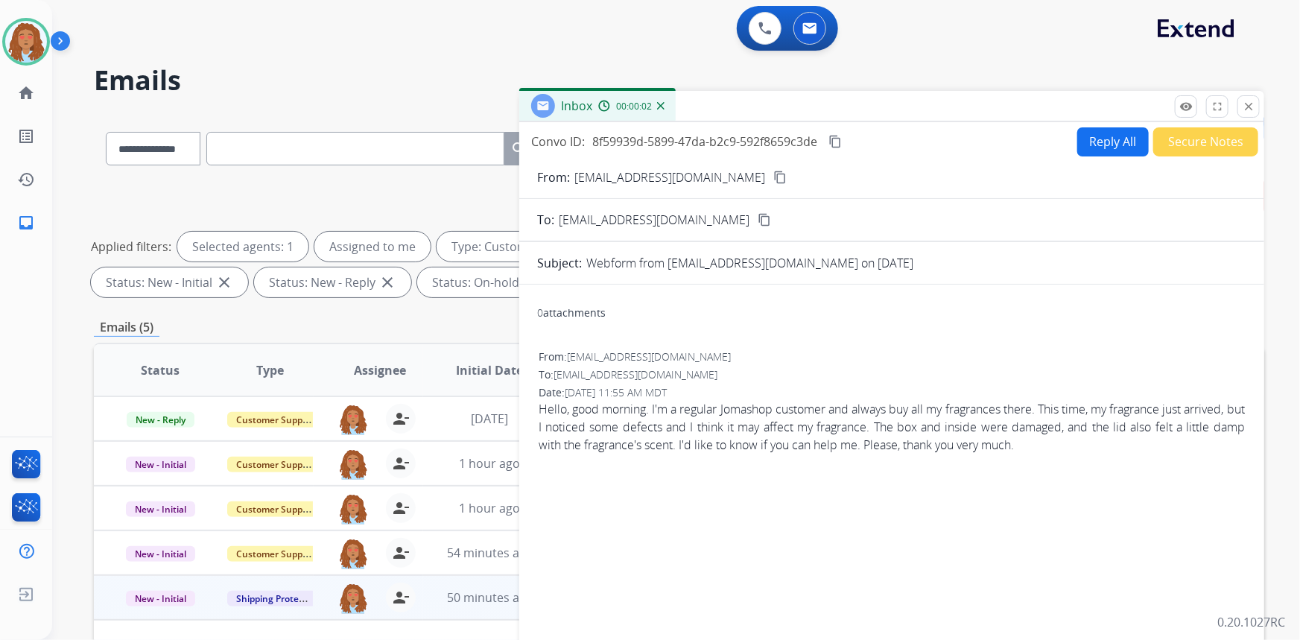
click at [1099, 142] on button "Reply All" at bounding box center [1113, 141] width 72 height 29
select select "**********"
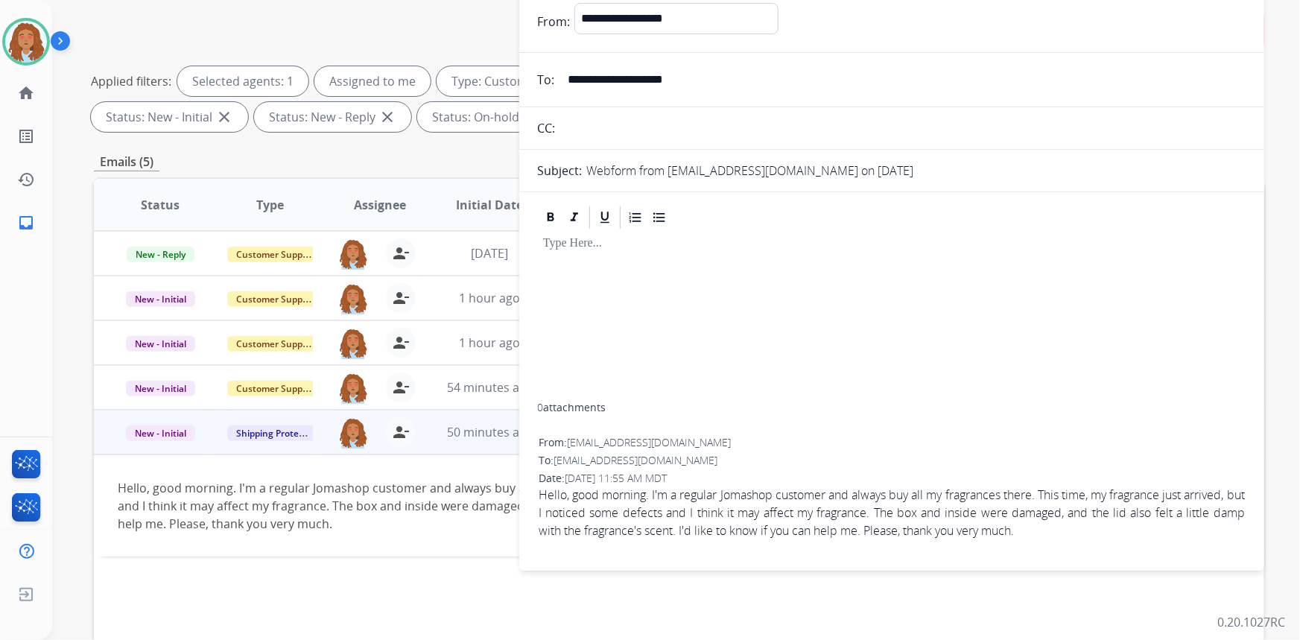
scroll to position [67, 0]
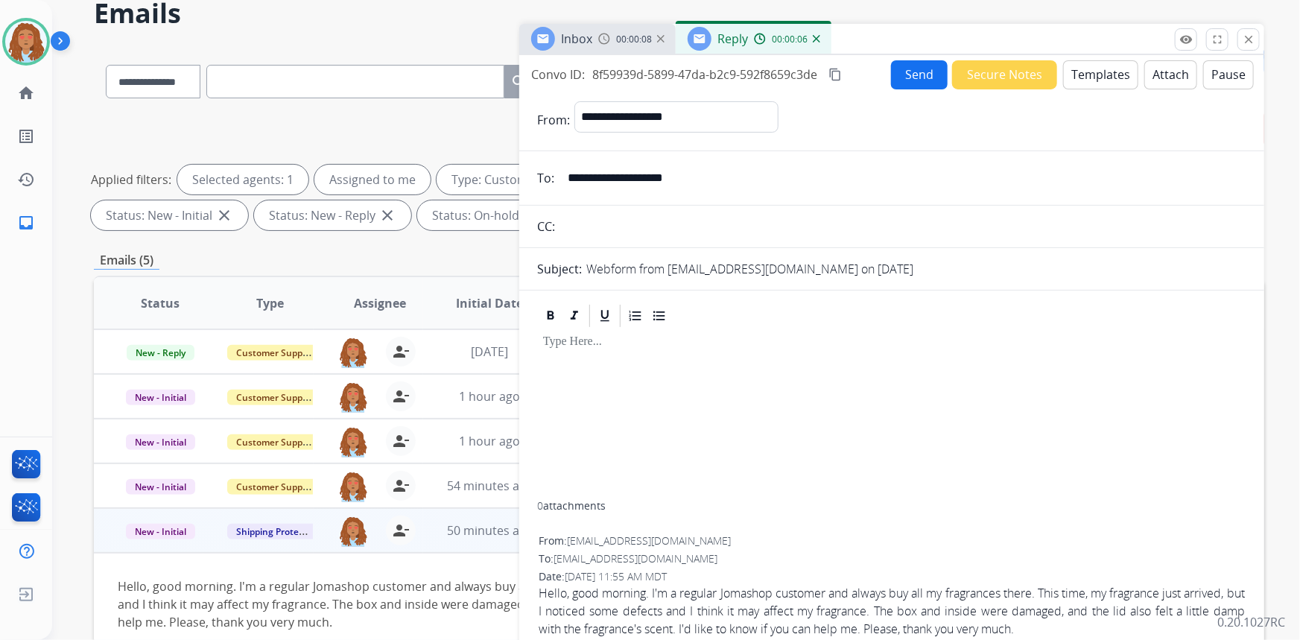
click at [1094, 74] on button "Templates" at bounding box center [1100, 74] width 75 height 29
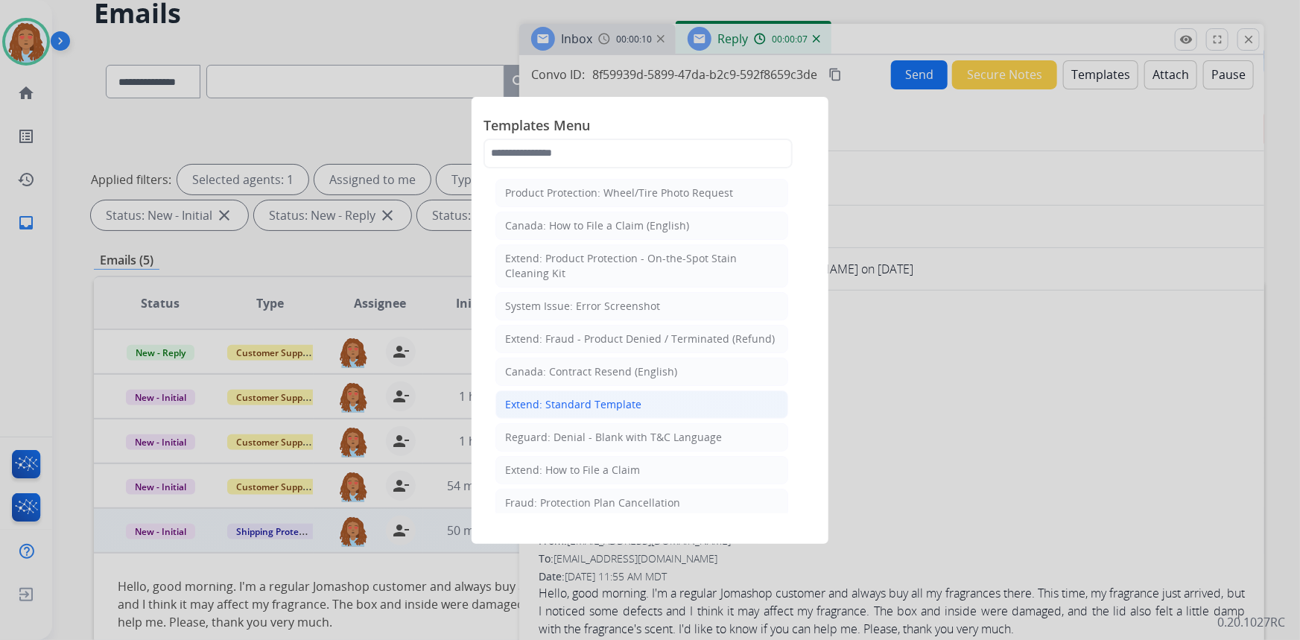
click at [603, 405] on div "Extend: Standard Template" at bounding box center [573, 404] width 136 height 15
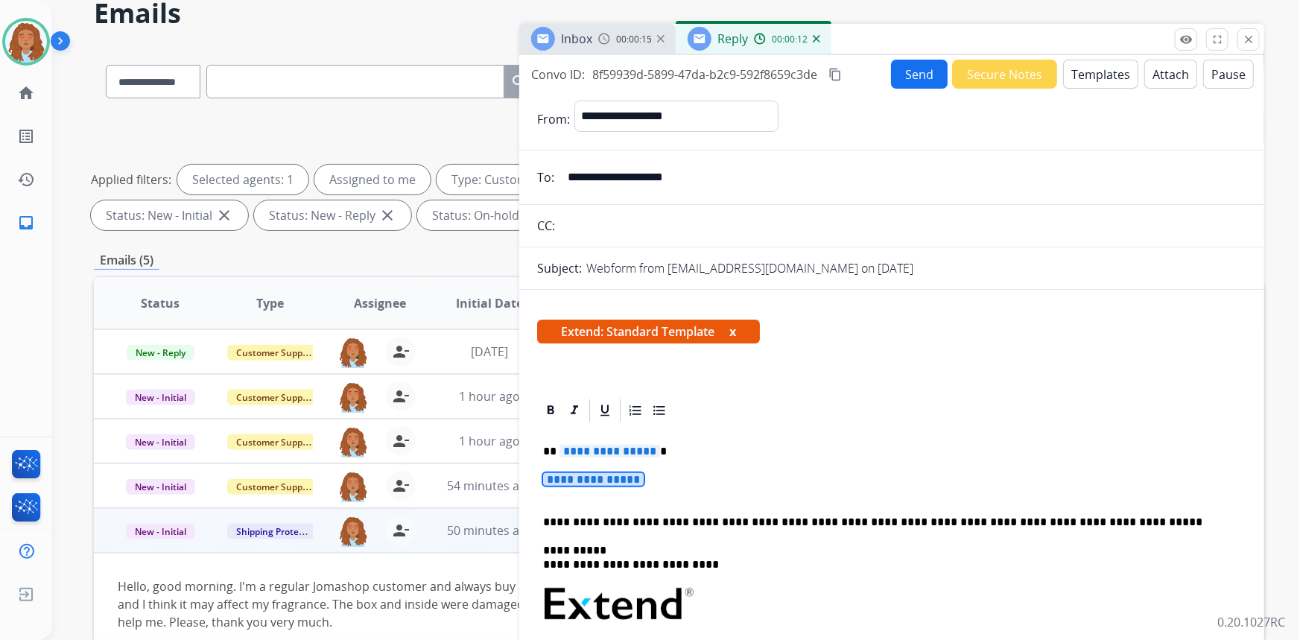
click at [610, 475] on span "**********" at bounding box center [593, 479] width 101 height 13
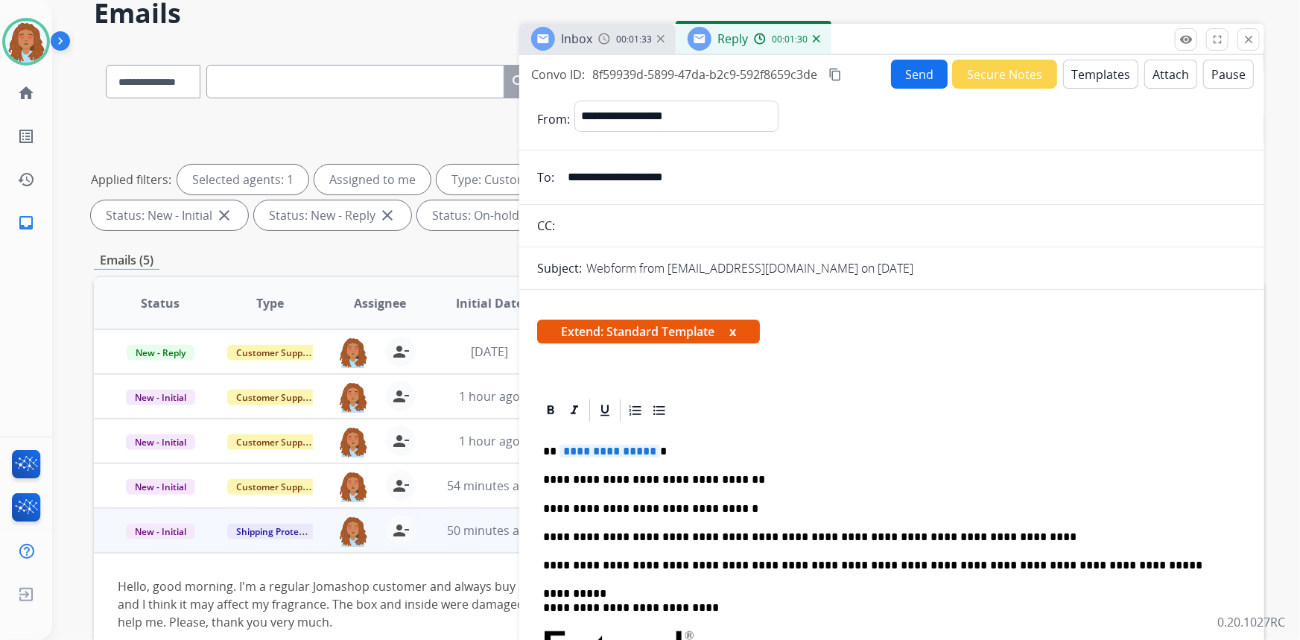
click at [597, 454] on span "**********" at bounding box center [609, 451] width 101 height 13
click at [986, 536] on p "**********" at bounding box center [886, 536] width 686 height 13
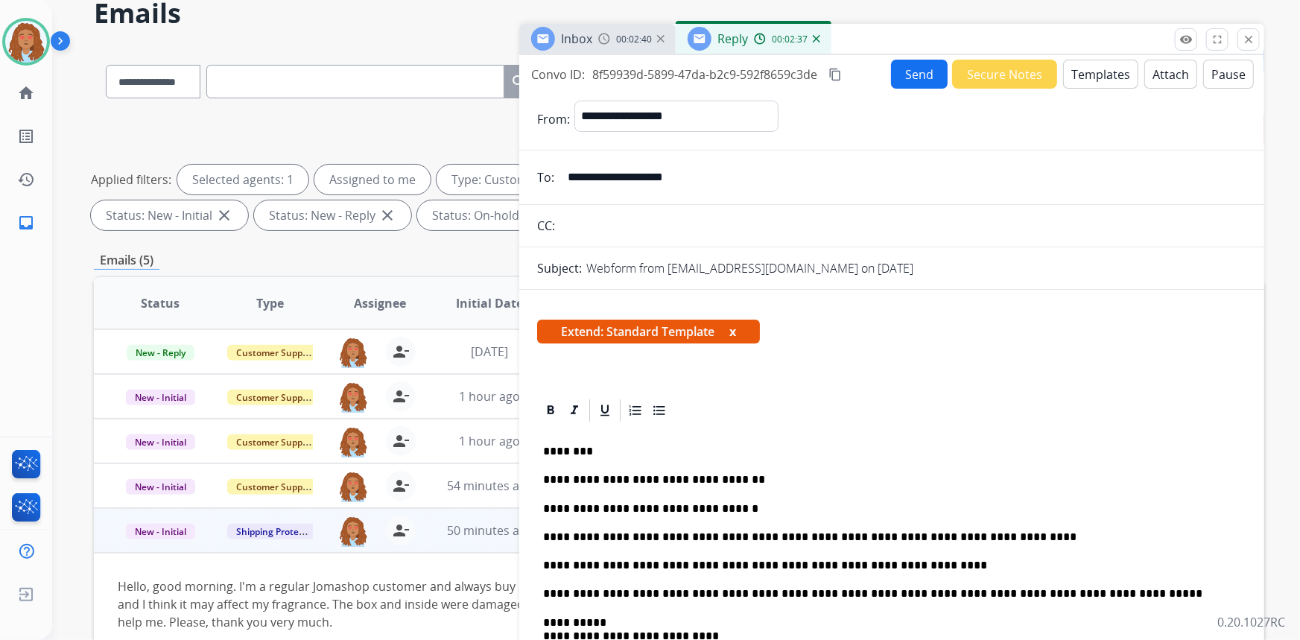
click at [901, 562] on p "**********" at bounding box center [886, 565] width 686 height 13
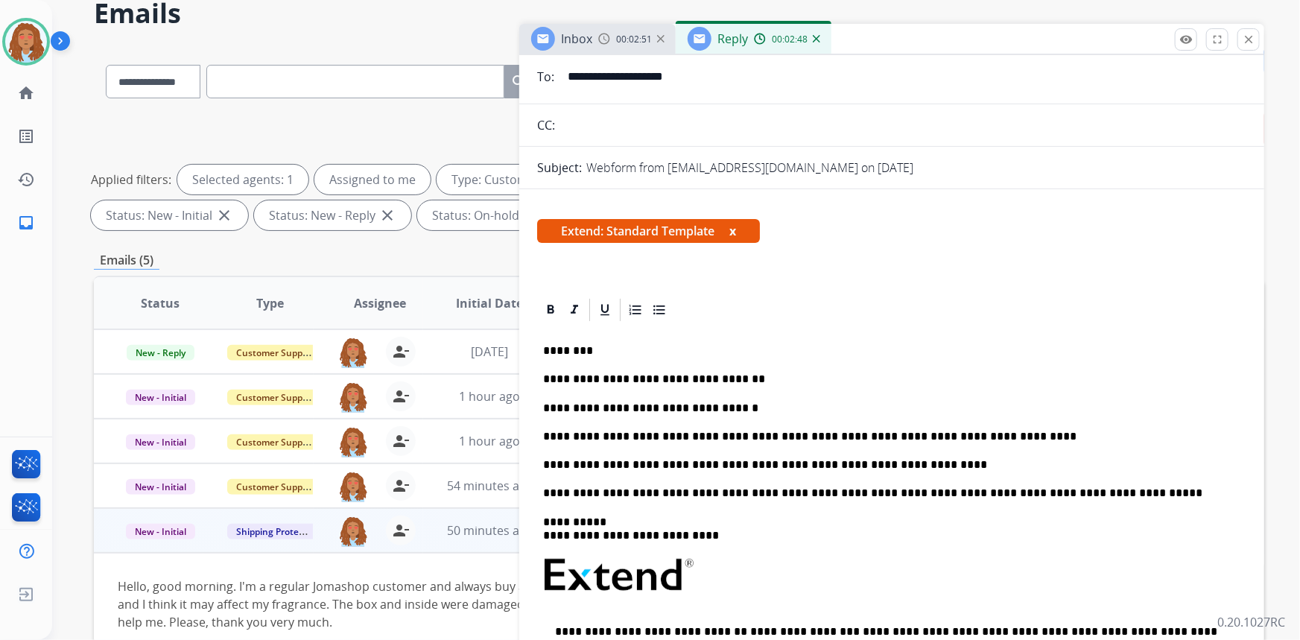
scroll to position [0, 0]
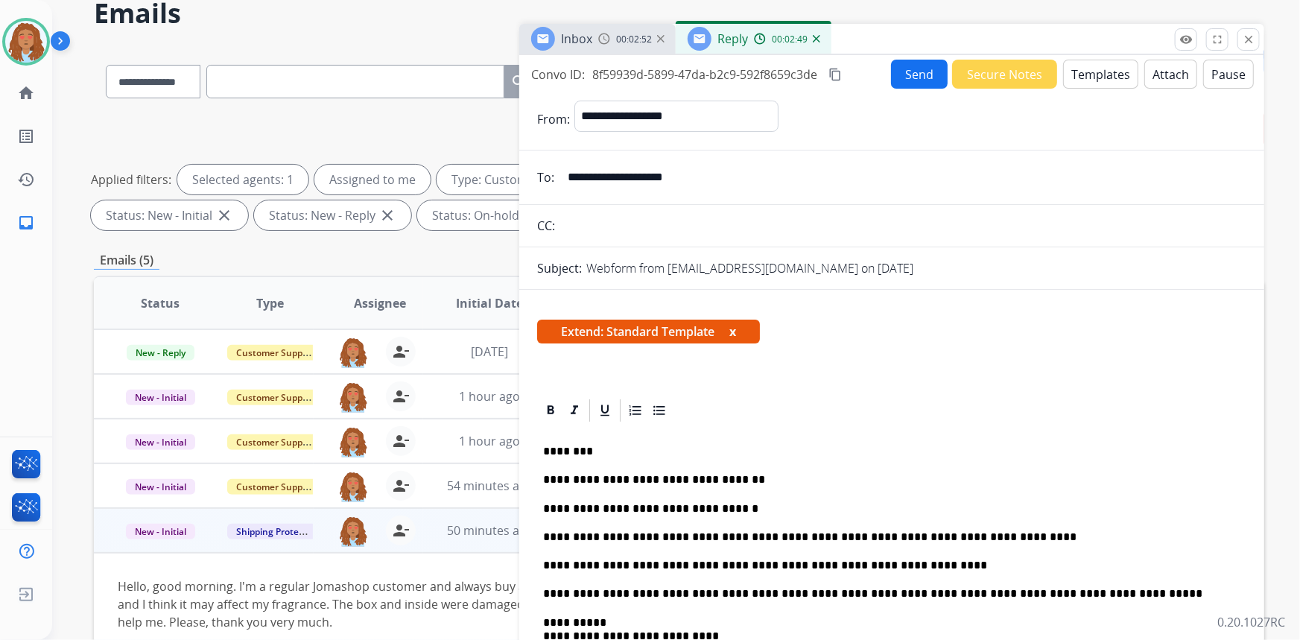
click at [837, 74] on mat-icon "content_copy" at bounding box center [834, 74] width 13 height 13
click at [909, 73] on button "Send" at bounding box center [919, 74] width 57 height 29
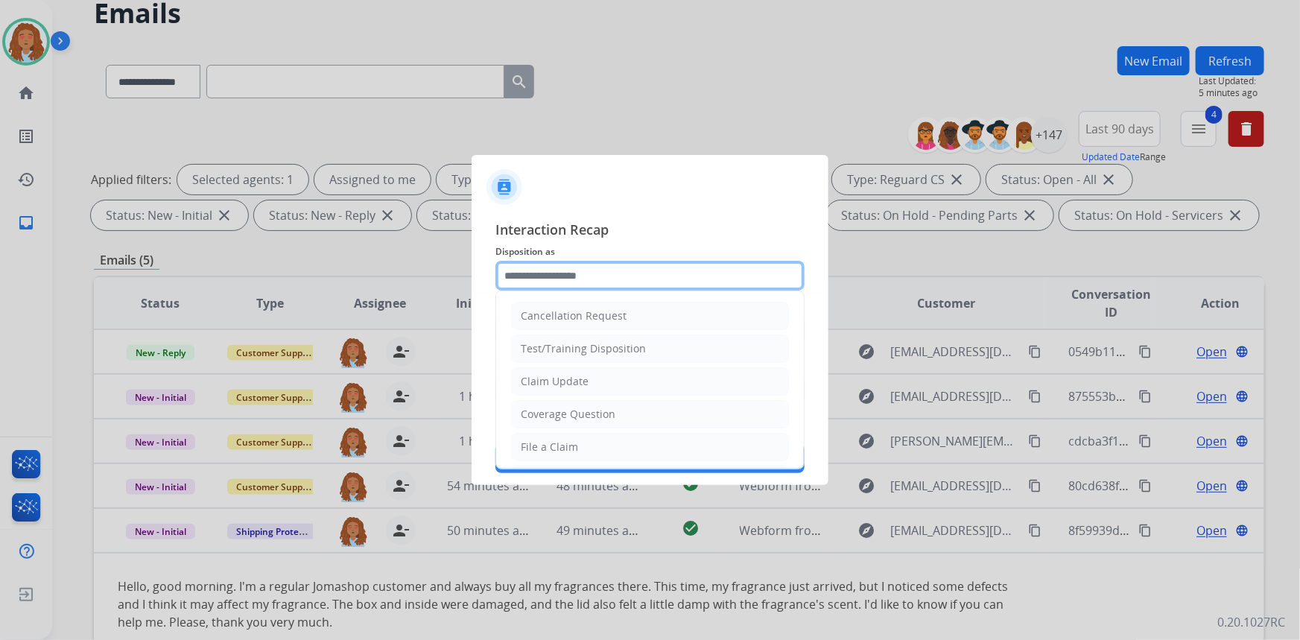
click at [583, 276] on input "text" at bounding box center [649, 276] width 309 height 30
click at [573, 380] on div "Claim Update" at bounding box center [555, 381] width 68 height 15
type input "**********"
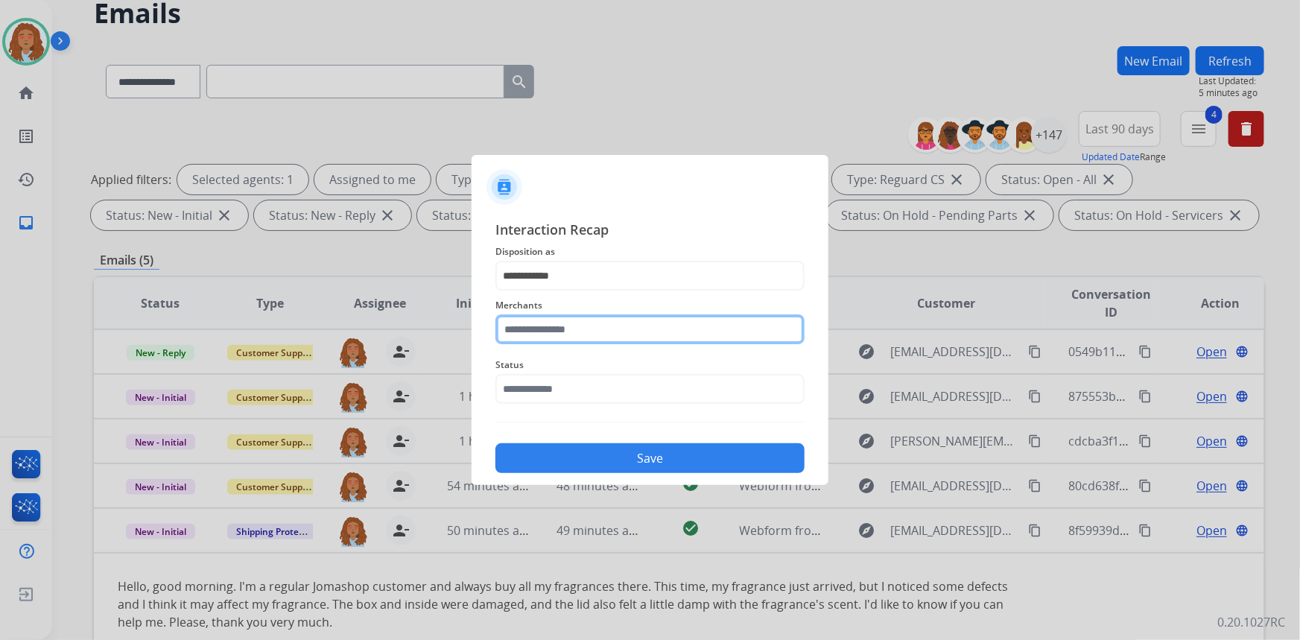
click at [573, 331] on input "text" at bounding box center [649, 329] width 309 height 30
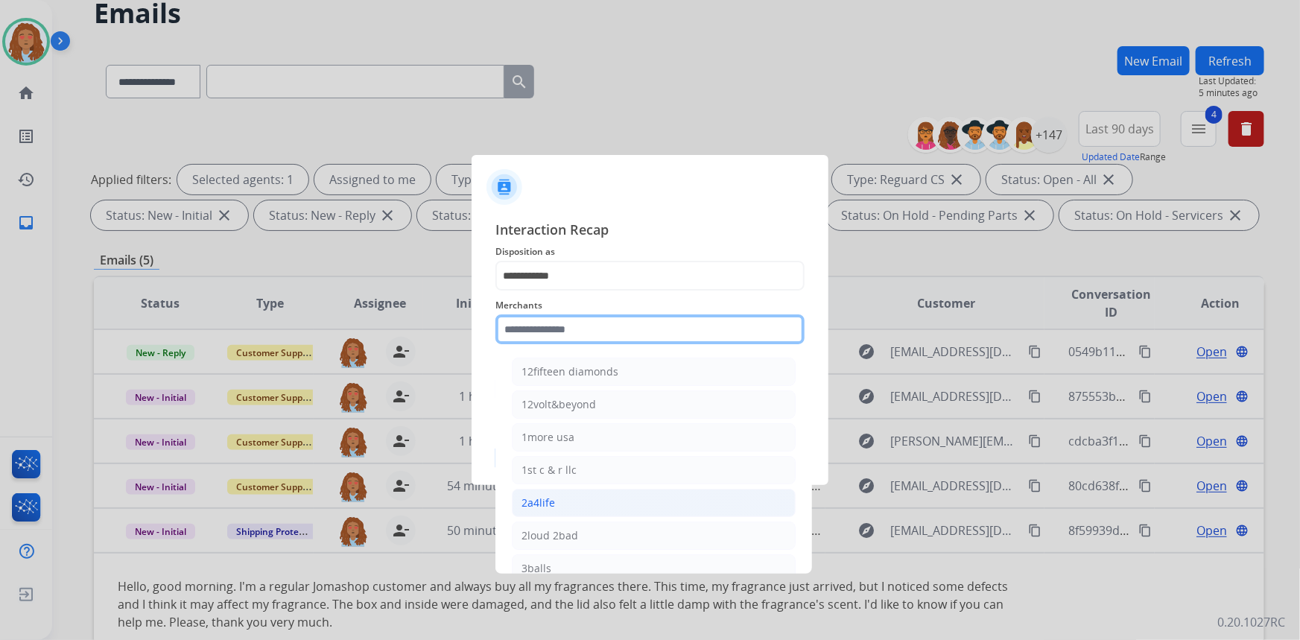
scroll to position [609, 0]
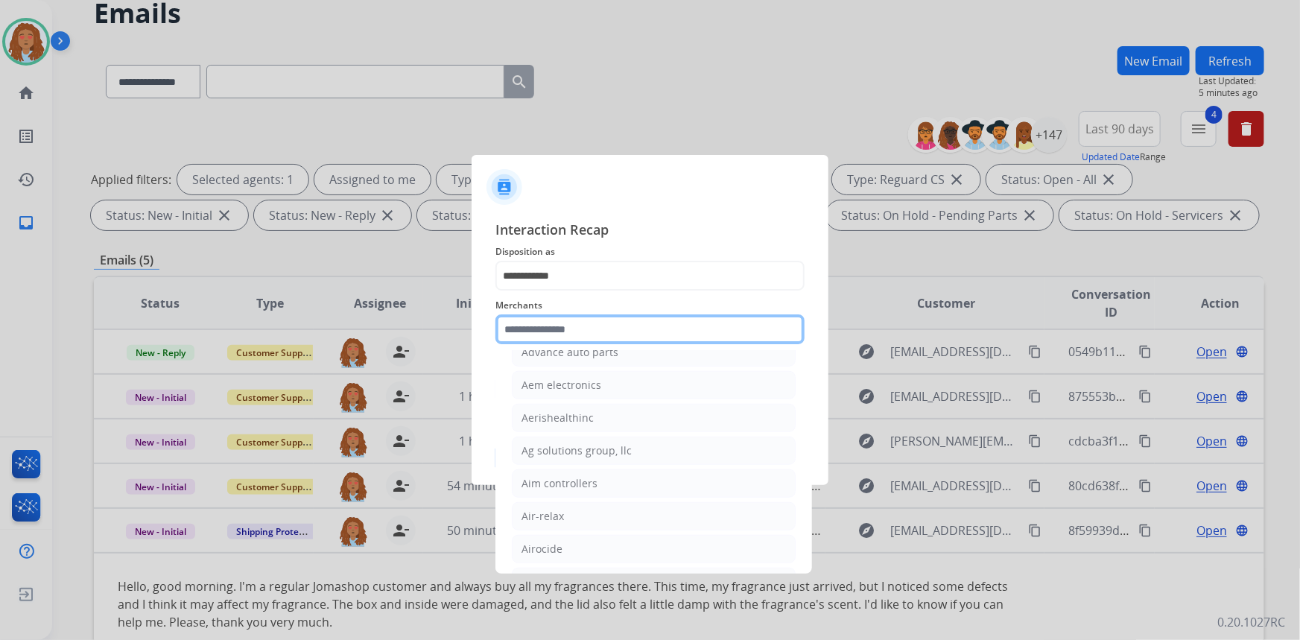
click at [574, 327] on input "text" at bounding box center [649, 329] width 309 height 30
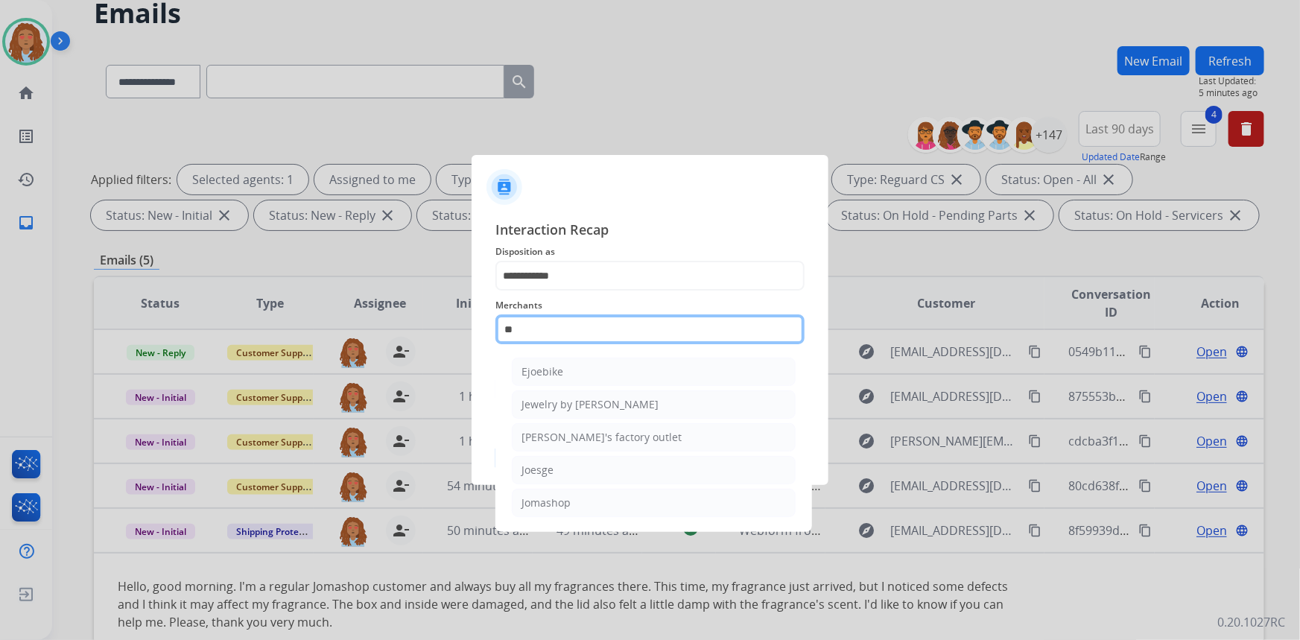
scroll to position [0, 0]
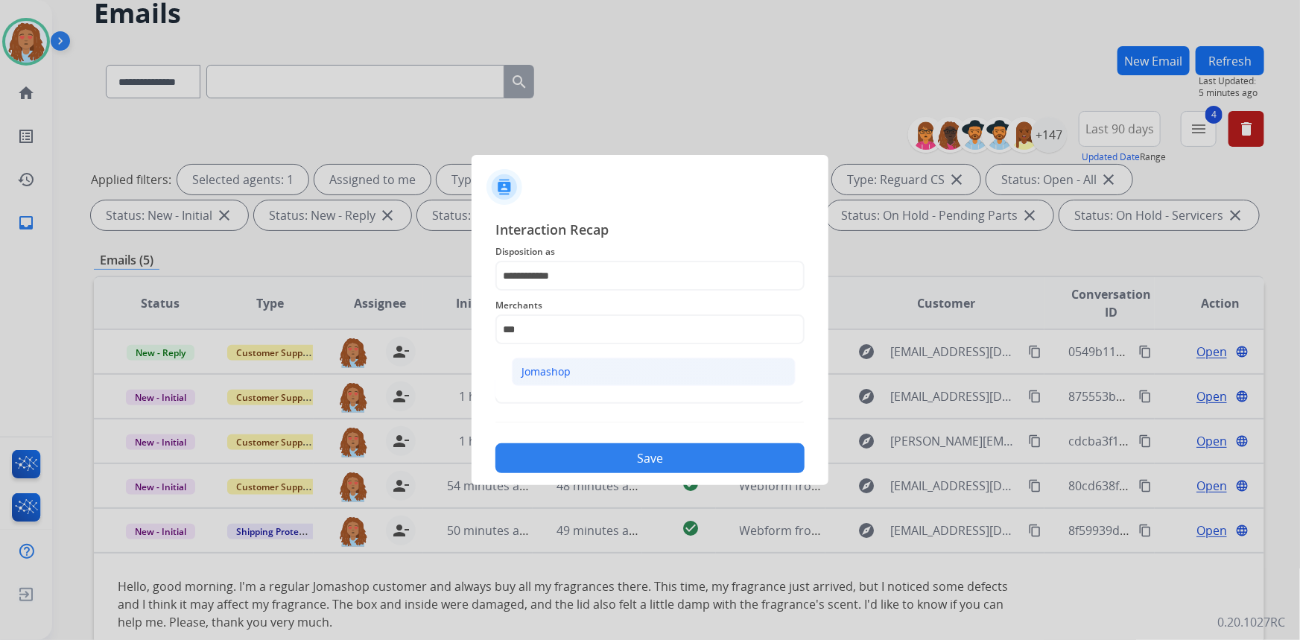
click at [562, 373] on div "Jomashop" at bounding box center [545, 371] width 49 height 15
type input "********"
click at [568, 380] on input "text" at bounding box center [649, 389] width 309 height 30
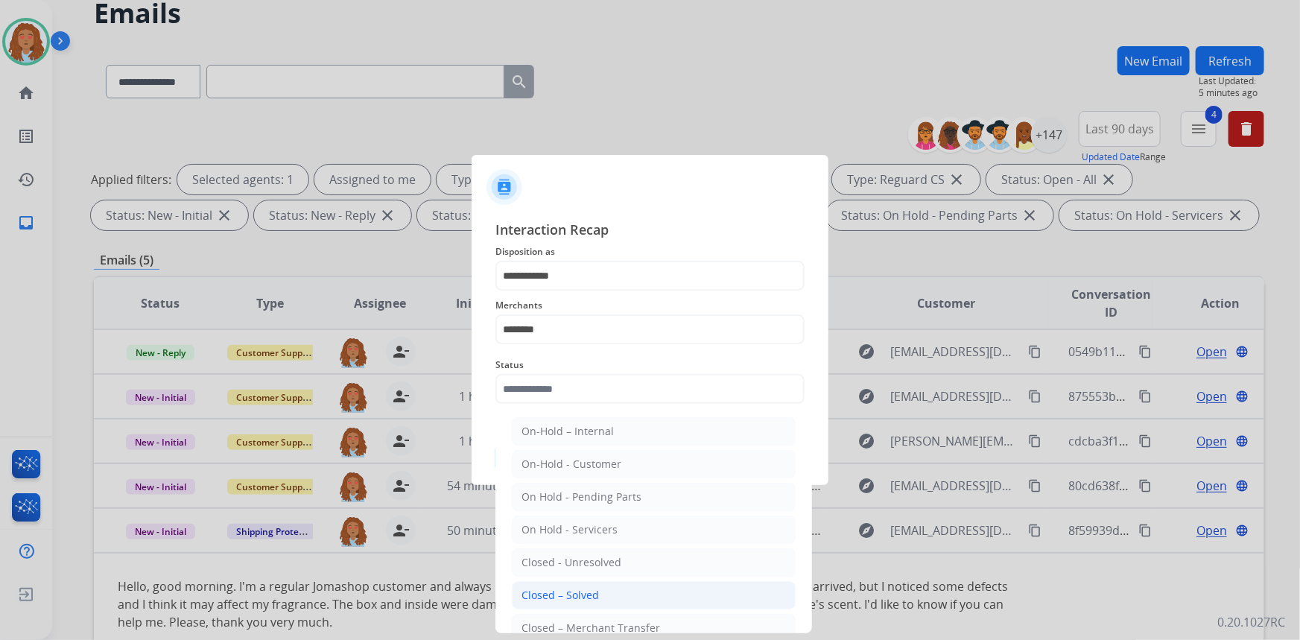
click at [588, 591] on div "Closed – Solved" at bounding box center [559, 595] width 77 height 15
type input "**********"
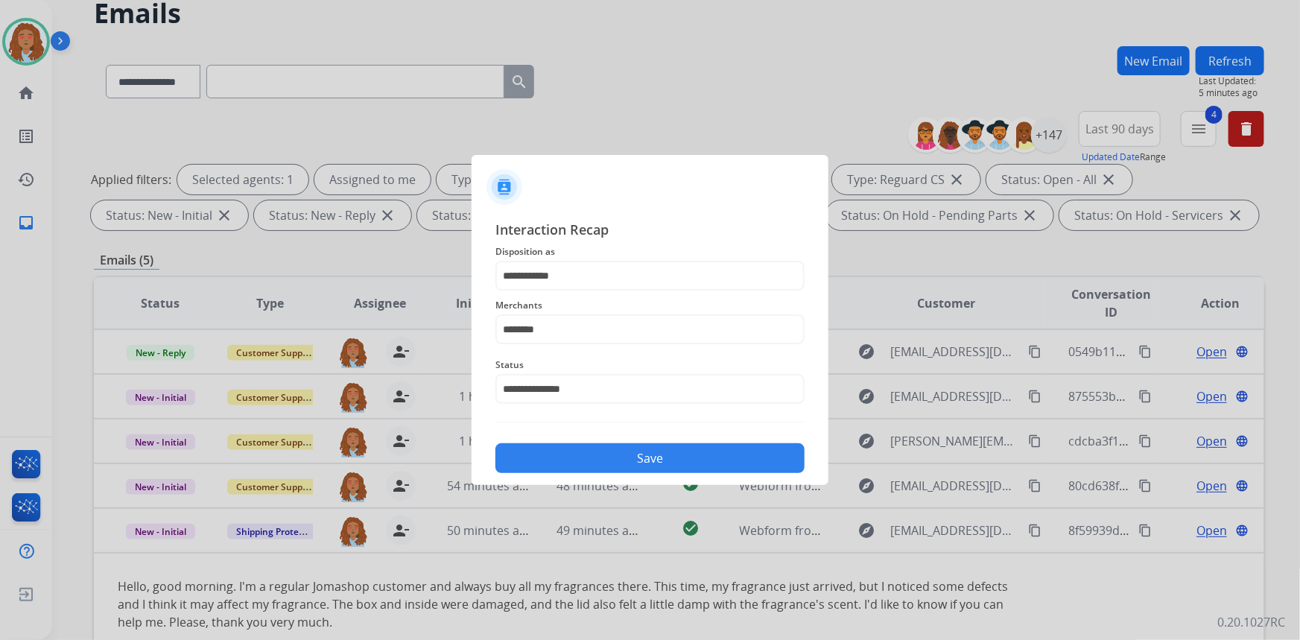
click at [583, 448] on button "Save" at bounding box center [649, 458] width 309 height 30
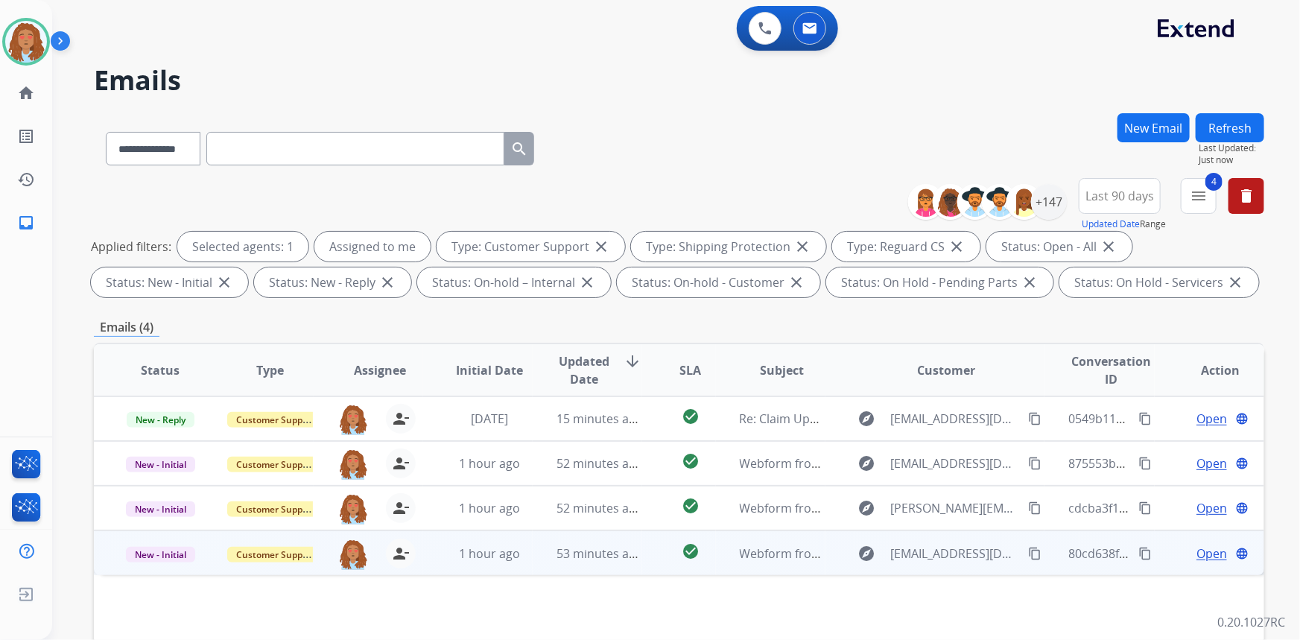
click at [942, 565] on td "explore [EMAIL_ADDRESS][DOMAIN_NAME] content_copy" at bounding box center [935, 552] width 220 height 45
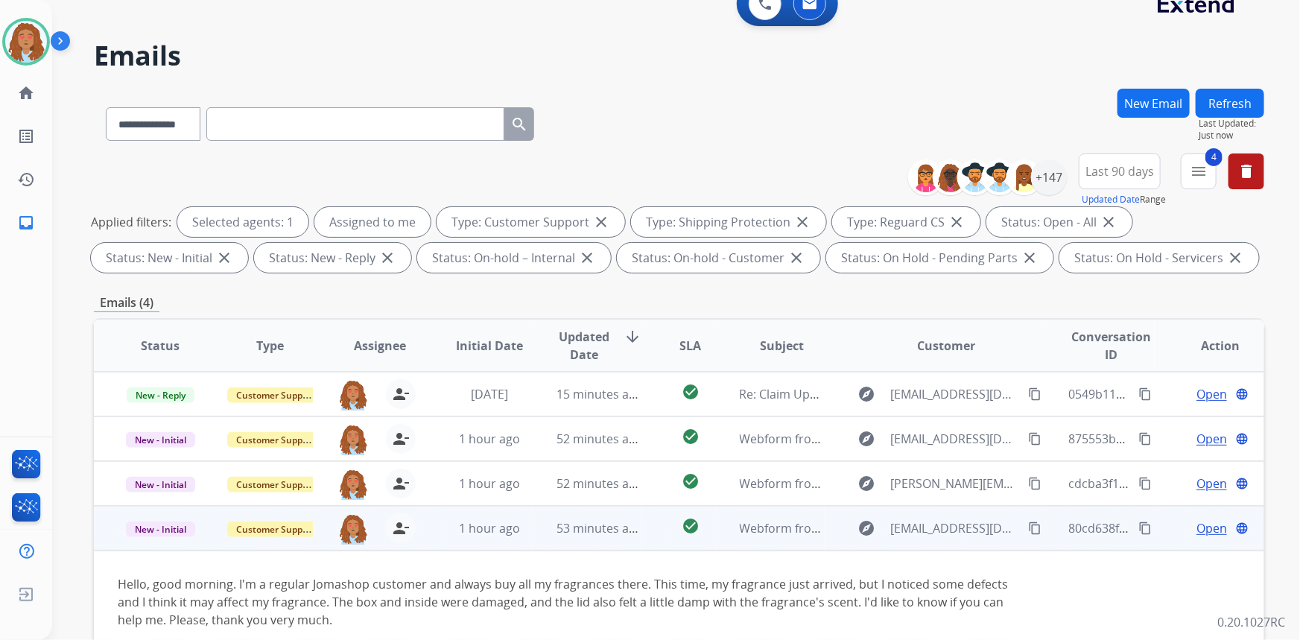
scroll to position [135, 0]
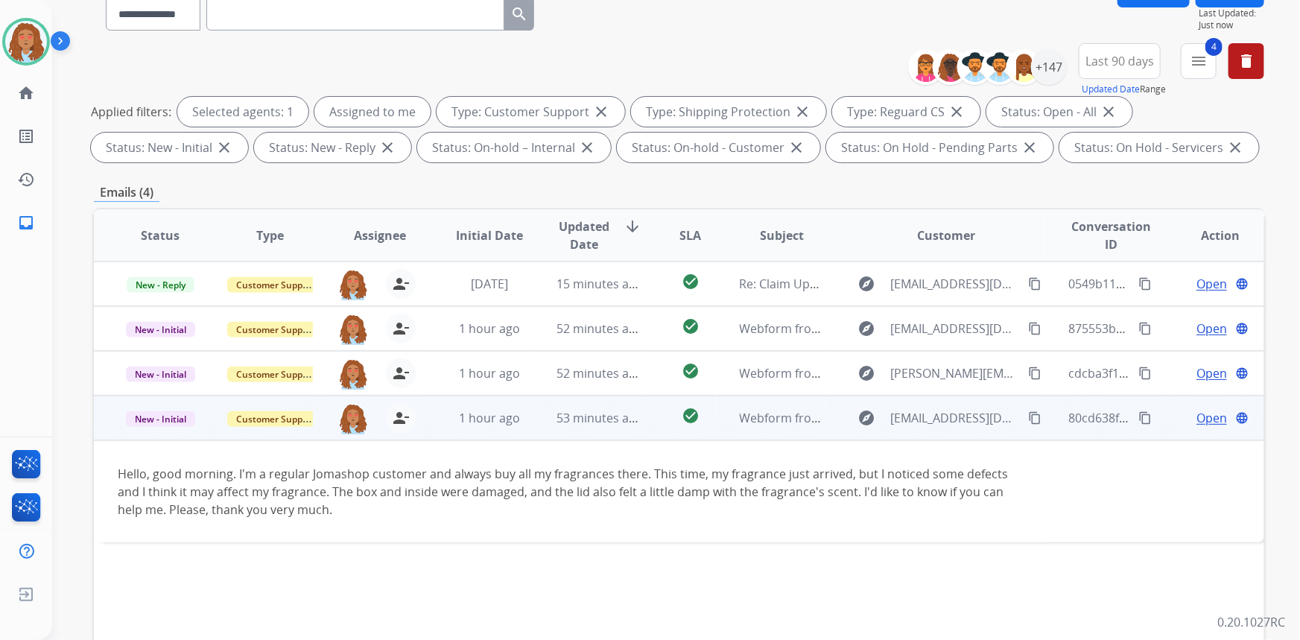
click at [1207, 418] on span "Open" at bounding box center [1211, 418] width 31 height 18
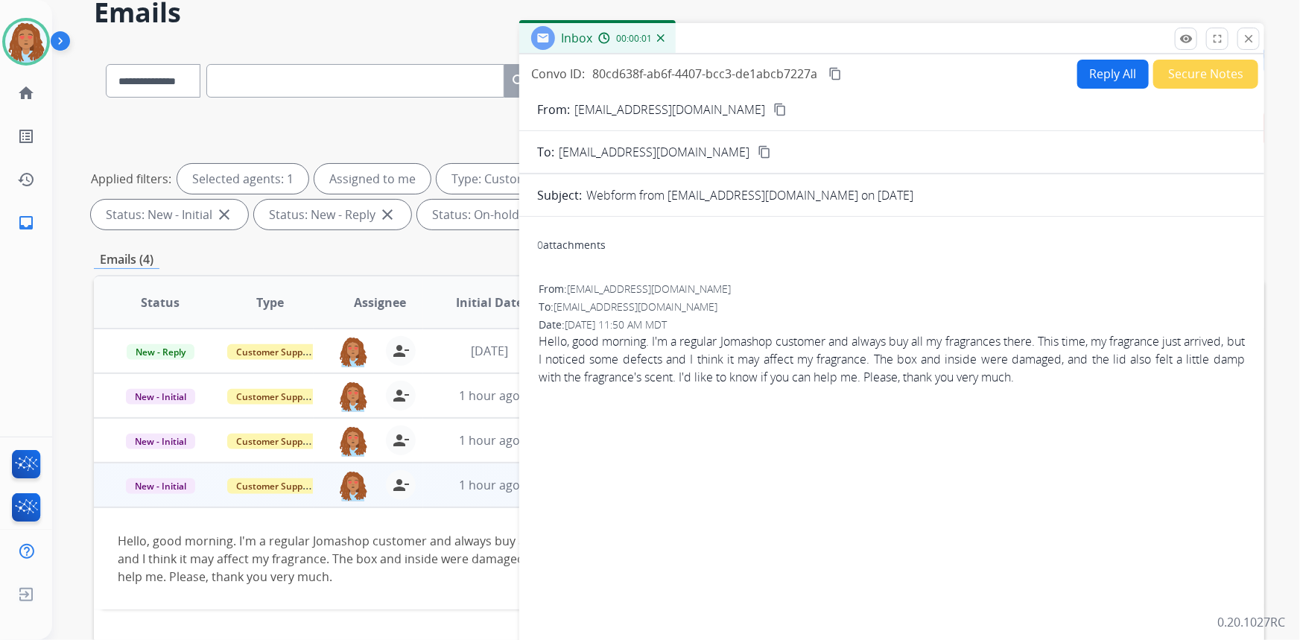
scroll to position [67, 0]
click at [1194, 80] on button "Secure Notes" at bounding box center [1205, 74] width 105 height 29
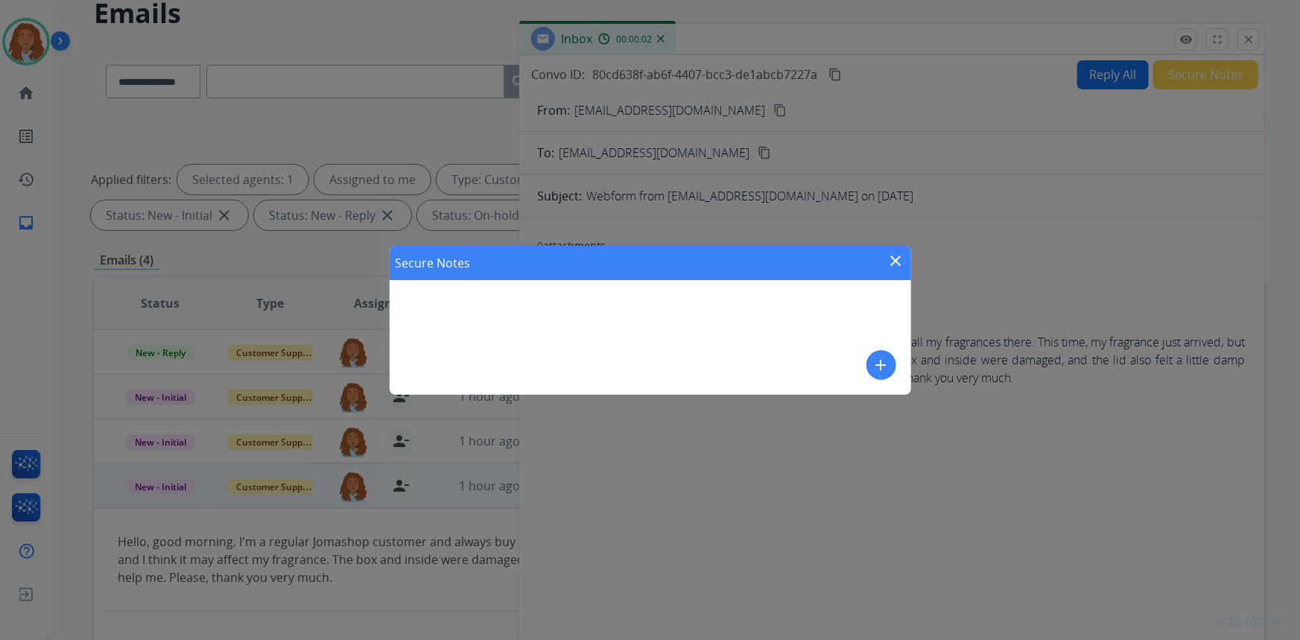
click at [875, 361] on mat-icon "add" at bounding box center [881, 365] width 18 height 18
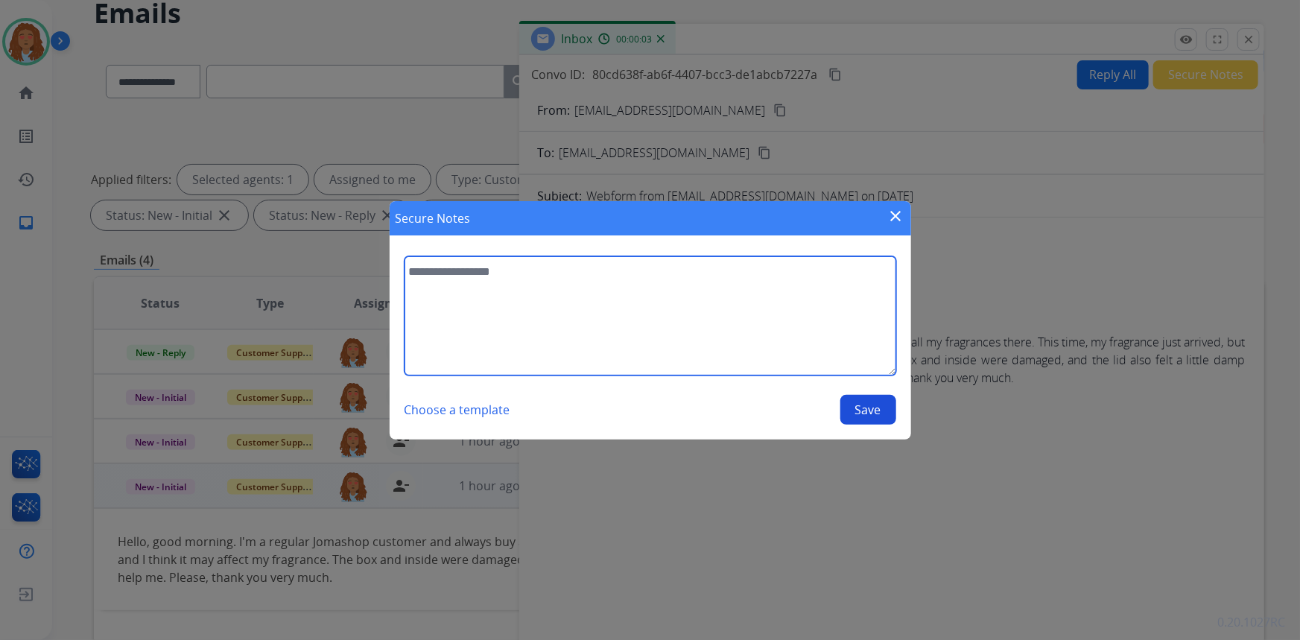
click at [625, 320] on textarea at bounding box center [651, 315] width 492 height 119
click at [715, 274] on textarea "**********" at bounding box center [651, 315] width 492 height 119
type textarea "**********"
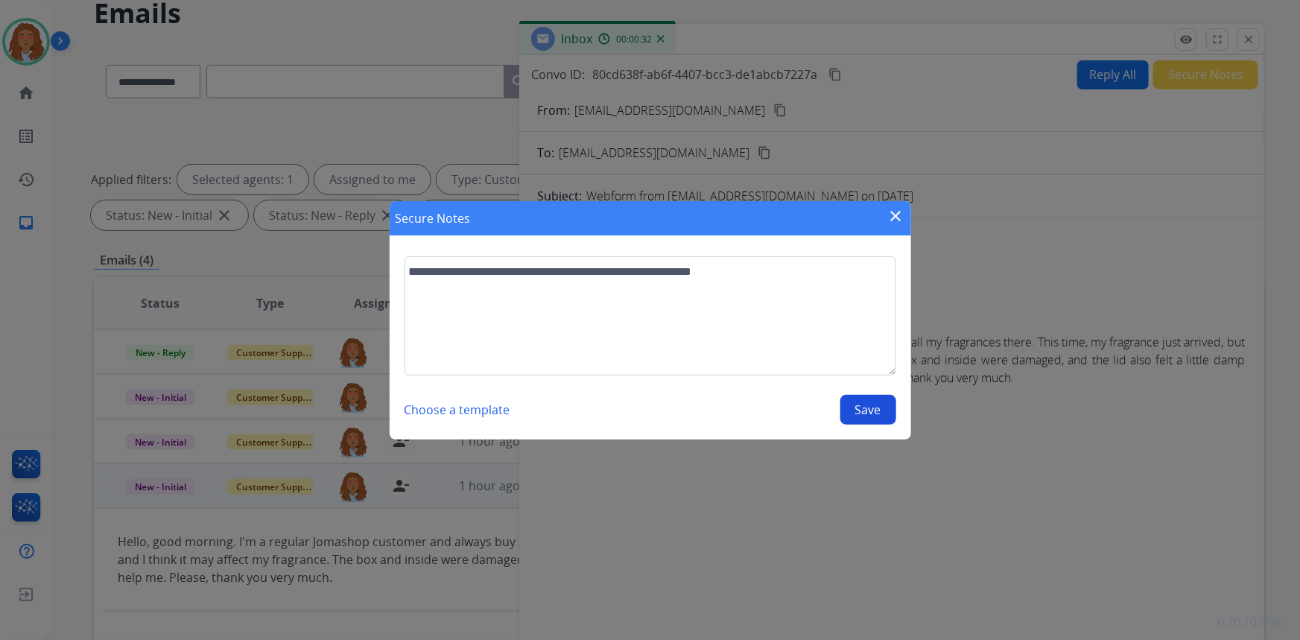
click at [873, 411] on button "Save" at bounding box center [868, 410] width 56 height 30
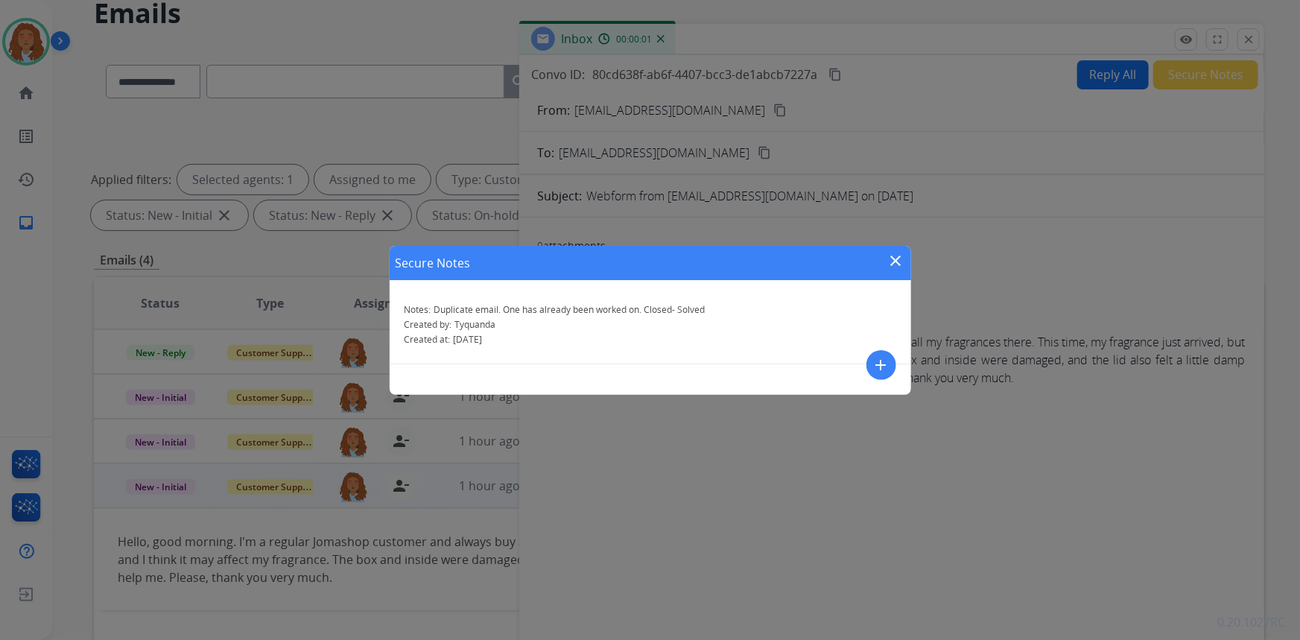
click at [893, 259] on mat-icon "close" at bounding box center [896, 261] width 18 height 18
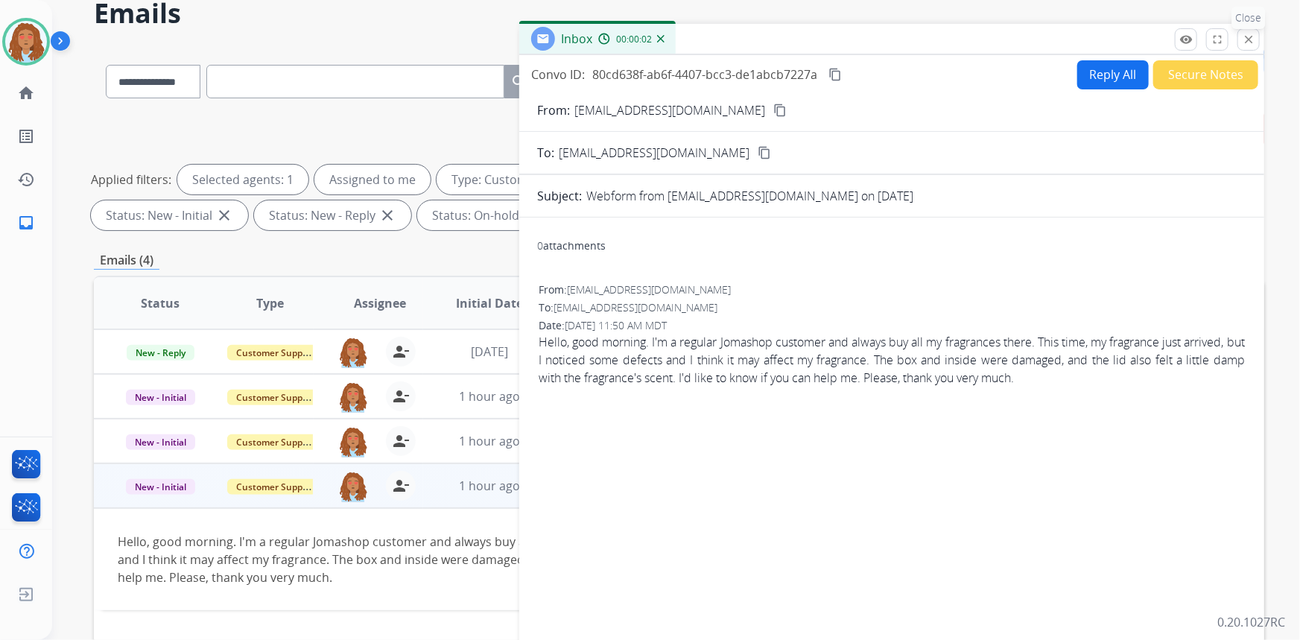
click at [1244, 39] on mat-icon "close" at bounding box center [1248, 39] width 13 height 13
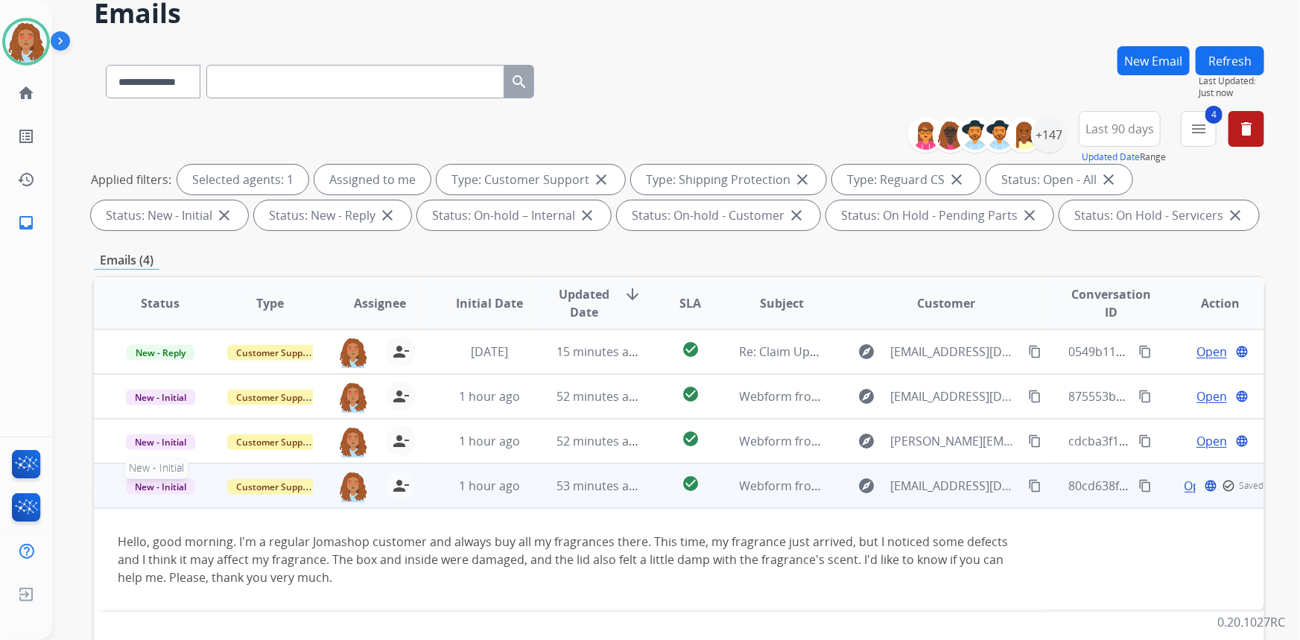
click at [152, 485] on span "New - Initial" at bounding box center [160, 487] width 69 height 16
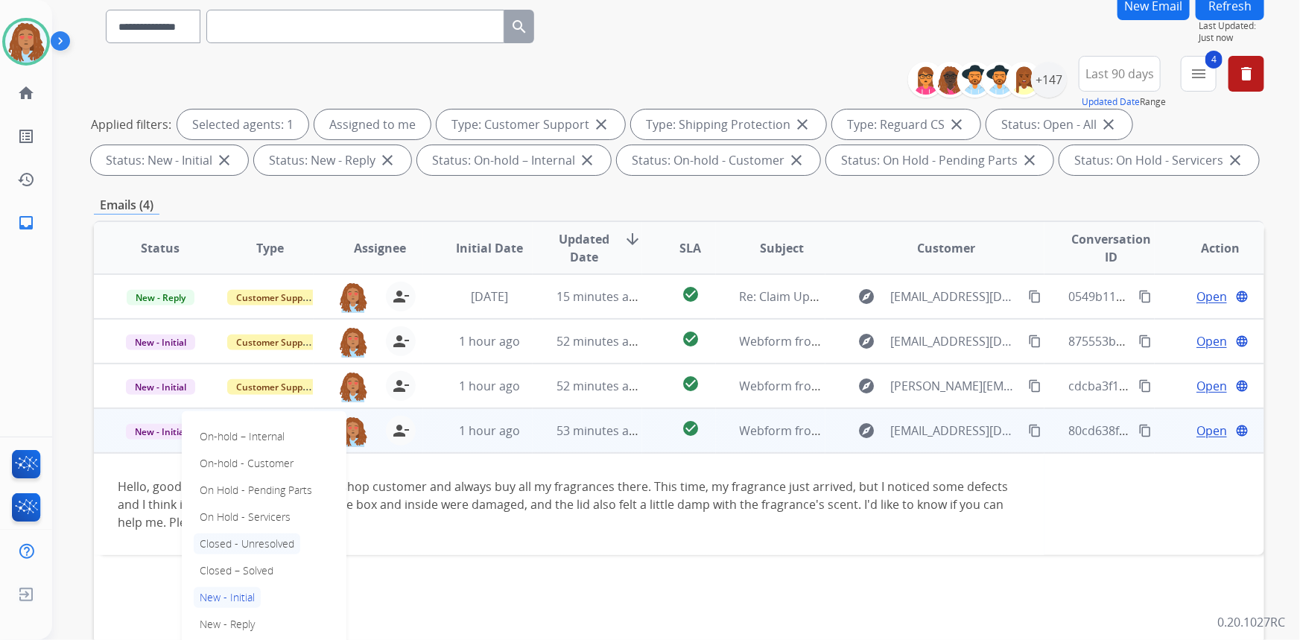
scroll to position [135, 0]
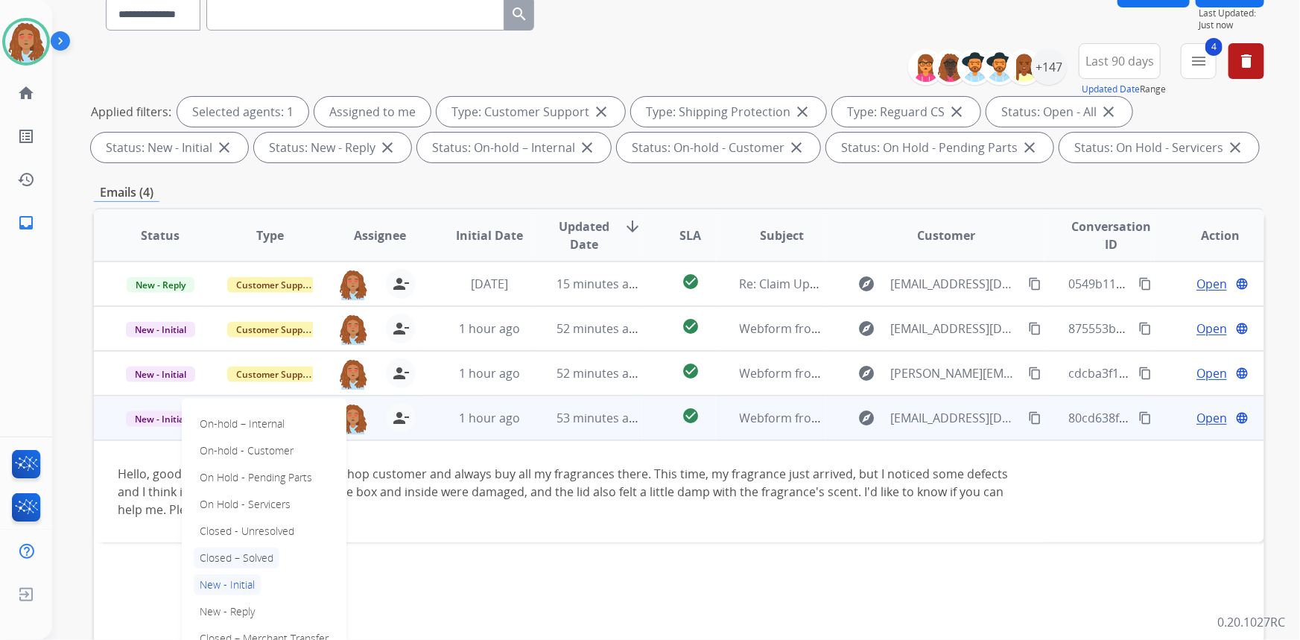
click at [244, 556] on p "Closed – Solved" at bounding box center [237, 558] width 86 height 21
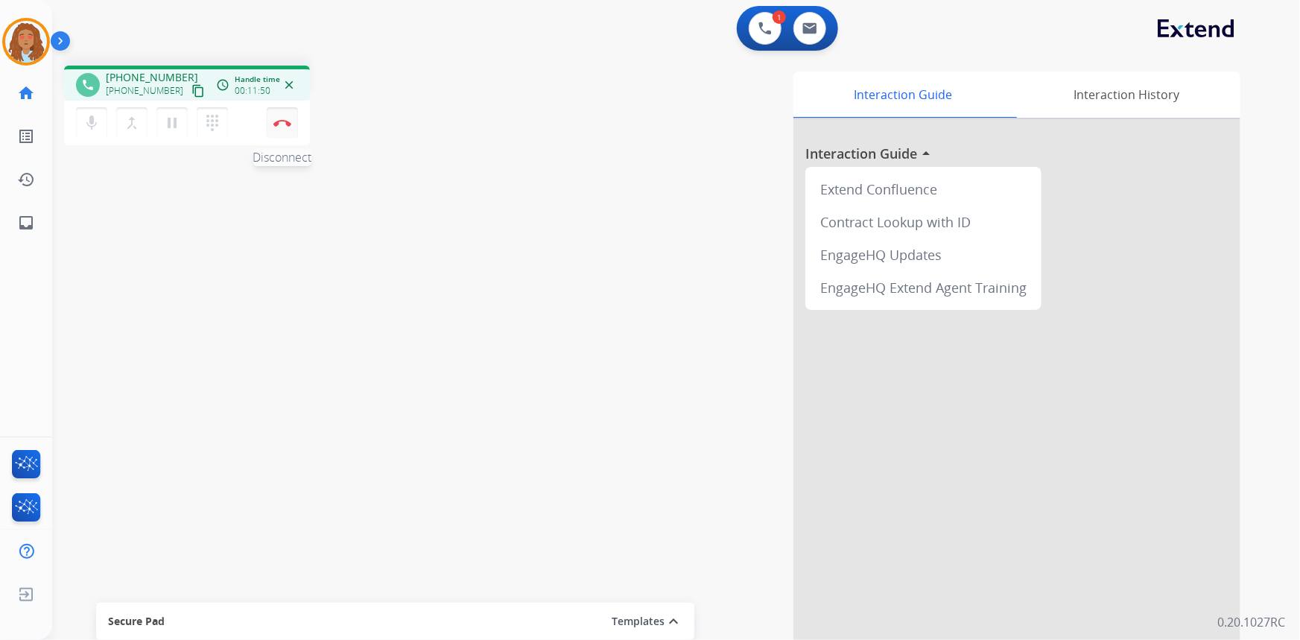
click at [271, 126] on button "Disconnect" at bounding box center [282, 122] width 31 height 31
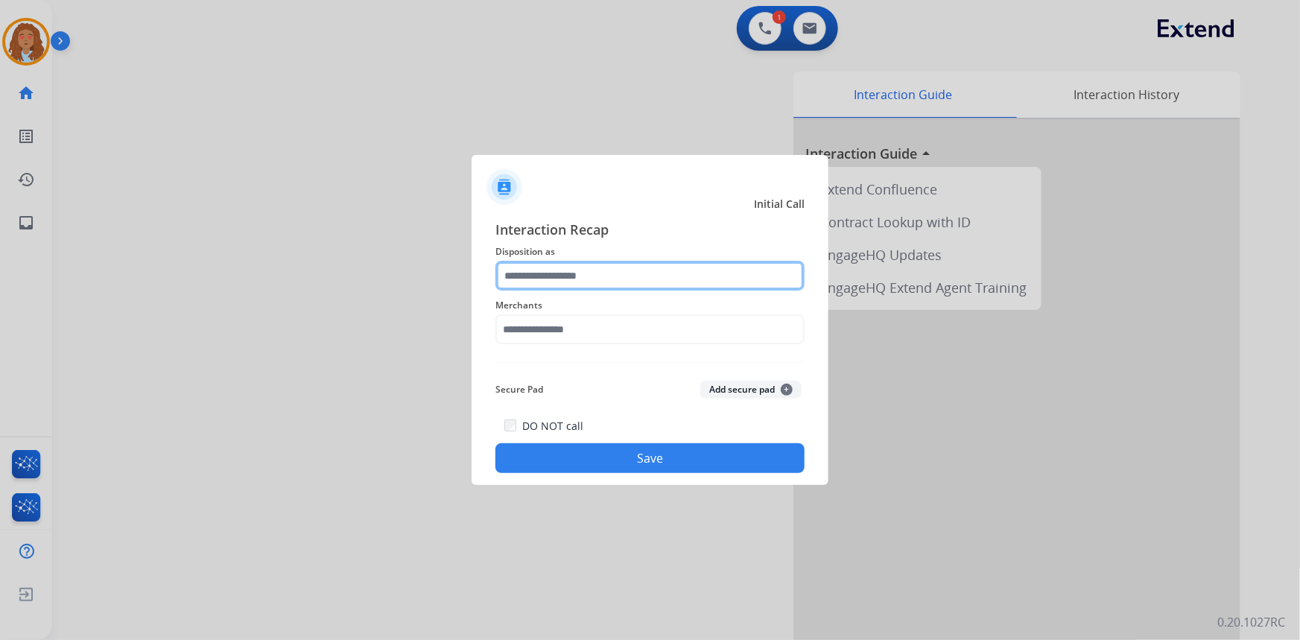
click at [644, 282] on input "text" at bounding box center [649, 276] width 309 height 30
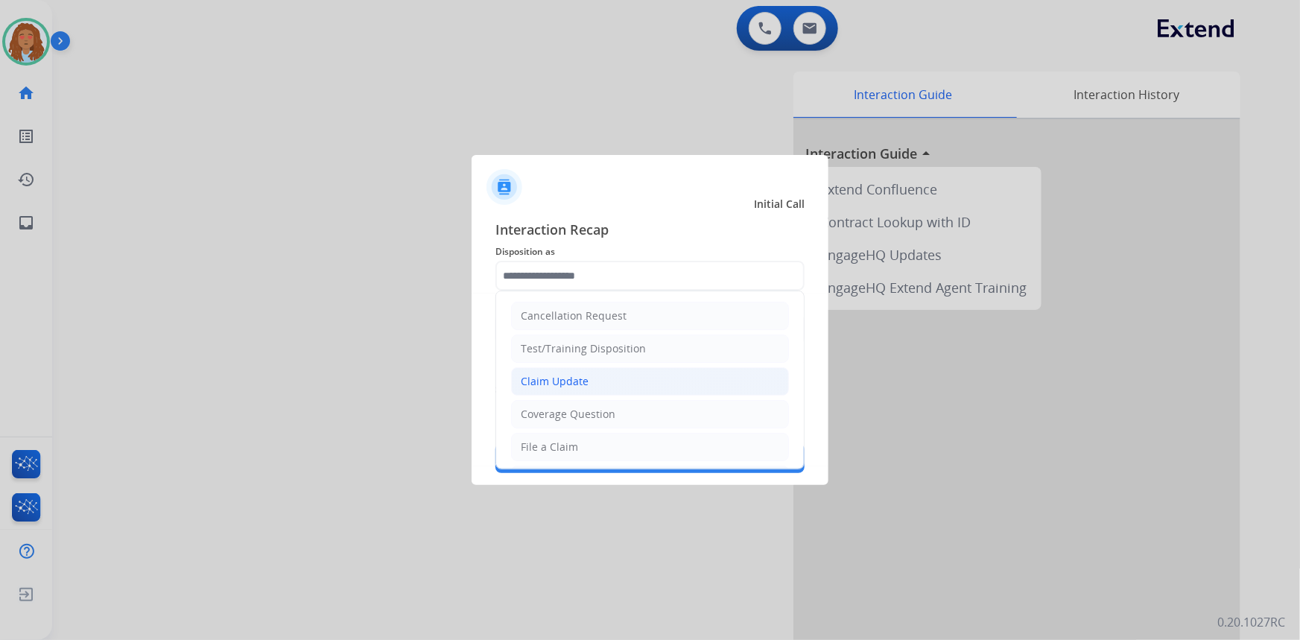
click at [578, 379] on div "Claim Update" at bounding box center [555, 381] width 68 height 15
type input "**********"
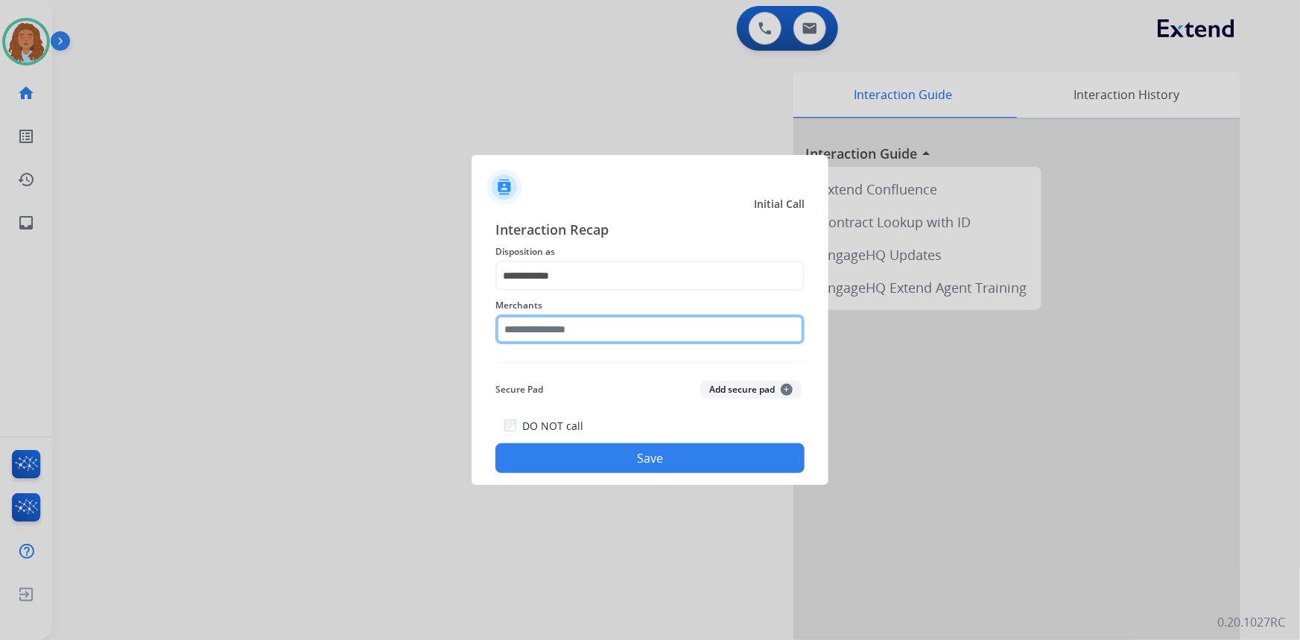
click at [594, 328] on input "text" at bounding box center [649, 329] width 309 height 30
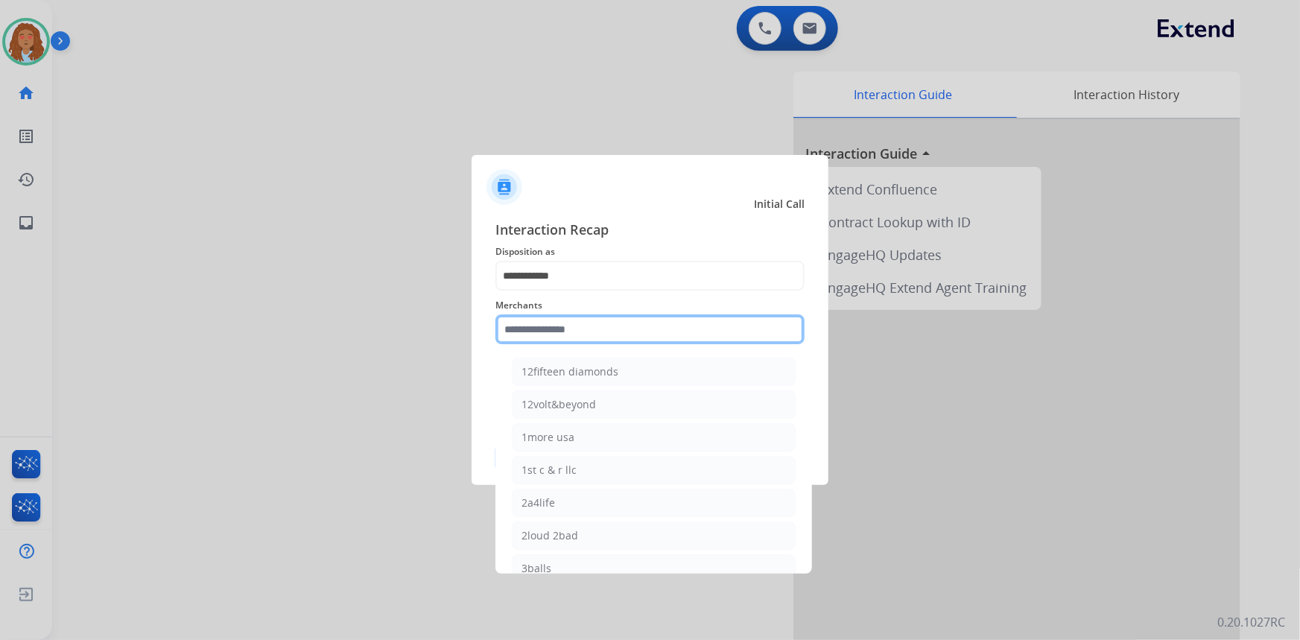
click at [579, 325] on input "text" at bounding box center [649, 329] width 309 height 30
type input "*"
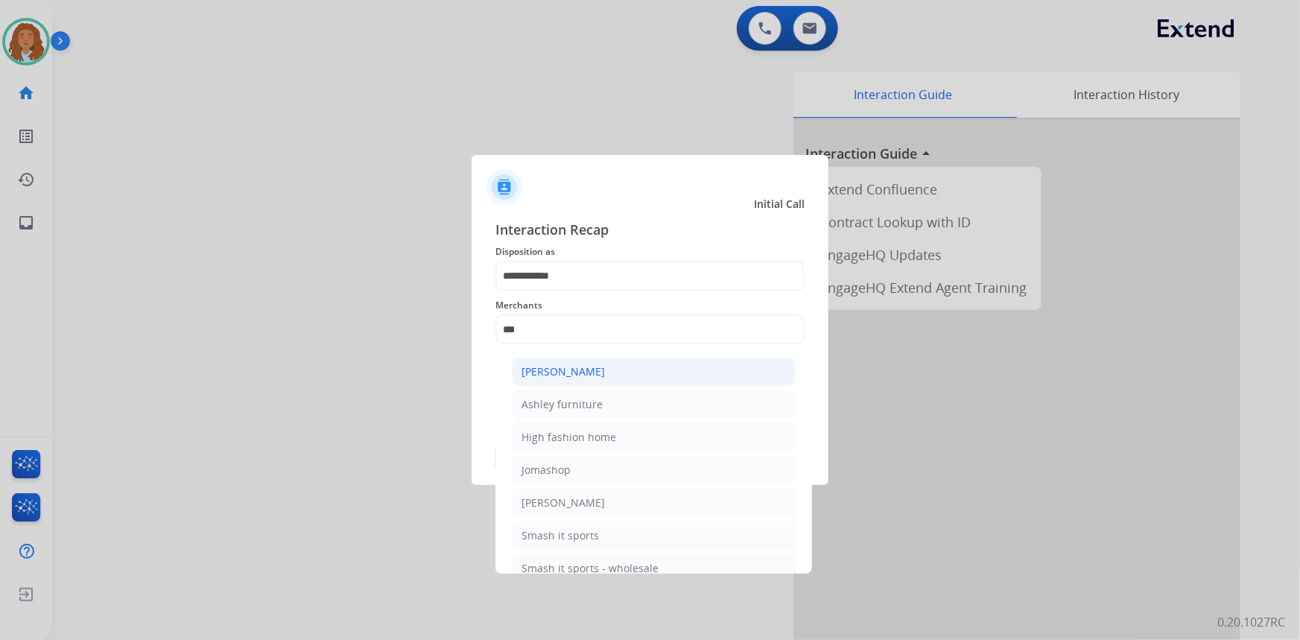
click at [565, 372] on div "[PERSON_NAME]" at bounding box center [562, 371] width 83 height 15
type input "**********"
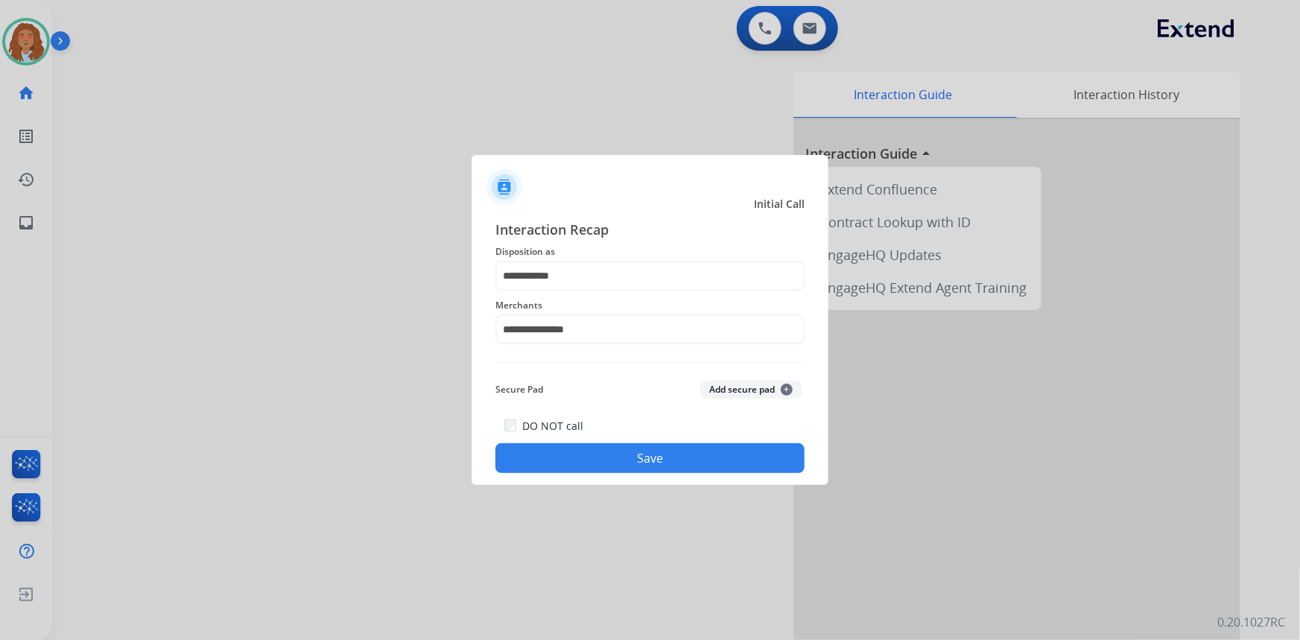
click at [586, 458] on button "Save" at bounding box center [649, 458] width 309 height 30
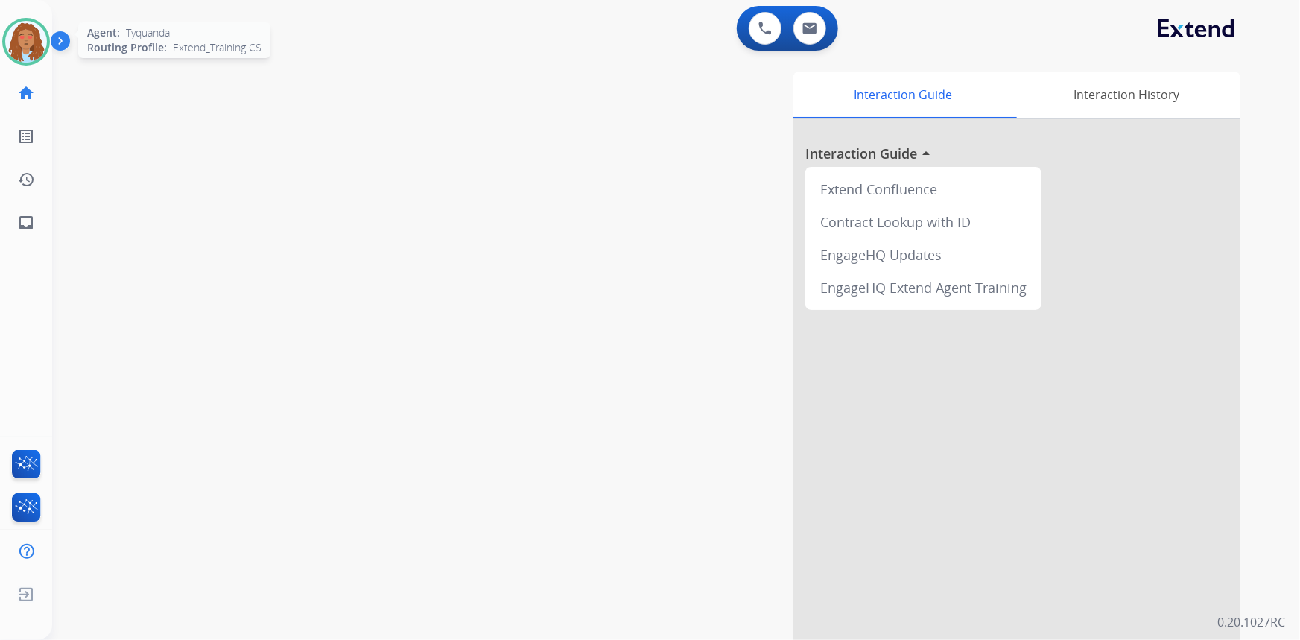
click at [28, 38] on img at bounding box center [26, 42] width 42 height 42
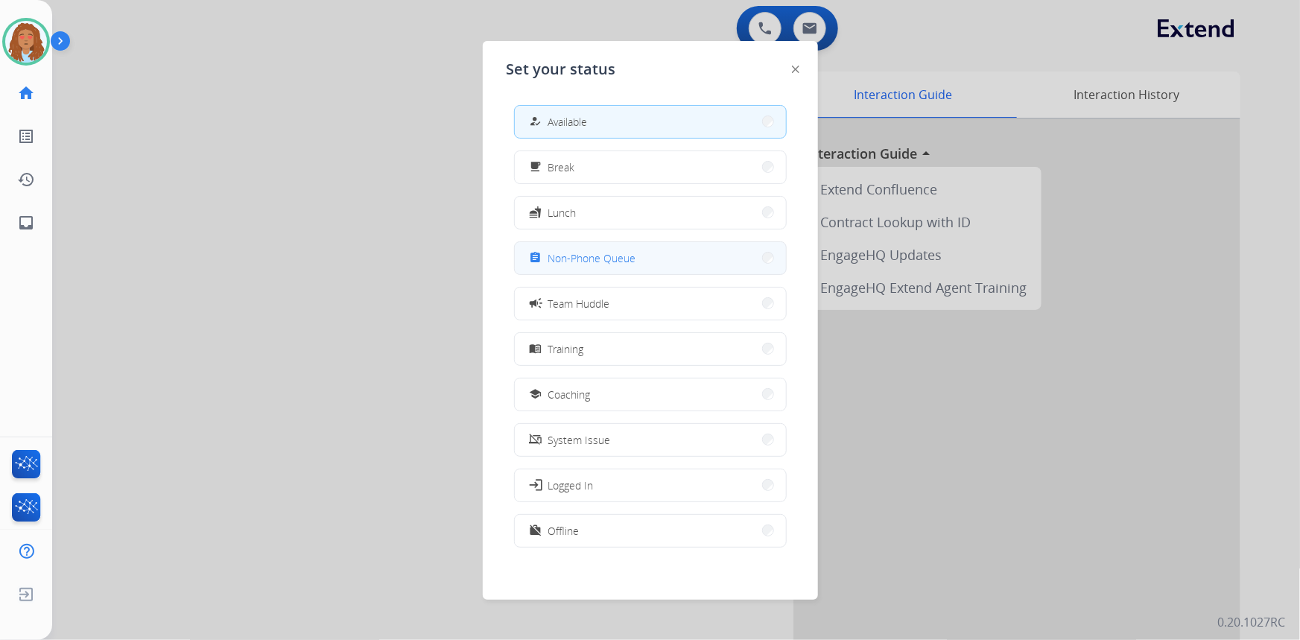
click at [609, 254] on span "Non-Phone Queue" at bounding box center [592, 258] width 88 height 16
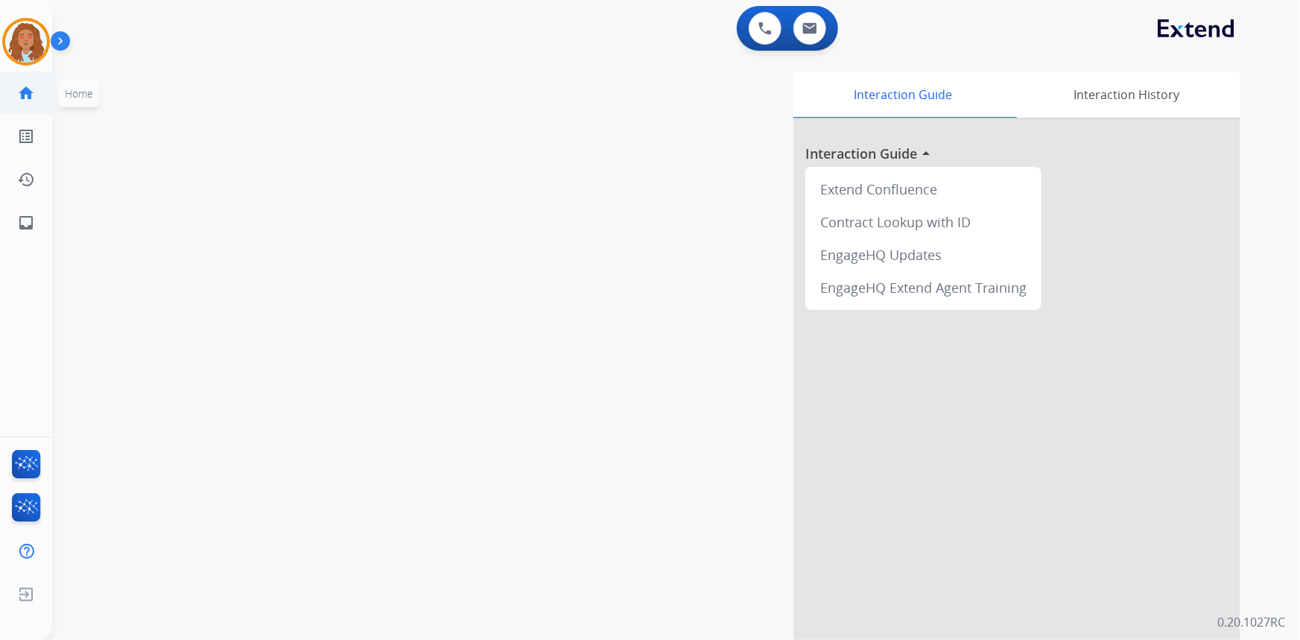
drag, startPoint x: 36, startPoint y: 79, endPoint x: 45, endPoint y: 72, distance: 11.8
click at [37, 80] on link "home Home" at bounding box center [26, 93] width 42 height 42
click at [28, 31] on img at bounding box center [26, 42] width 42 height 42
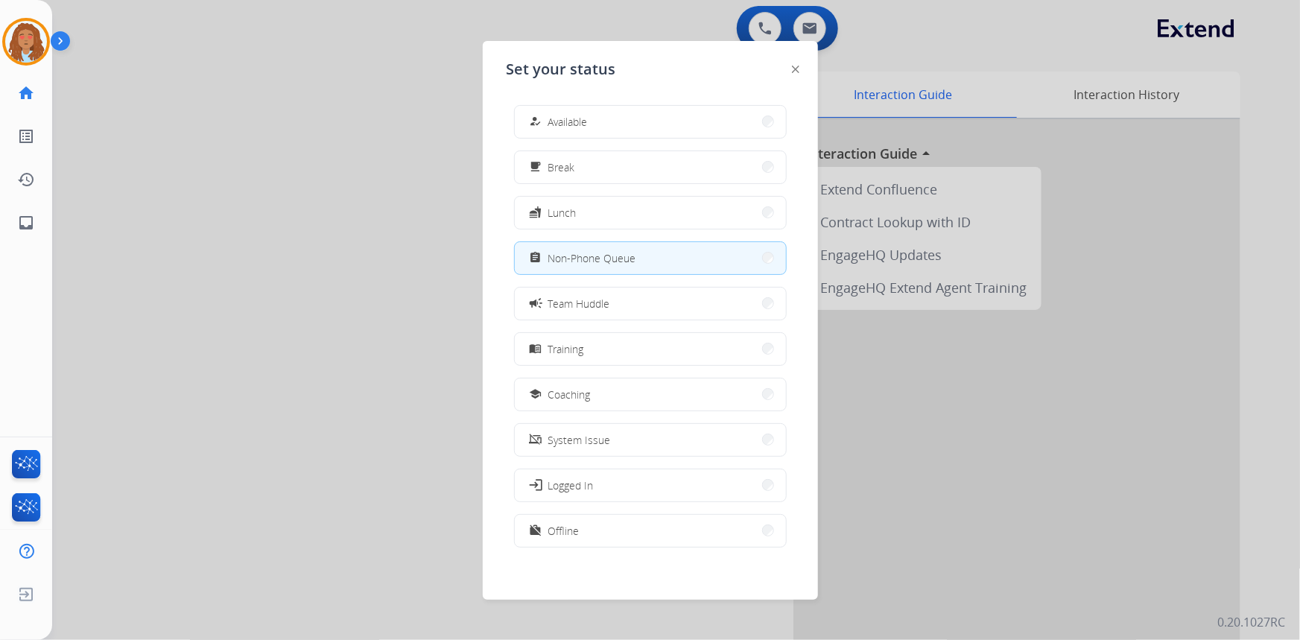
click at [212, 190] on div at bounding box center [650, 320] width 1300 height 640
